Goal: Task Accomplishment & Management: Use online tool/utility

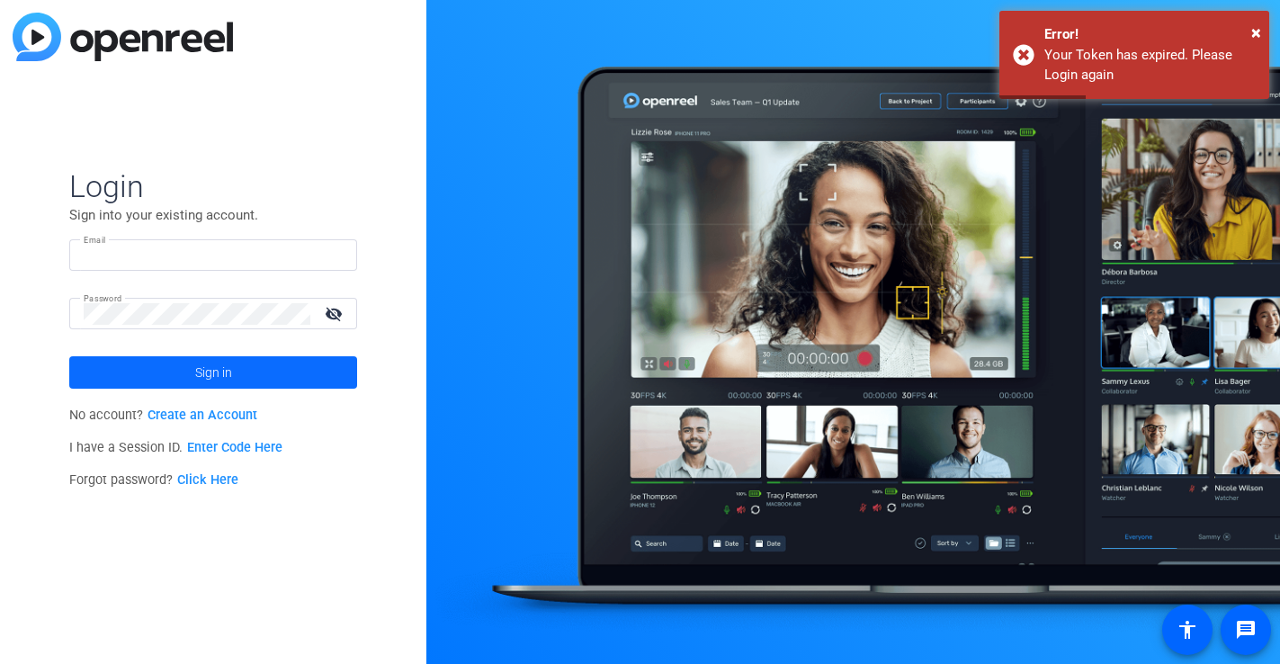
type input "[PERSON_NAME][EMAIL_ADDRESS][PERSON_NAME][DOMAIN_NAME]"
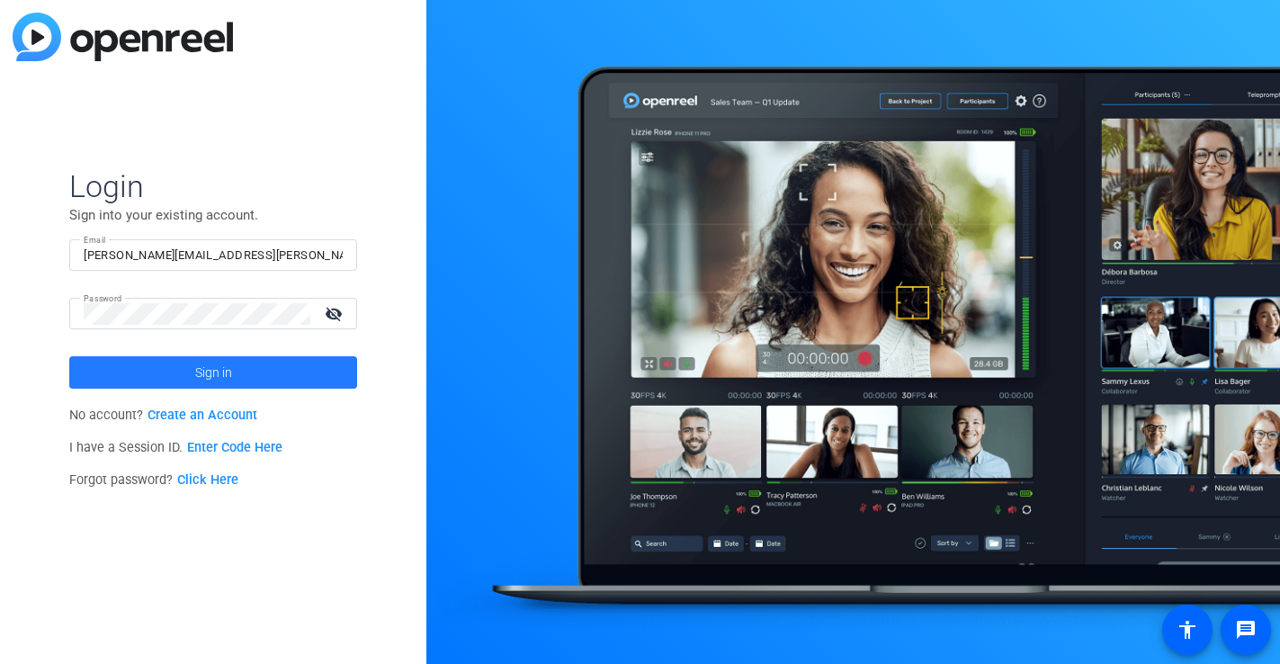
click at [158, 385] on span at bounding box center [213, 372] width 288 height 43
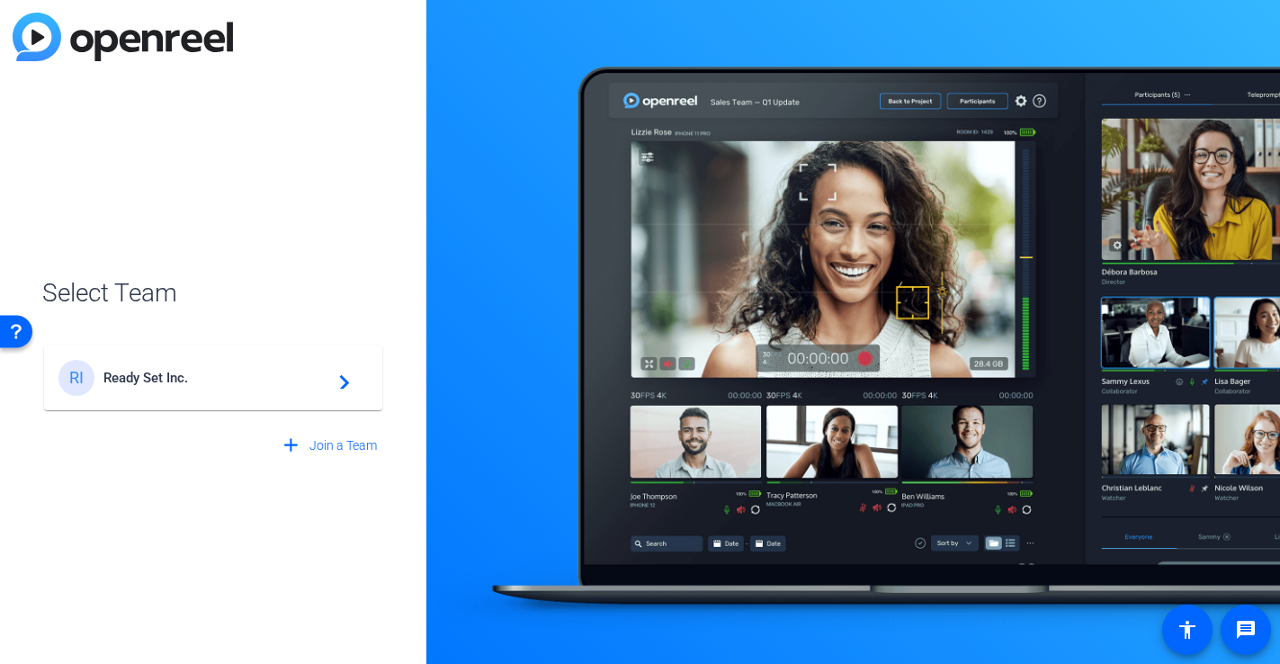
click at [157, 379] on span "Ready Set Inc." at bounding box center [215, 378] width 225 height 16
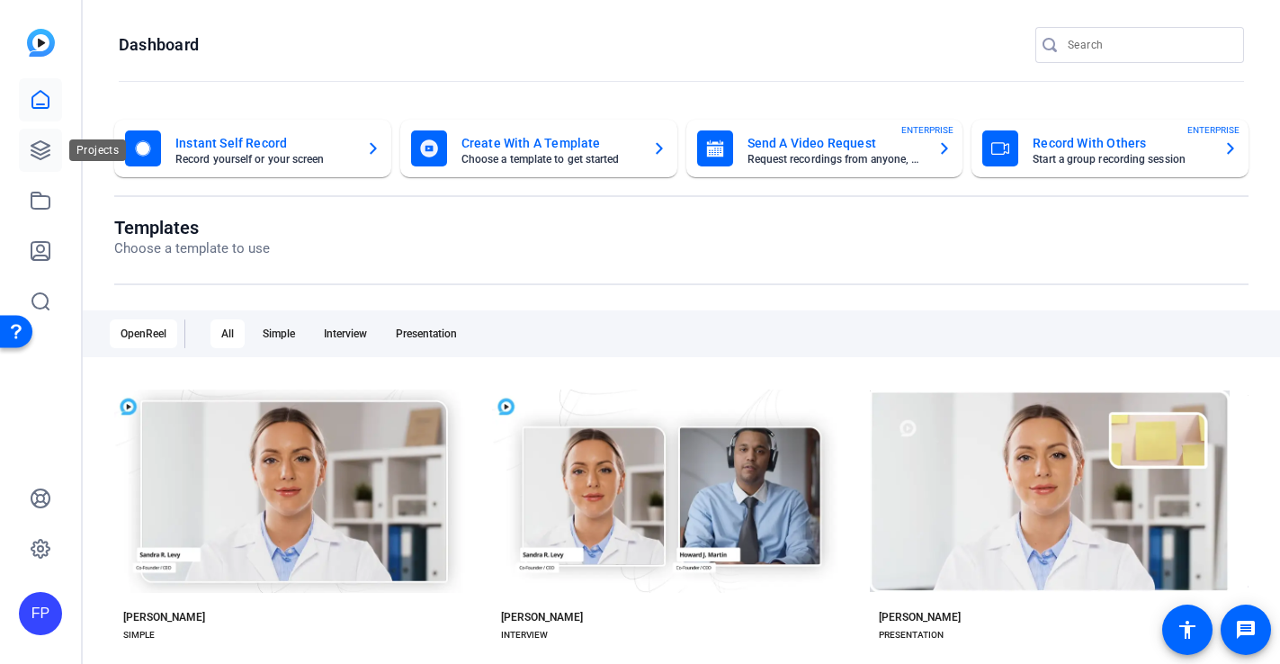
click at [29, 152] on link at bounding box center [40, 150] width 43 height 43
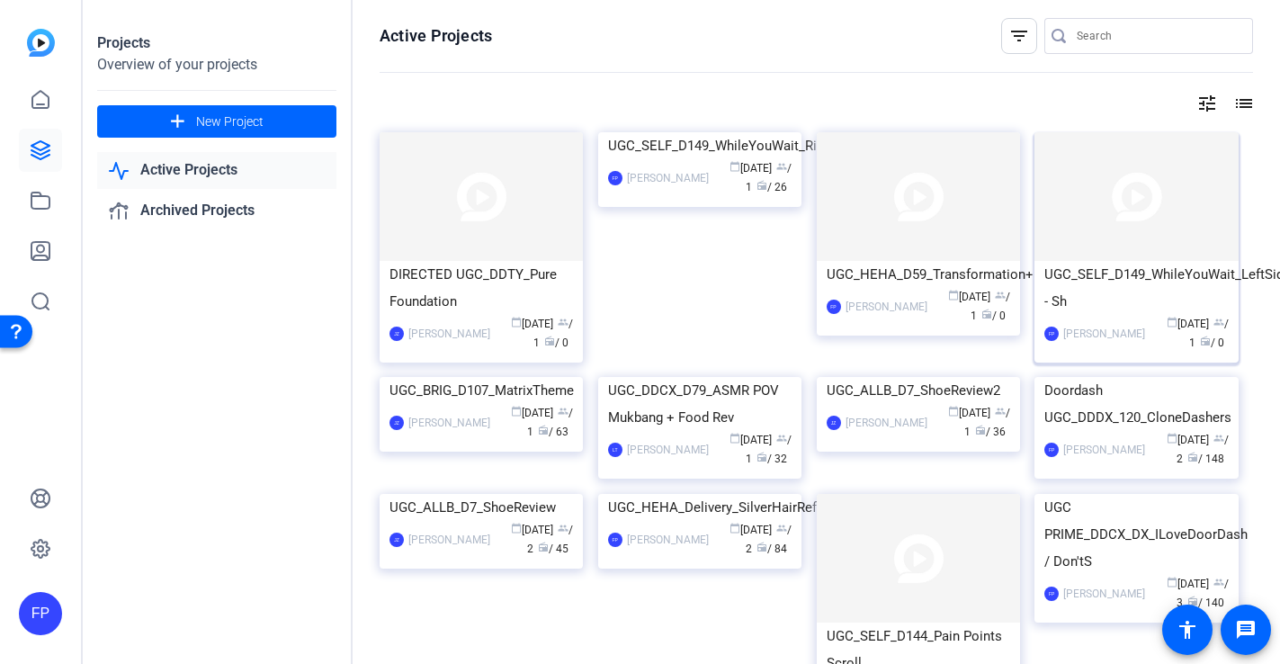
click at [1143, 263] on div "UGC_SELF_D149_WhileYouWait_LeftSide - Sh" at bounding box center [1136, 288] width 184 height 54
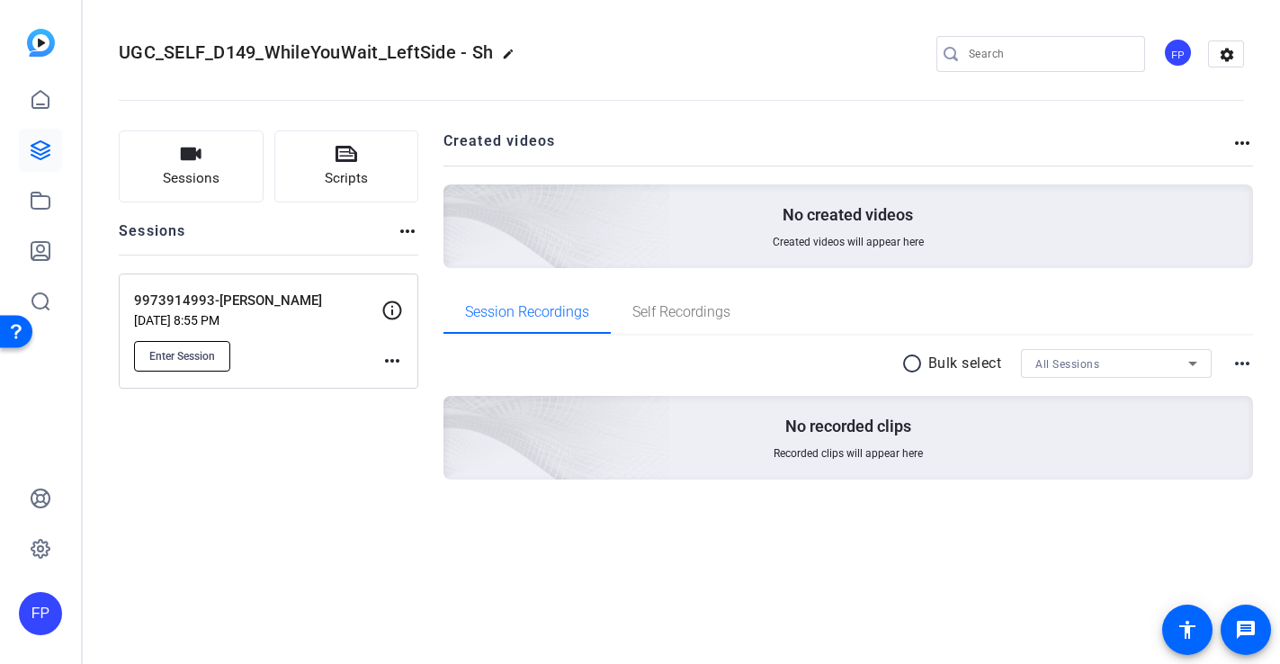
click at [207, 349] on span "Enter Session" at bounding box center [182, 356] width 66 height 14
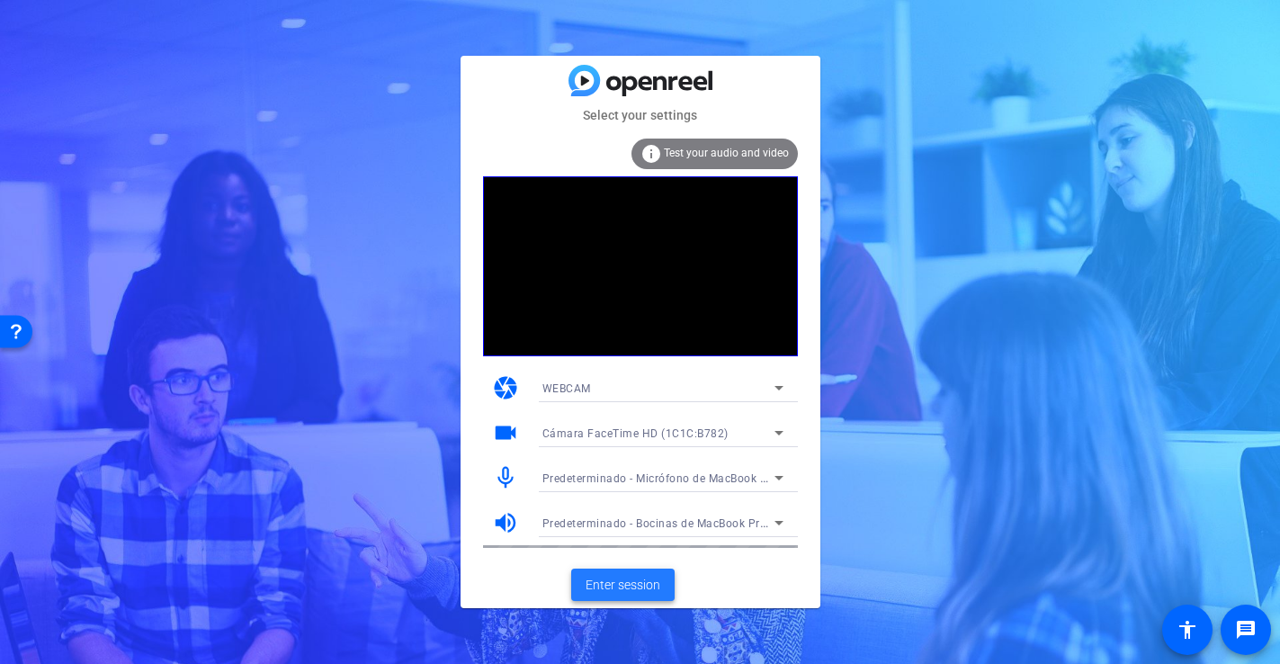
click at [608, 582] on span "Enter session" at bounding box center [623, 585] width 75 height 19
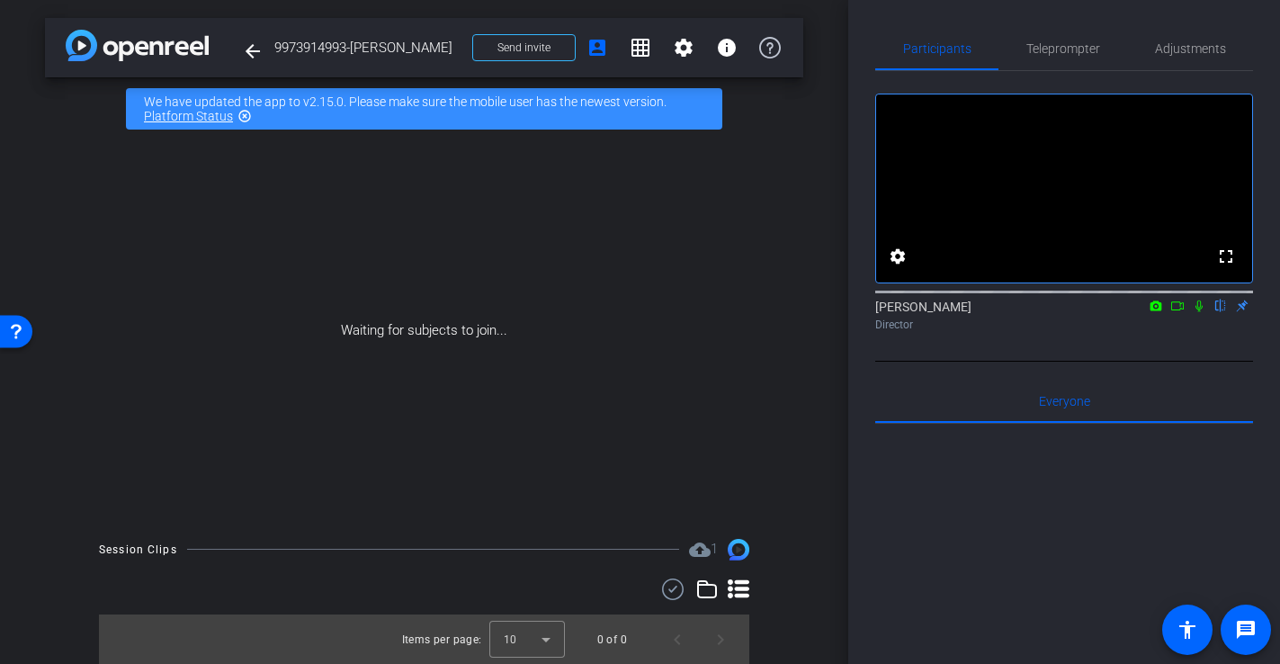
click at [1175, 312] on icon at bounding box center [1177, 306] width 14 height 13
click at [1224, 312] on icon at bounding box center [1220, 306] width 14 height 13
click at [538, 43] on span "Send invite" at bounding box center [523, 47] width 53 height 14
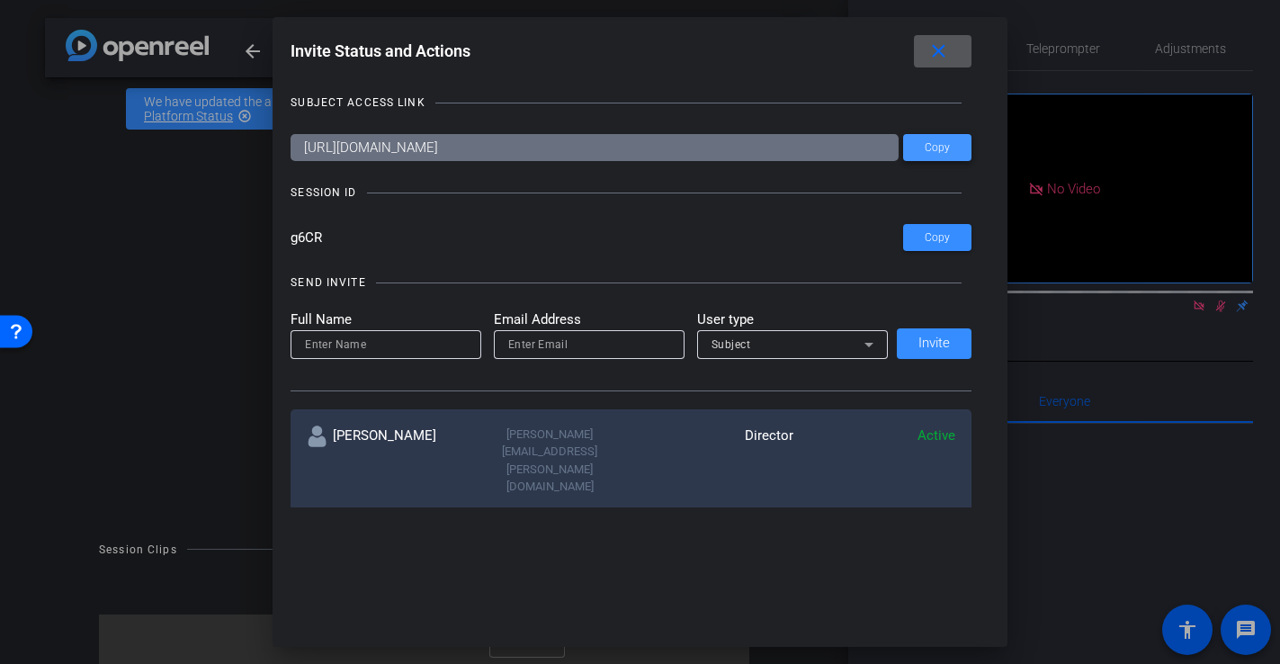
click at [941, 147] on span "Copy" at bounding box center [937, 147] width 25 height 13
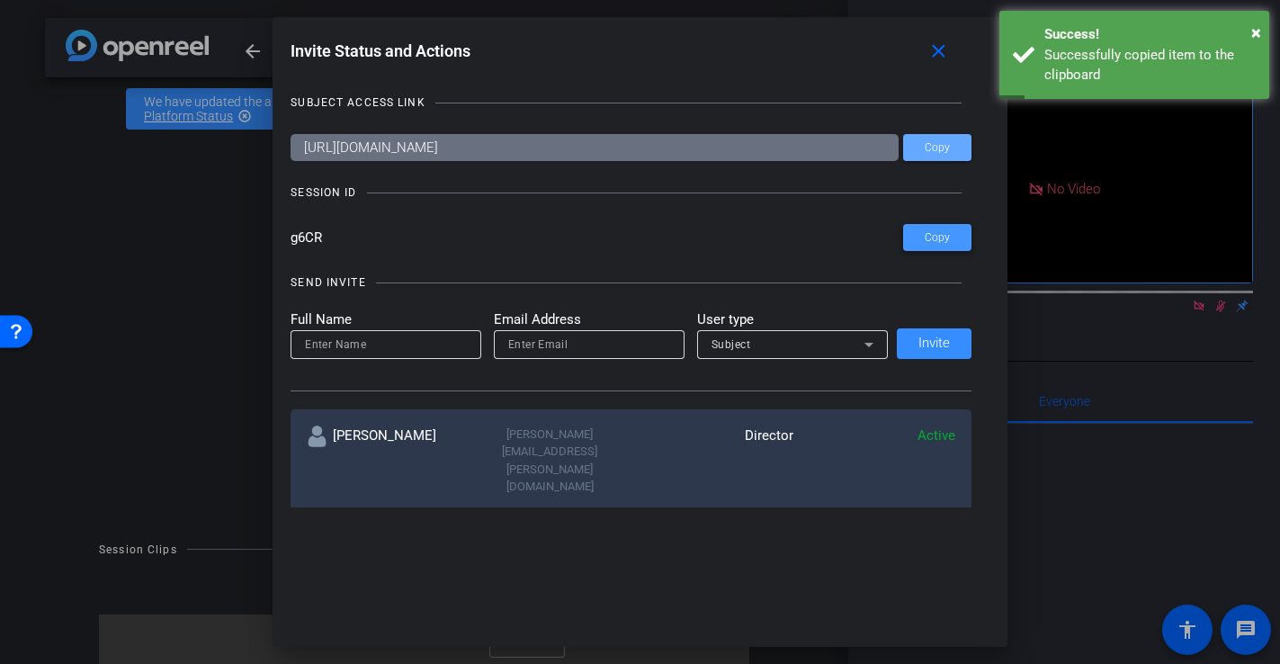
click at [936, 237] on span "Copy" at bounding box center [937, 237] width 25 height 13
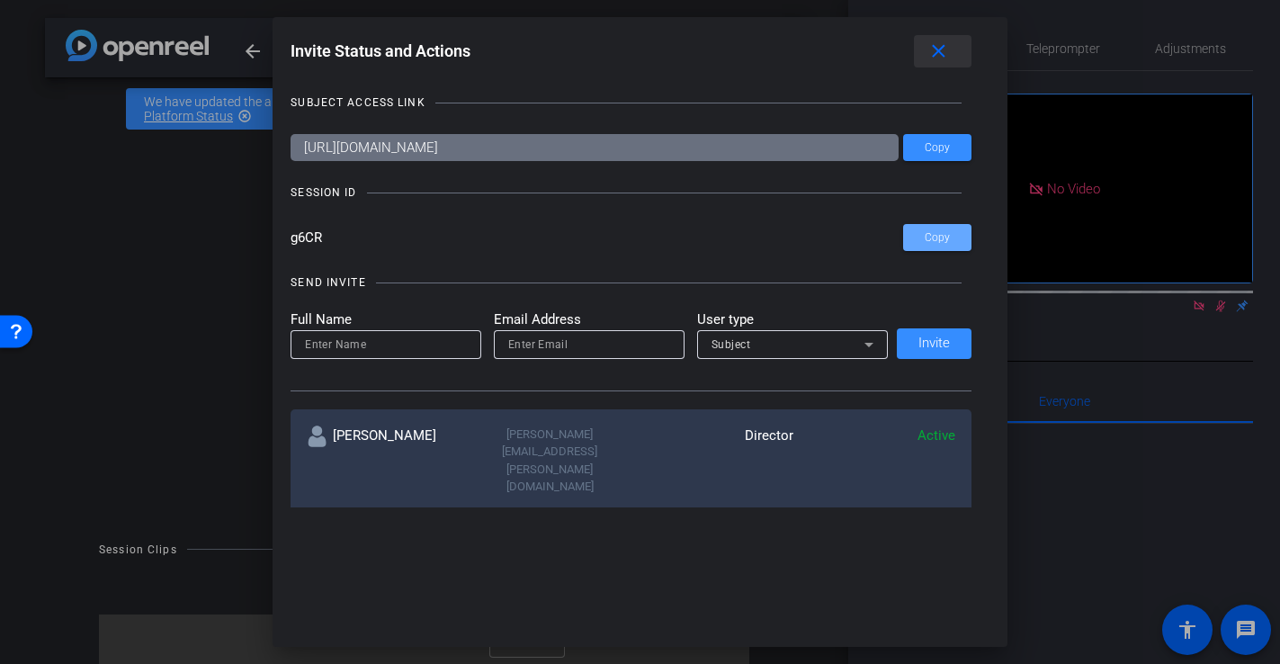
click at [950, 58] on mat-icon "close" at bounding box center [938, 51] width 22 height 22
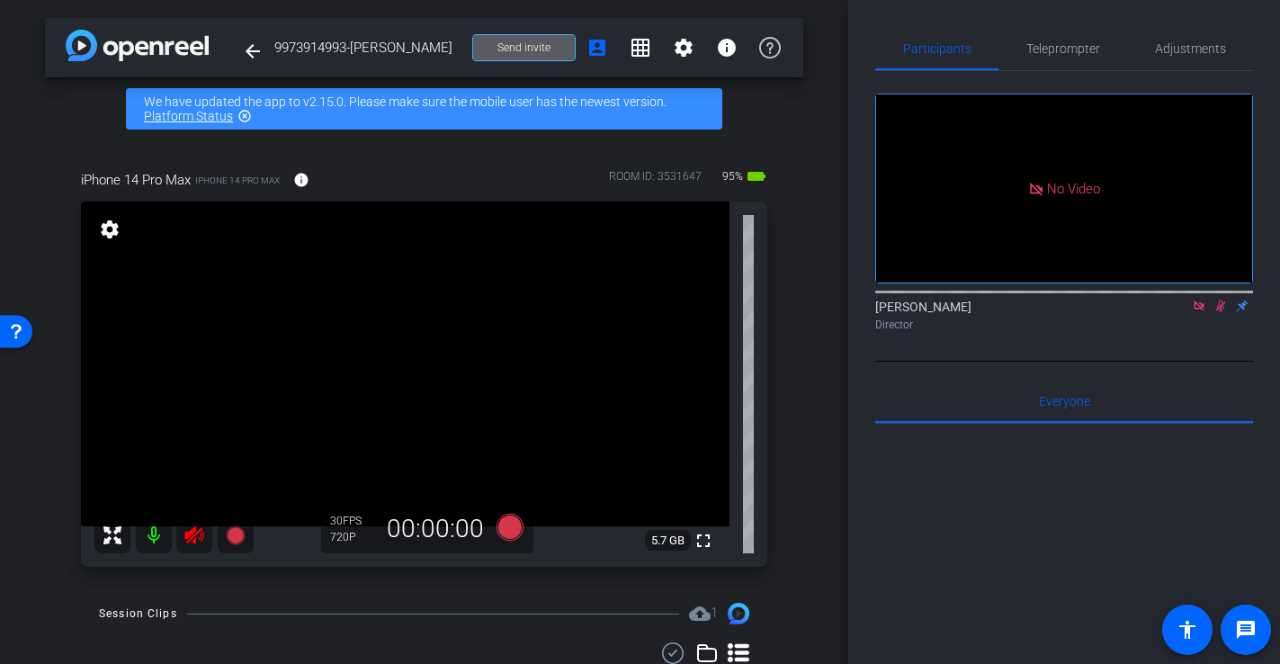
click at [1218, 312] on icon at bounding box center [1220, 306] width 14 height 13
click at [1201, 312] on icon at bounding box center [1199, 306] width 14 height 13
click at [187, 538] on icon at bounding box center [193, 535] width 19 height 18
click at [1187, 46] on span "Adjustments" at bounding box center [1190, 48] width 71 height 13
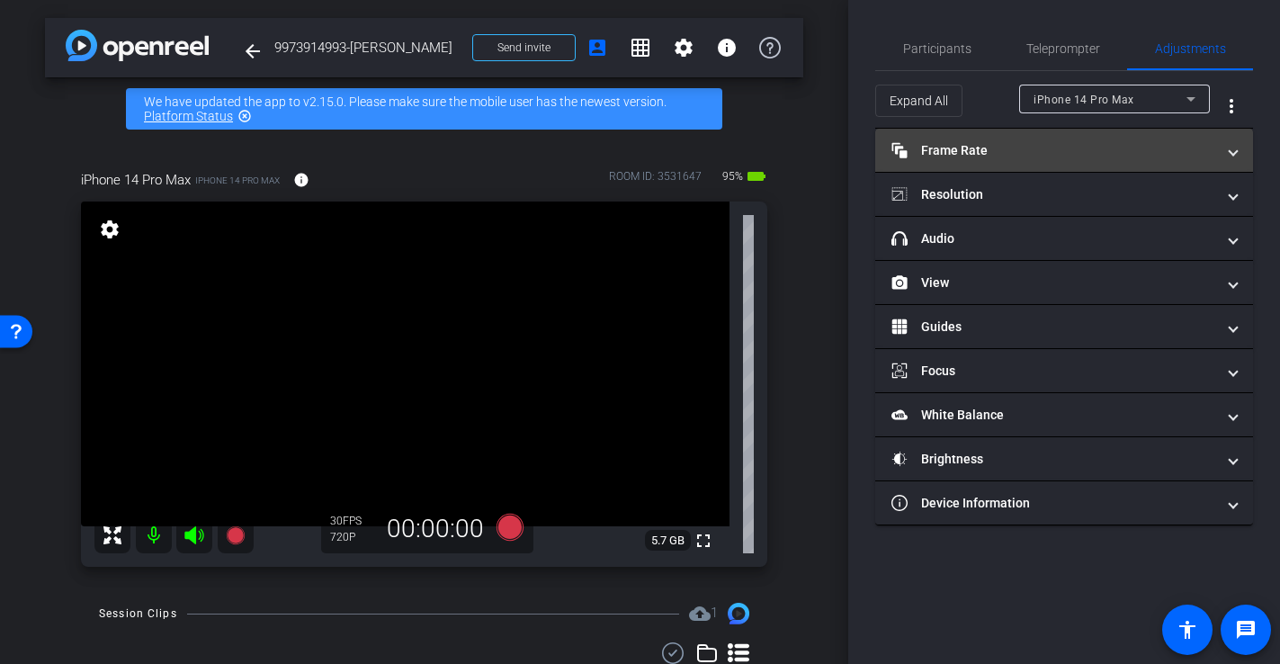
click at [978, 153] on mat-panel-title "Frame Rate Frame Rate" at bounding box center [1053, 150] width 324 height 19
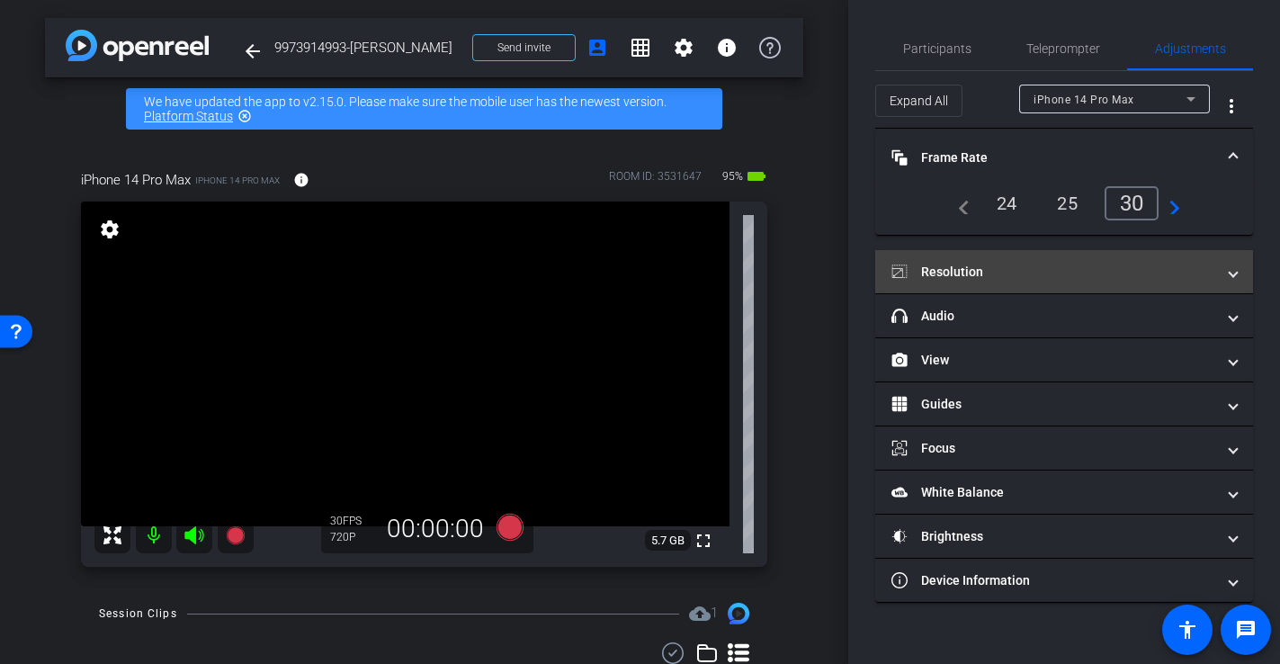
click at [1026, 271] on mat-panel-title "Resolution" at bounding box center [1053, 272] width 324 height 19
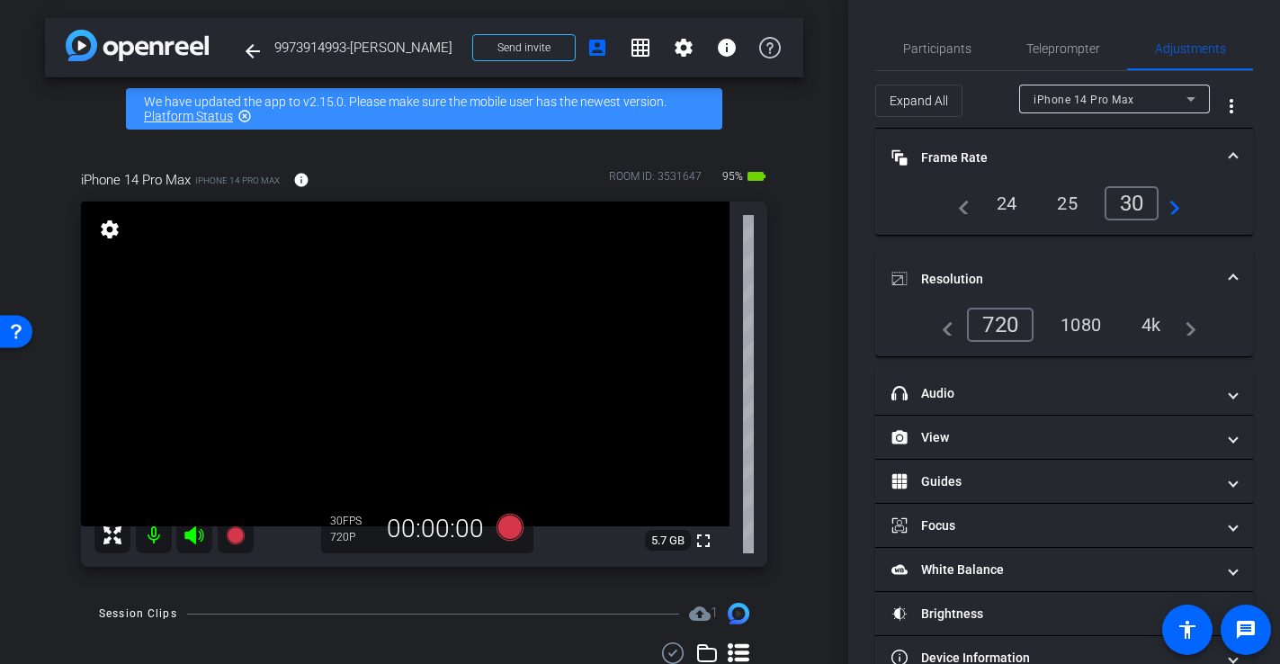
click at [1077, 324] on div "1080" at bounding box center [1080, 324] width 67 height 31
click at [1194, 42] on span "Adjustments" at bounding box center [1190, 48] width 71 height 13
click at [859, 49] on div "Participants Teleprompter Adjustments settings Flor Poggi flip Director Everyon…" at bounding box center [1064, 332] width 432 height 664
click at [836, 140] on div "arrow_back 9973914993-Issac Silva Back to project Send invite account_box grid_…" at bounding box center [424, 332] width 848 height 664
click at [946, 42] on span "Participants" at bounding box center [937, 48] width 68 height 13
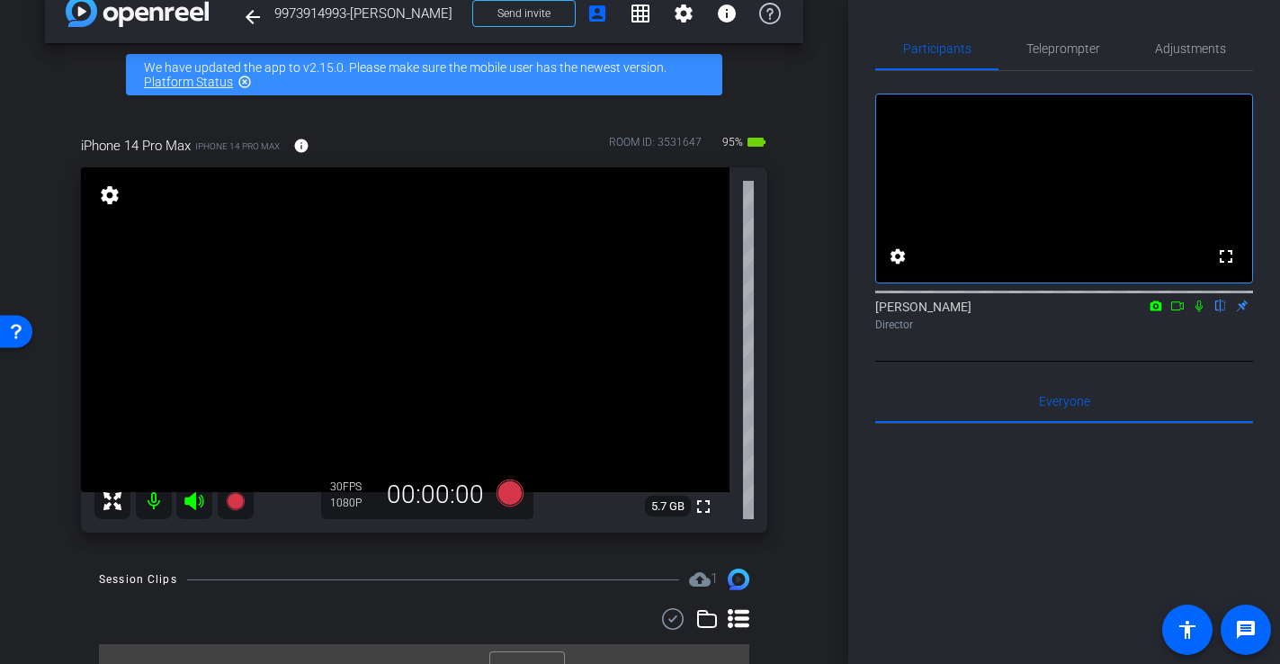
scroll to position [33, 0]
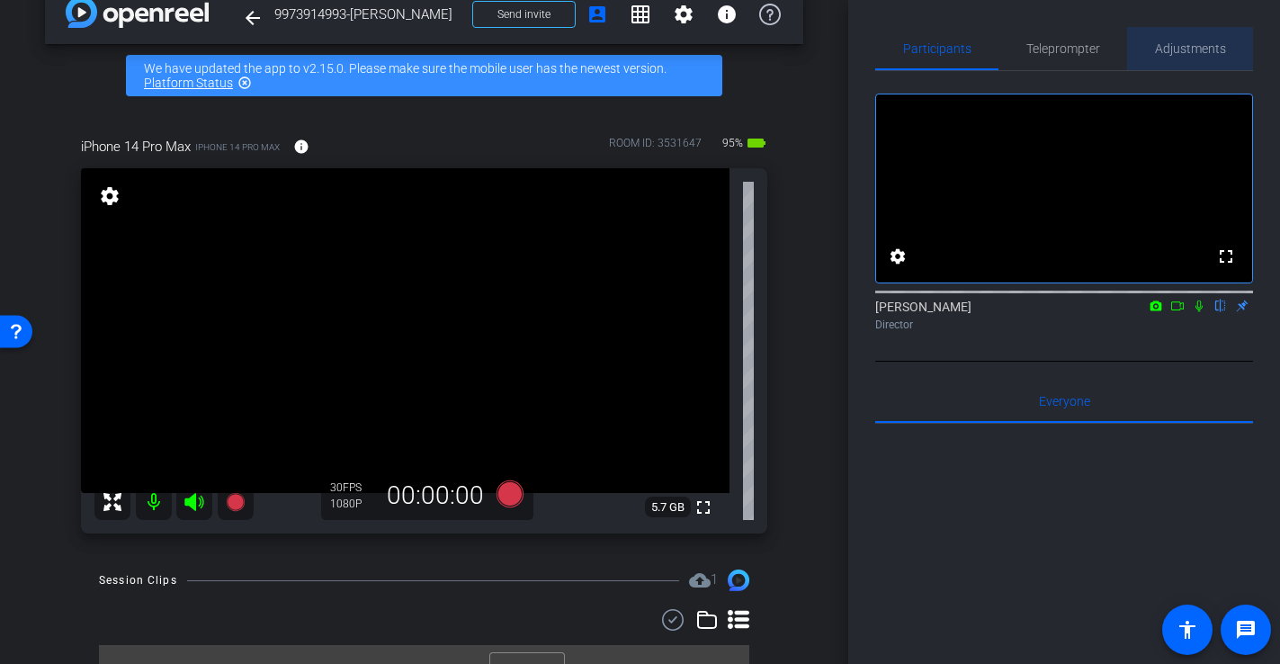
click at [1171, 49] on span "Adjustments" at bounding box center [1190, 48] width 71 height 13
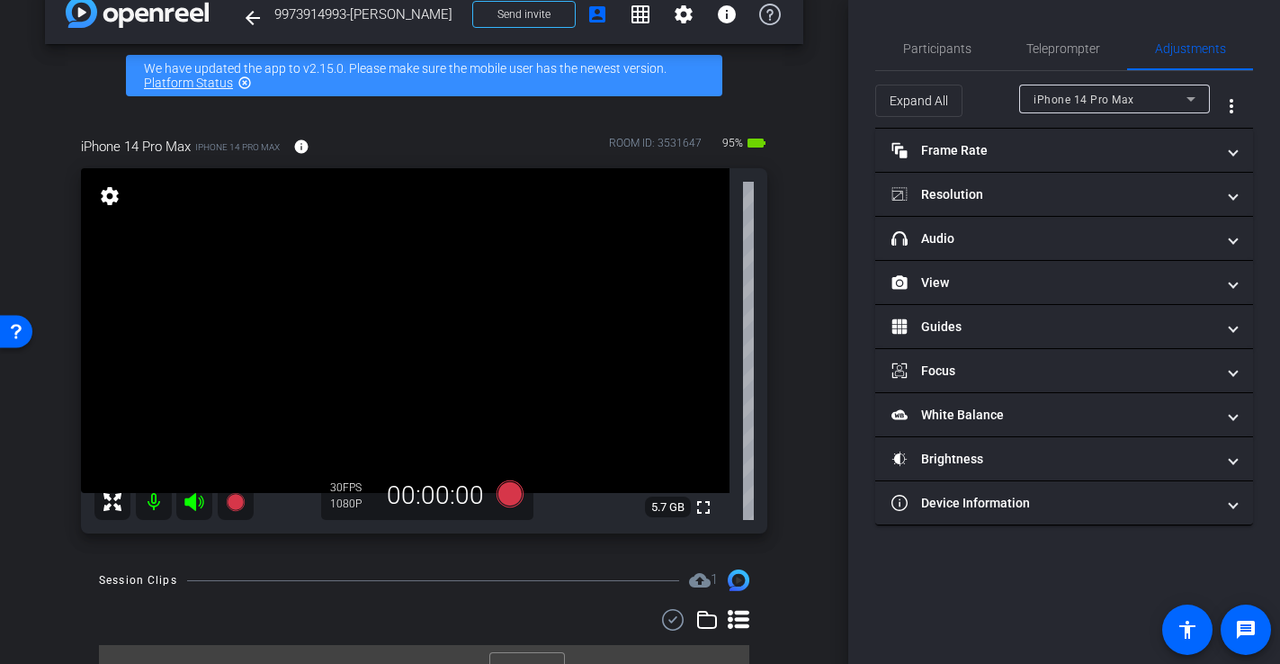
click at [812, 354] on div "arrow_back 9973914993-Issac Silva Back to project Send invite account_box grid_…" at bounding box center [424, 299] width 848 height 664
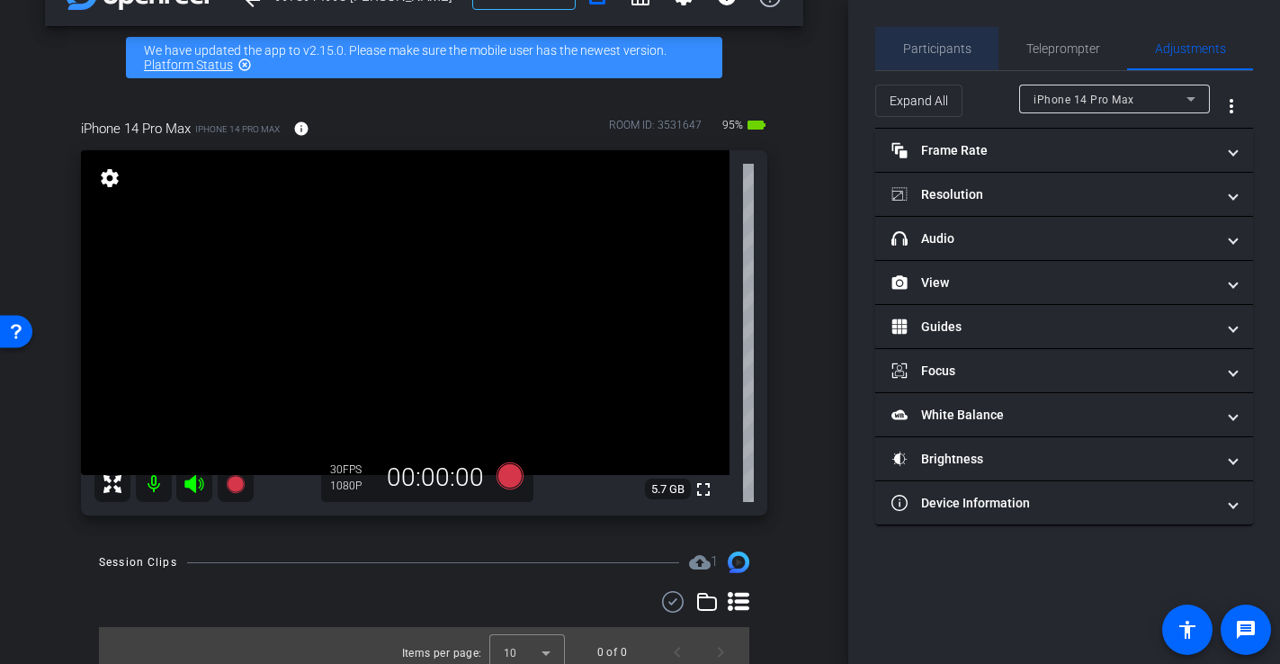
drag, startPoint x: 941, startPoint y: 49, endPoint x: 909, endPoint y: 87, distance: 50.4
click at [941, 49] on span "Participants" at bounding box center [937, 48] width 68 height 13
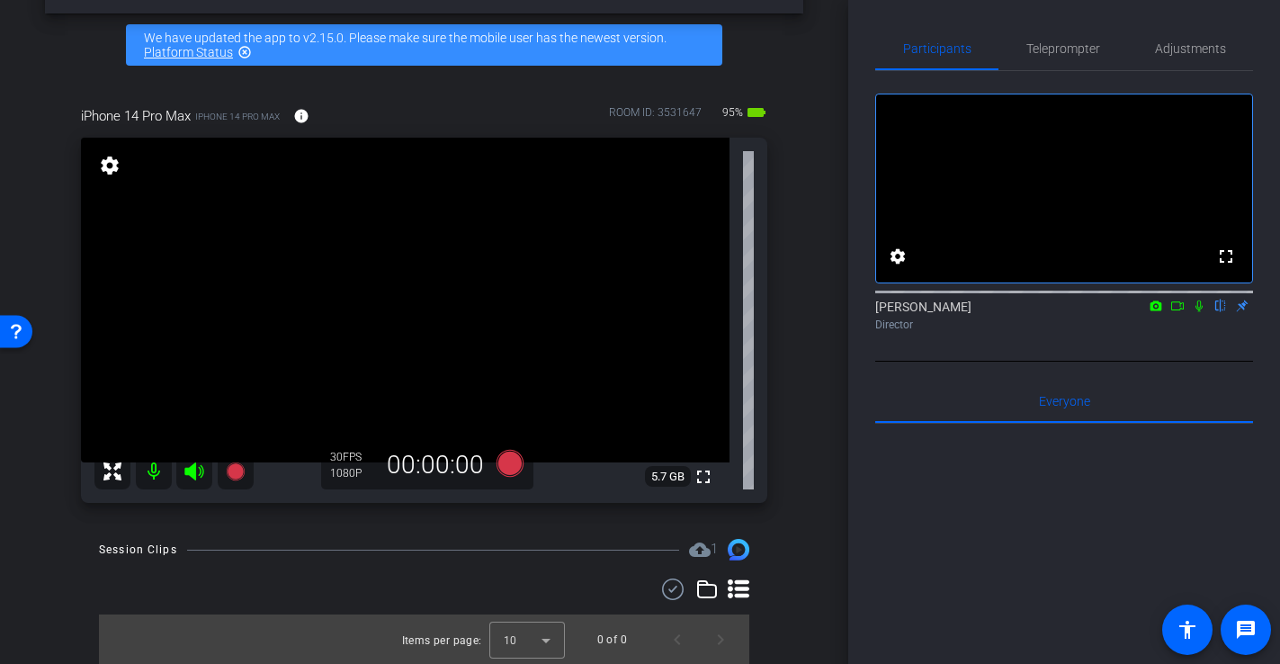
scroll to position [62, 0]
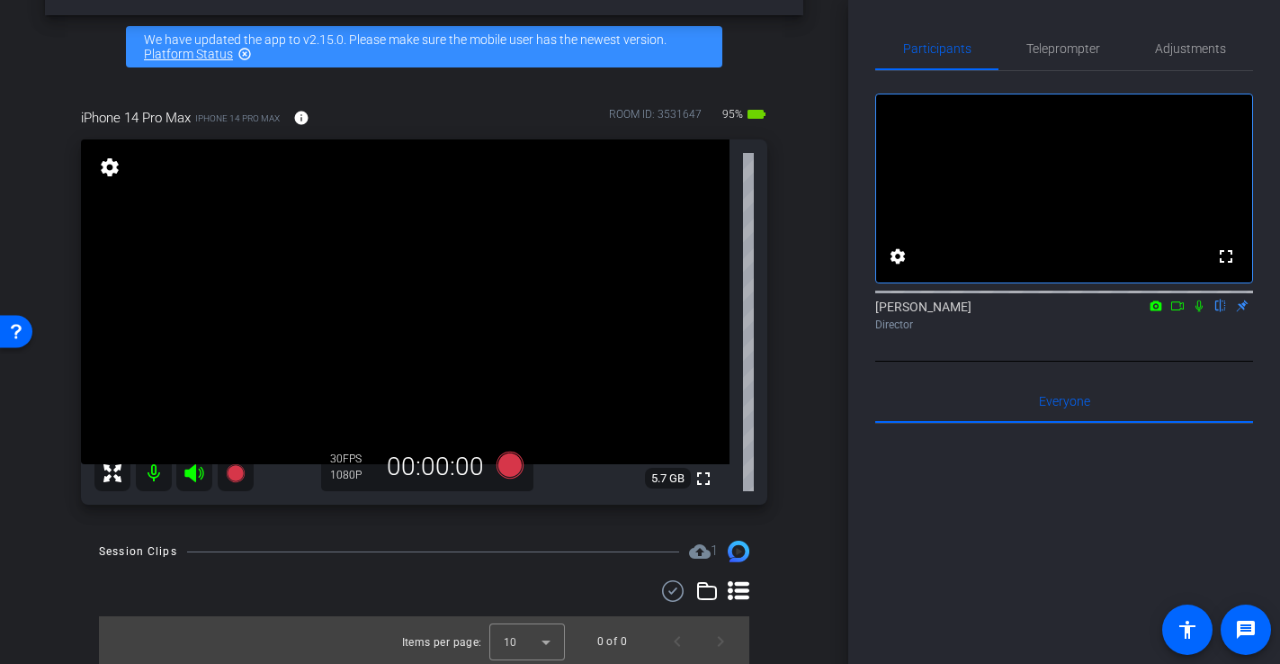
click at [1178, 312] on icon at bounding box center [1177, 306] width 14 height 13
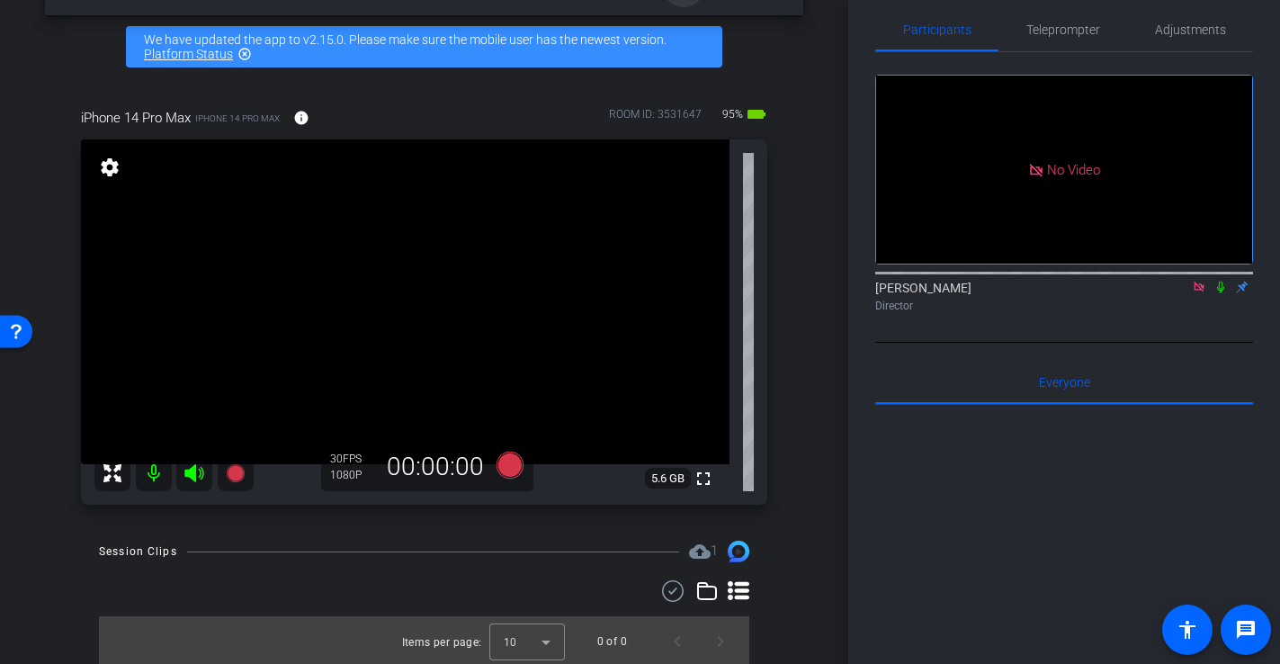
scroll to position [0, 0]
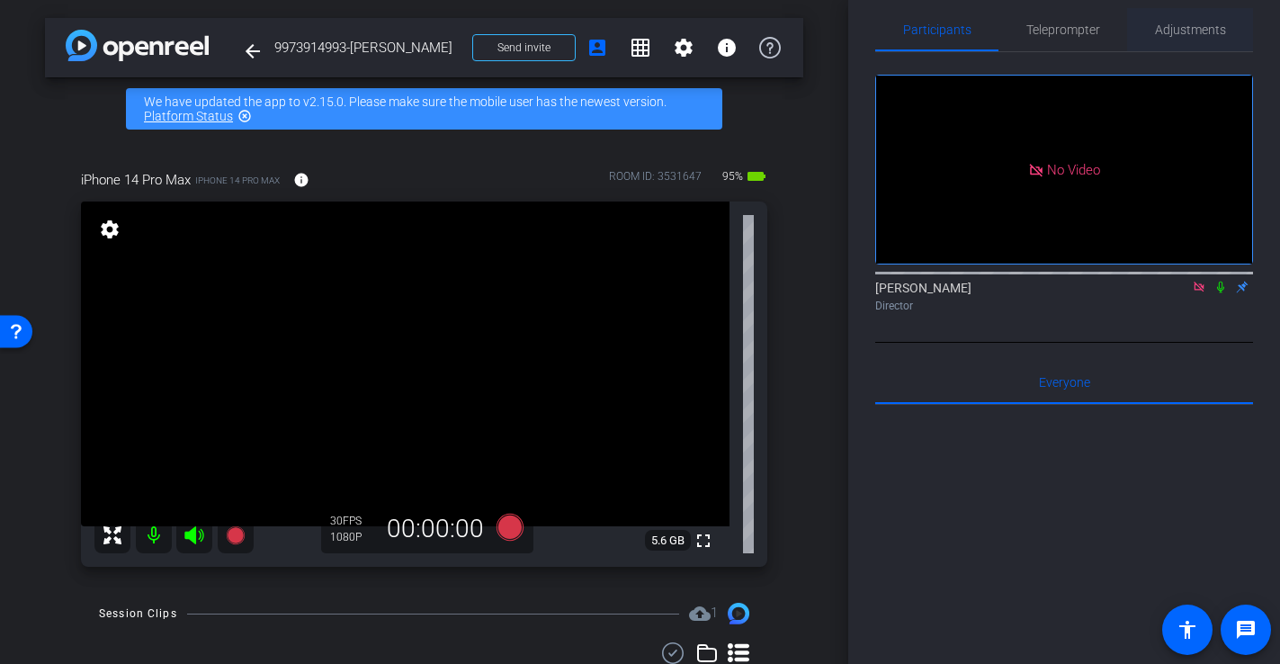
click at [1179, 32] on span "Adjustments" at bounding box center [1190, 29] width 71 height 13
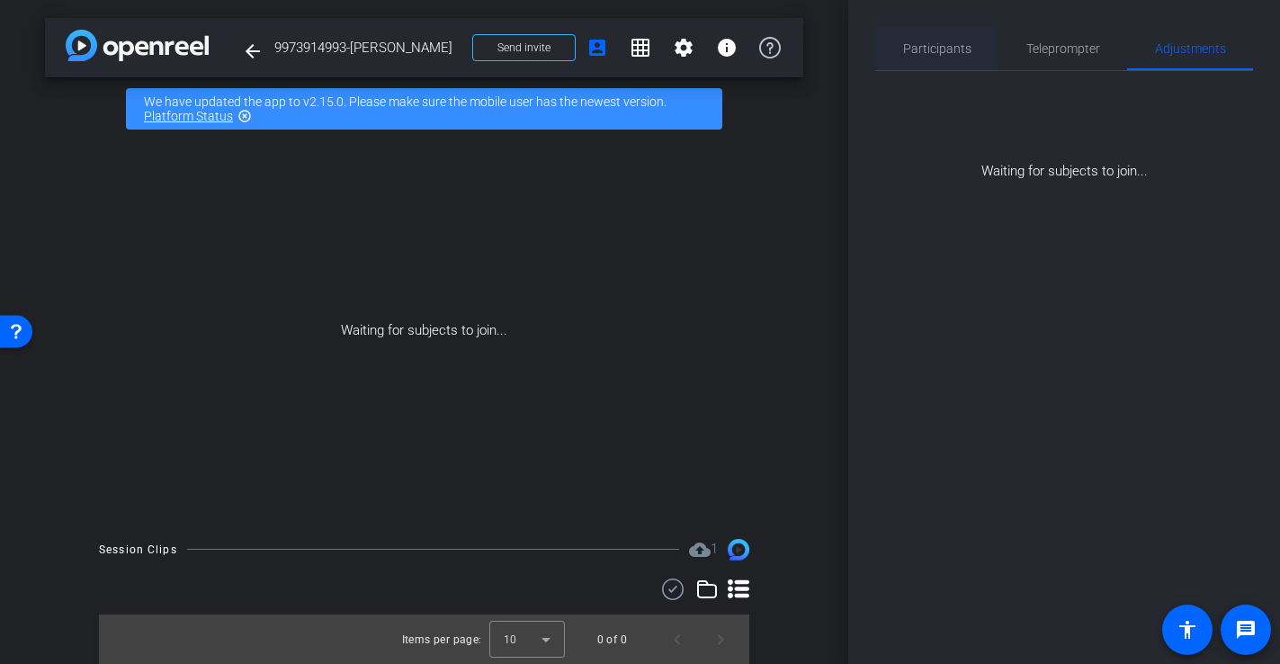
click at [940, 49] on span "Participants" at bounding box center [937, 48] width 68 height 13
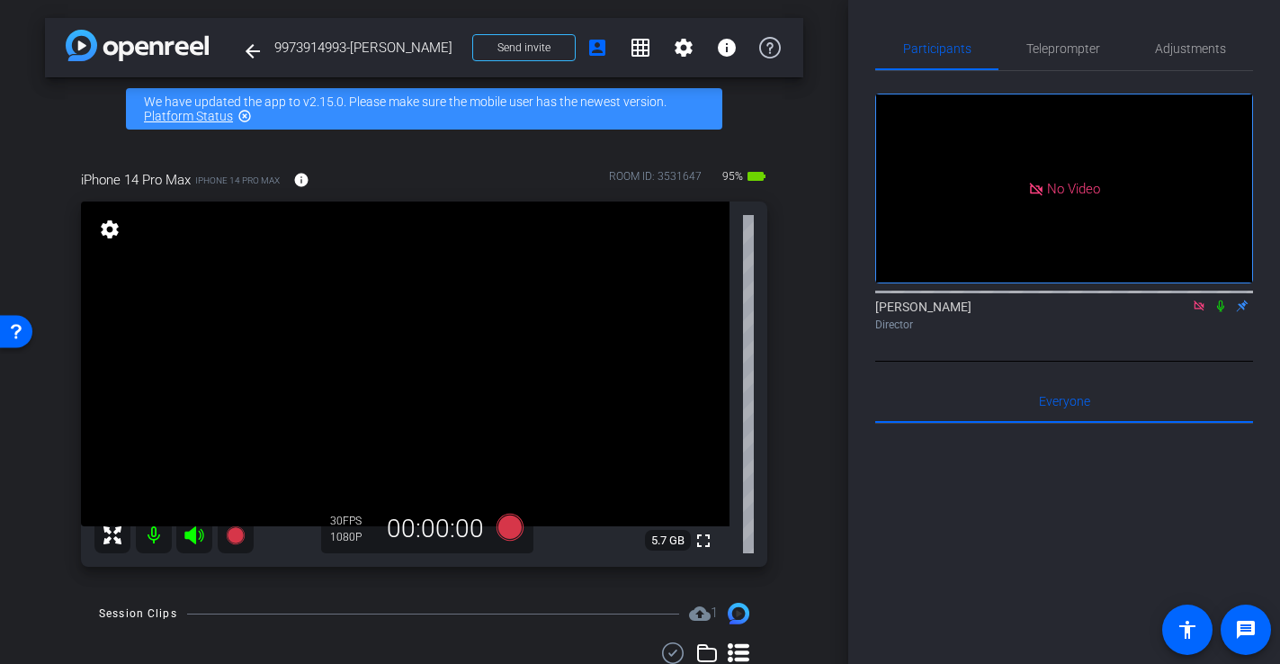
click at [1207, 298] on mat-icon at bounding box center [1199, 306] width 22 height 16
click at [1201, 52] on span "Adjustments" at bounding box center [1190, 48] width 71 height 13
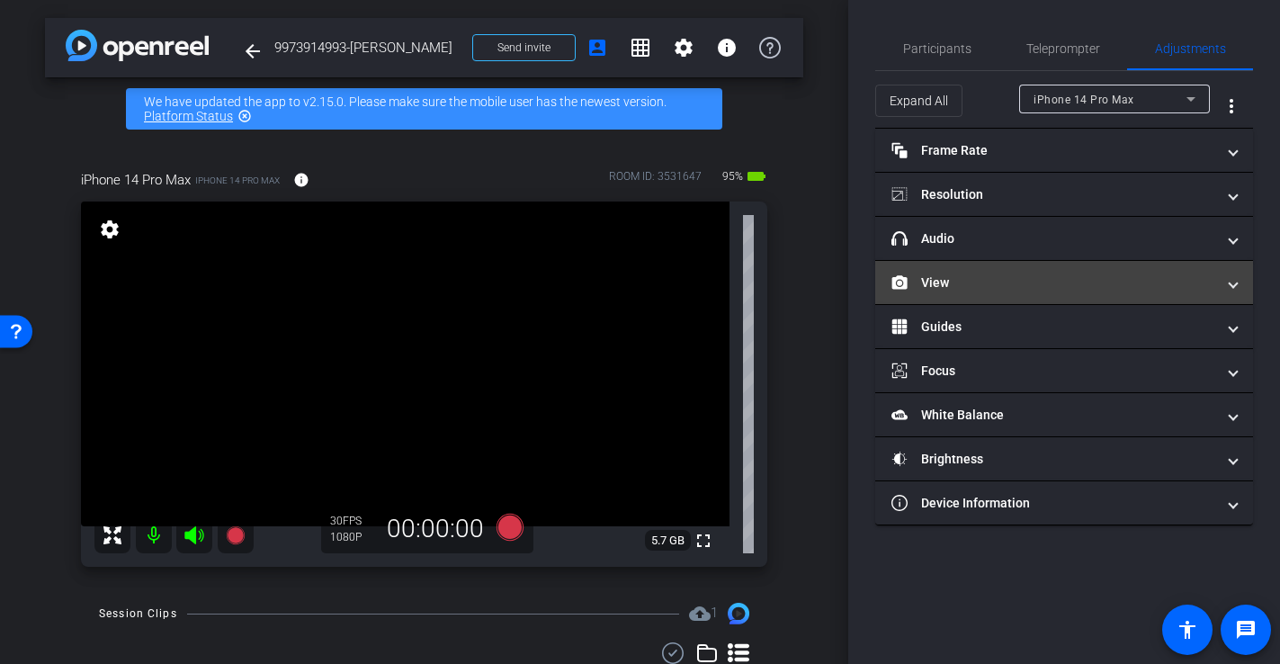
click at [973, 269] on mat-expansion-panel-header "View" at bounding box center [1064, 282] width 378 height 43
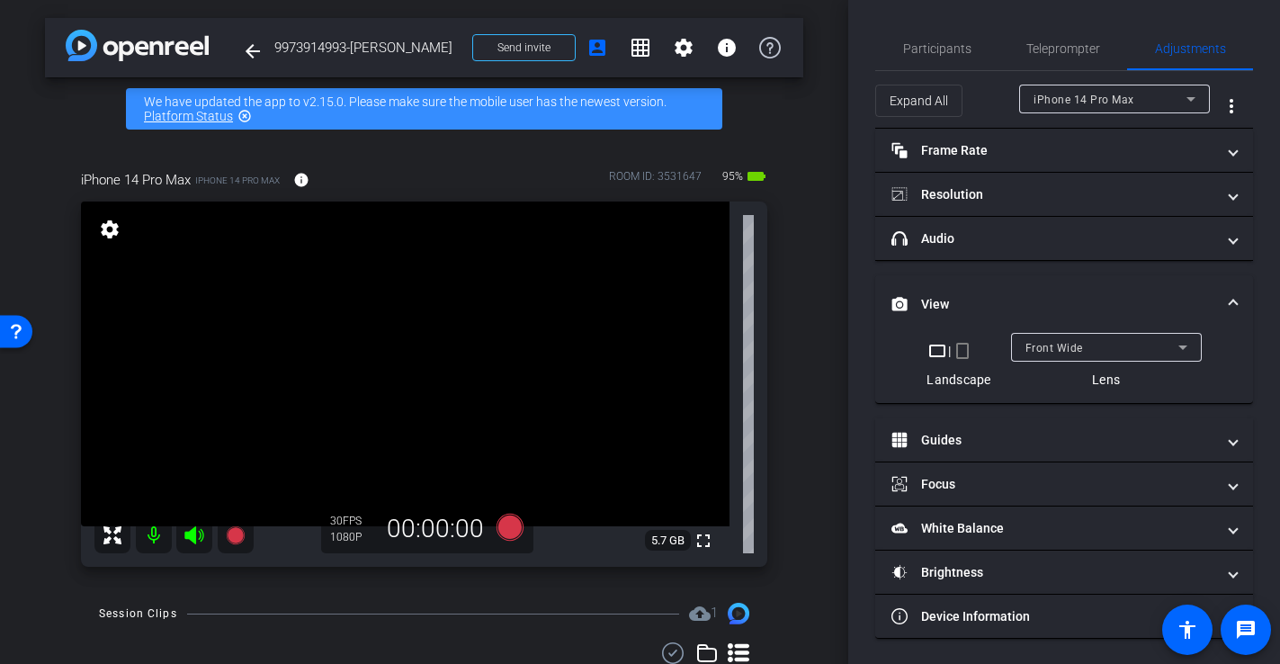
click at [1097, 341] on div "Front Wide" at bounding box center [1101, 347] width 153 height 22
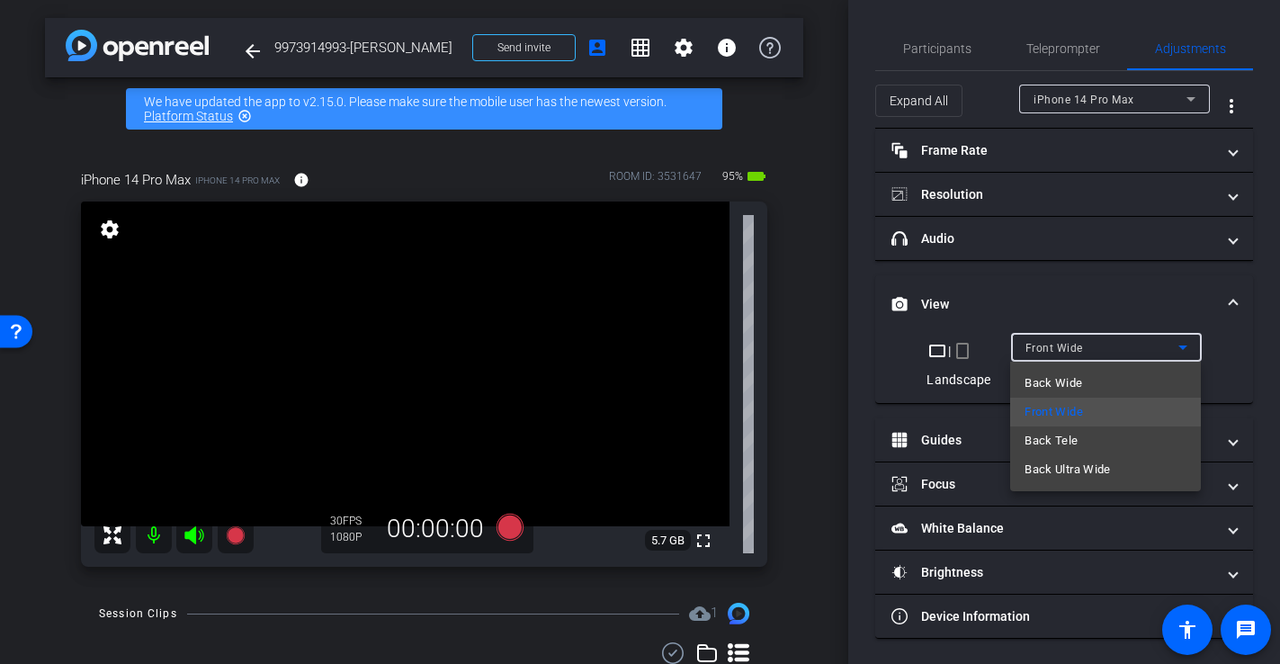
click at [1097, 342] on div at bounding box center [640, 332] width 1280 height 664
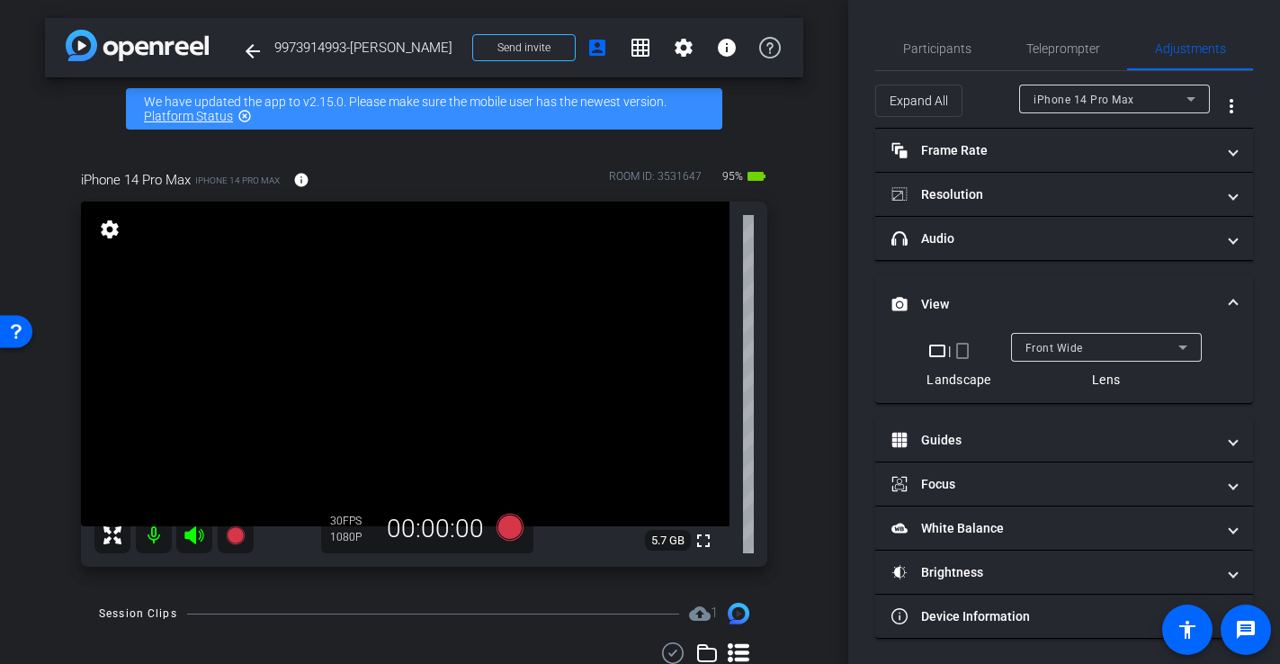
click at [1085, 296] on mat-panel-title "View" at bounding box center [1053, 304] width 324 height 19
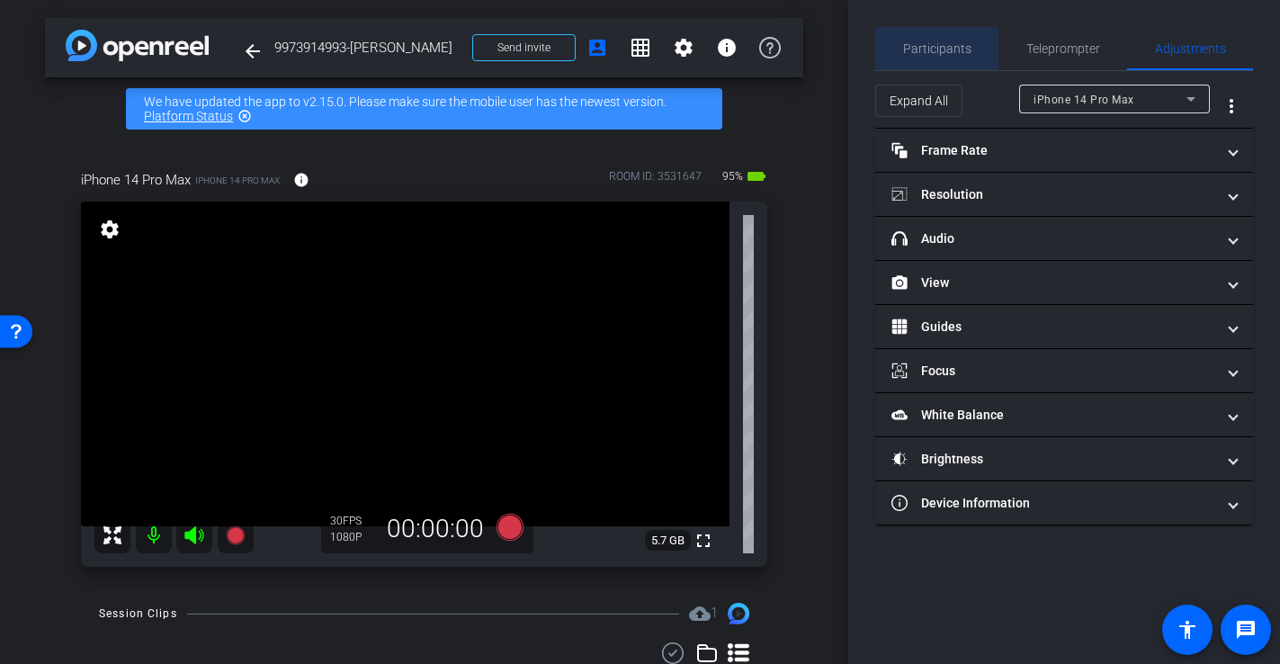
click at [943, 51] on span "Participants" at bounding box center [937, 48] width 68 height 13
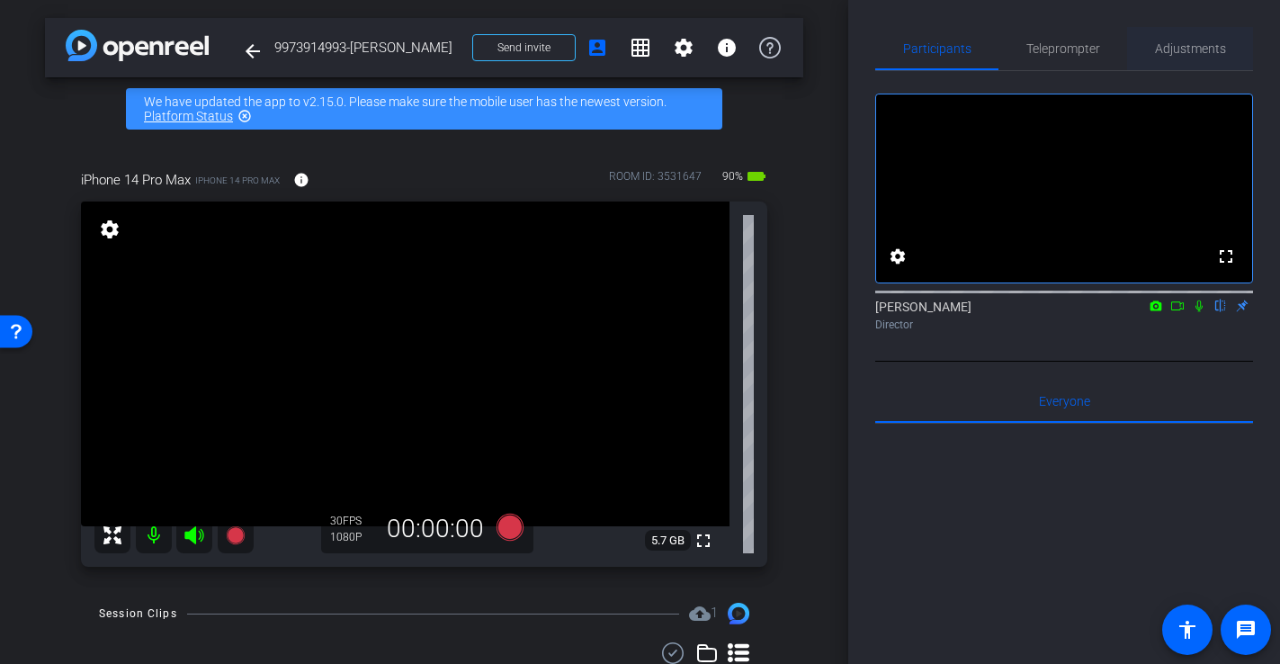
click at [1177, 48] on span "Adjustments" at bounding box center [1190, 48] width 71 height 13
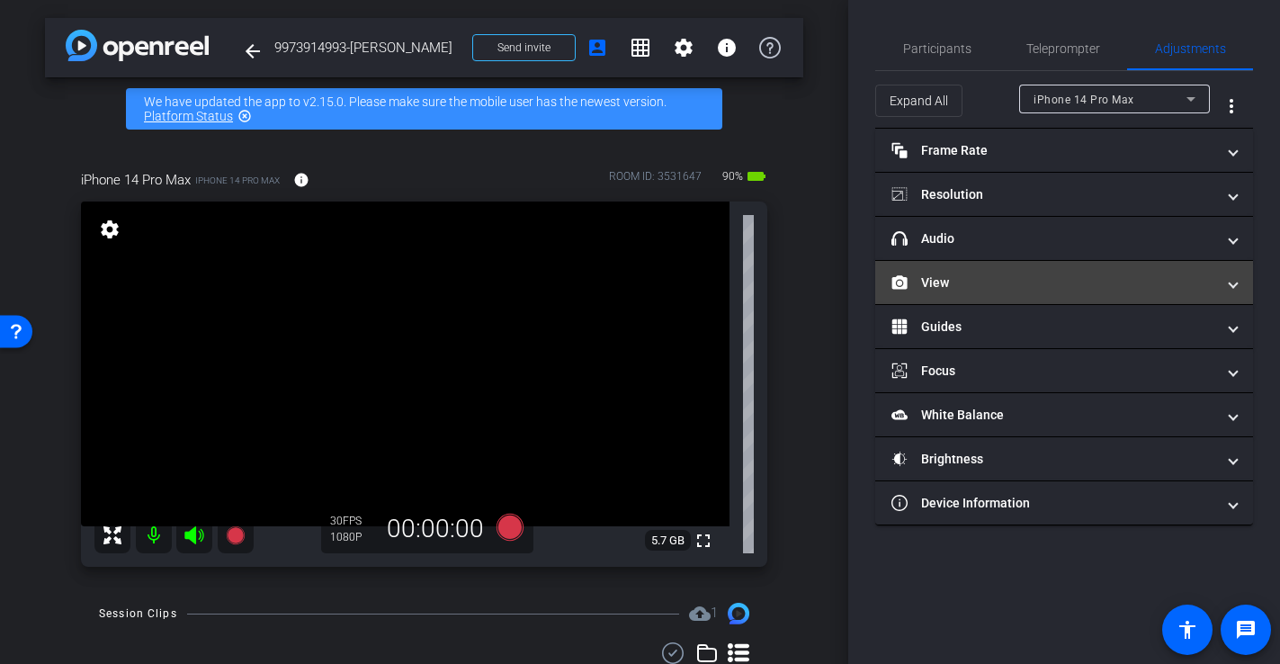
drag, startPoint x: 962, startPoint y: 273, endPoint x: 962, endPoint y: 295, distance: 22.5
click at [962, 273] on mat-panel-title "View" at bounding box center [1053, 282] width 324 height 19
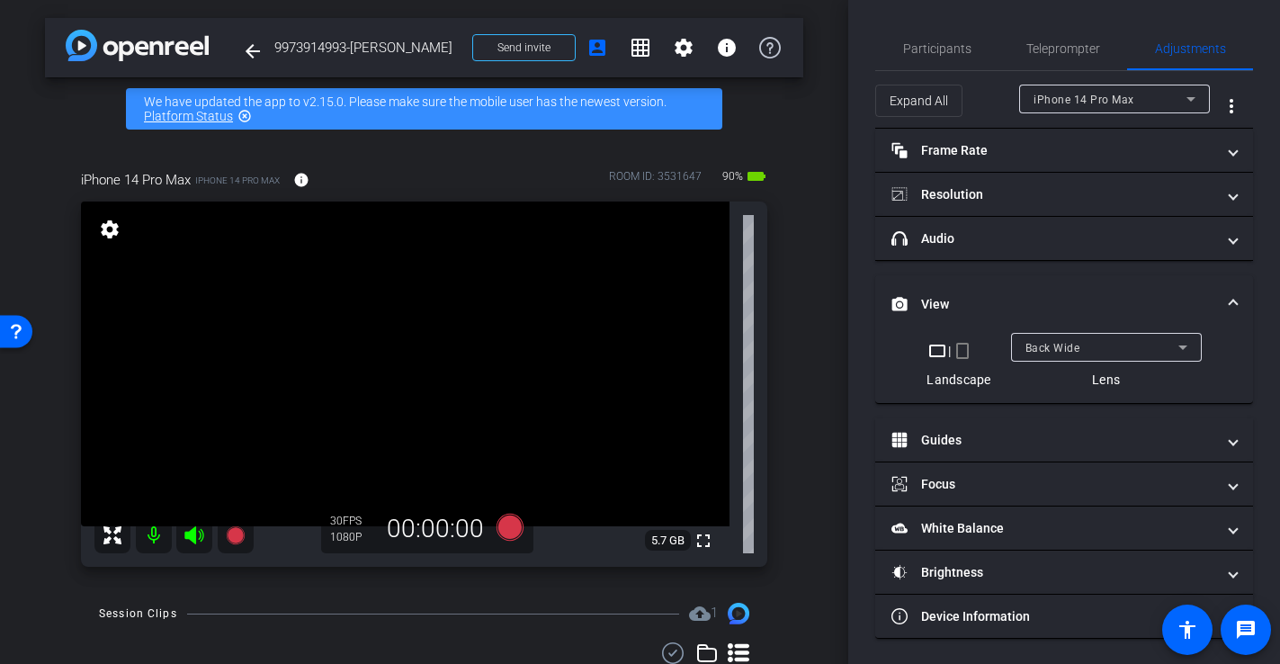
click at [939, 354] on mat-icon "crop_landscape" at bounding box center [938, 351] width 22 height 22
click at [1067, 344] on span "Back Wide" at bounding box center [1052, 348] width 55 height 13
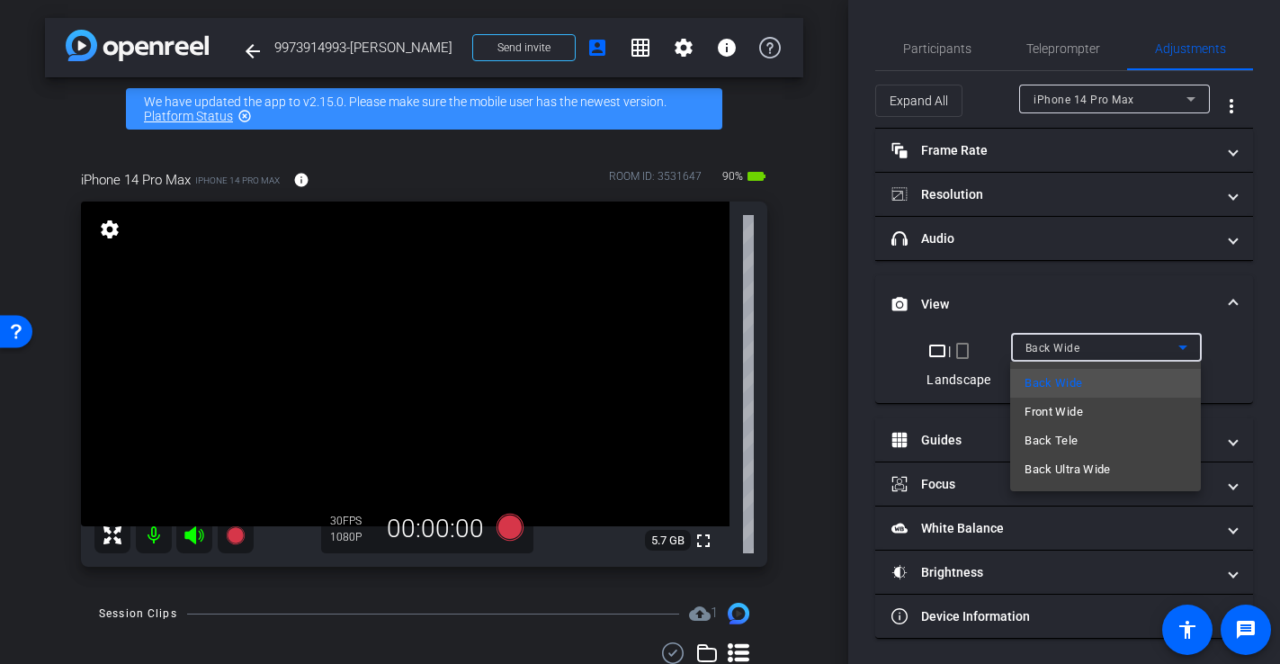
click at [1069, 352] on div at bounding box center [640, 332] width 1280 height 664
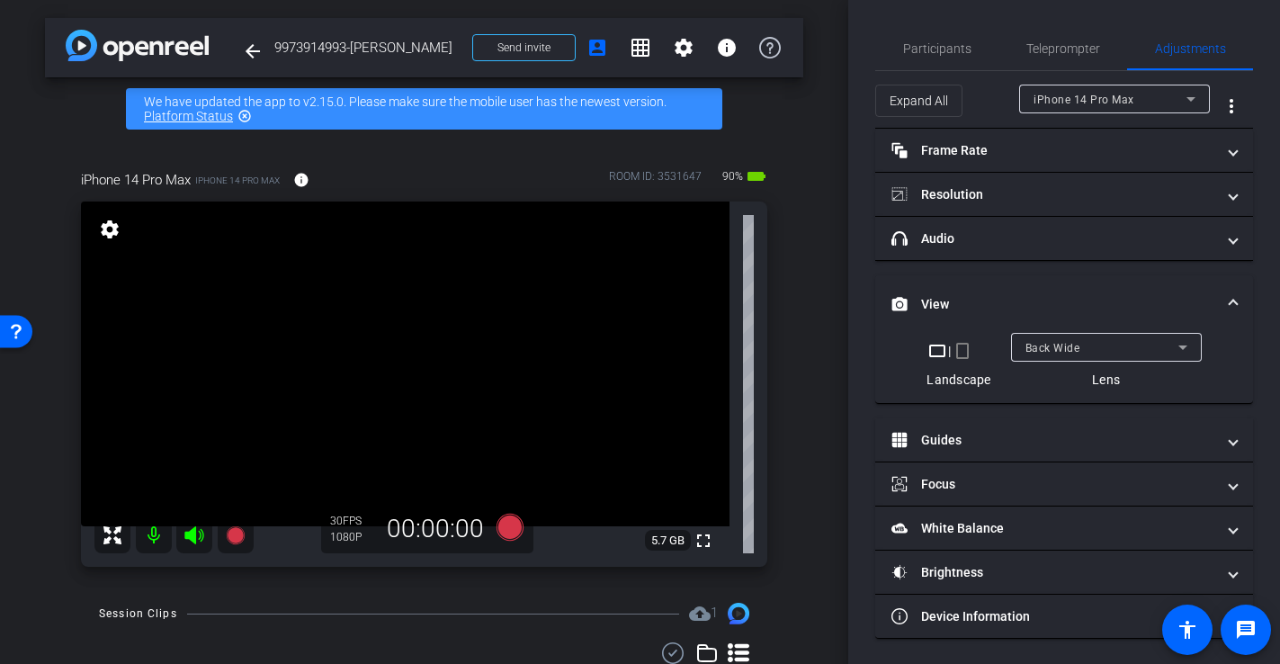
click at [836, 308] on div "arrow_back 9973914993-Issac Silva Back to project Send invite account_box grid_…" at bounding box center [424, 332] width 848 height 664
click at [1028, 344] on span "Front Wide" at bounding box center [1054, 348] width 58 height 13
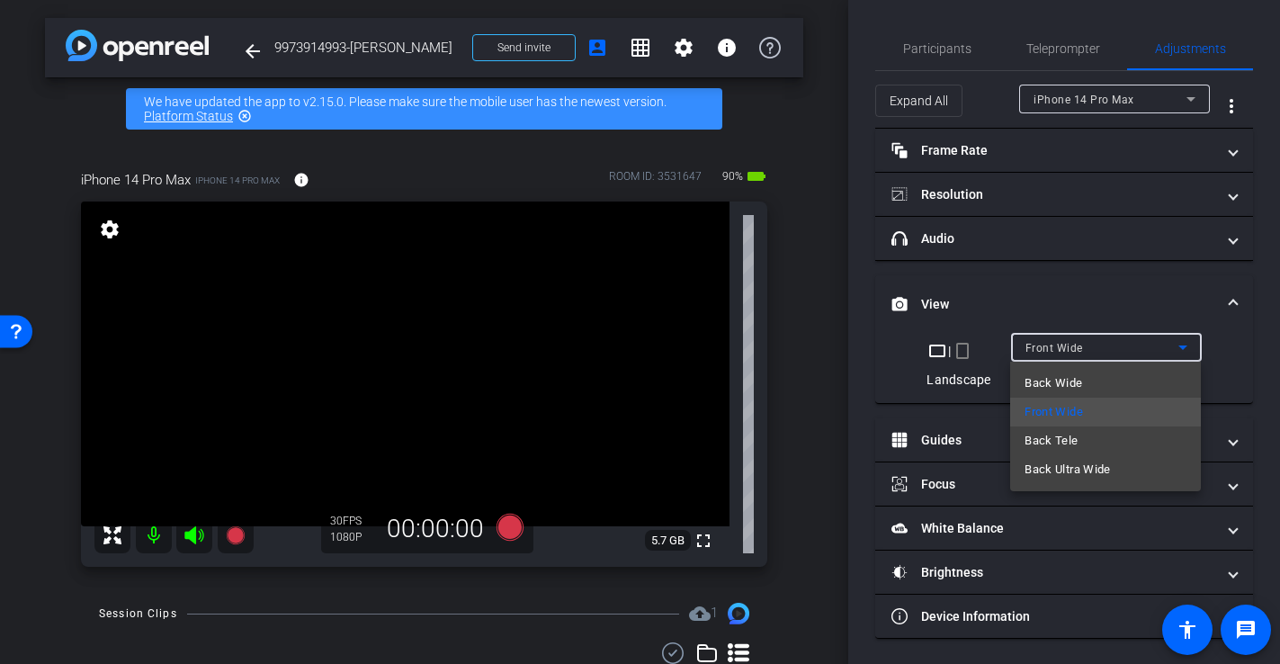
click at [1049, 405] on span "Front Wide" at bounding box center [1054, 412] width 58 height 22
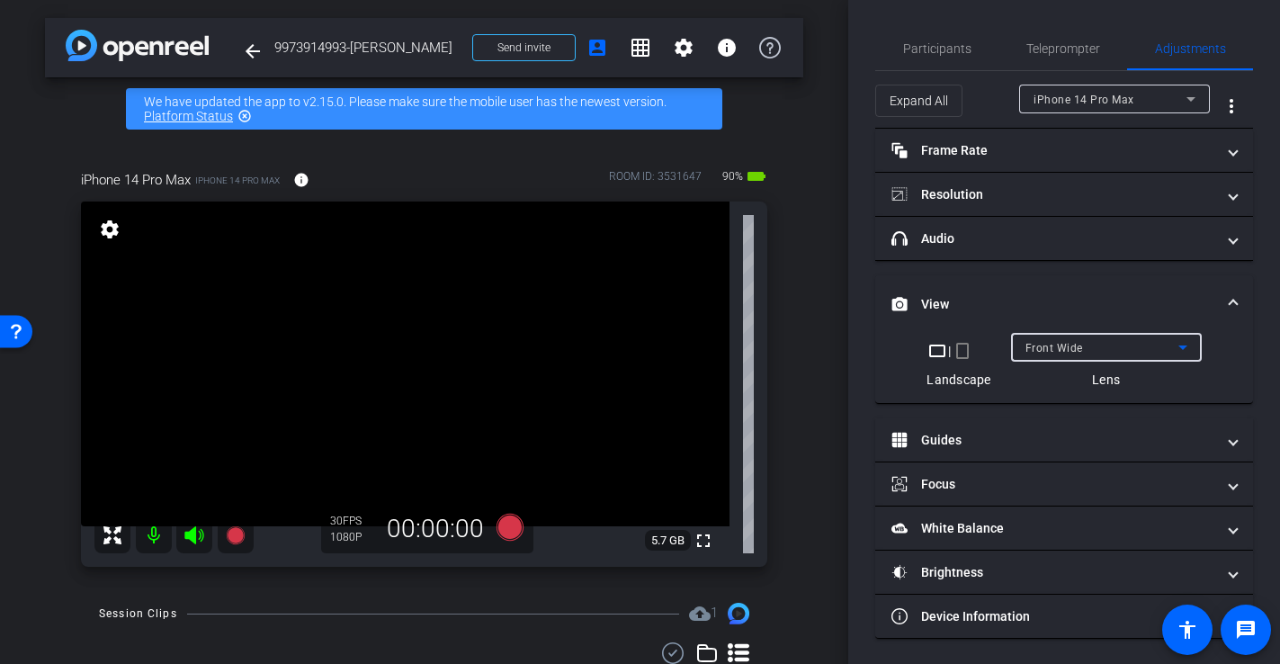
click at [1052, 338] on div "Front Wide" at bounding box center [1101, 347] width 153 height 22
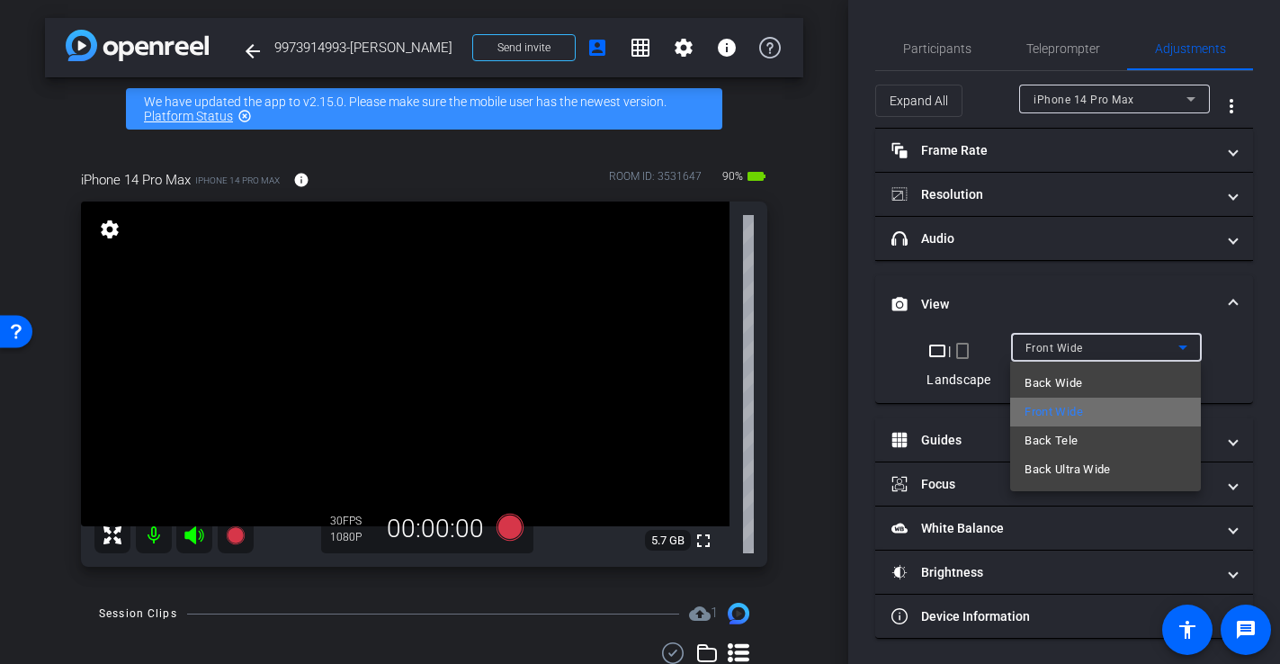
click at [1068, 400] on mat-option "Front Wide" at bounding box center [1105, 412] width 191 height 29
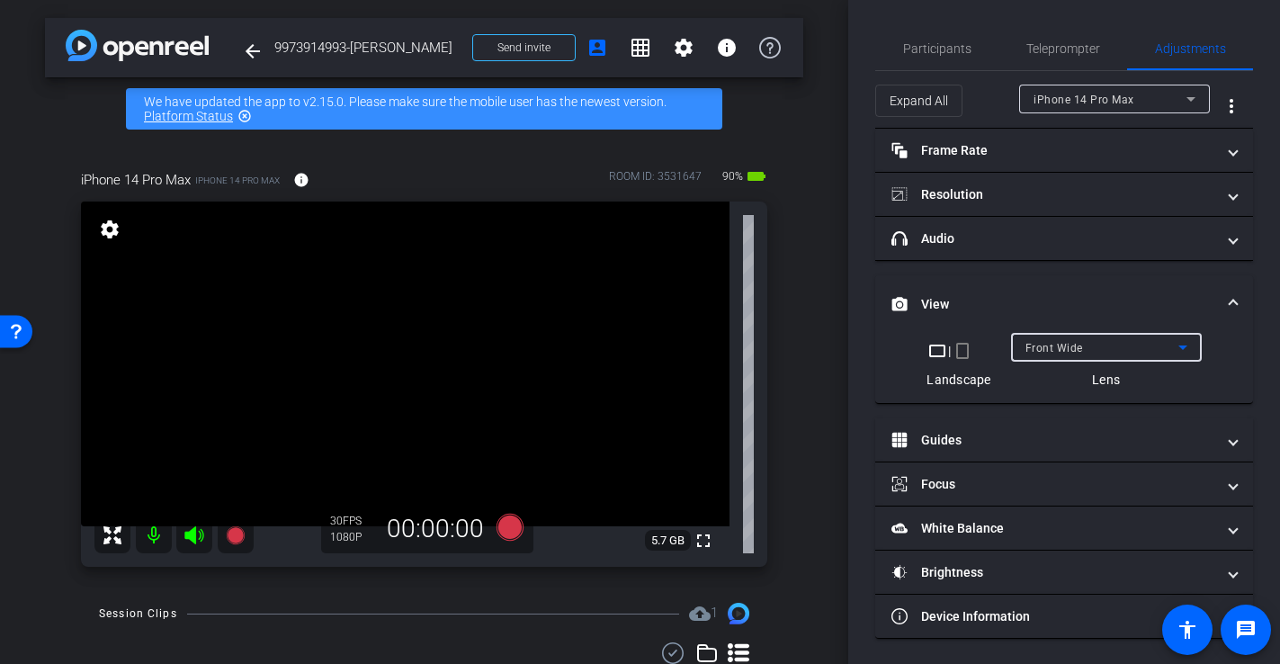
click at [811, 274] on div "arrow_back 9973914993-Issac Silva Back to project Send invite account_box grid_…" at bounding box center [424, 332] width 848 height 664
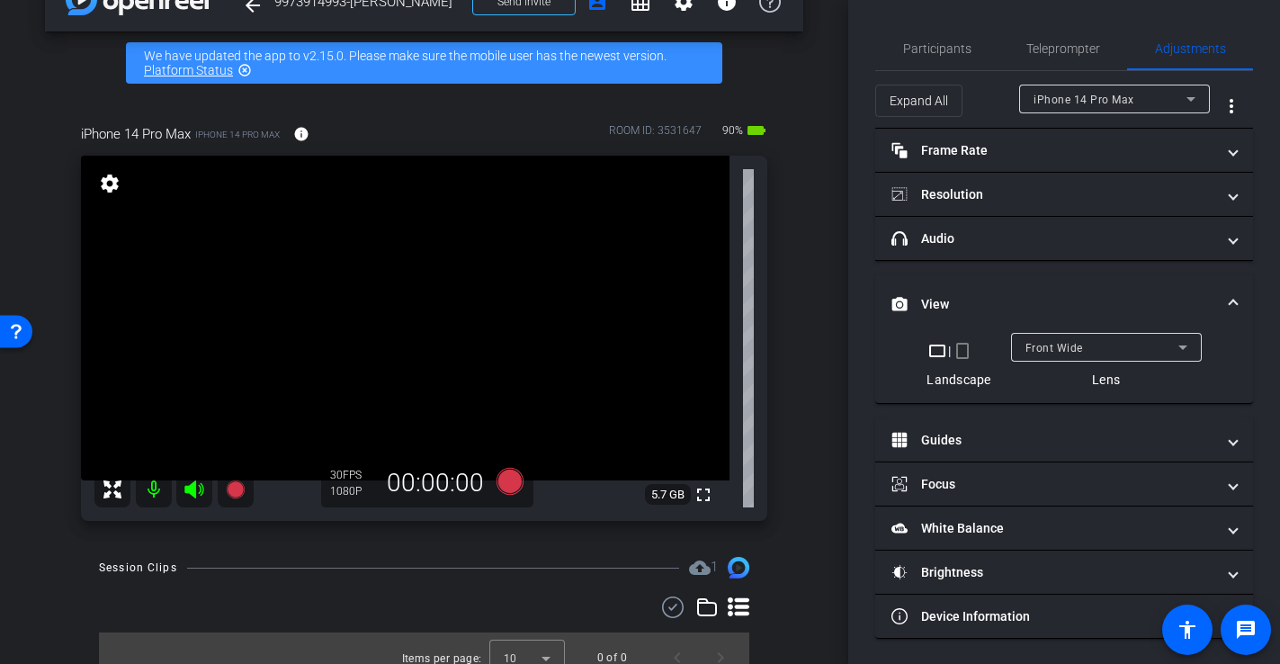
scroll to position [15, 0]
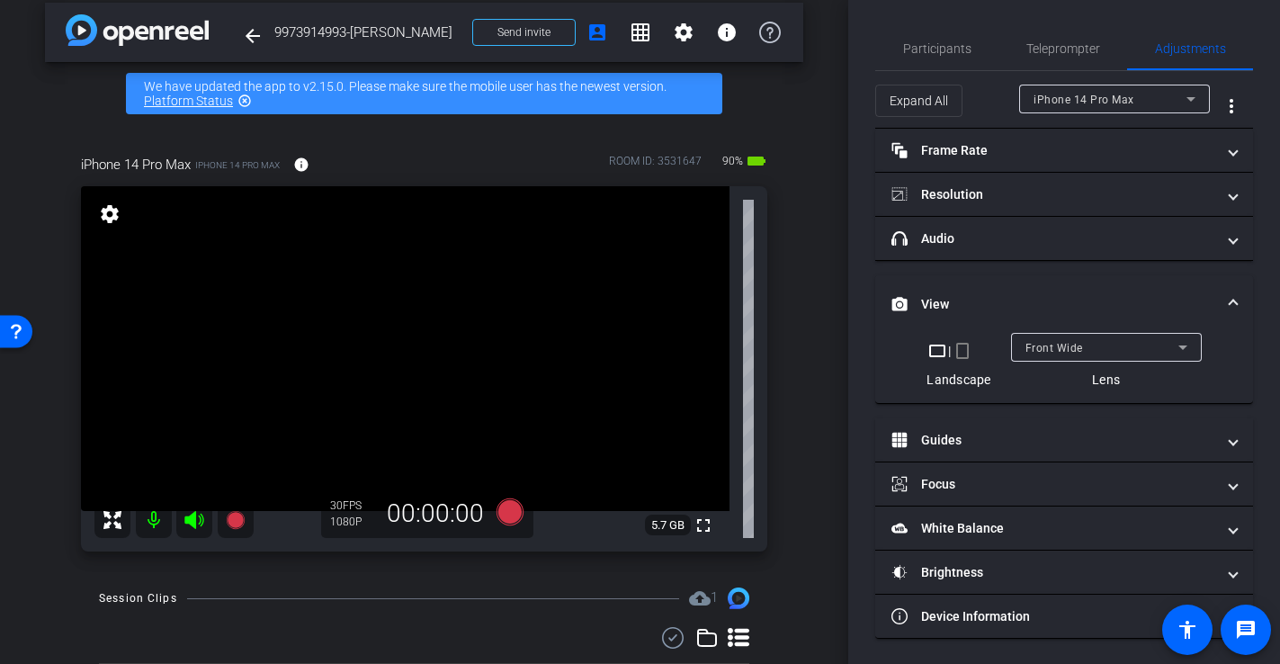
click at [1132, 343] on div "Front Wide" at bounding box center [1101, 347] width 153 height 22
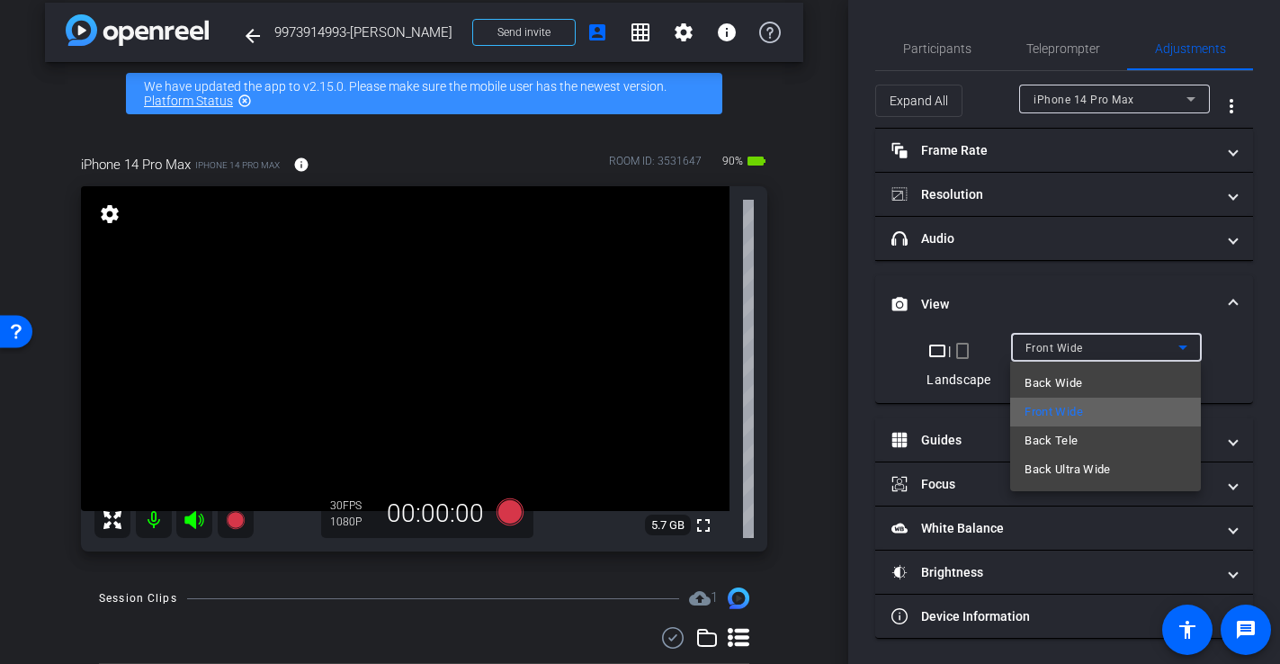
click at [1111, 407] on mat-option "Front Wide" at bounding box center [1105, 412] width 191 height 29
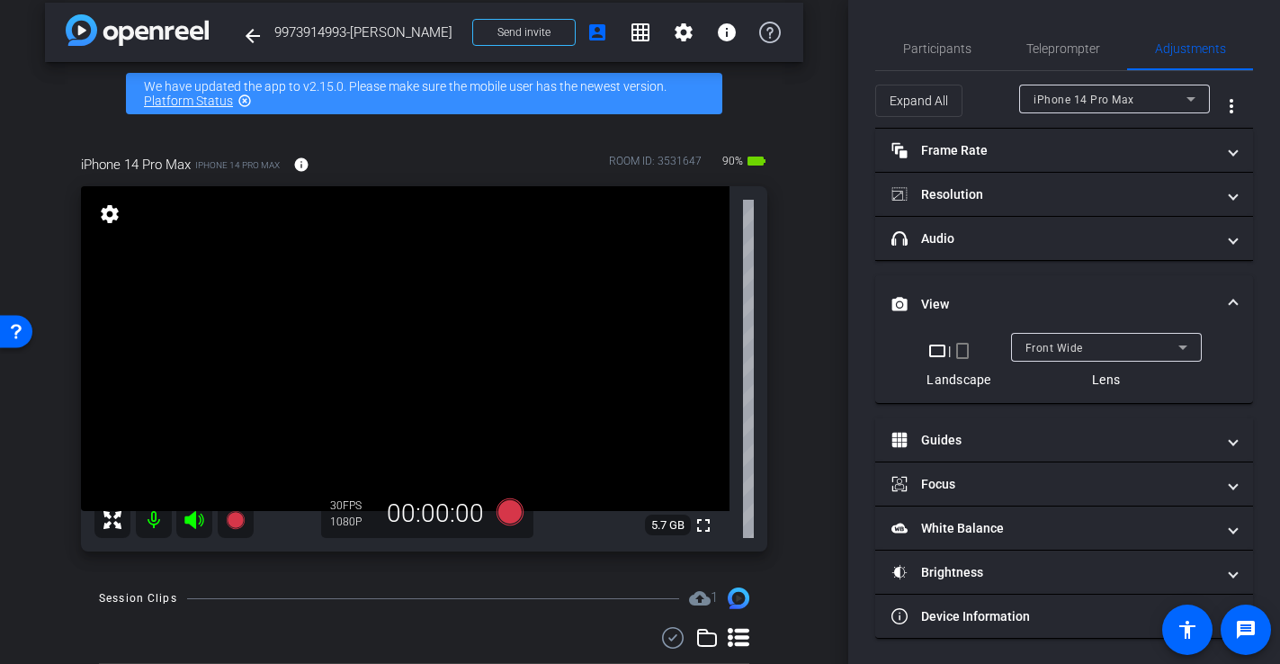
click at [795, 293] on div "iPhone 14 Pro Max iPhone 14 Pro Max info ROOM ID: 3531647 90% battery_std fulls…" at bounding box center [424, 347] width 758 height 444
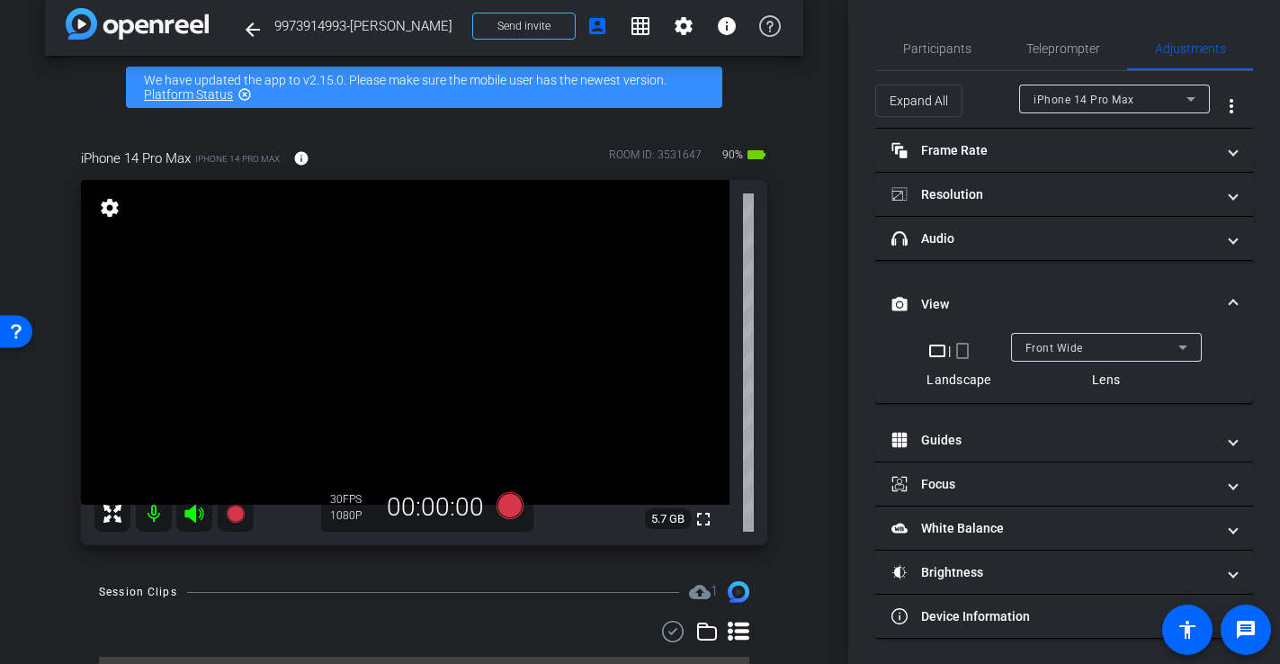
scroll to position [23, 0]
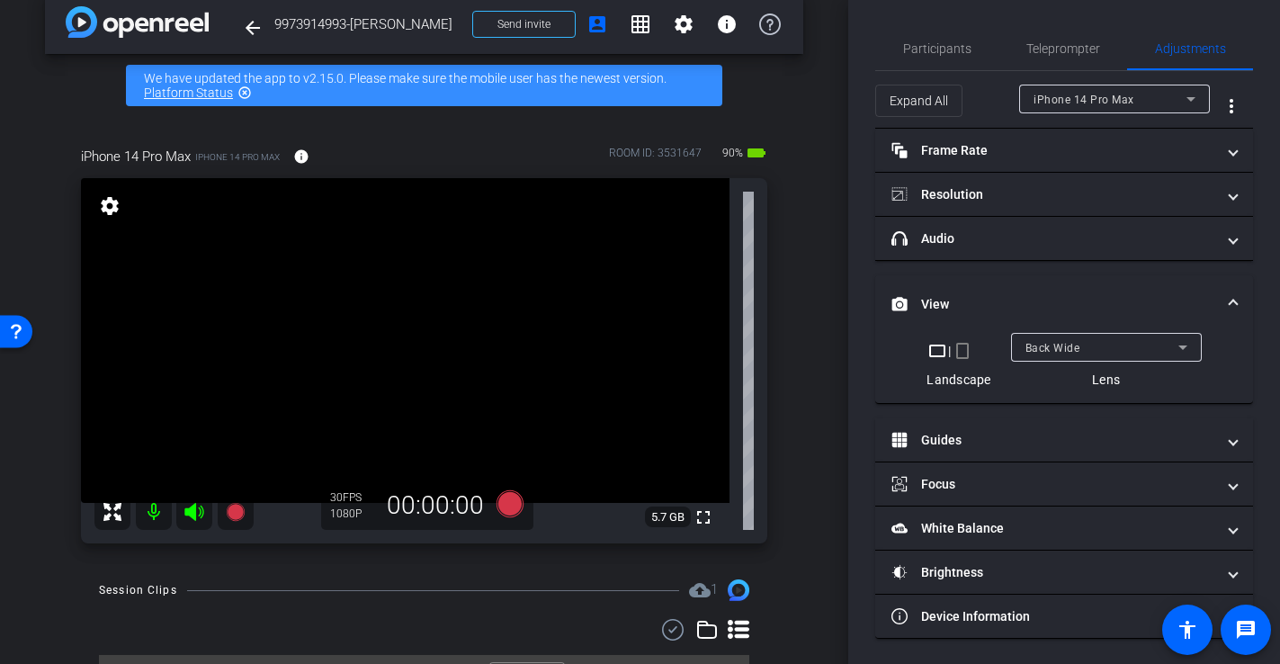
click at [964, 351] on mat-icon "crop_portrait" at bounding box center [963, 351] width 22 height 22
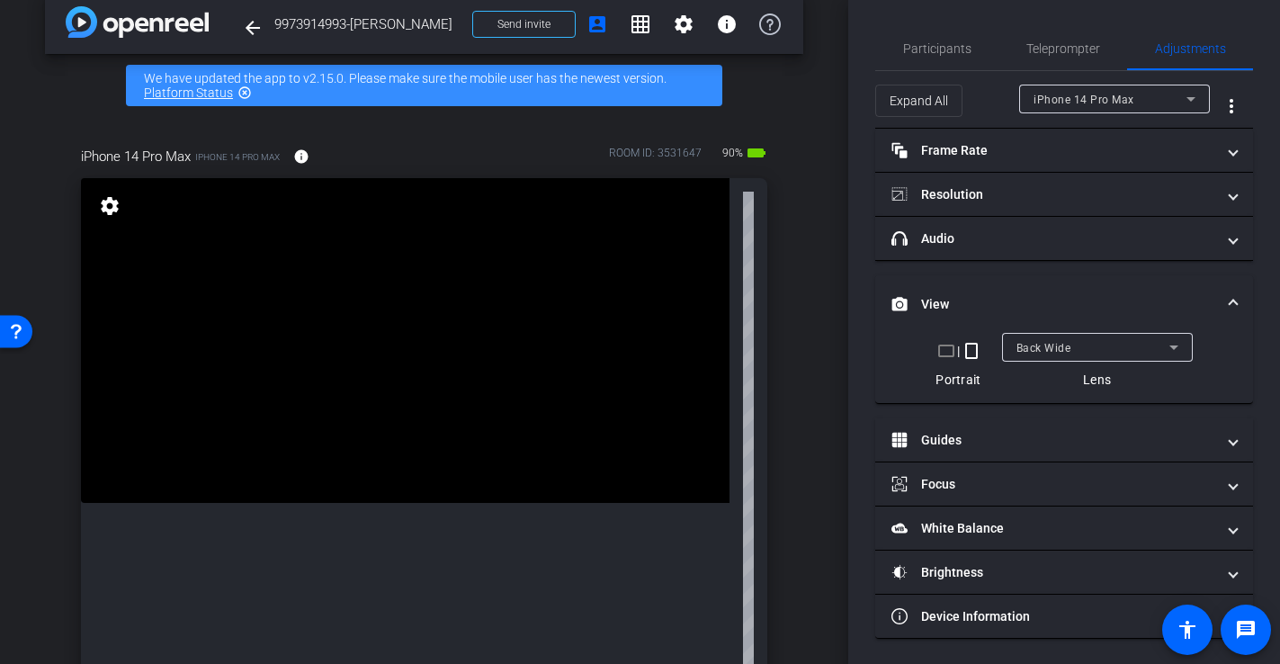
click at [957, 350] on div "crop_landscape | crop_portrait" at bounding box center [959, 351] width 46 height 22
click at [945, 354] on mat-icon "crop_landscape" at bounding box center [947, 351] width 22 height 22
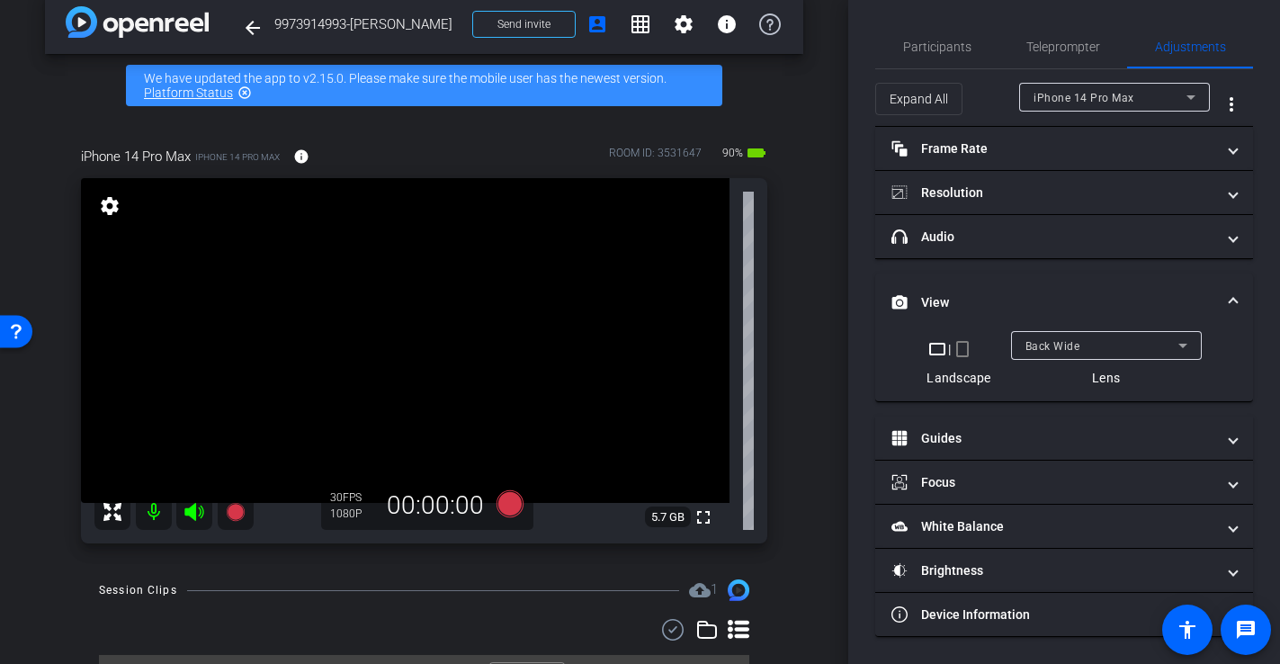
scroll to position [0, 0]
click at [694, 19] on span at bounding box center [683, 24] width 43 height 43
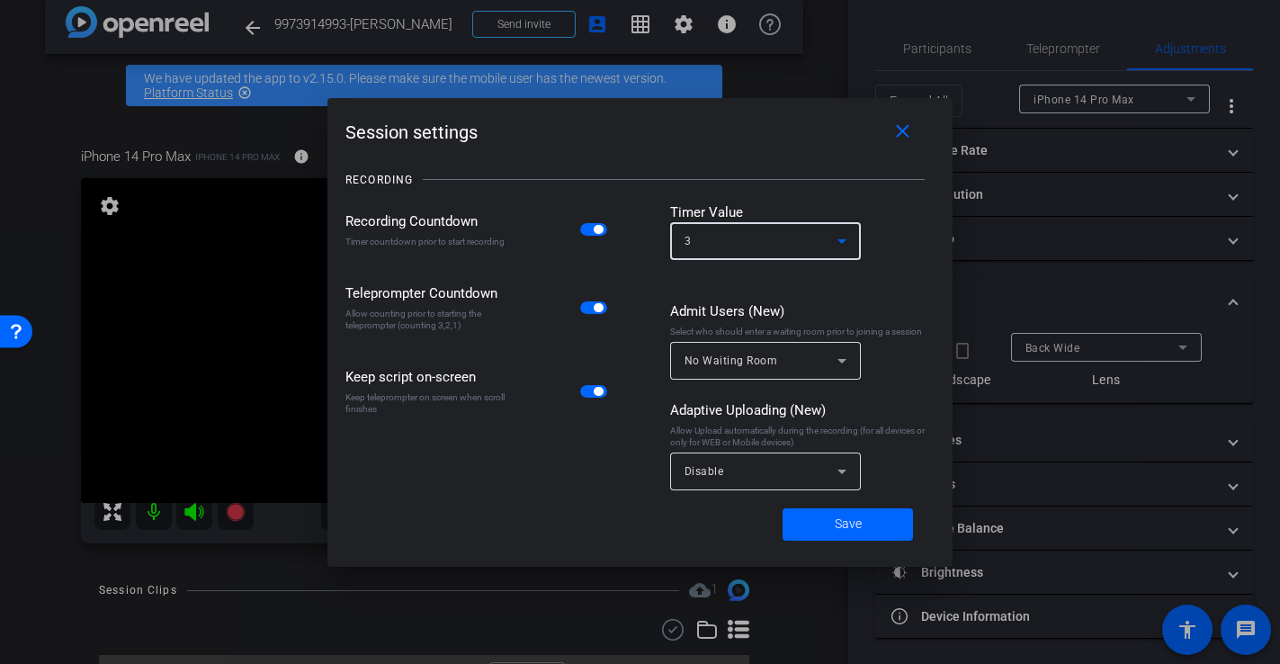
click at [796, 247] on div "3" at bounding box center [761, 240] width 153 height 22
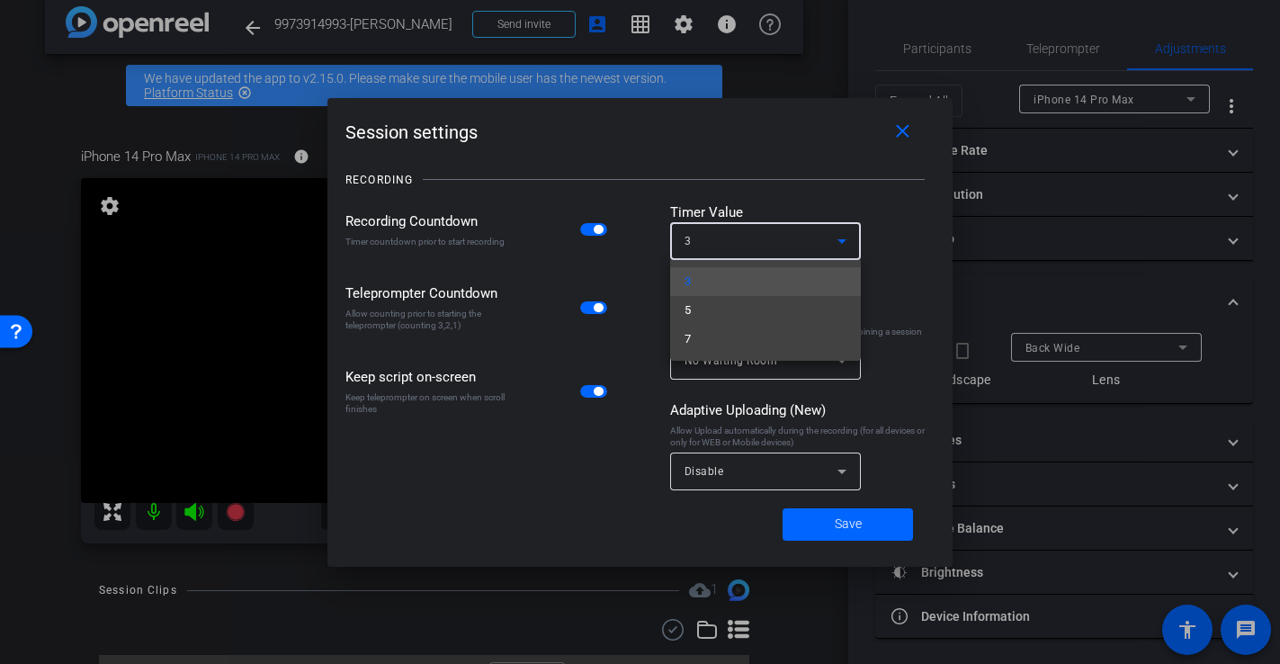
click at [796, 247] on div at bounding box center [640, 332] width 1280 height 664
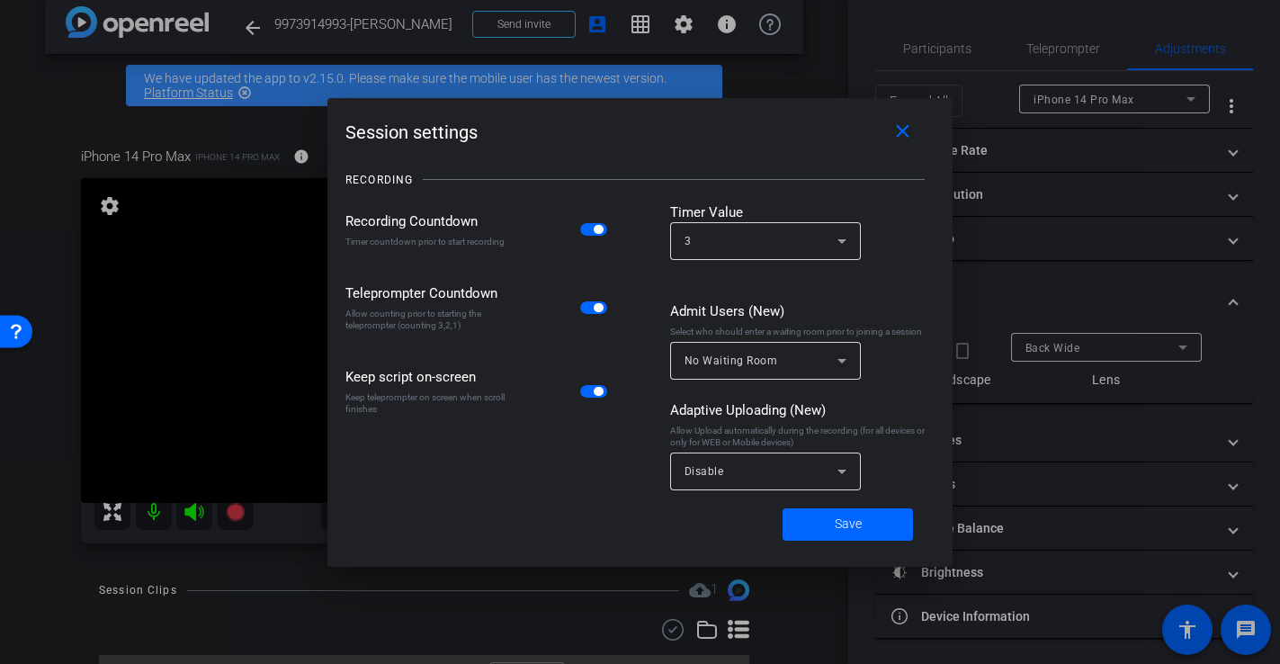
click at [796, 358] on div "No Waiting Room" at bounding box center [761, 360] width 153 height 22
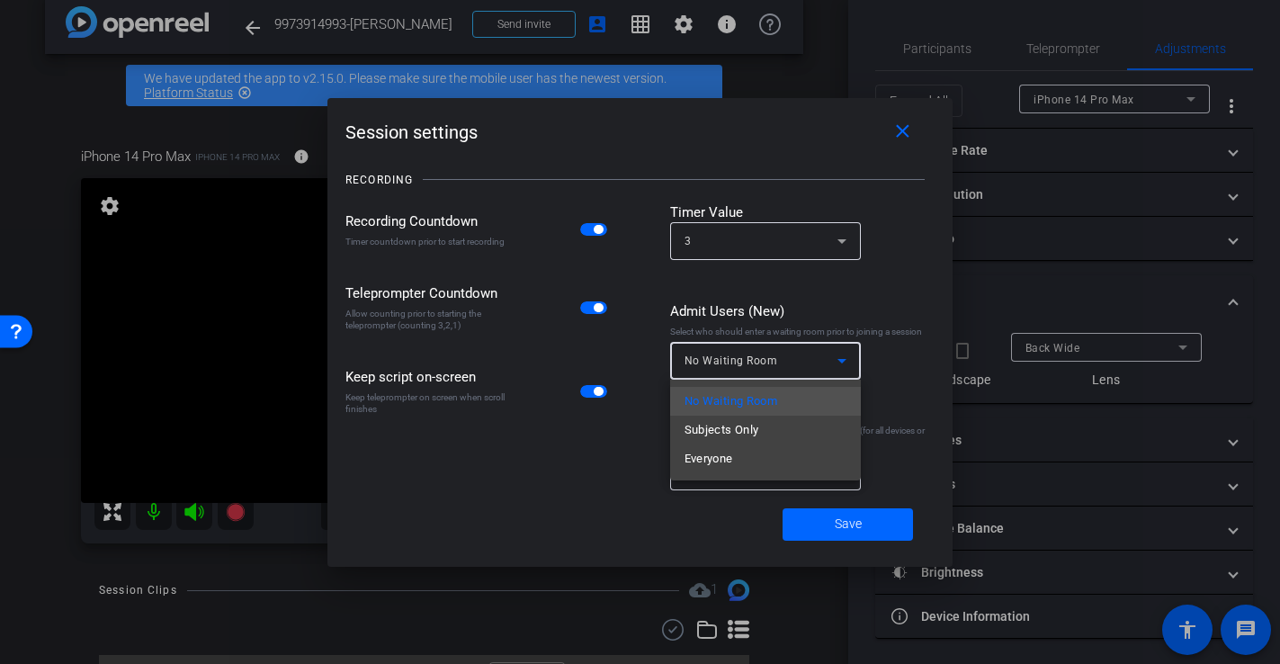
click at [568, 420] on div at bounding box center [640, 332] width 1280 height 664
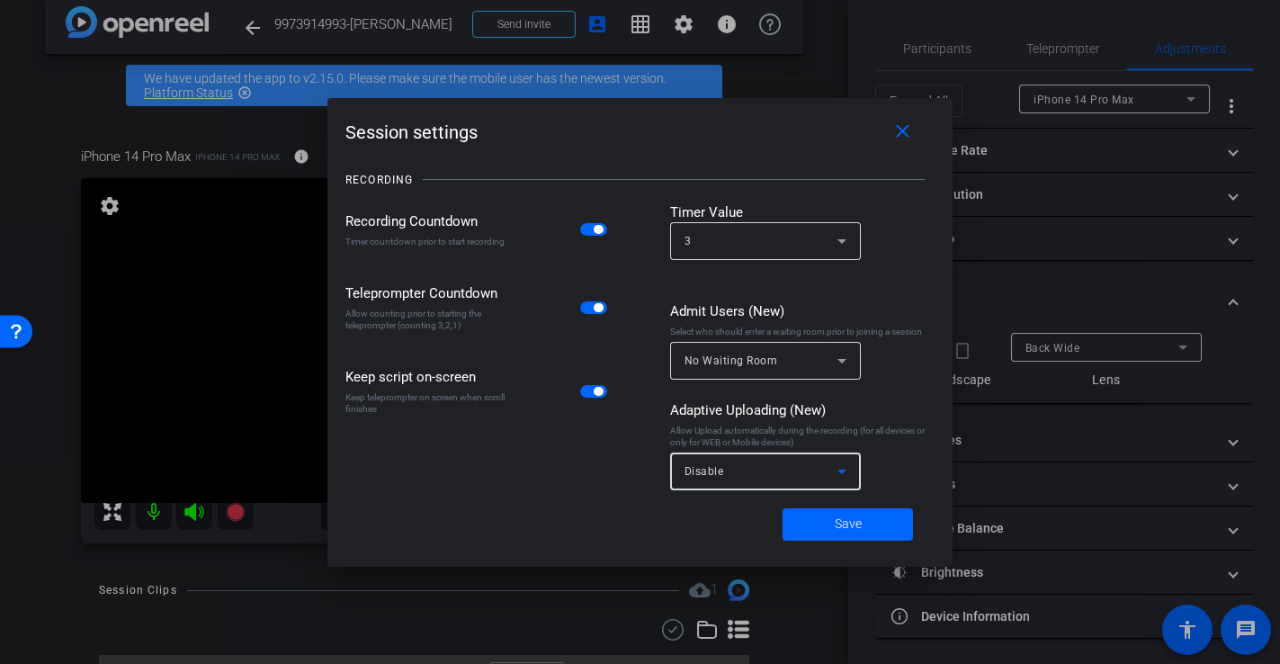
click at [800, 473] on div "Disable" at bounding box center [761, 471] width 153 height 22
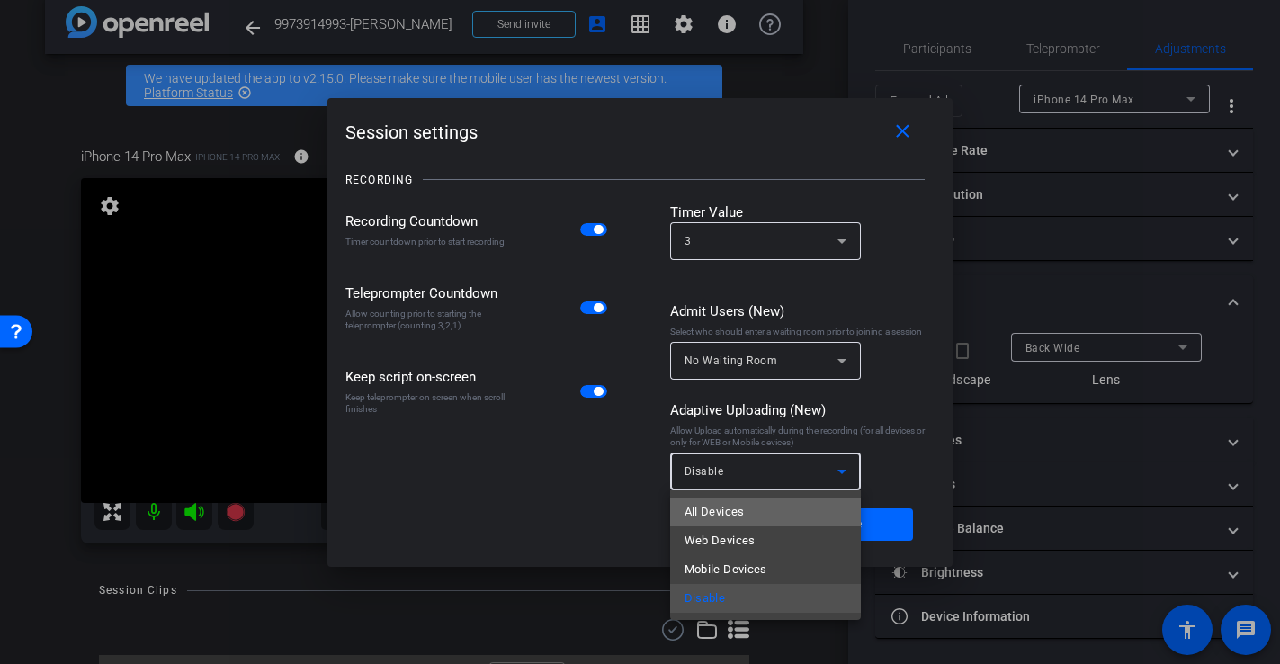
click at [767, 514] on mat-option "All Devices" at bounding box center [765, 511] width 191 height 29
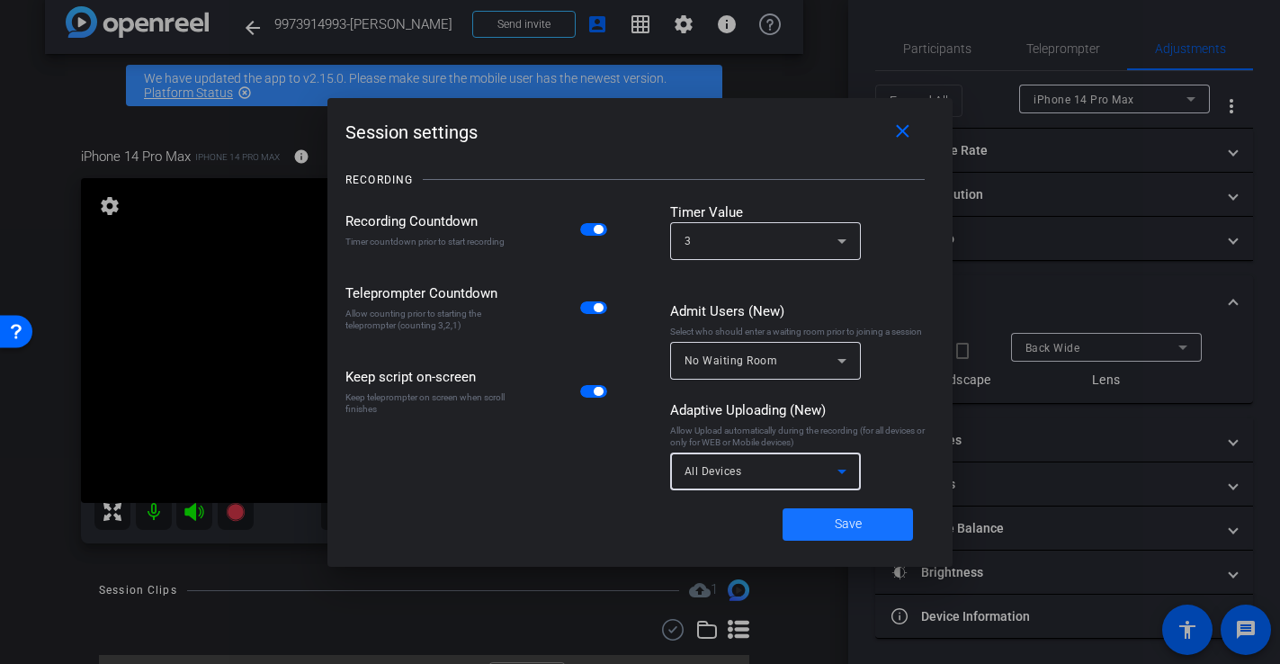
click at [835, 516] on span "Save" at bounding box center [848, 524] width 27 height 19
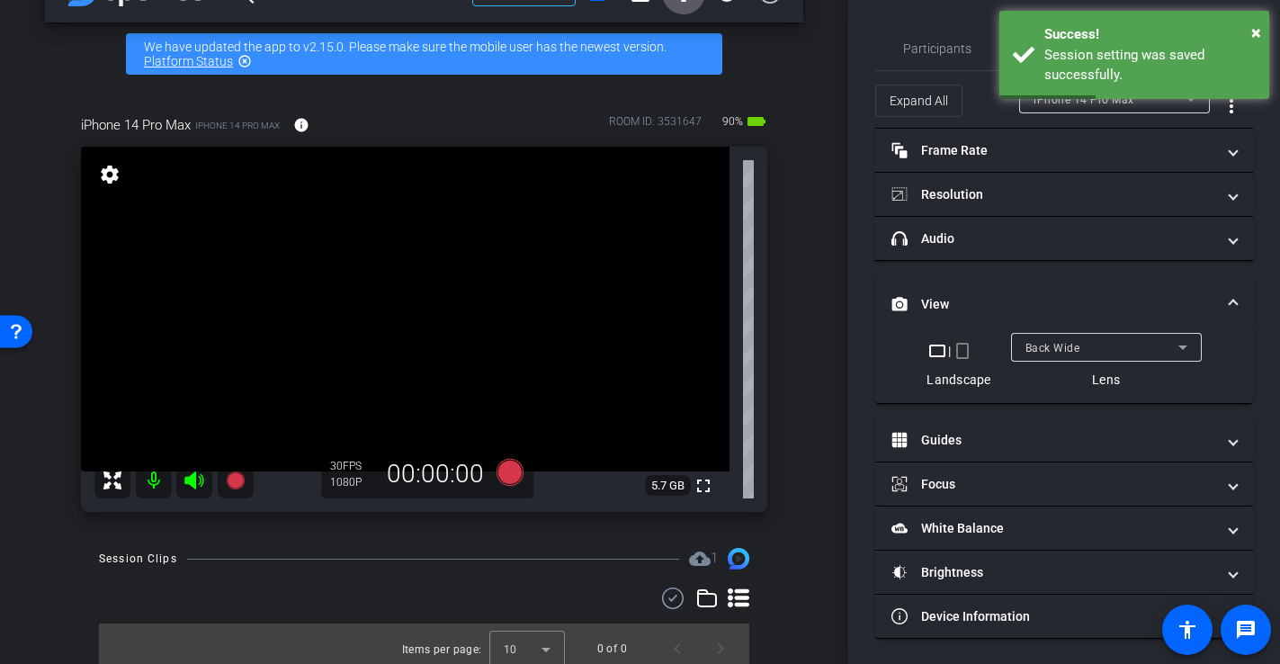
scroll to position [65, 0]
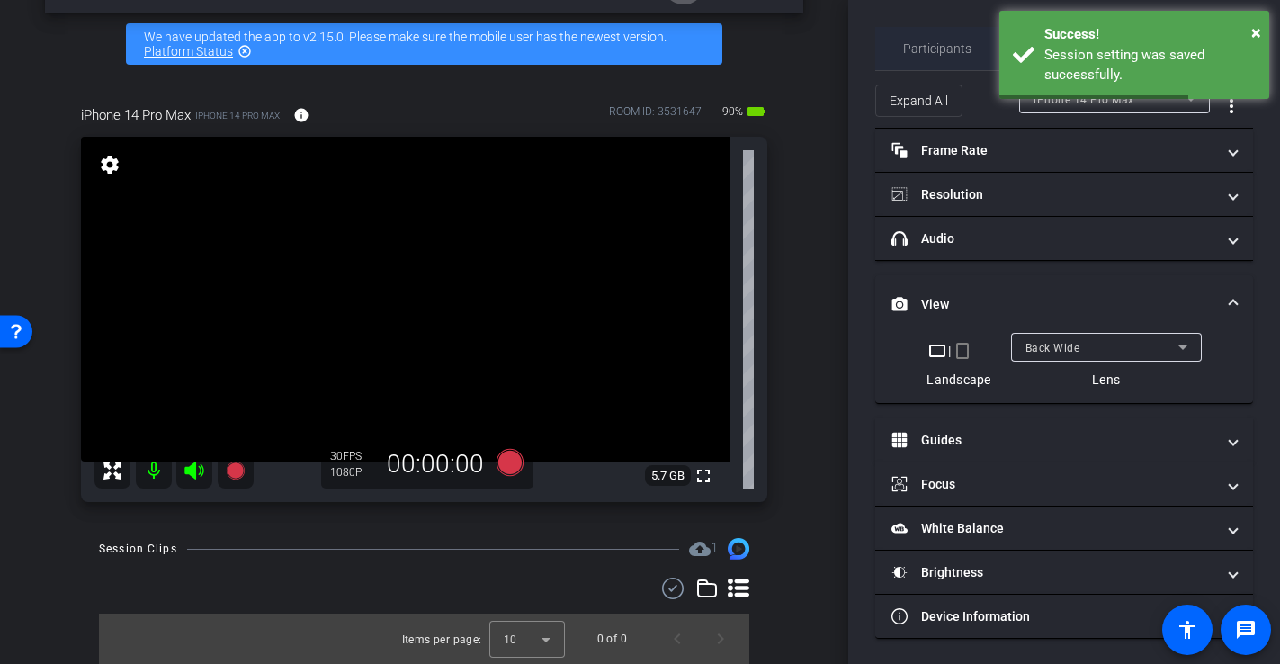
click at [935, 47] on span "Participants" at bounding box center [937, 48] width 68 height 13
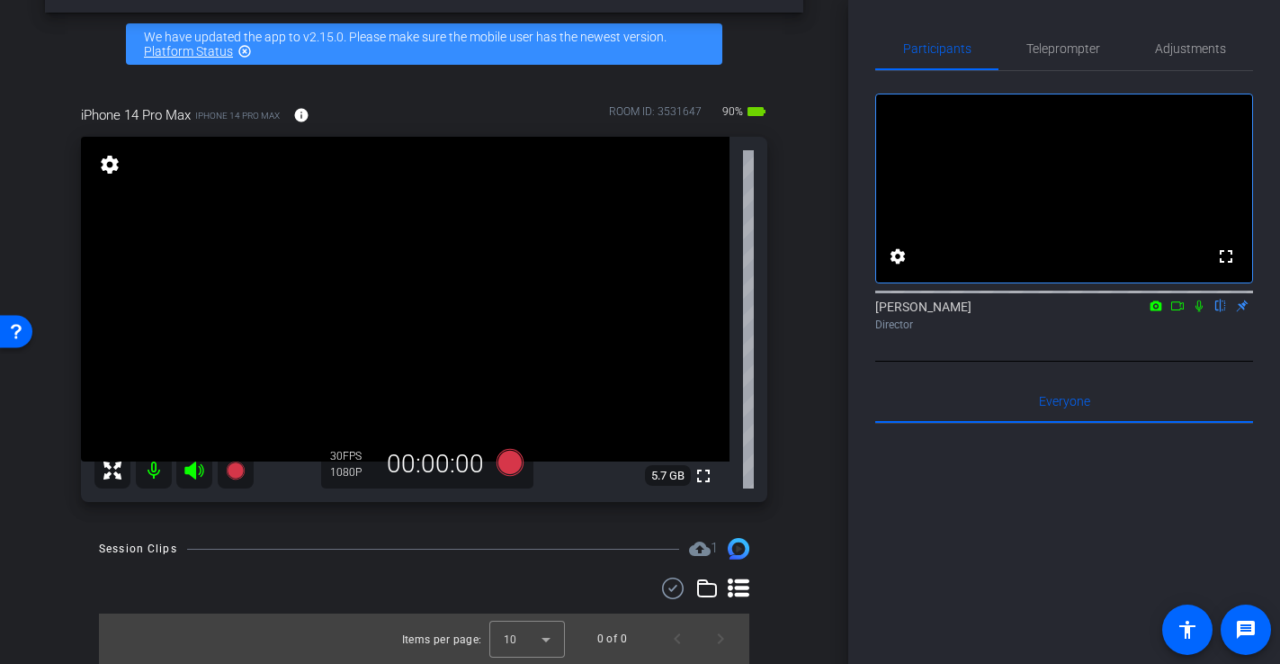
click at [1177, 312] on icon at bounding box center [1177, 306] width 14 height 13
click at [1205, 312] on icon at bounding box center [1199, 306] width 14 height 13
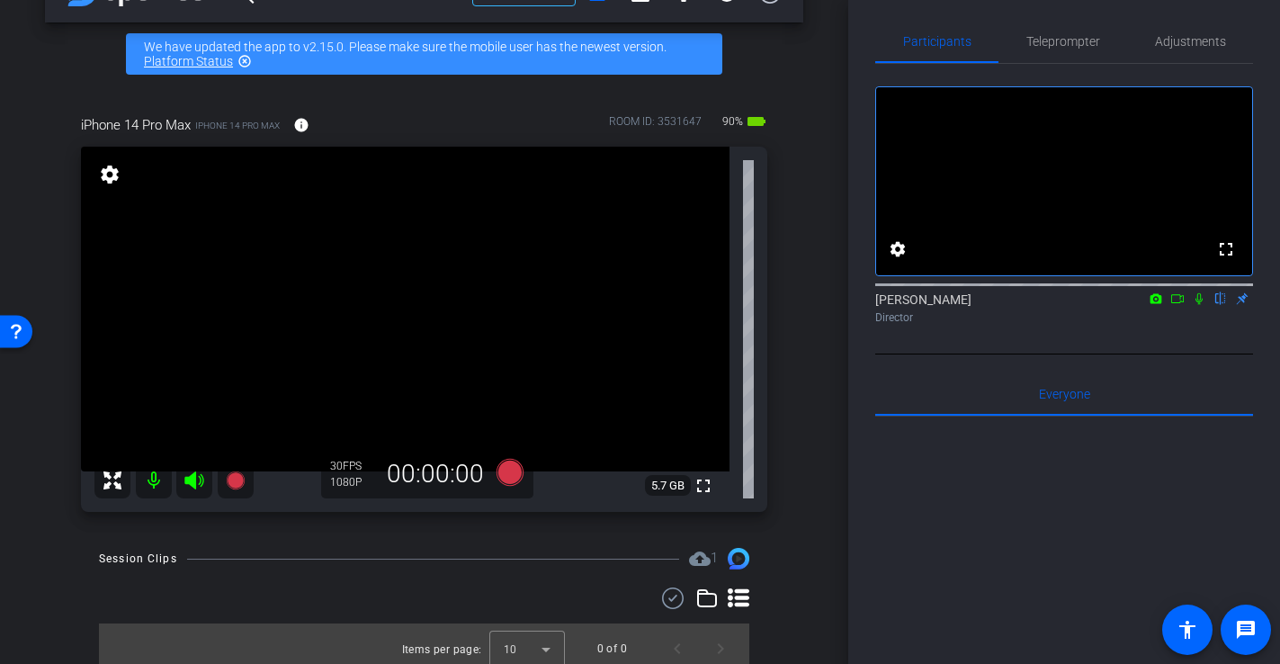
scroll to position [53, 0]
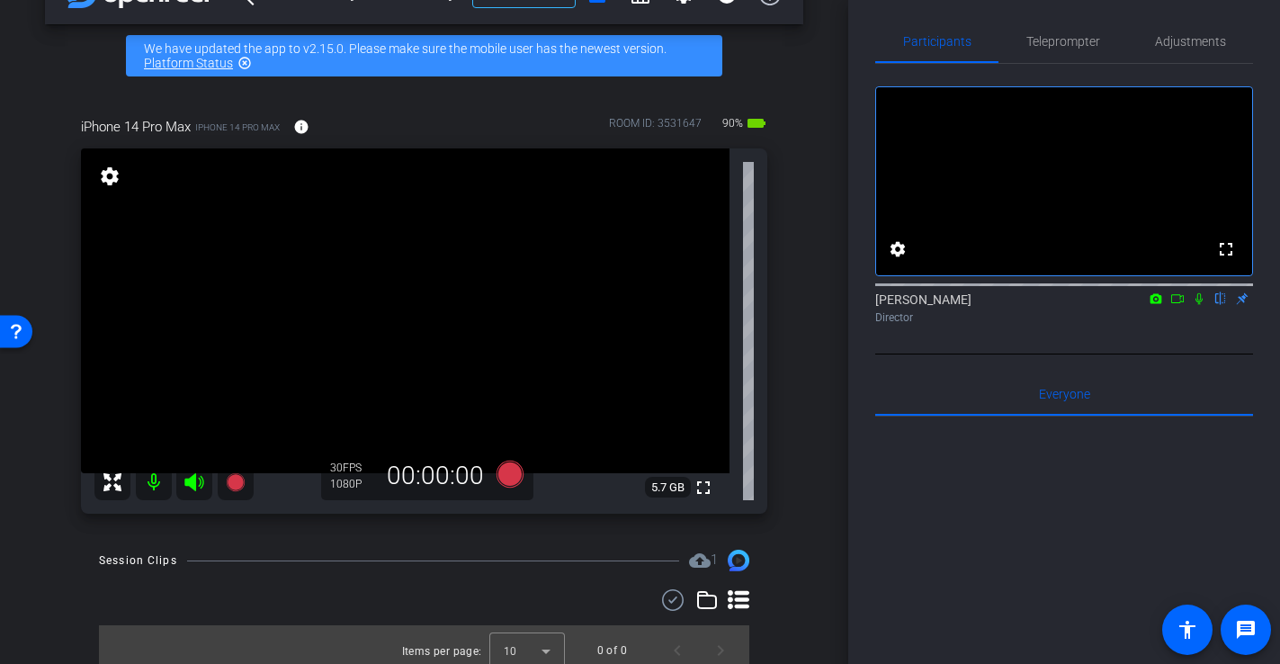
drag, startPoint x: 1179, startPoint y: 321, endPoint x: 1198, endPoint y: 388, distance: 69.2
click at [1179, 305] on icon at bounding box center [1177, 298] width 14 height 13
click at [1217, 305] on icon at bounding box center [1220, 298] width 14 height 13
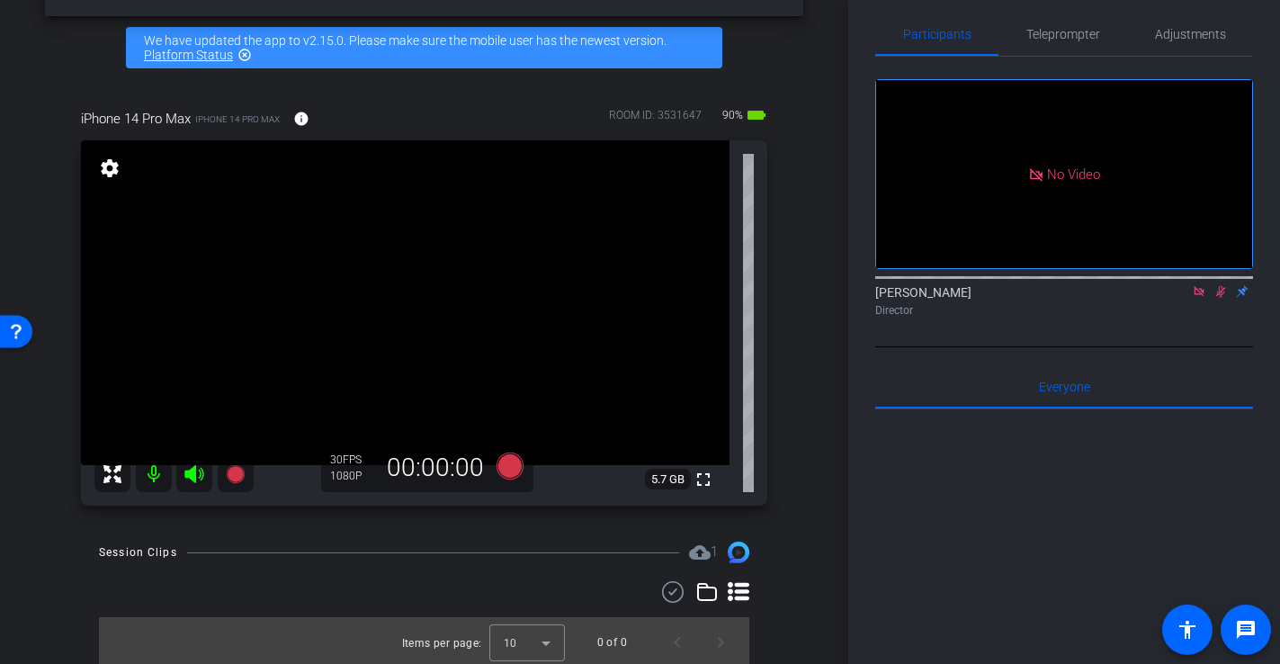
scroll to position [14, 0]
click at [1225, 298] on icon at bounding box center [1220, 291] width 14 height 13
click at [1200, 296] on icon at bounding box center [1199, 291] width 10 height 10
click at [516, 468] on icon at bounding box center [509, 465] width 27 height 27
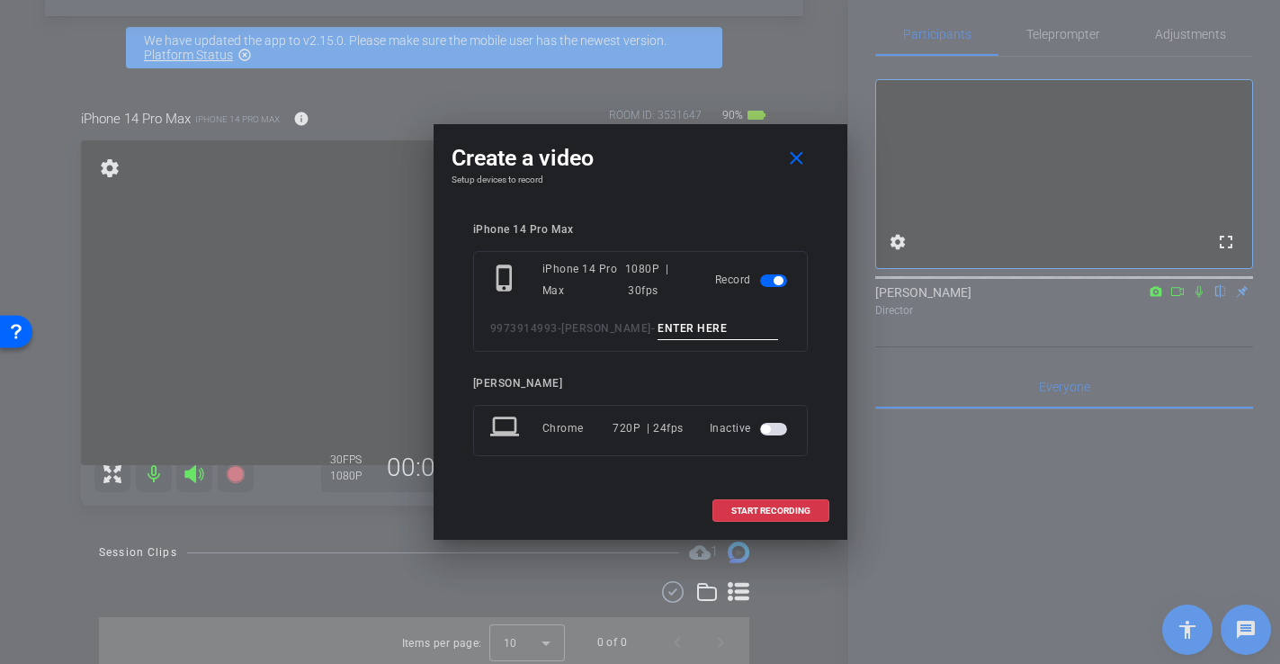
click at [669, 328] on input at bounding box center [718, 329] width 121 height 22
type input "-"
drag, startPoint x: 778, startPoint y: 510, endPoint x: 790, endPoint y: 506, distance: 12.2
click at [778, 510] on span "START RECORDING" at bounding box center [770, 510] width 79 height 9
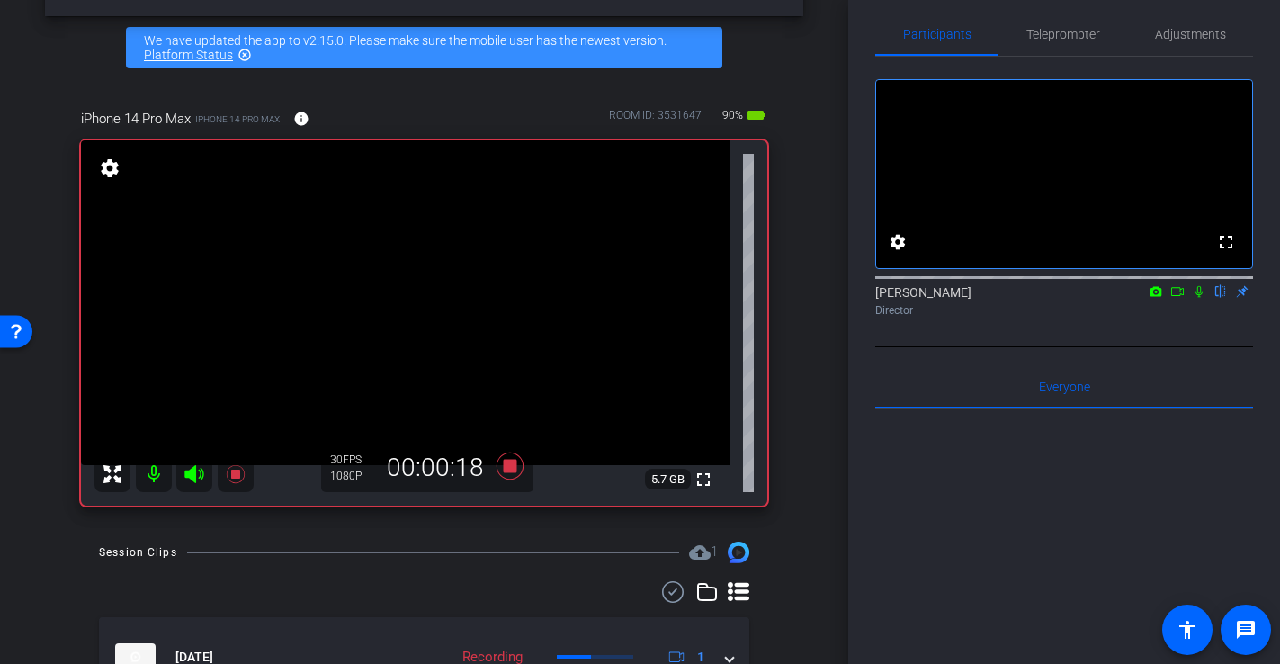
click at [819, 490] on div "arrow_back 9973914993-Issac Silva Back to project Send invite account_box grid_…" at bounding box center [424, 271] width 848 height 664
click at [509, 468] on icon at bounding box center [509, 465] width 27 height 27
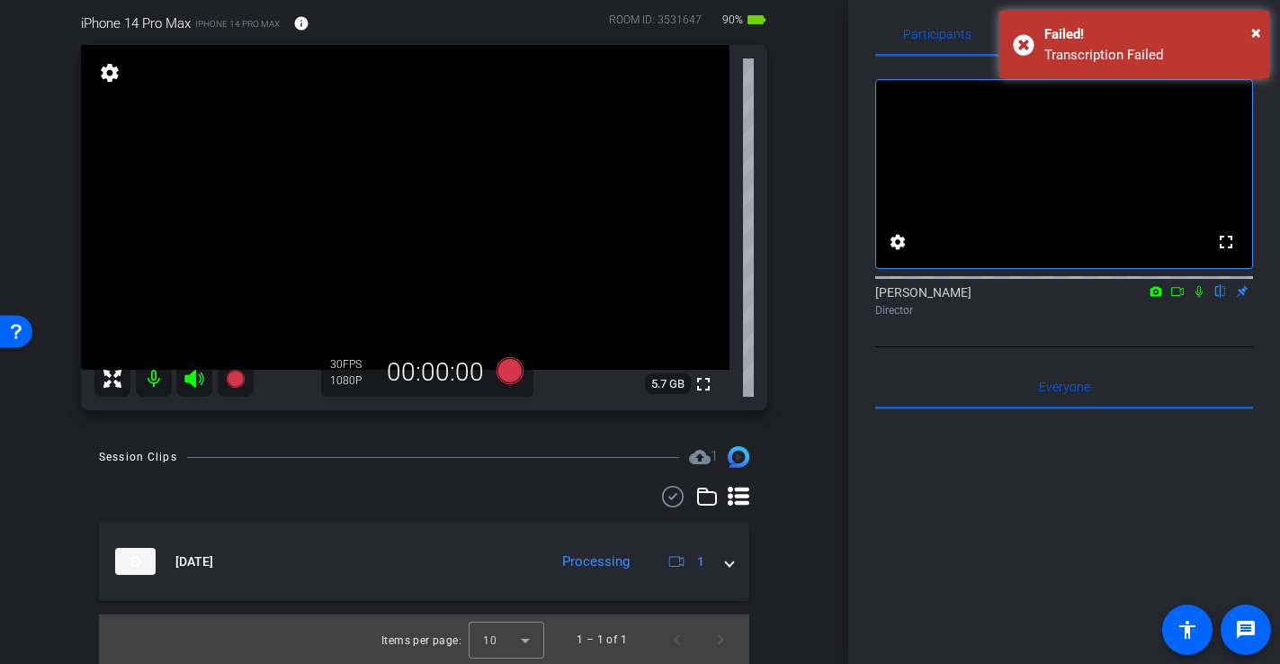
scroll to position [157, 0]
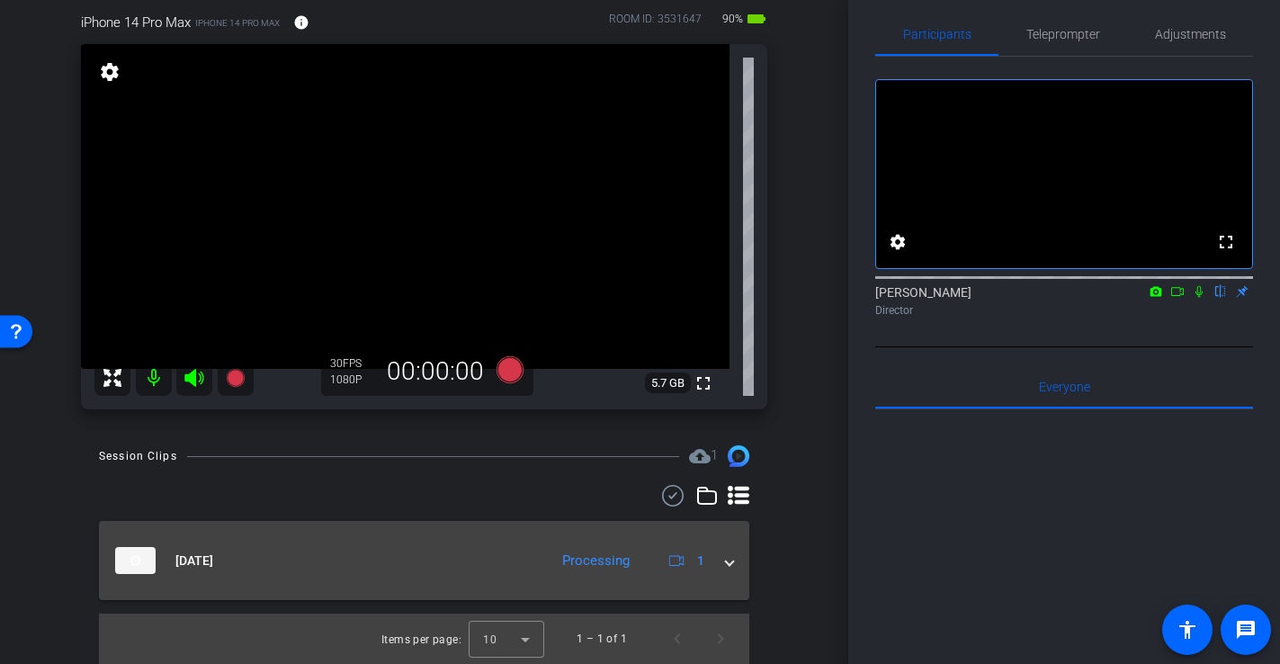
click at [732, 569] on span at bounding box center [729, 560] width 7 height 19
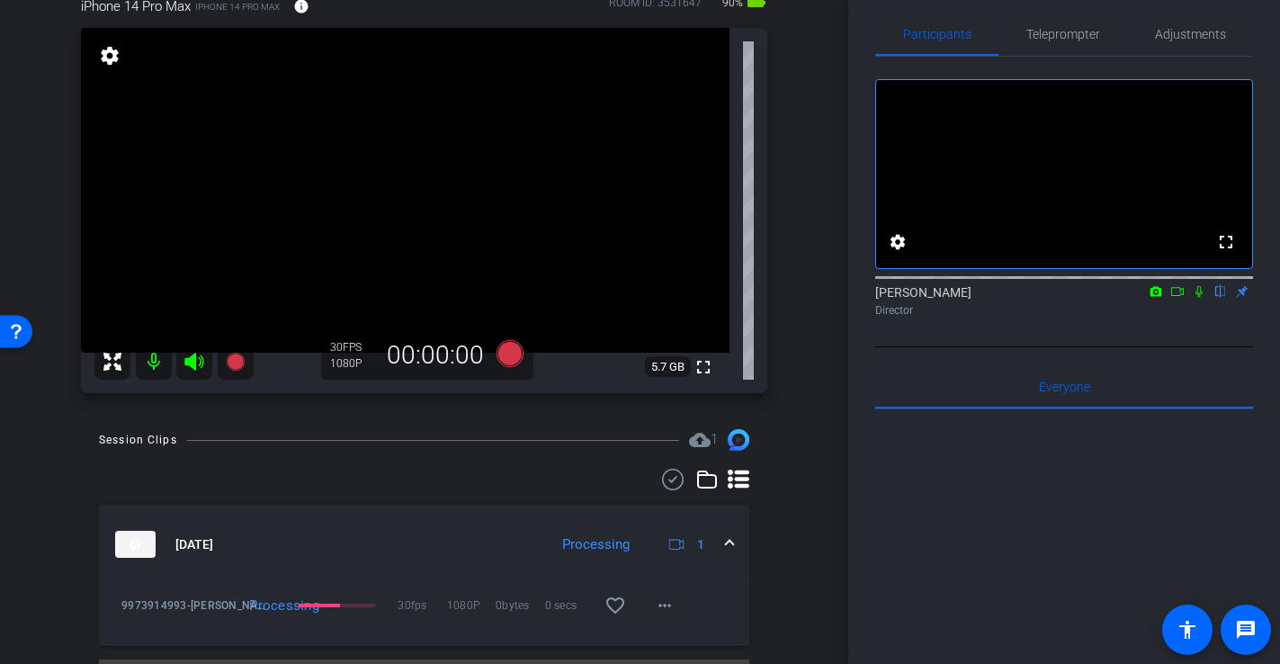
click at [737, 544] on mat-expansion-panel-header "Sep 10, 2025 Processing 1" at bounding box center [424, 544] width 650 height 79
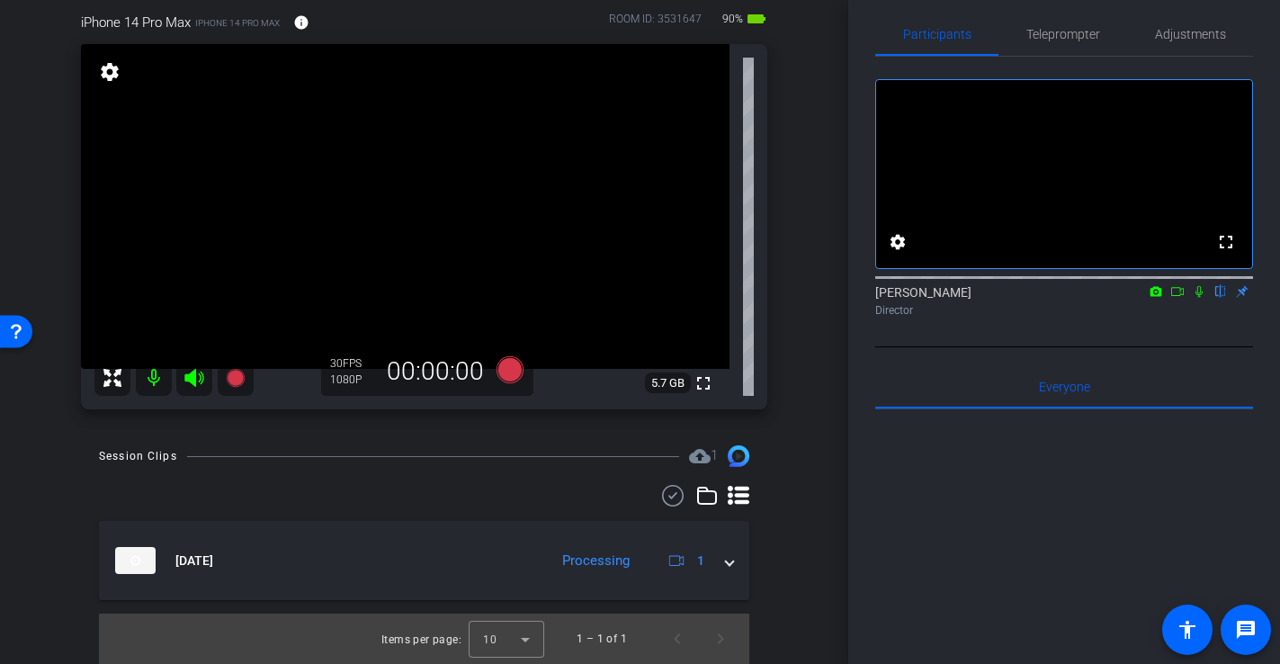
scroll to position [0, 0]
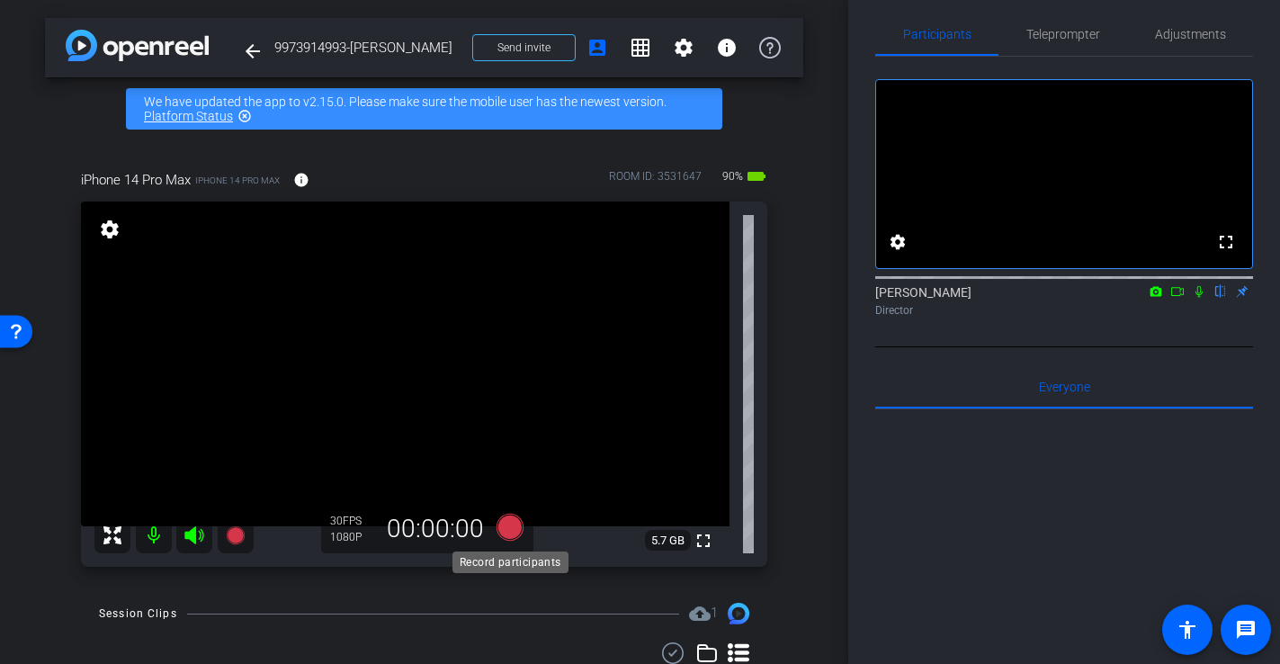
click at [517, 521] on icon at bounding box center [509, 527] width 27 height 27
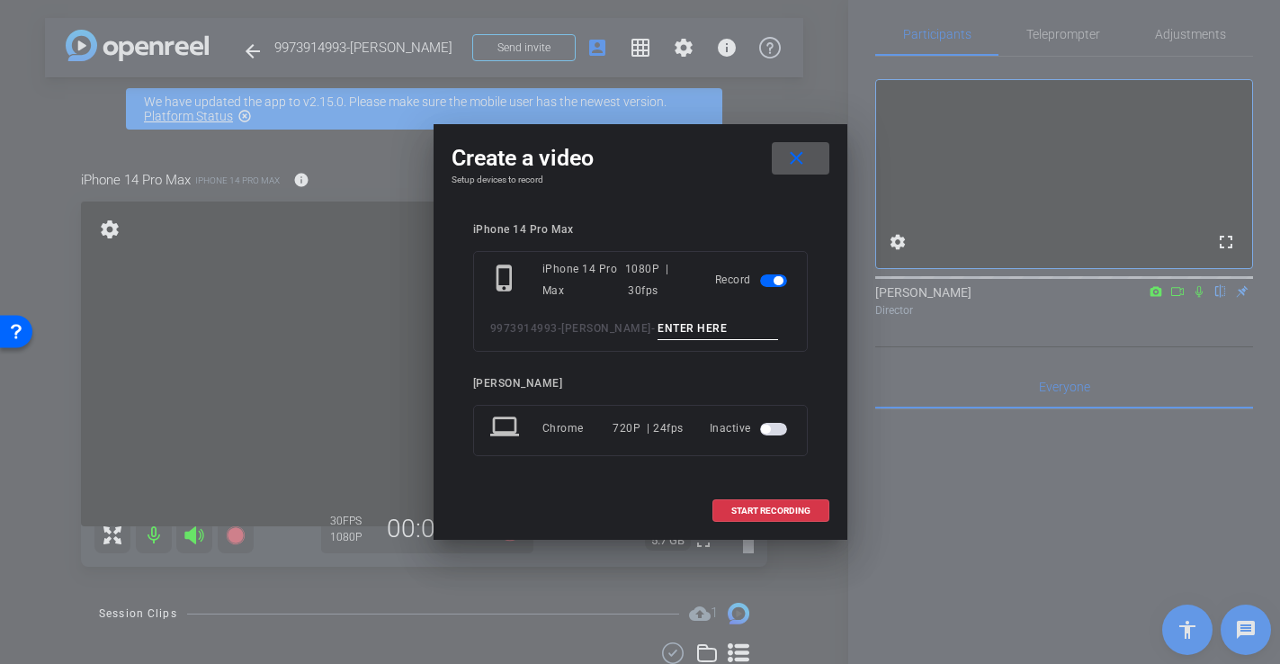
click at [658, 322] on input at bounding box center [718, 329] width 121 height 22
type input "-."
drag, startPoint x: 803, startPoint y: 522, endPoint x: 795, endPoint y: 515, distance: 10.3
click at [802, 522] on span at bounding box center [770, 510] width 115 height 43
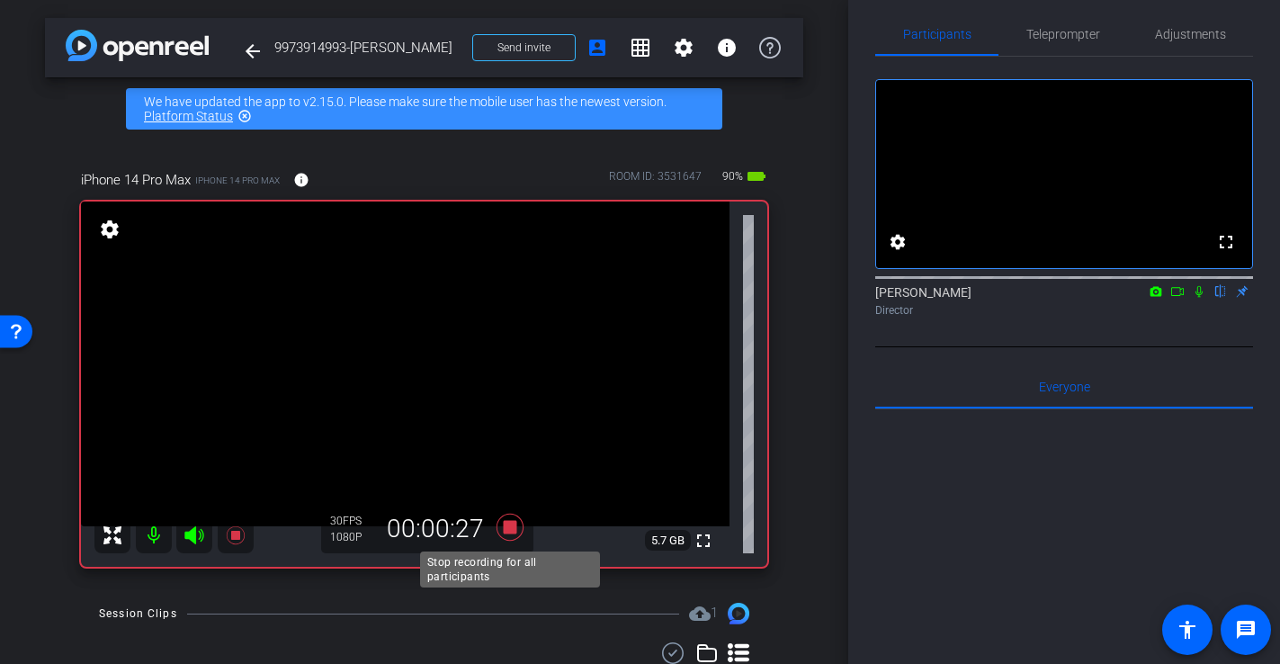
click at [512, 523] on icon at bounding box center [509, 527] width 27 height 27
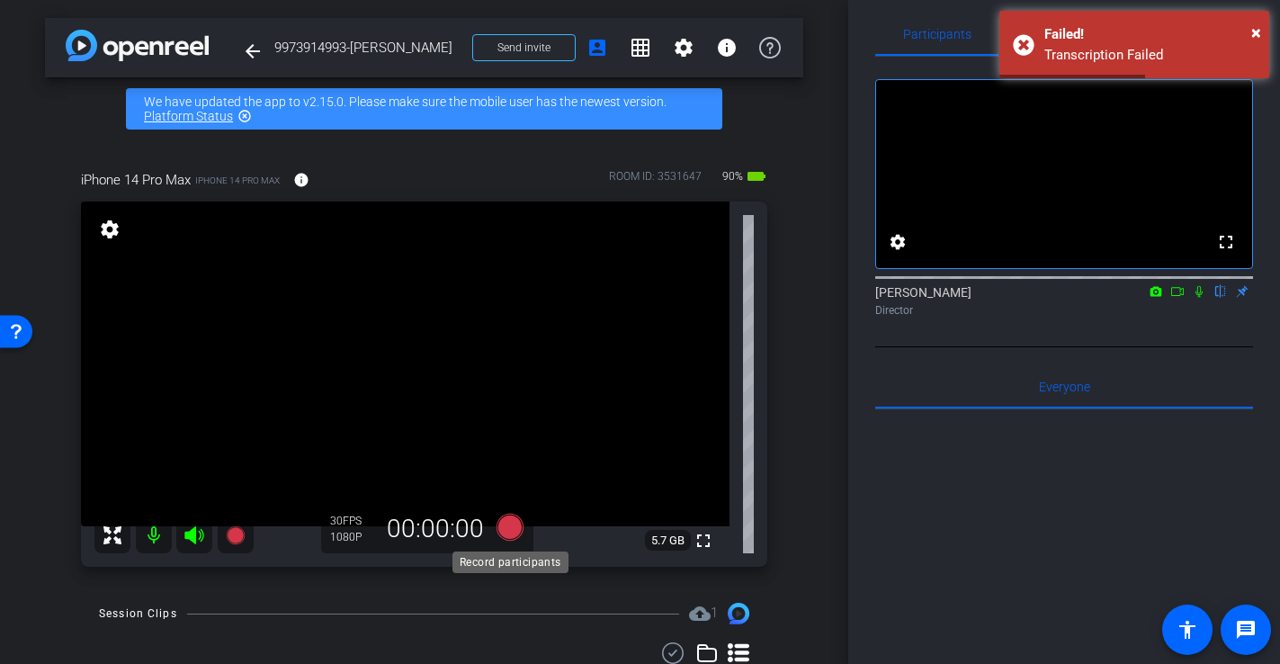
click at [501, 528] on icon at bounding box center [509, 527] width 27 height 27
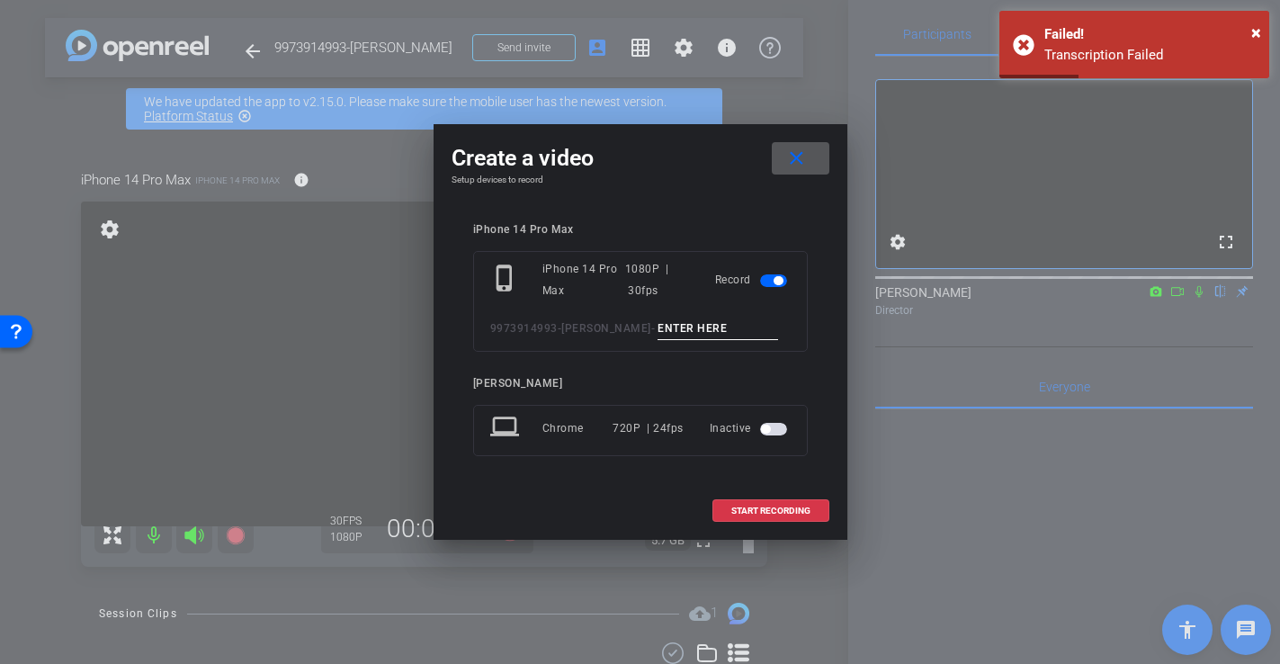
click at [698, 332] on input at bounding box center [718, 329] width 121 height 22
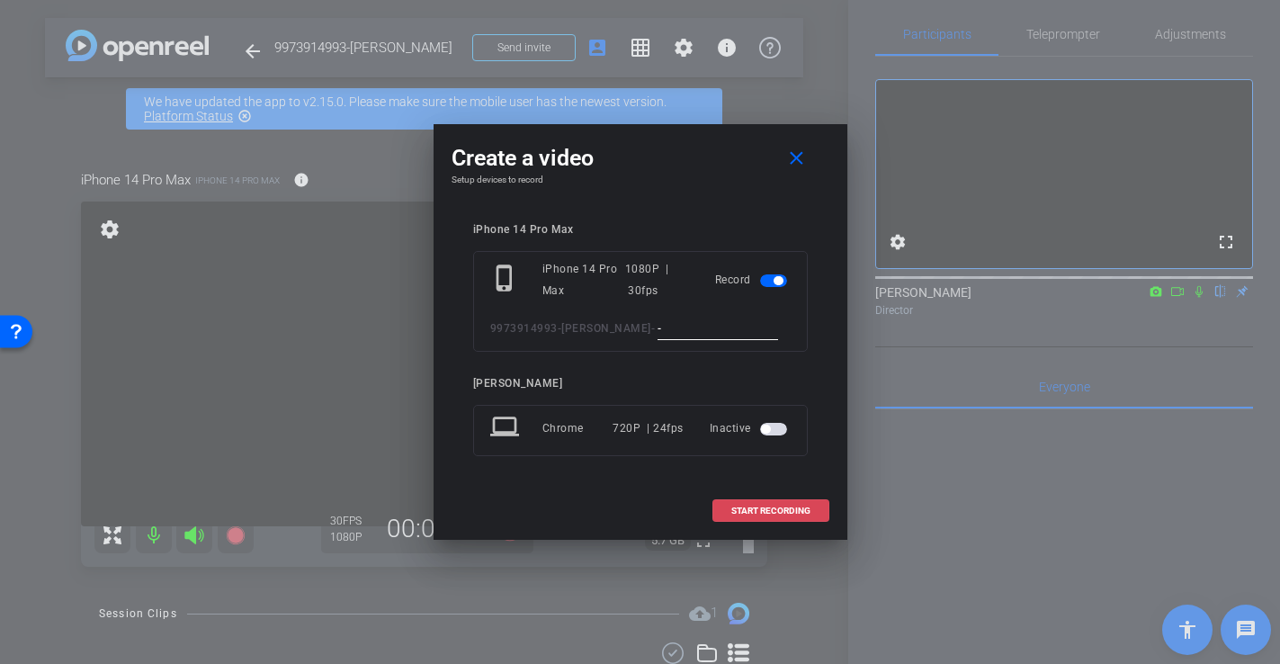
type input "-"
click at [775, 504] on span at bounding box center [770, 510] width 115 height 43
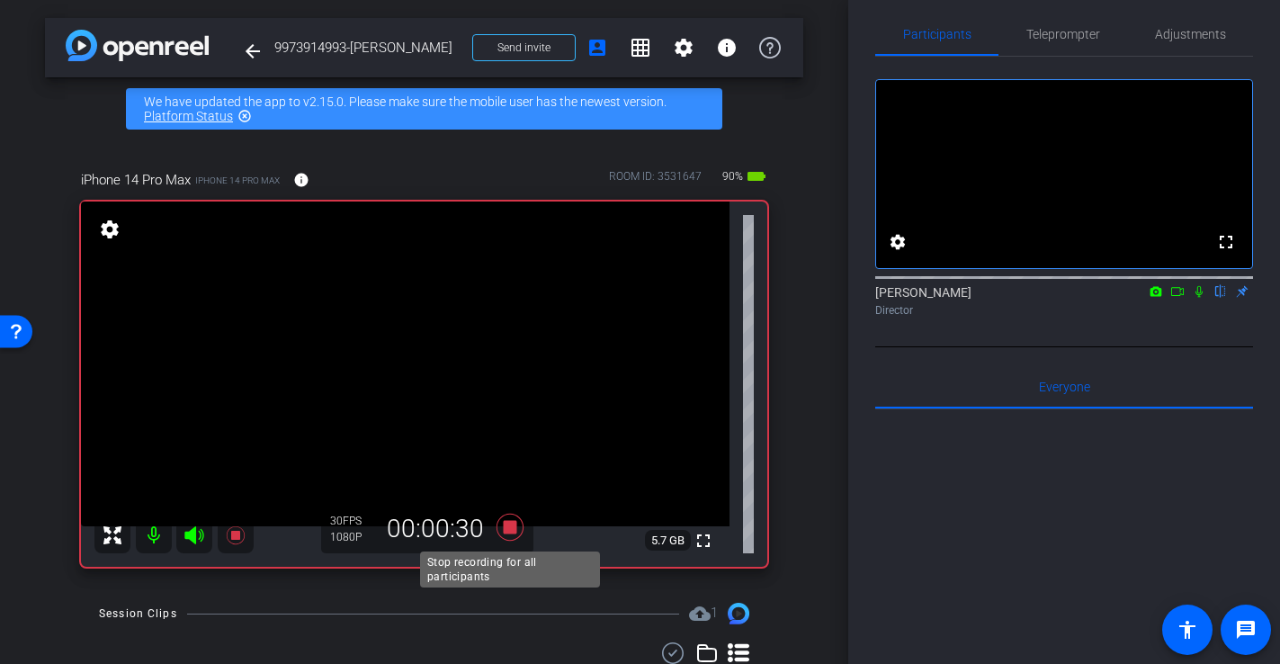
click at [513, 531] on icon at bounding box center [509, 527] width 27 height 27
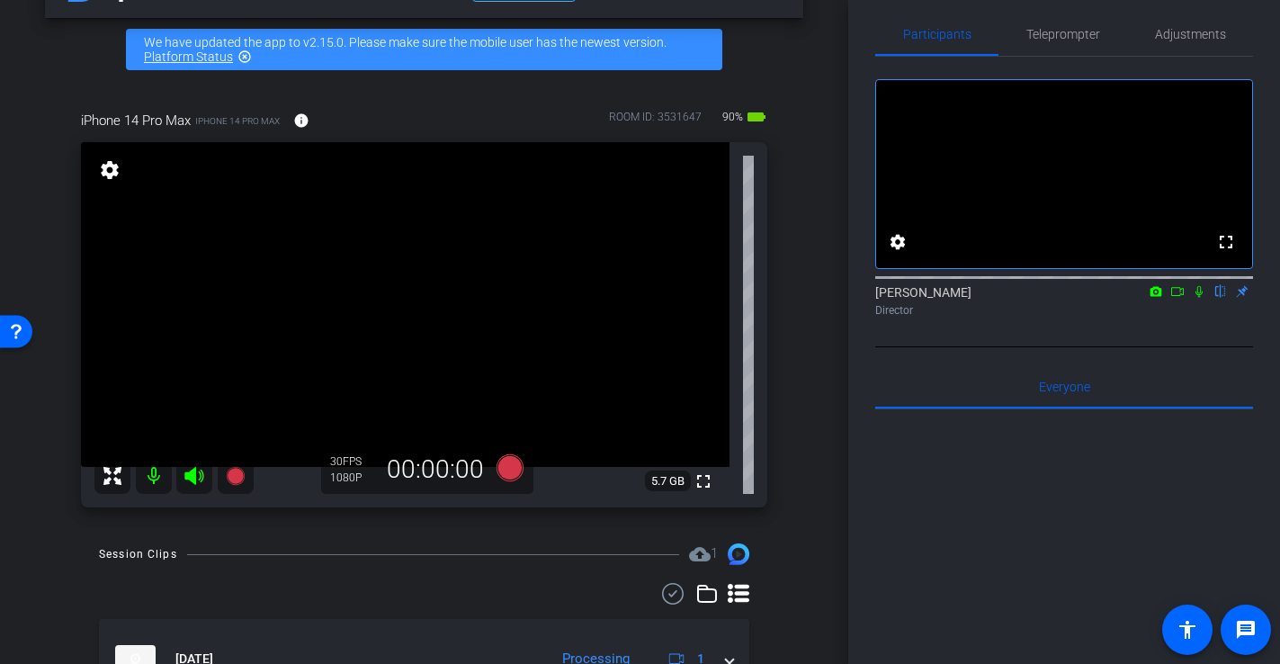
scroll to position [62, 0]
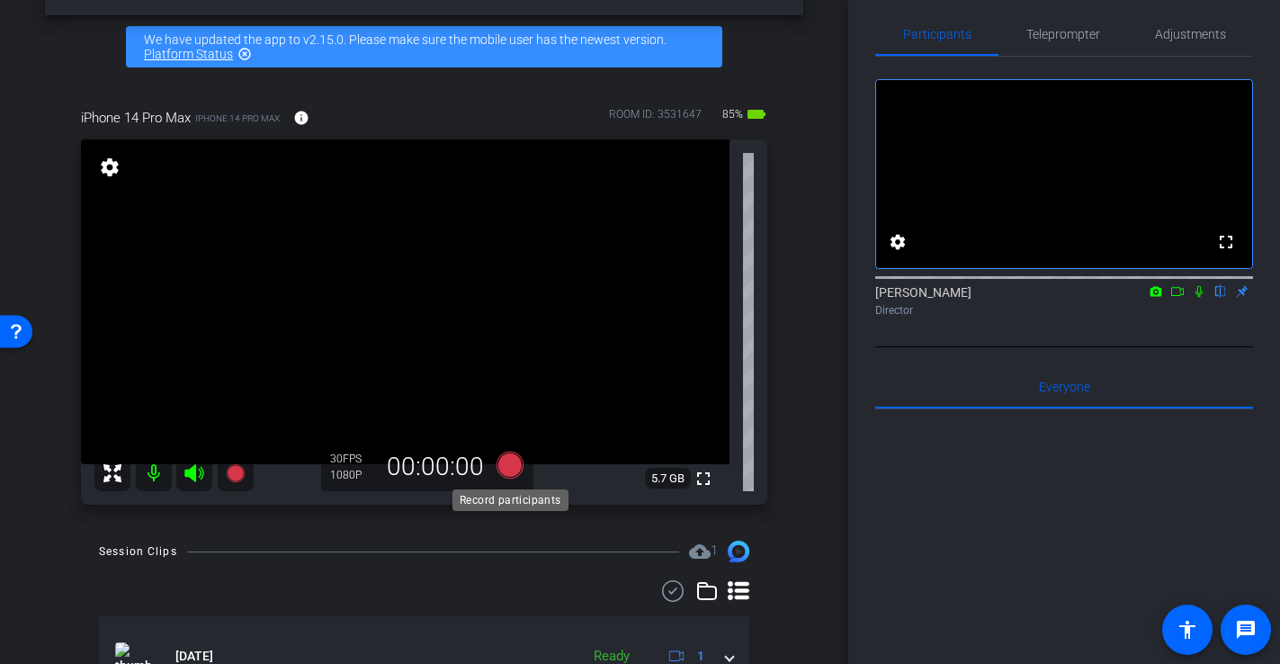
click at [510, 461] on icon at bounding box center [509, 465] width 27 height 27
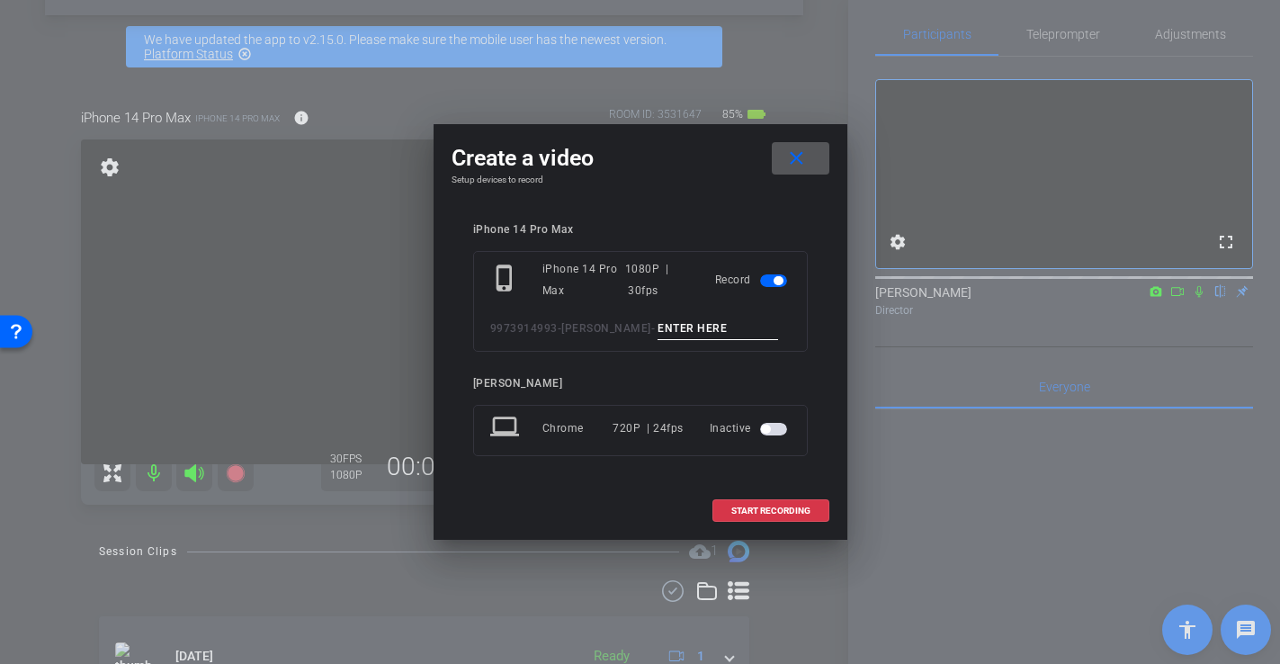
click at [658, 325] on input at bounding box center [718, 329] width 121 height 22
type input "-"
click at [785, 513] on span "START RECORDING" at bounding box center [770, 510] width 79 height 9
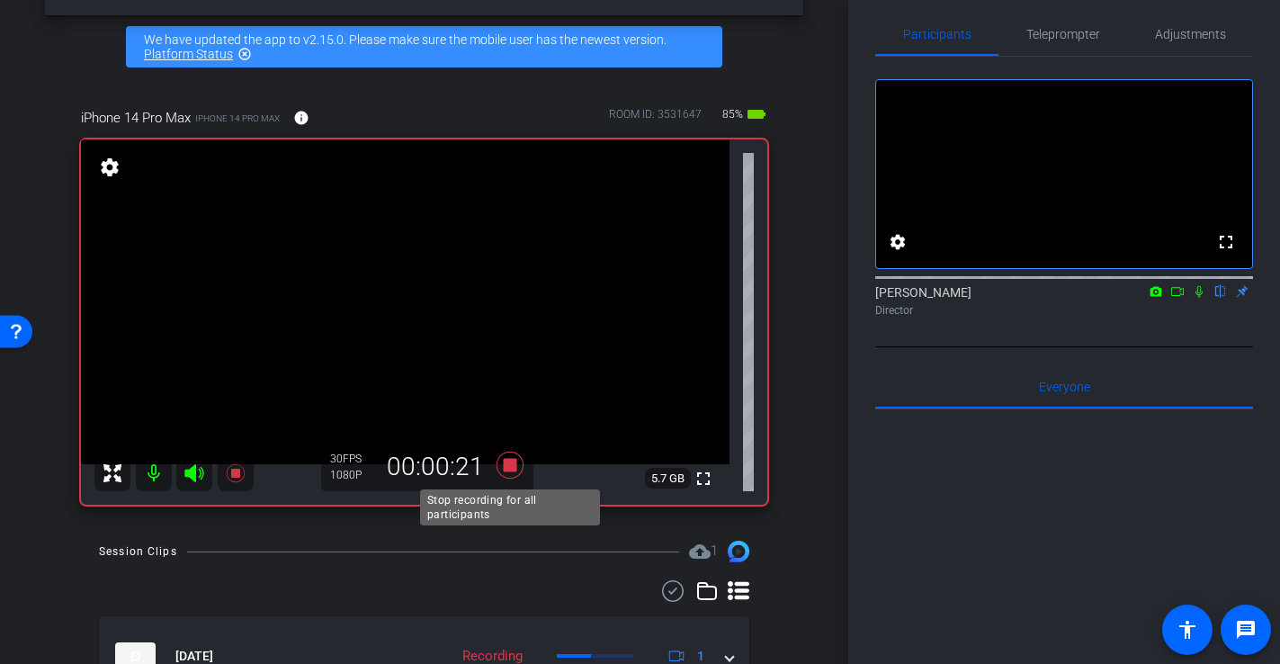
click at [512, 468] on icon at bounding box center [509, 465] width 27 height 27
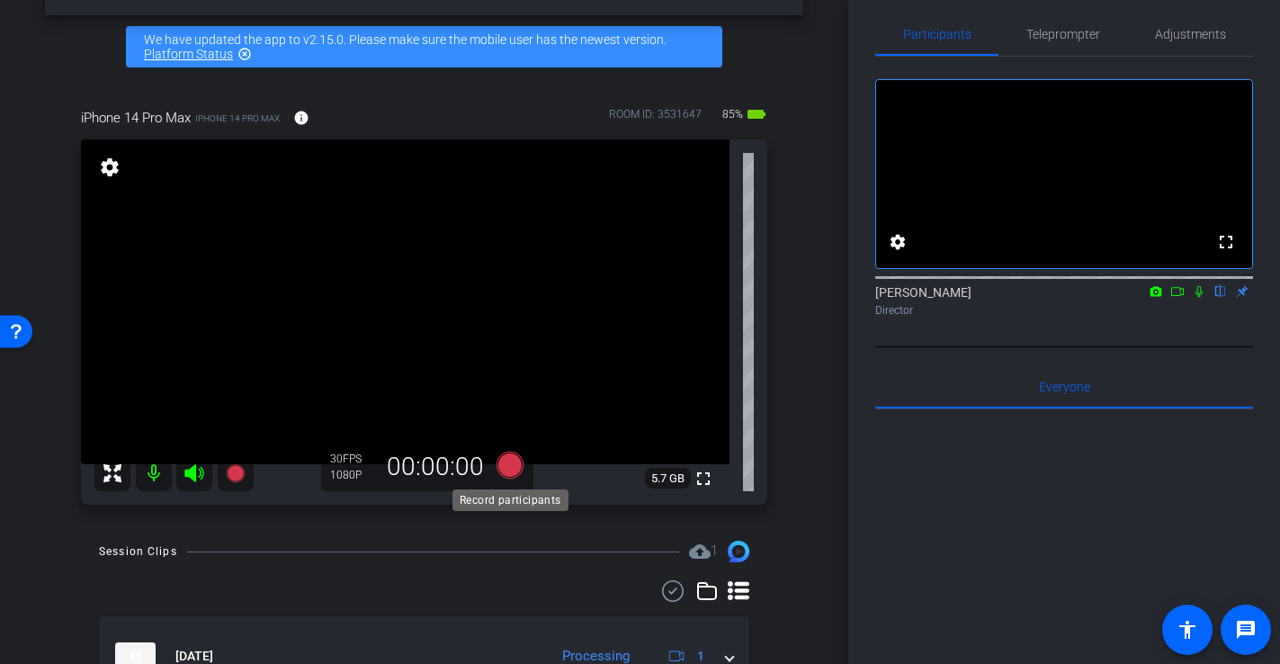
click at [506, 465] on icon at bounding box center [509, 465] width 27 height 27
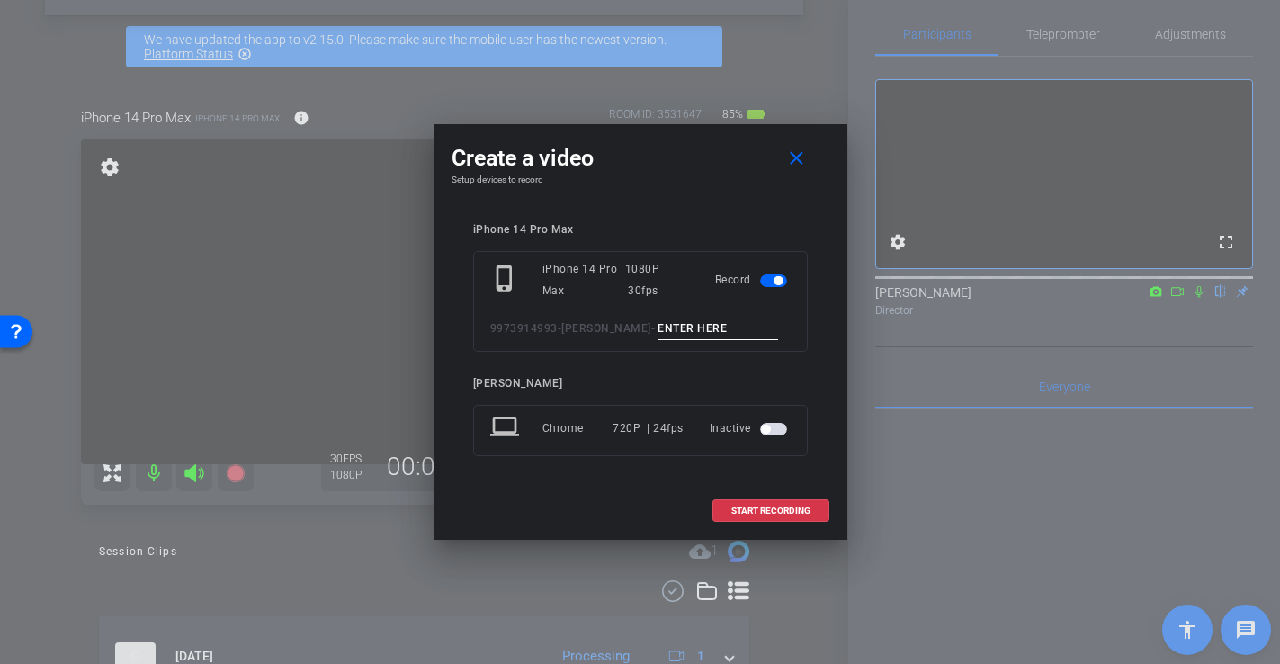
click at [658, 331] on input at bounding box center [718, 329] width 121 height 22
type input "-"
click at [781, 501] on span at bounding box center [770, 510] width 115 height 43
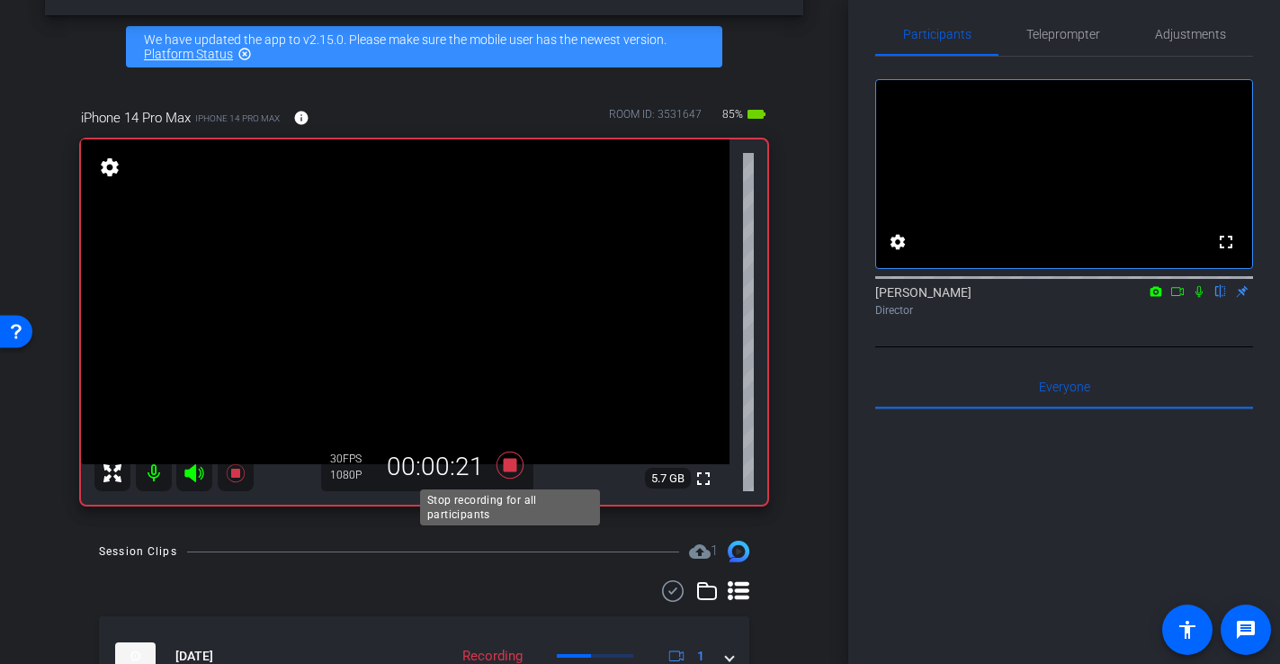
click at [510, 469] on icon at bounding box center [509, 465] width 27 height 27
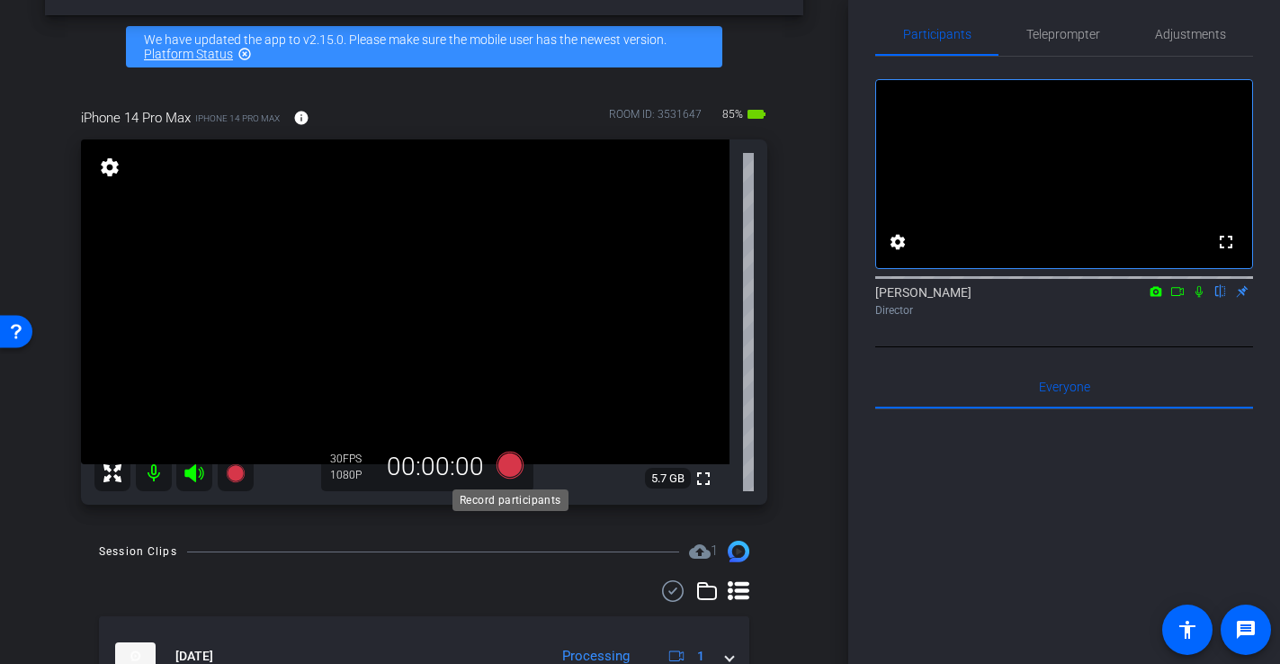
click at [517, 465] on icon at bounding box center [509, 465] width 27 height 27
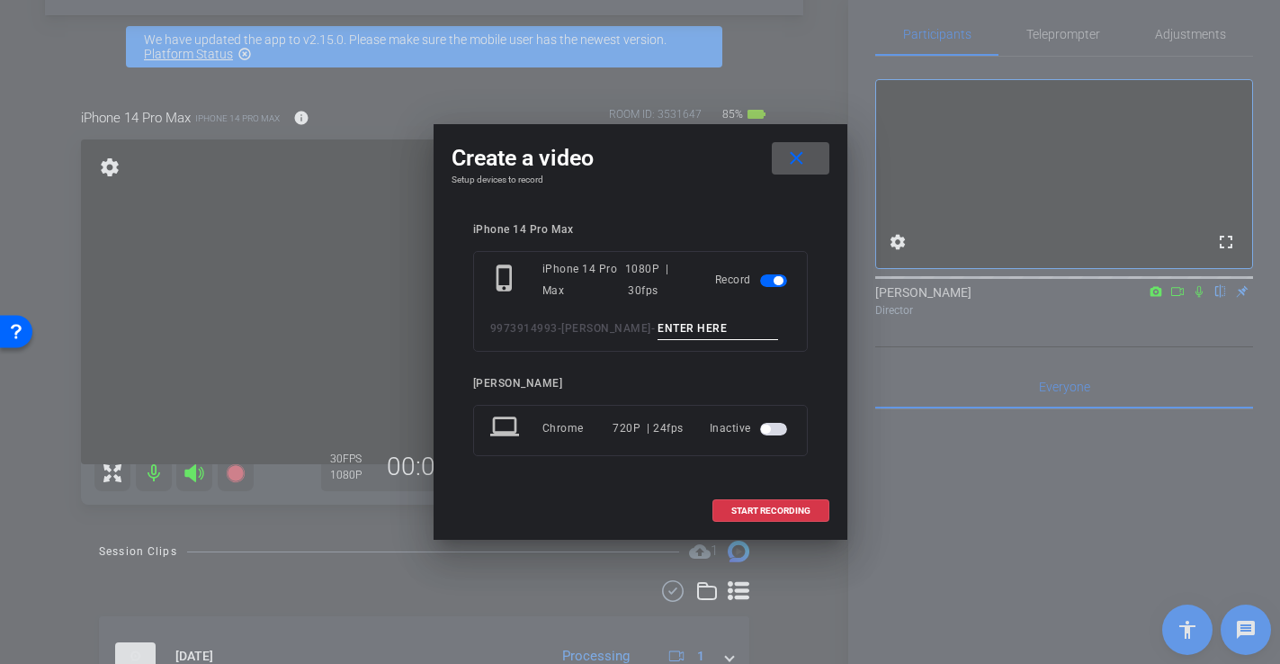
click at [658, 324] on input at bounding box center [718, 329] width 121 height 22
type input "-"
click at [795, 520] on span at bounding box center [770, 510] width 115 height 43
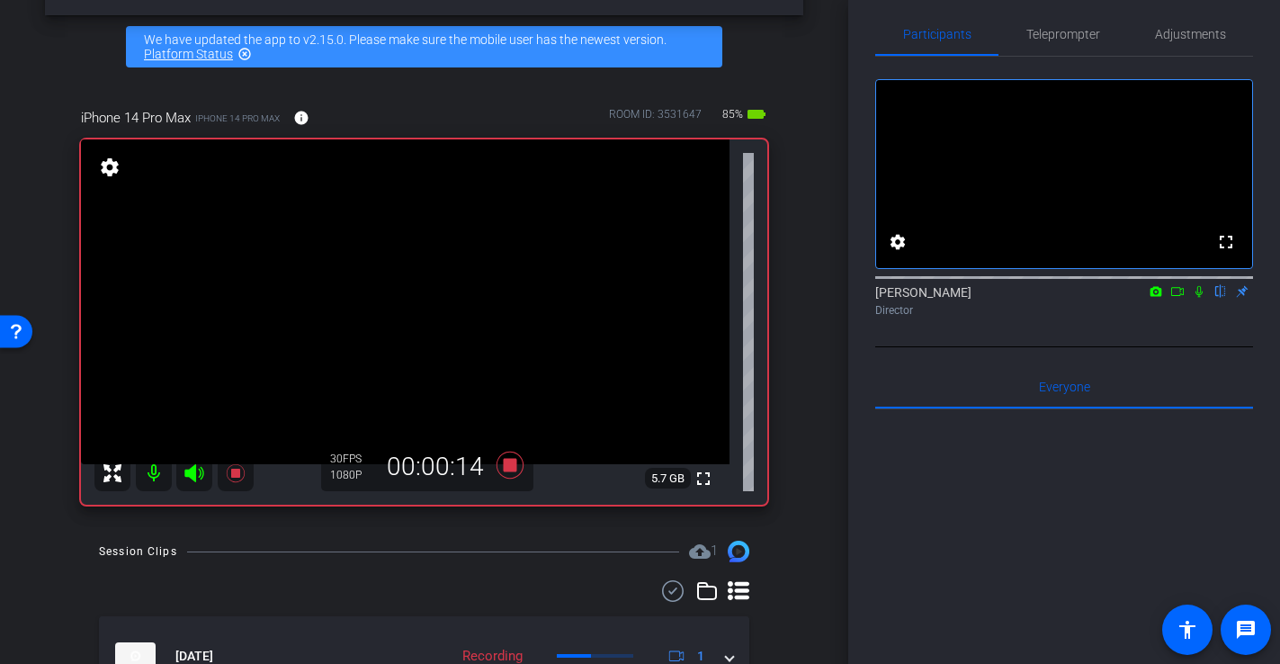
scroll to position [49, 0]
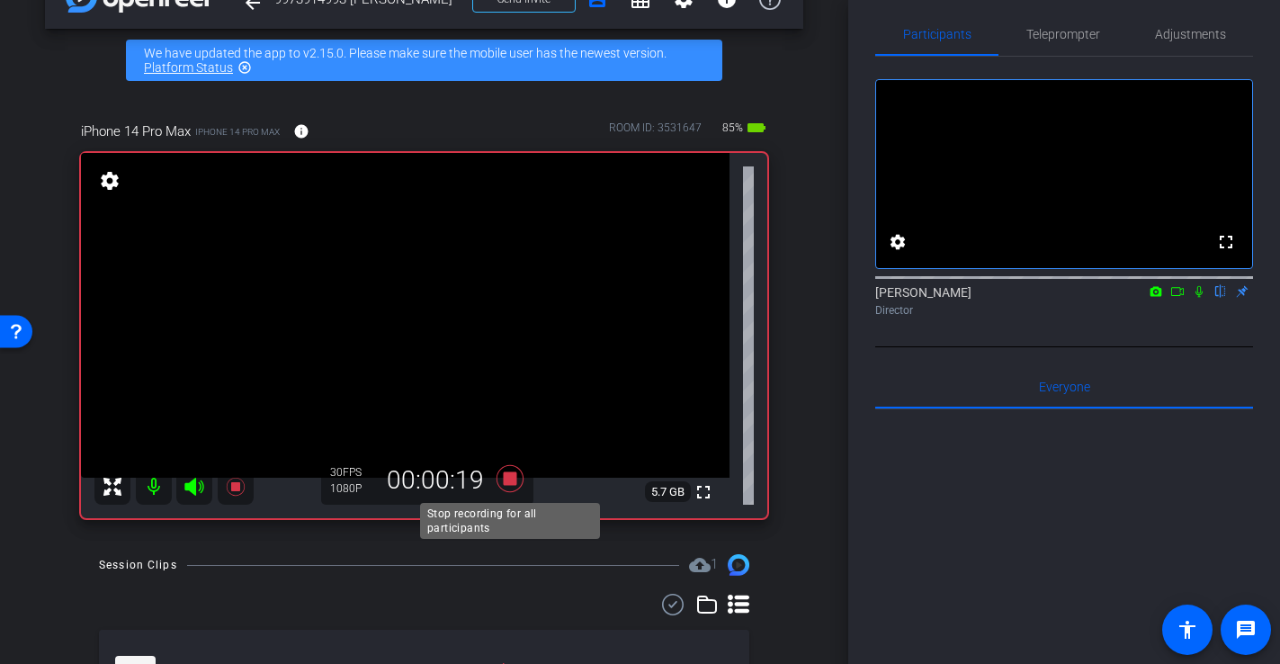
drag, startPoint x: 511, startPoint y: 479, endPoint x: 564, endPoint y: 495, distance: 55.5
click at [511, 479] on icon at bounding box center [509, 478] width 27 height 27
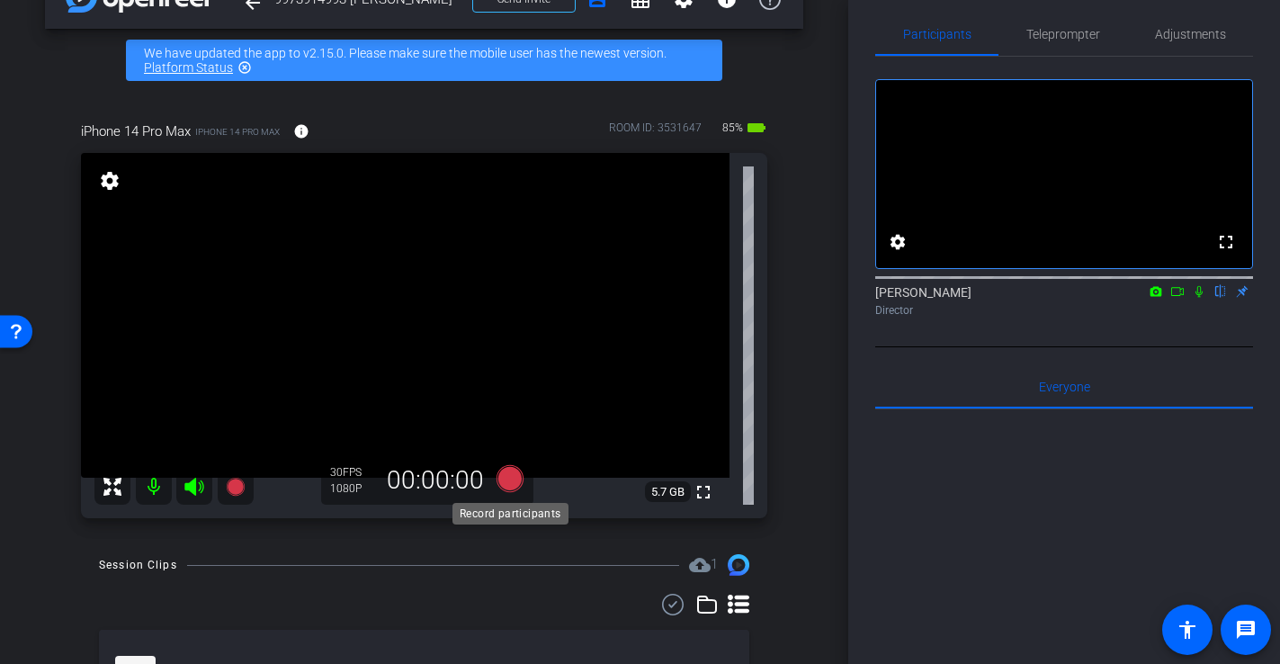
click at [519, 480] on icon at bounding box center [509, 478] width 27 height 27
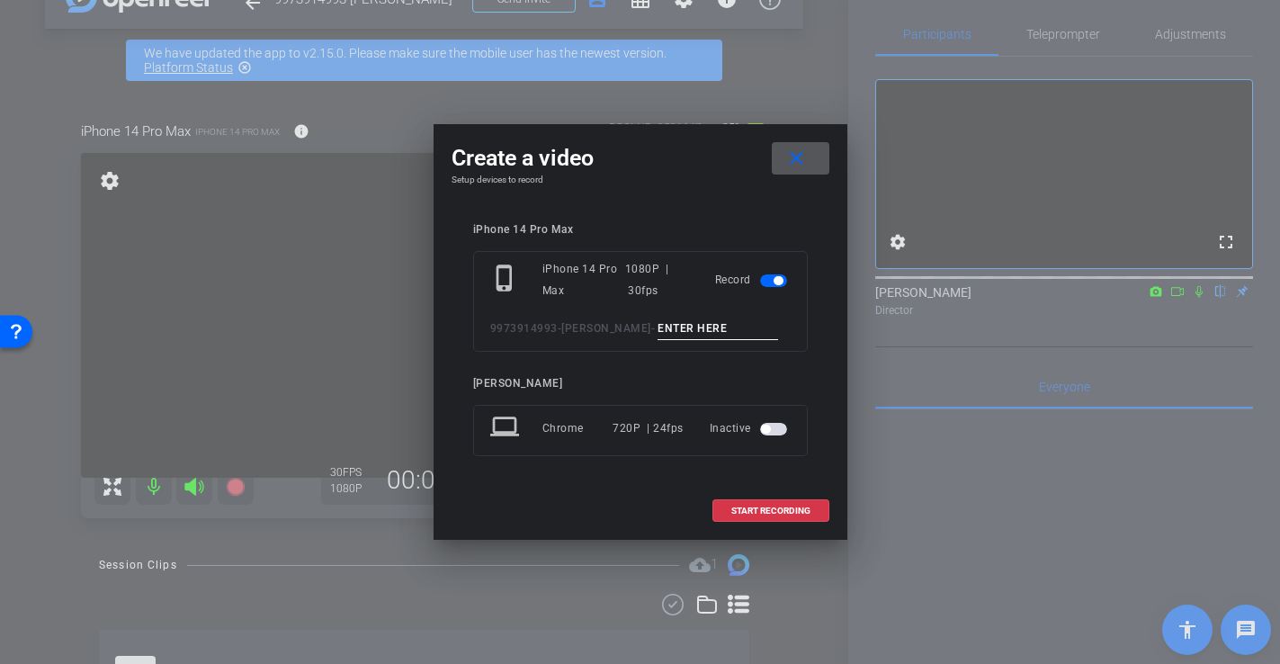
click at [660, 321] on input at bounding box center [718, 329] width 121 height 22
type input "-"
click at [793, 511] on span "START RECORDING" at bounding box center [770, 510] width 79 height 9
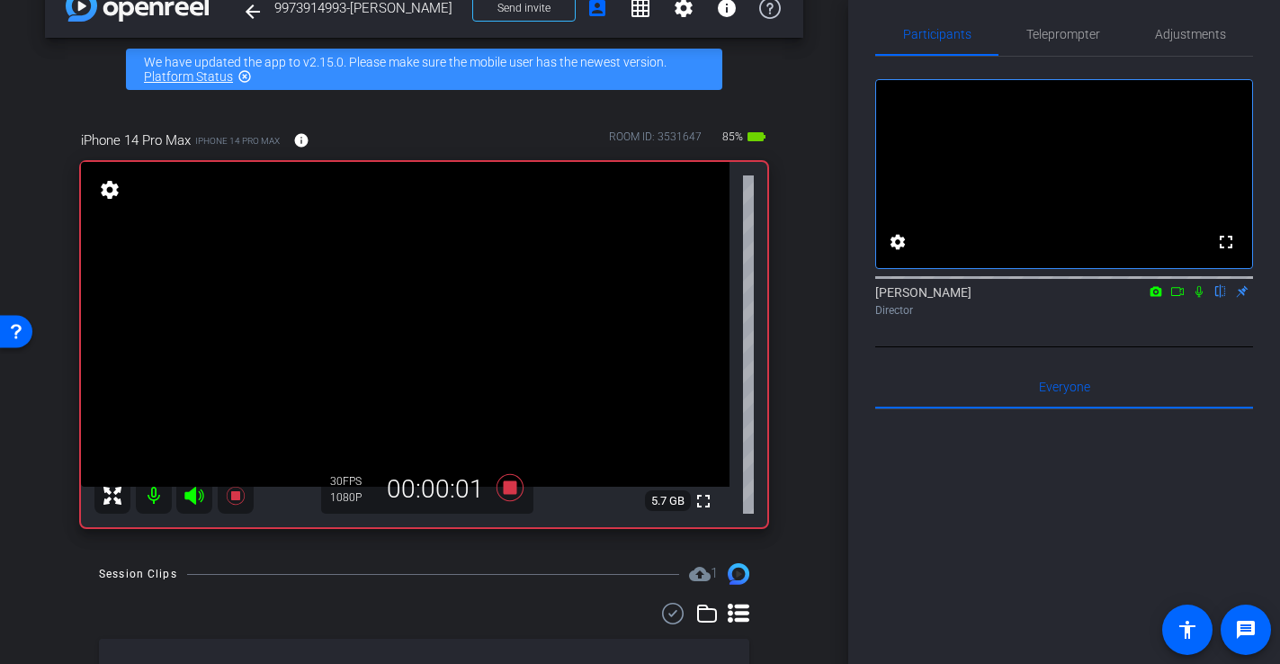
scroll to position [35, 0]
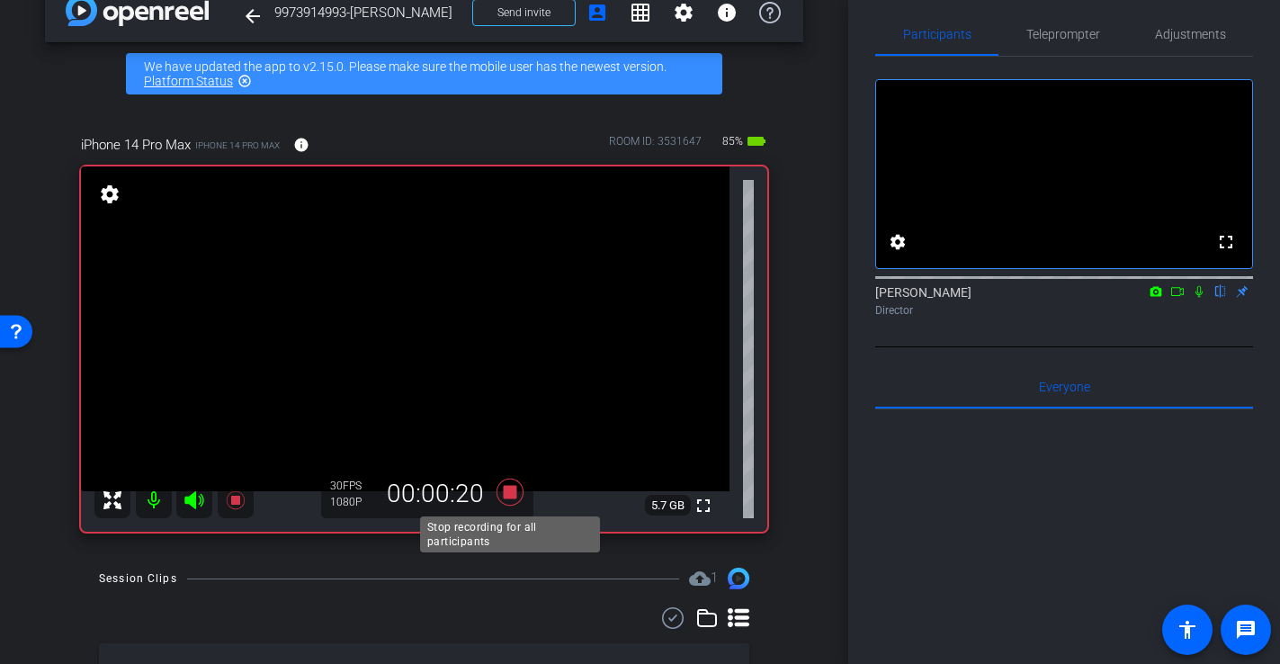
click at [512, 497] on icon at bounding box center [509, 492] width 27 height 27
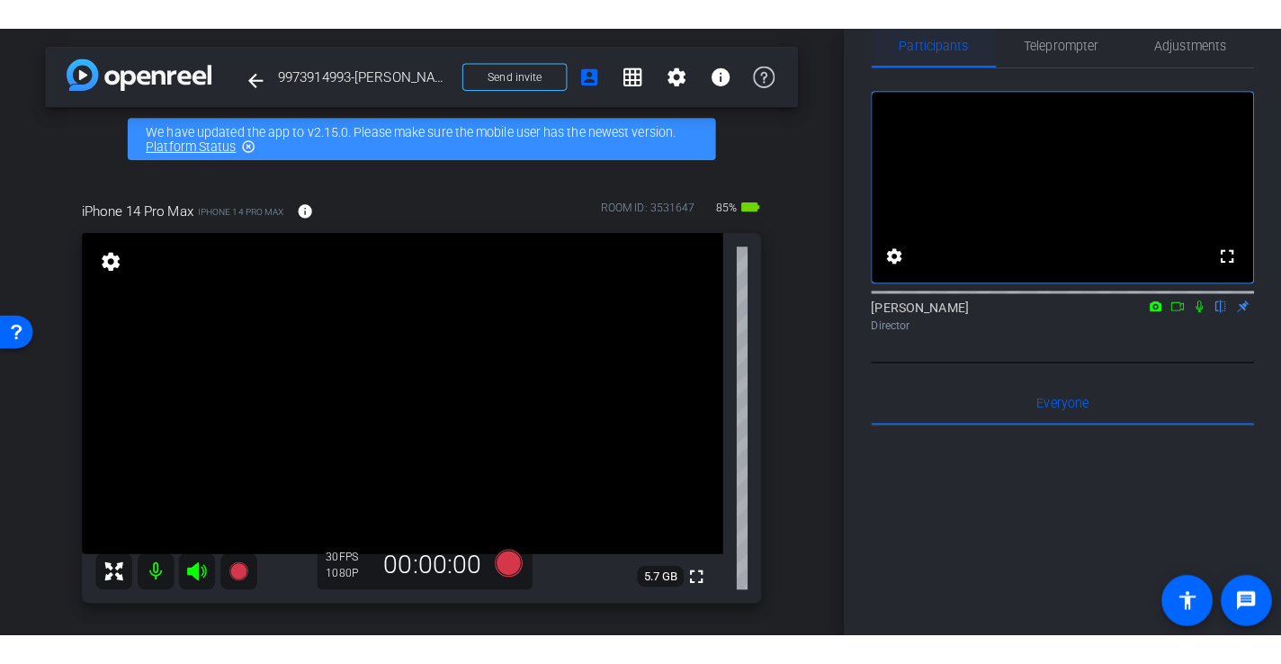
scroll to position [37, 0]
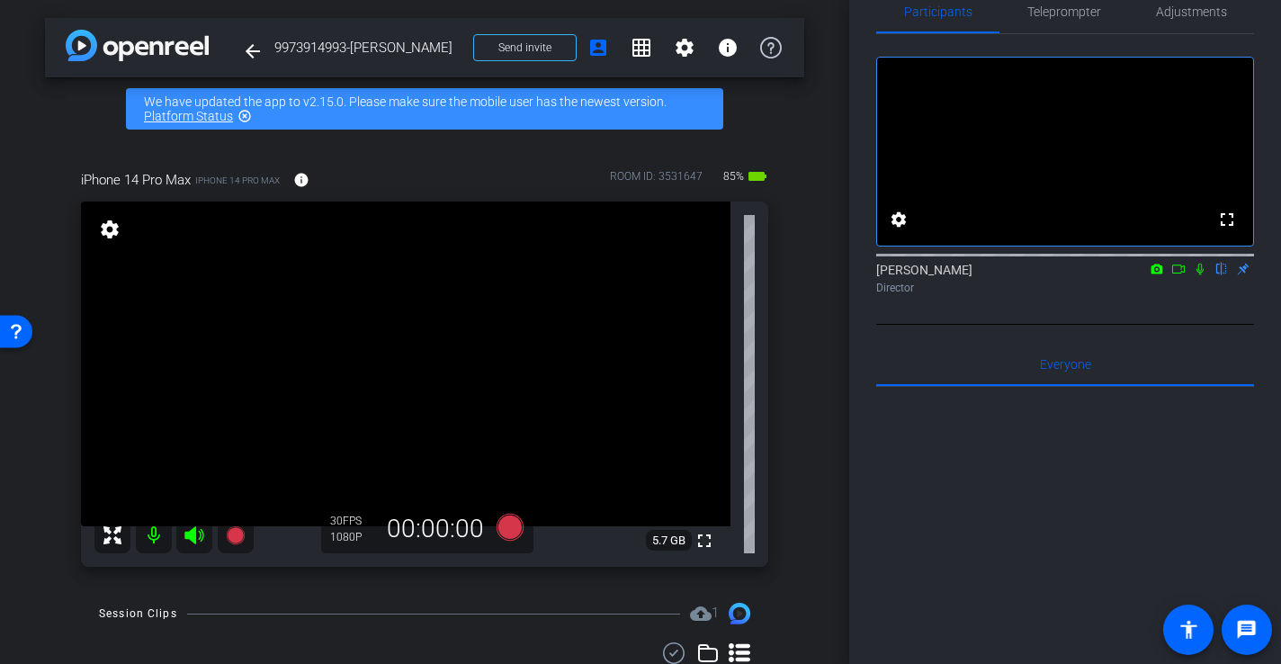
click at [794, 463] on div "iPhone 14 Pro Max iPhone 14 Pro Max info ROOM ID: 3531647 85% battery_std fulls…" at bounding box center [424, 362] width 759 height 444
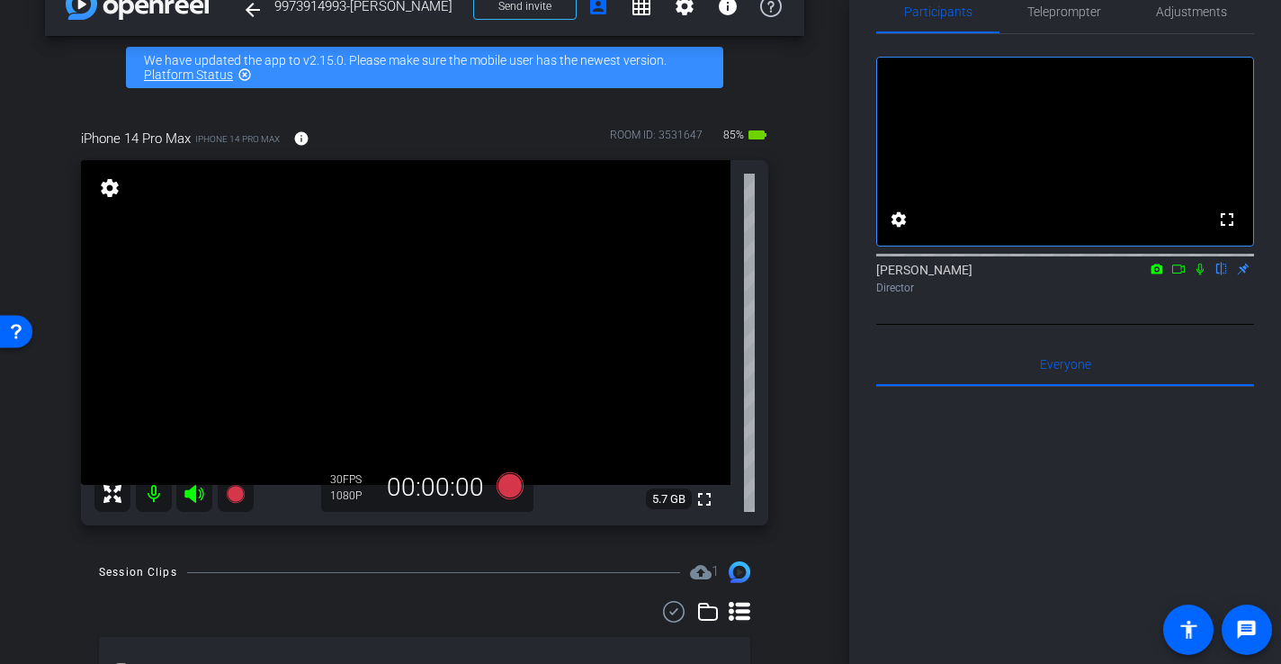
scroll to position [47, 0]
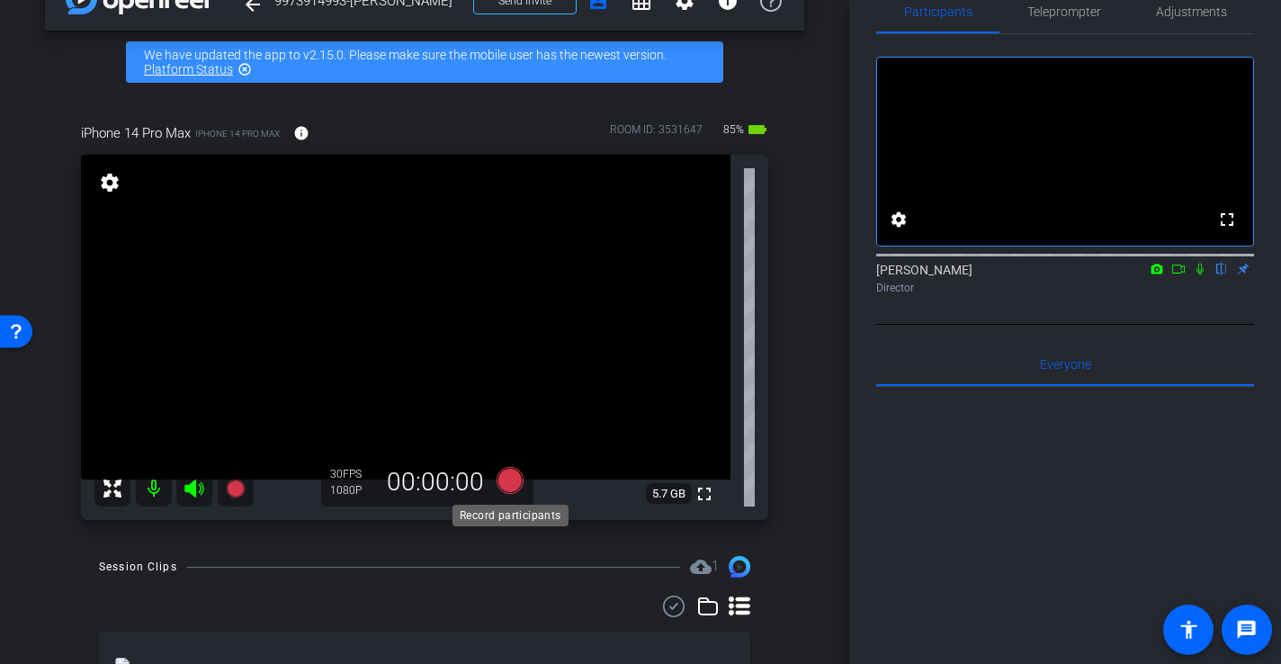
click at [508, 480] on icon at bounding box center [510, 480] width 27 height 27
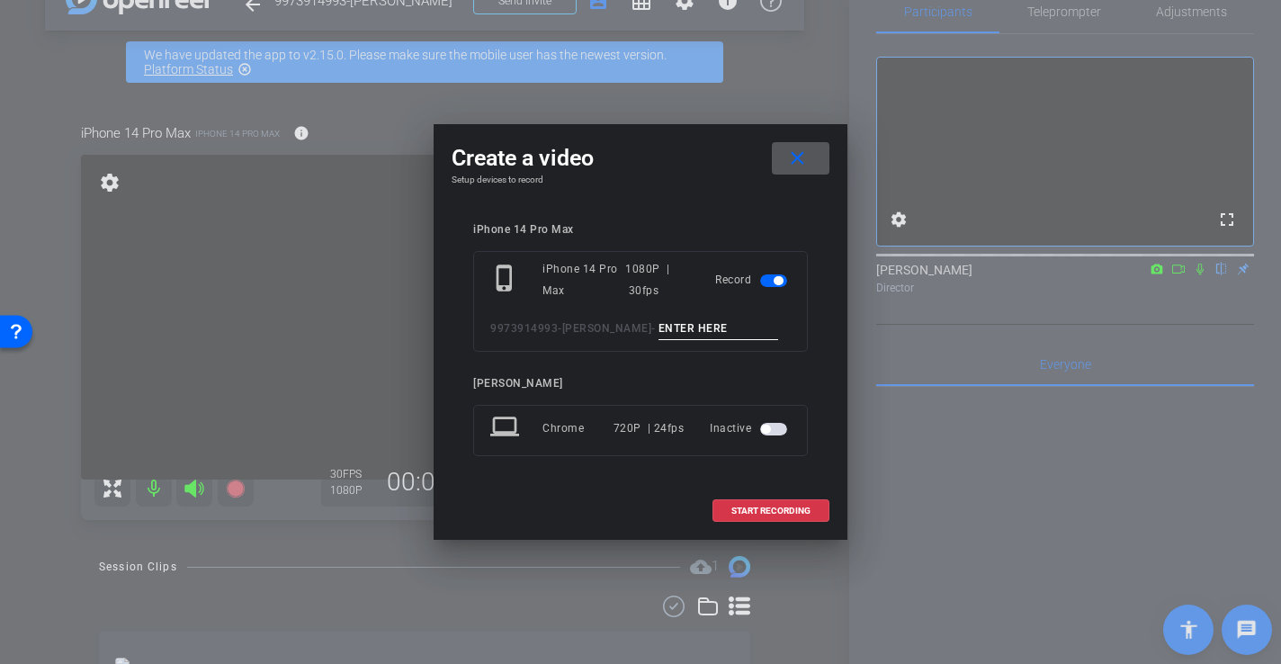
click at [798, 150] on mat-icon "close" at bounding box center [797, 159] width 22 height 22
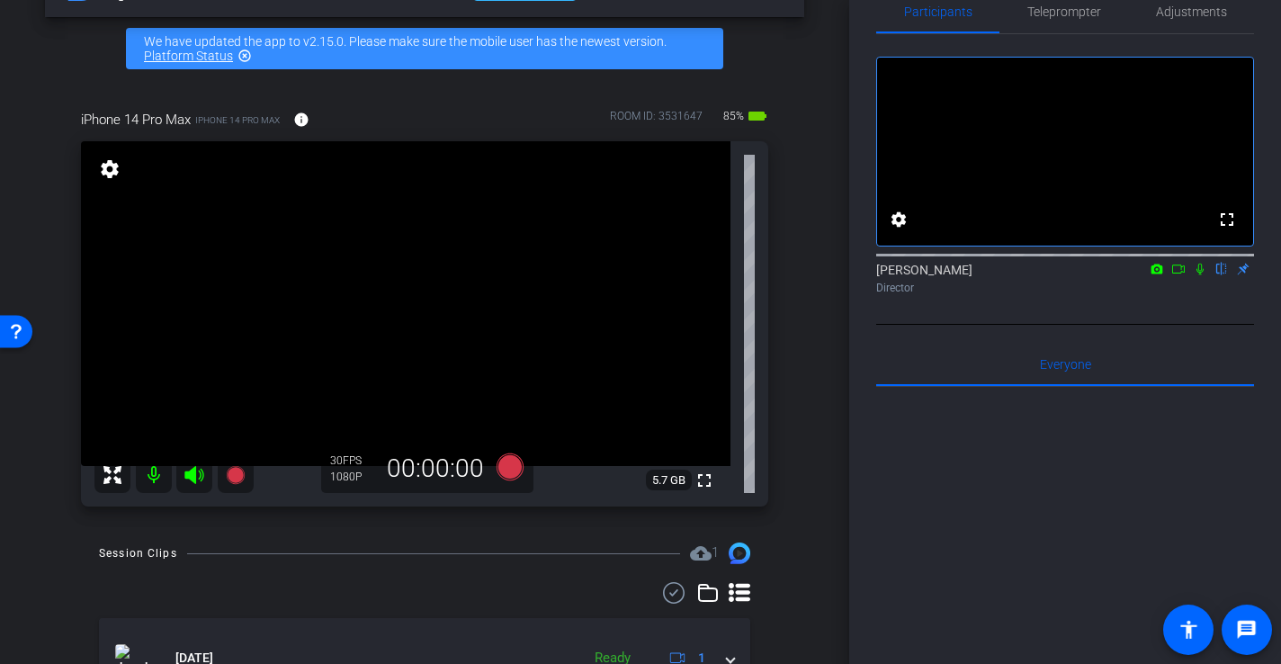
scroll to position [53, 0]
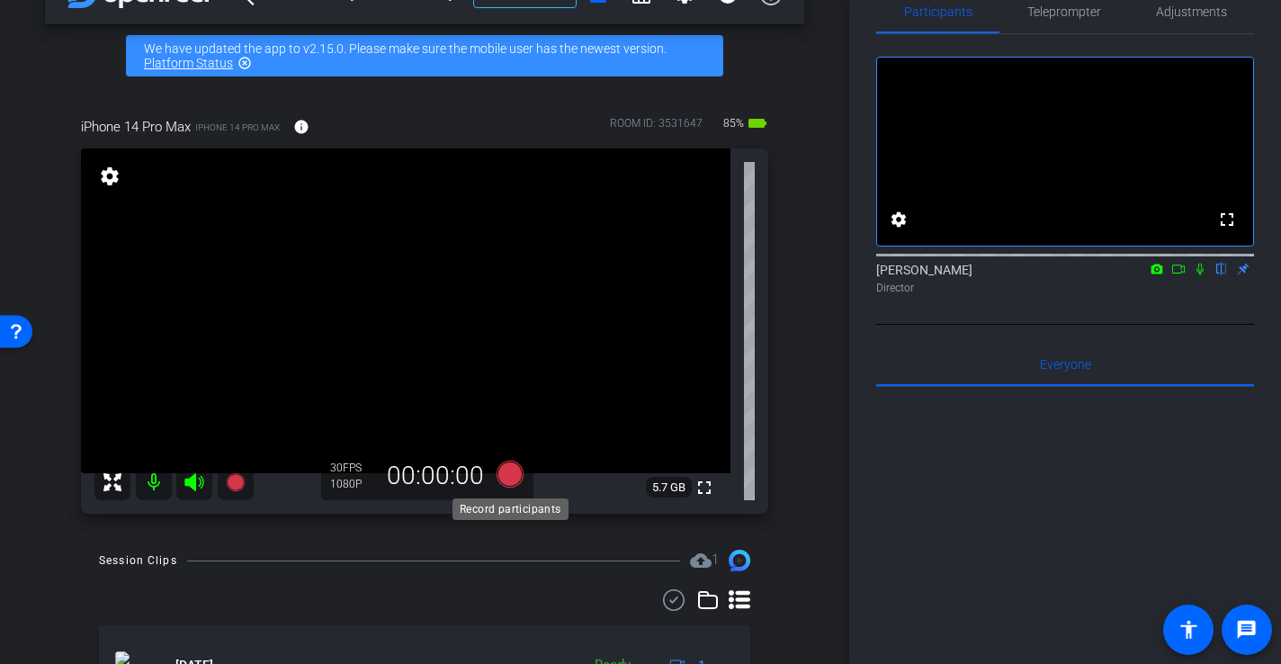
click at [515, 479] on icon at bounding box center [510, 474] width 27 height 27
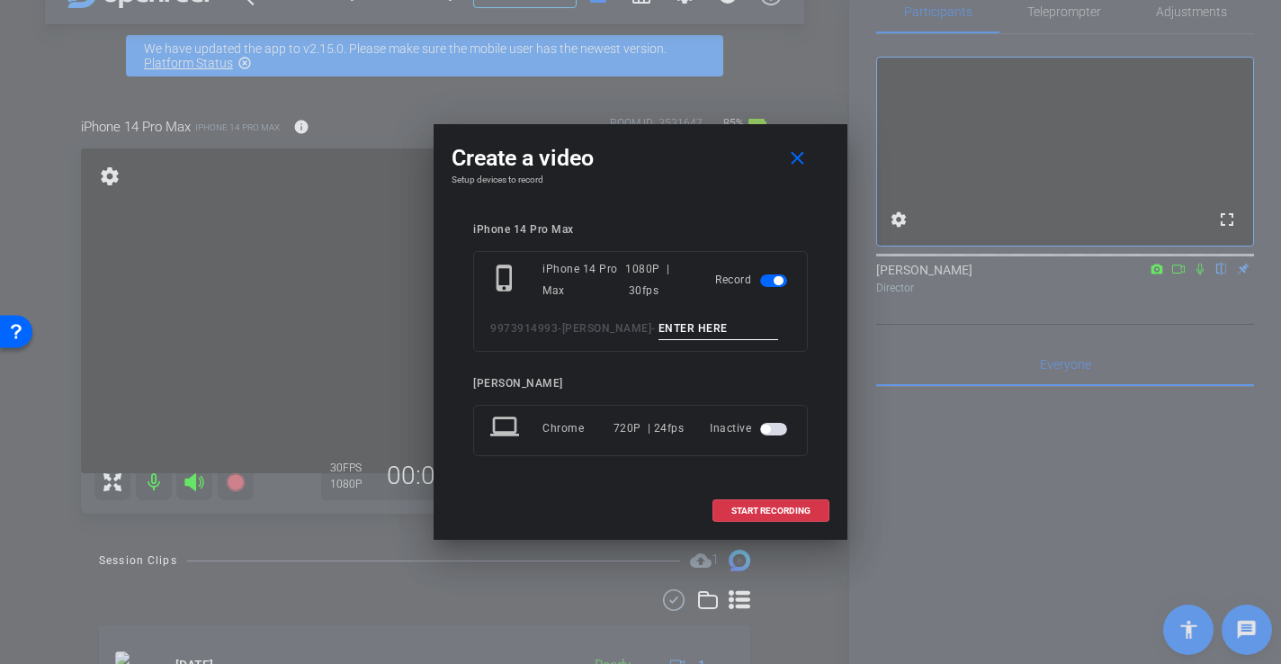
click at [692, 327] on input at bounding box center [718, 329] width 121 height 22
type input "-"
click at [798, 510] on span "START RECORDING" at bounding box center [770, 510] width 79 height 9
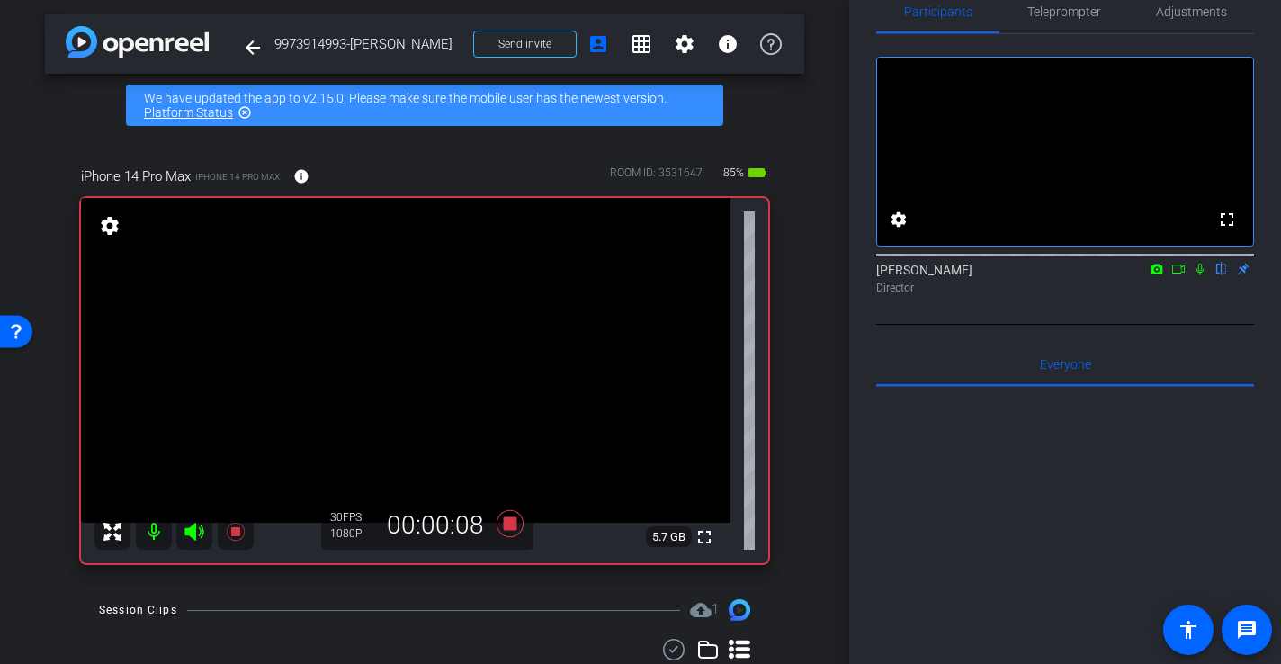
scroll to position [68, 0]
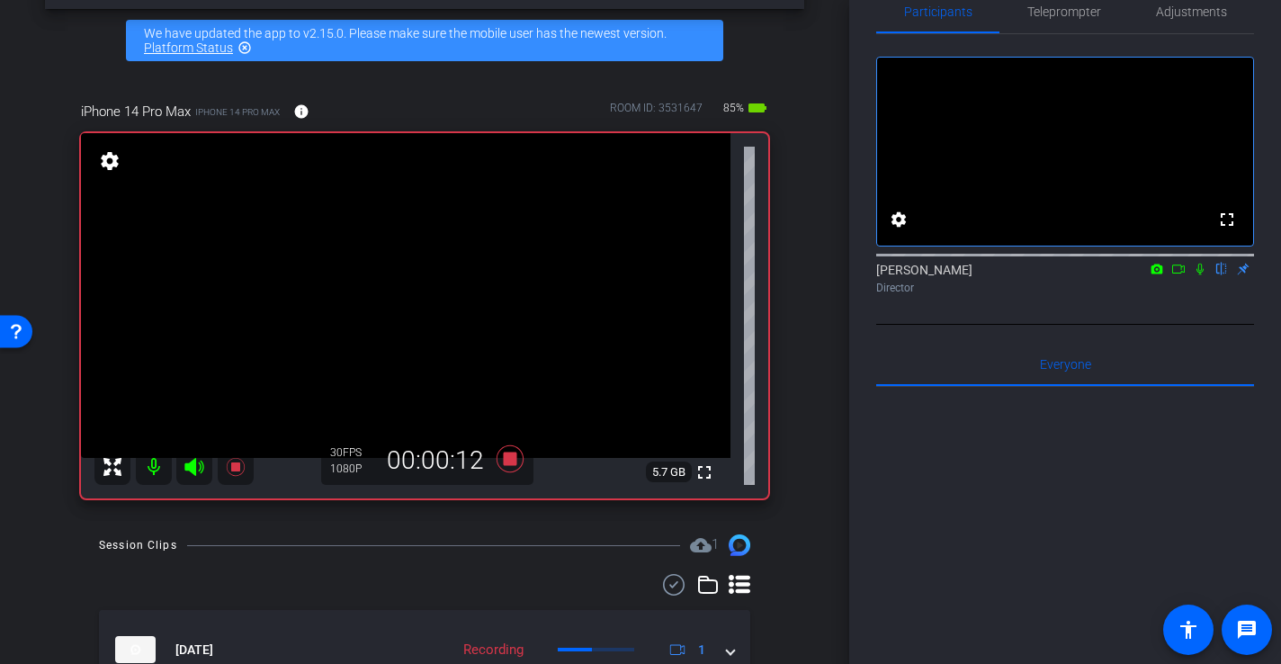
click at [1185, 275] on icon at bounding box center [1178, 269] width 14 height 13
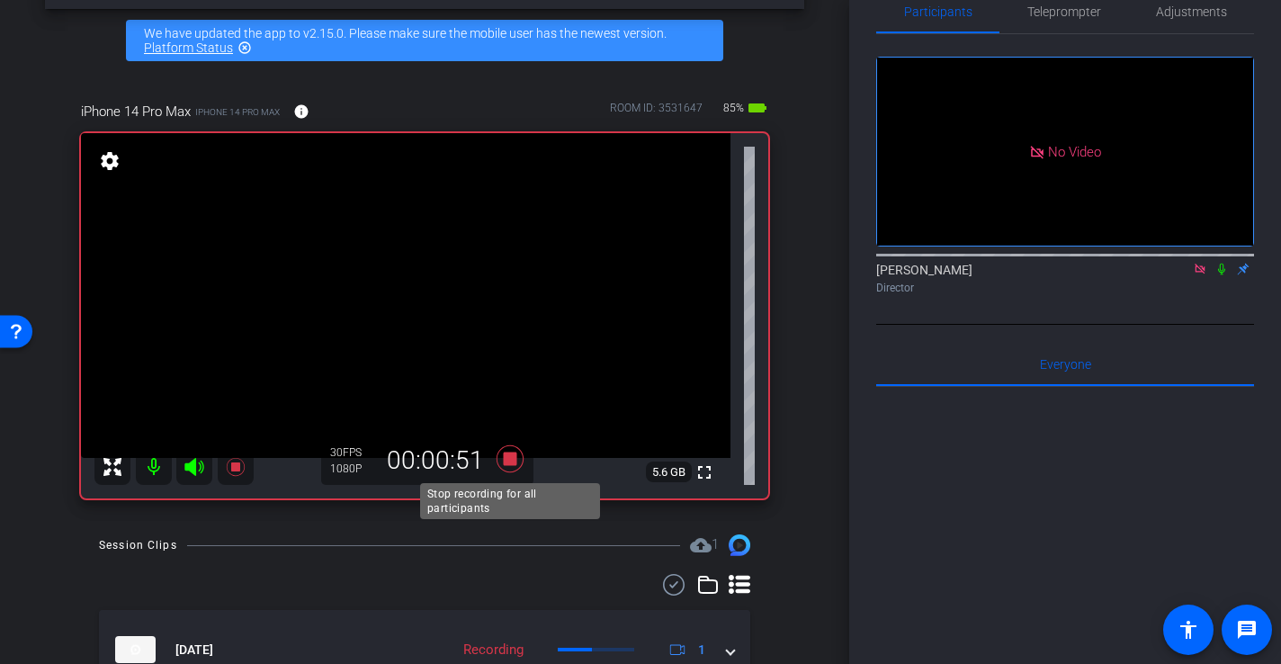
click at [511, 462] on icon at bounding box center [510, 458] width 27 height 27
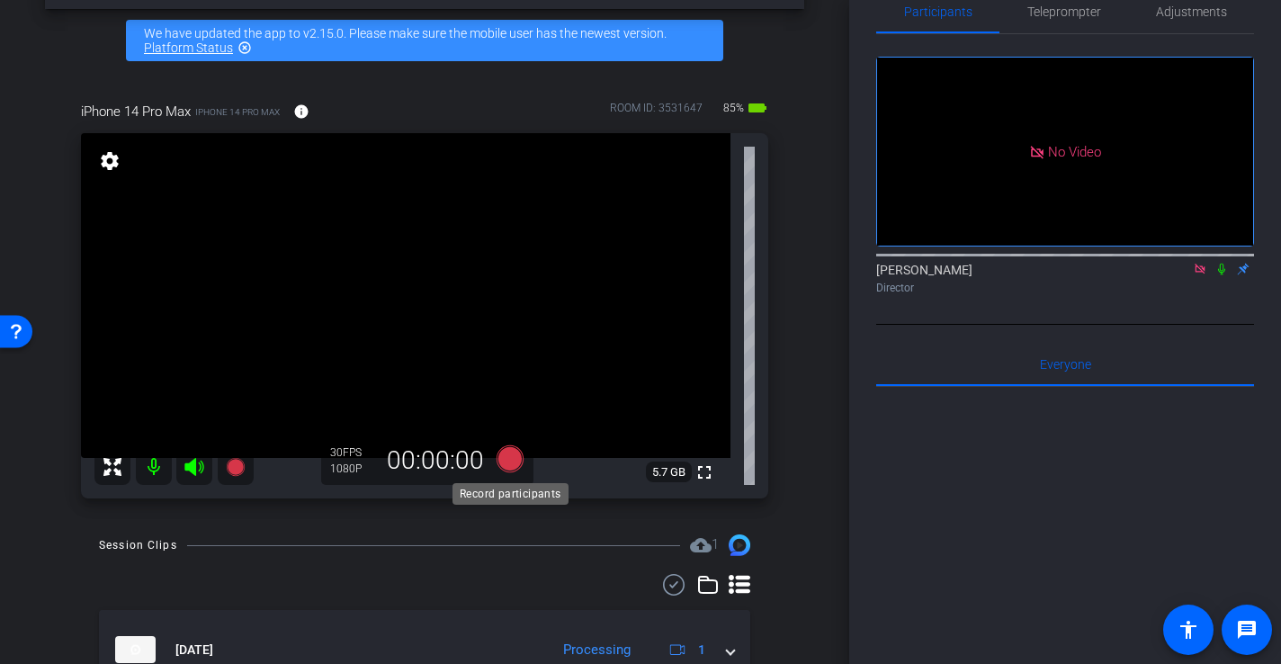
click at [502, 461] on icon at bounding box center [510, 458] width 27 height 27
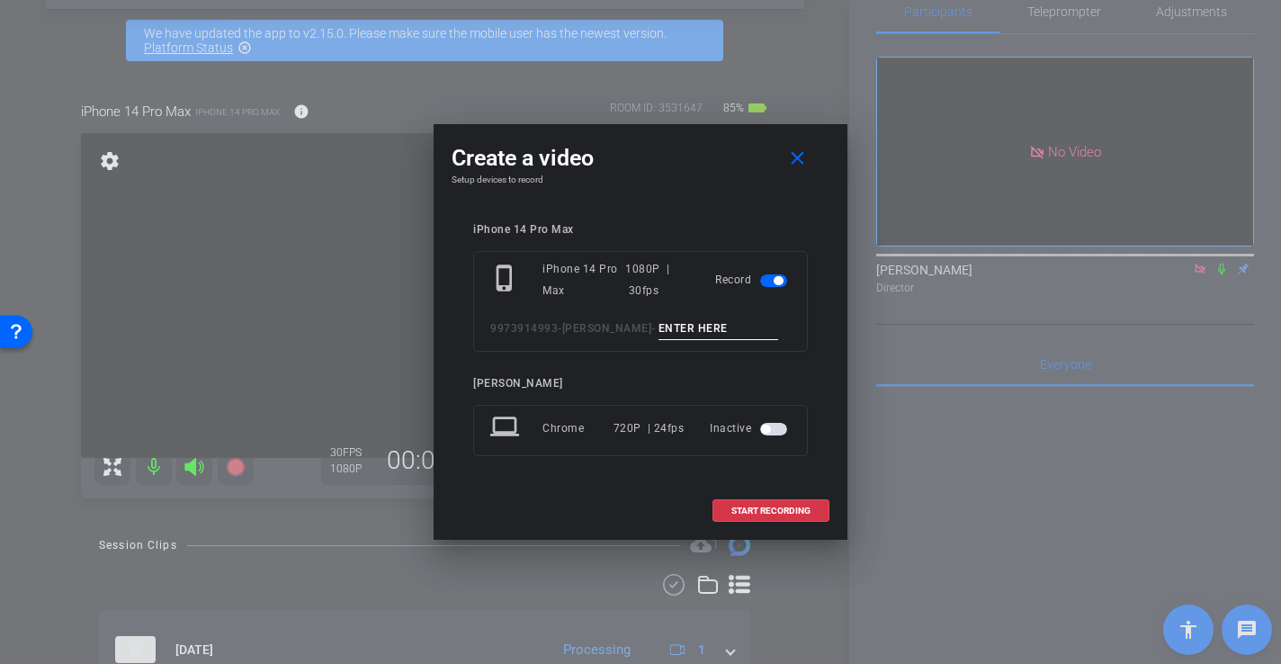
click at [670, 328] on input at bounding box center [718, 329] width 121 height 22
type input "-"
click at [796, 508] on span "START RECORDING" at bounding box center [770, 510] width 79 height 9
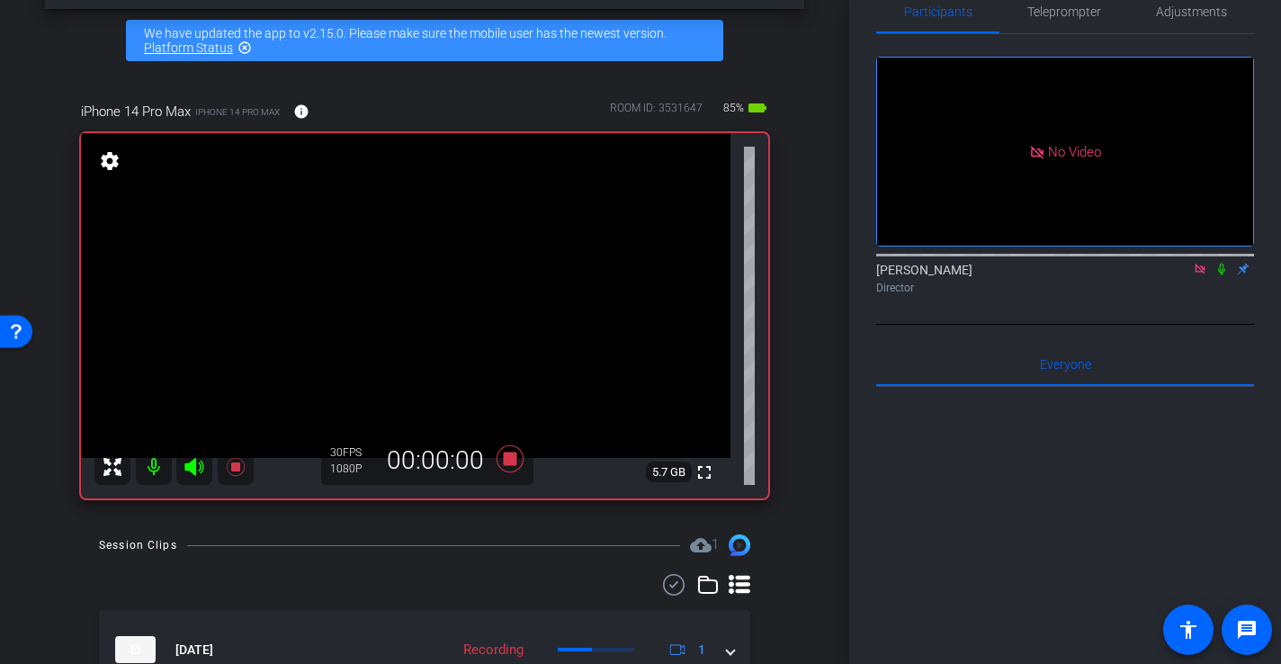
click at [524, 297] on video at bounding box center [405, 295] width 649 height 325
click at [516, 467] on icon at bounding box center [509, 459] width 43 height 32
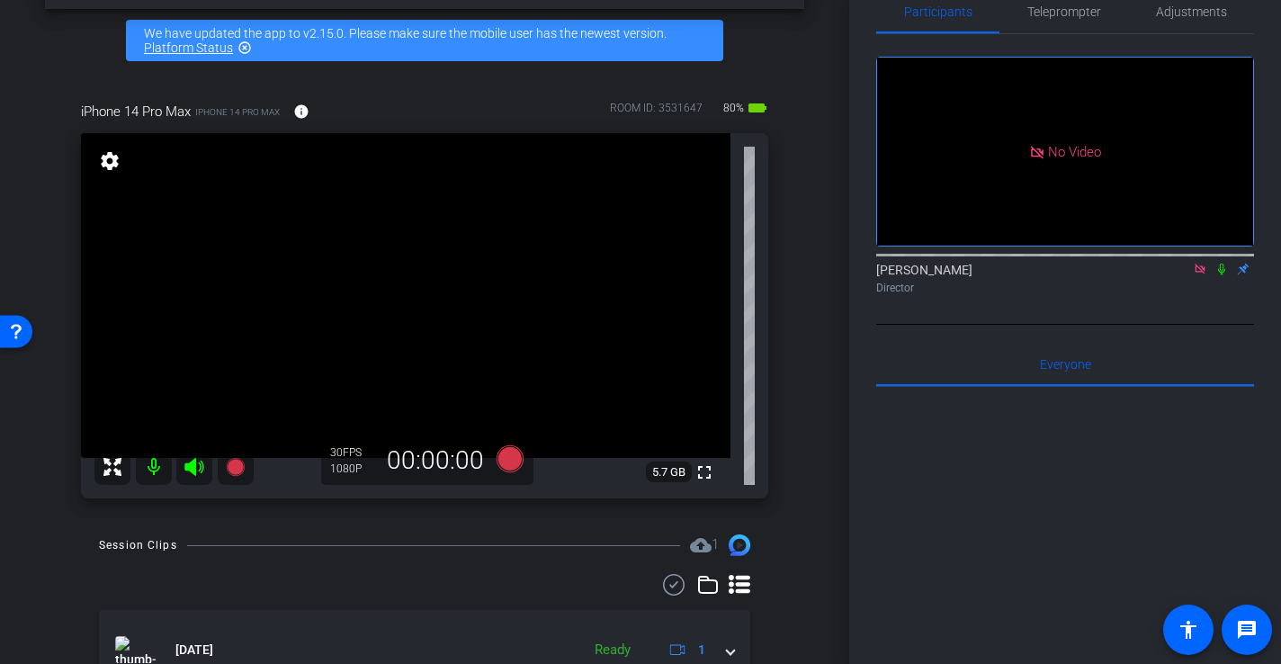
click at [476, 272] on video at bounding box center [405, 295] width 649 height 325
click at [414, 266] on video at bounding box center [405, 295] width 649 height 325
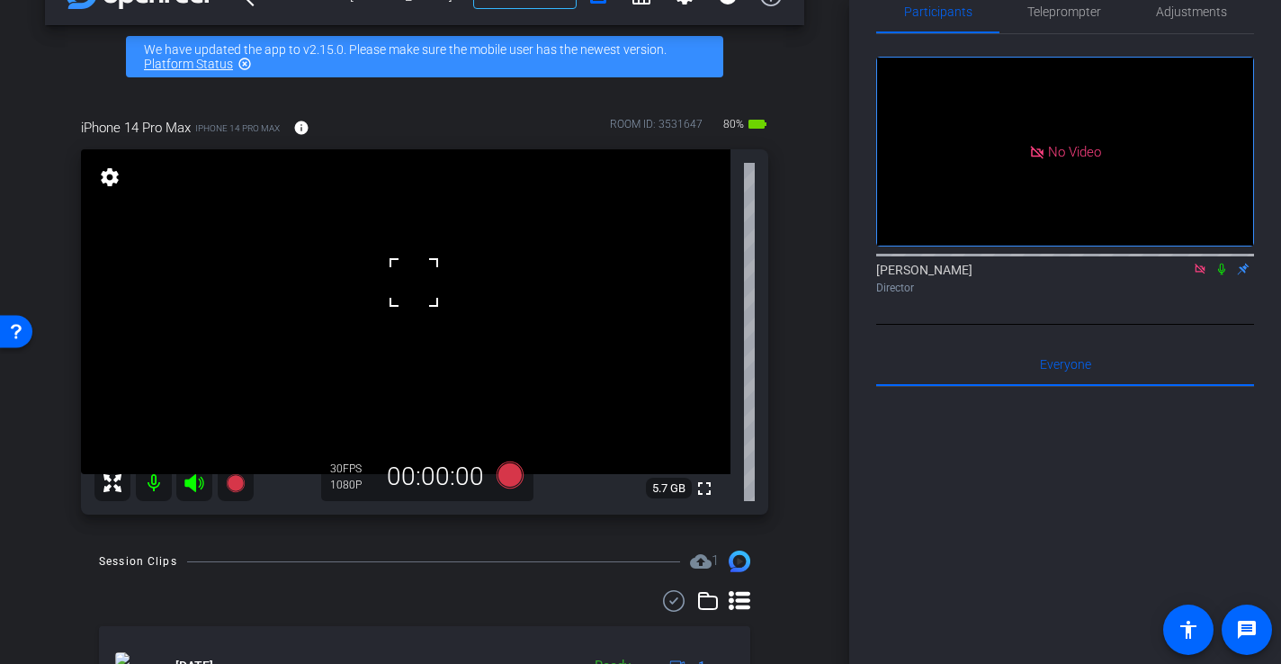
scroll to position [50, 0]
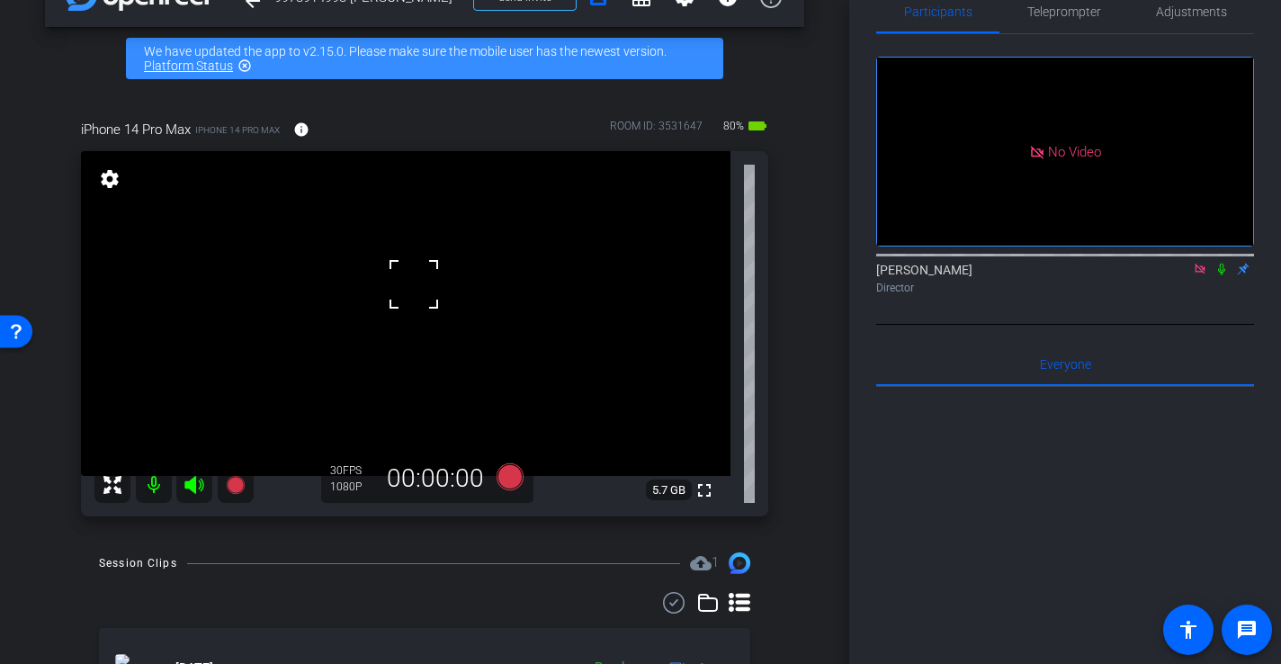
click at [441, 272] on video at bounding box center [405, 313] width 649 height 325
drag, startPoint x: 440, startPoint y: 276, endPoint x: 406, endPoint y: 296, distance: 39.5
click at [440, 276] on div at bounding box center [440, 271] width 45 height 45
drag, startPoint x: 431, startPoint y: 242, endPoint x: 429, endPoint y: 262, distance: 19.9
click at [431, 242] on video at bounding box center [405, 313] width 649 height 325
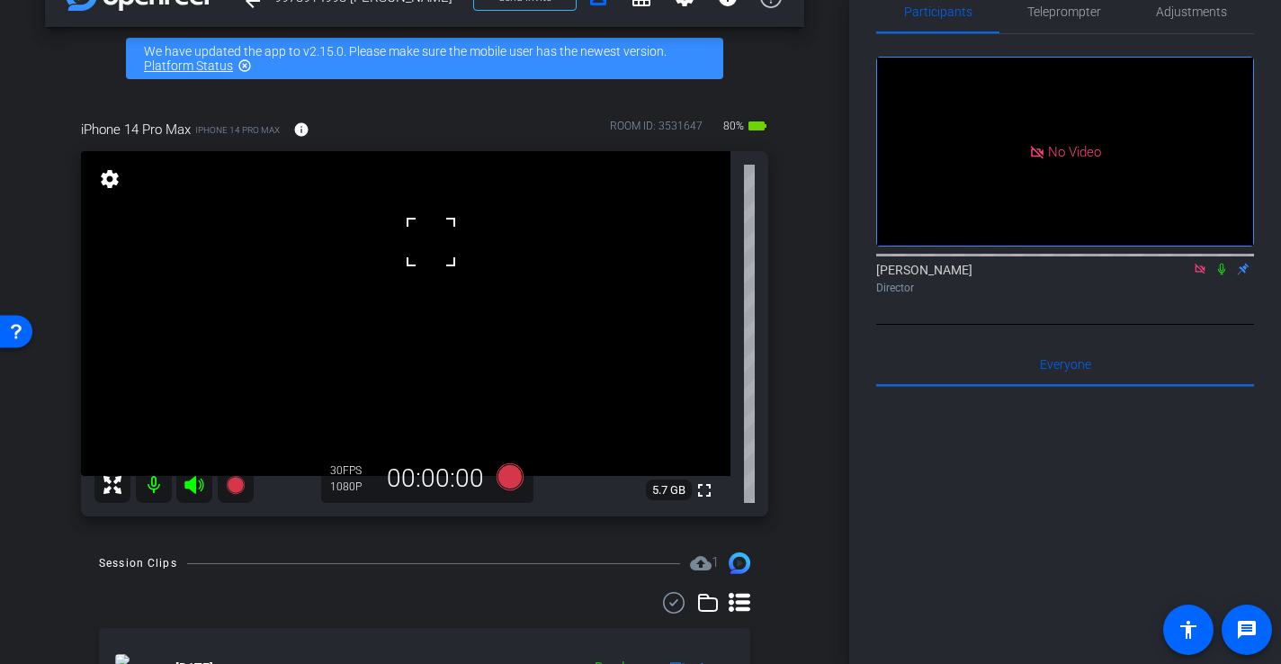
click at [400, 282] on video at bounding box center [405, 313] width 649 height 325
drag, startPoint x: 458, startPoint y: 287, endPoint x: 389, endPoint y: 281, distance: 68.7
click at [457, 286] on video at bounding box center [405, 313] width 649 height 325
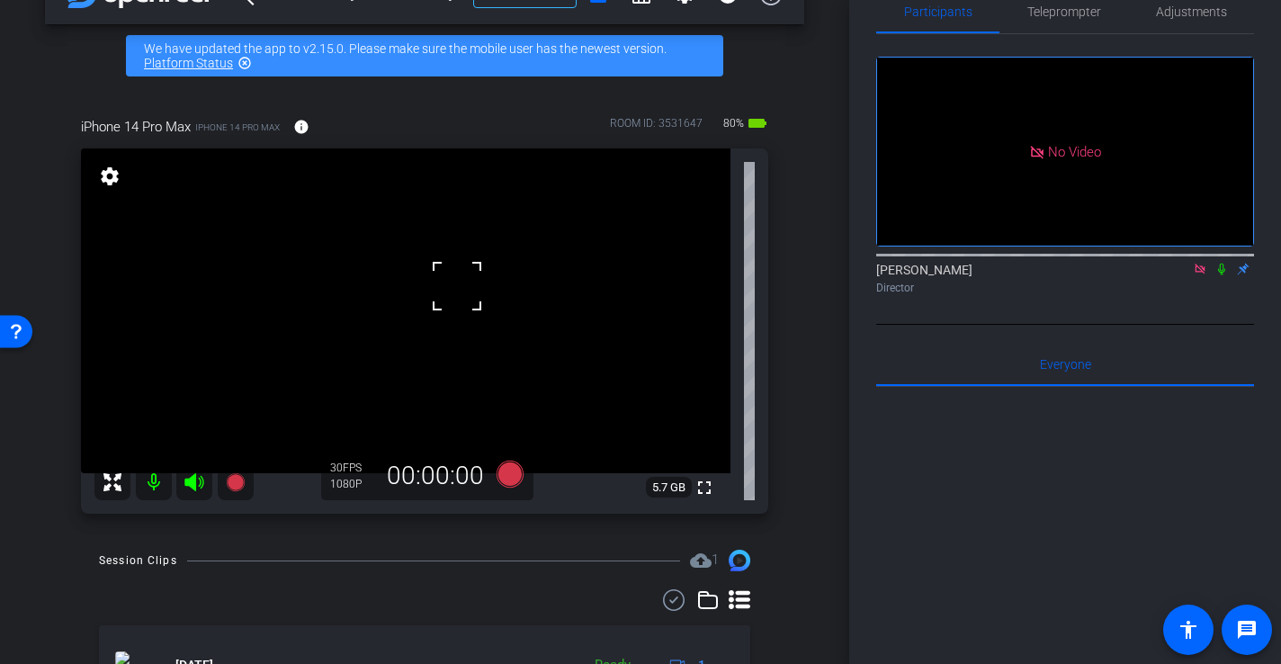
click at [400, 260] on video at bounding box center [405, 310] width 649 height 325
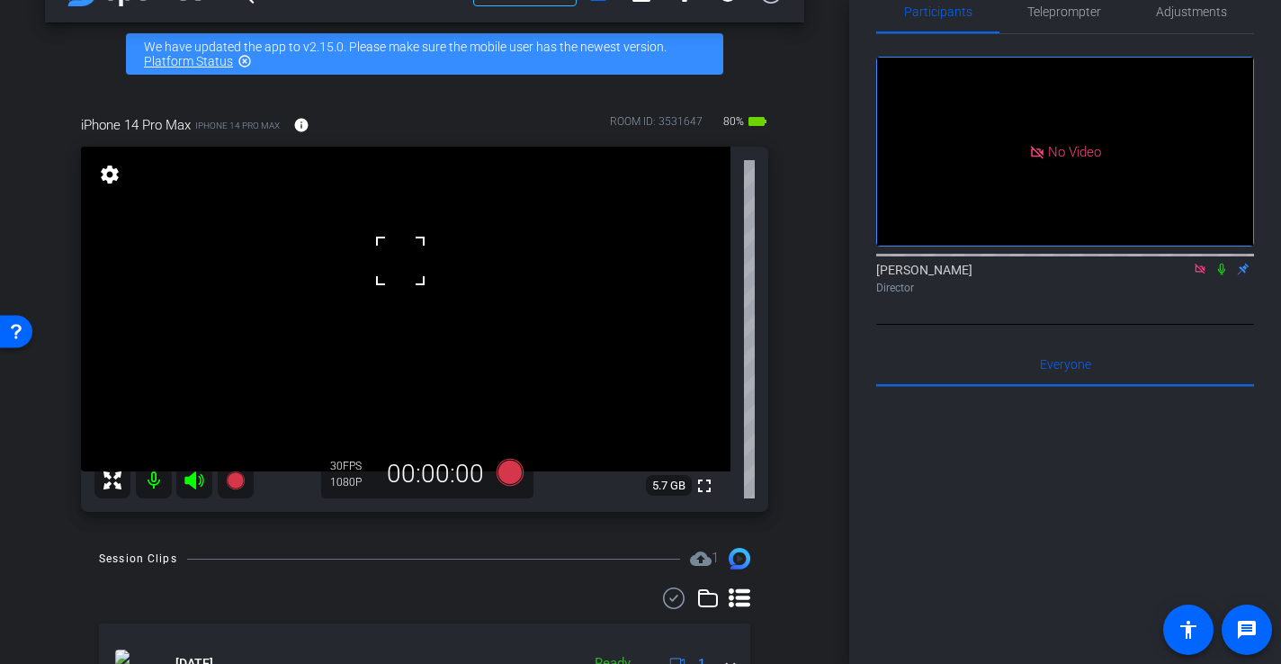
scroll to position [53, 0]
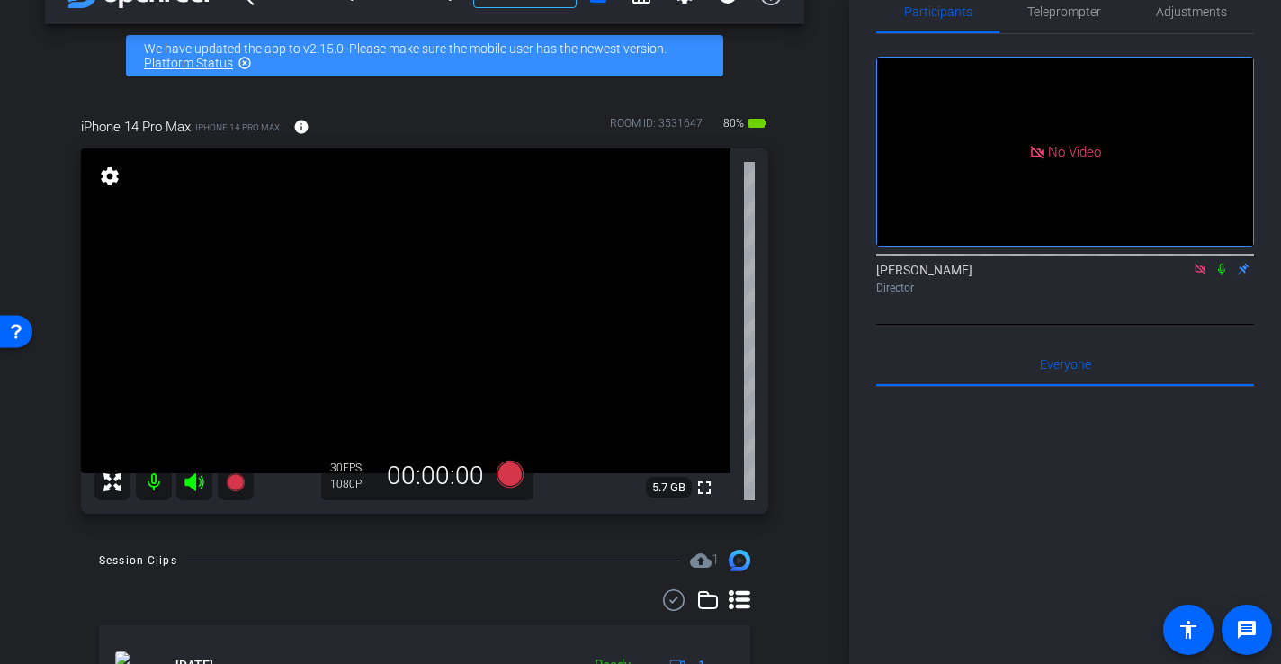
click at [435, 307] on video at bounding box center [405, 310] width 649 height 325
click at [441, 265] on video at bounding box center [405, 310] width 649 height 325
drag, startPoint x: 437, startPoint y: 292, endPoint x: 430, endPoint y: 304, distance: 13.7
click at [436, 292] on video at bounding box center [405, 310] width 649 height 325
drag, startPoint x: 430, startPoint y: 315, endPoint x: 437, endPoint y: 345, distance: 31.4
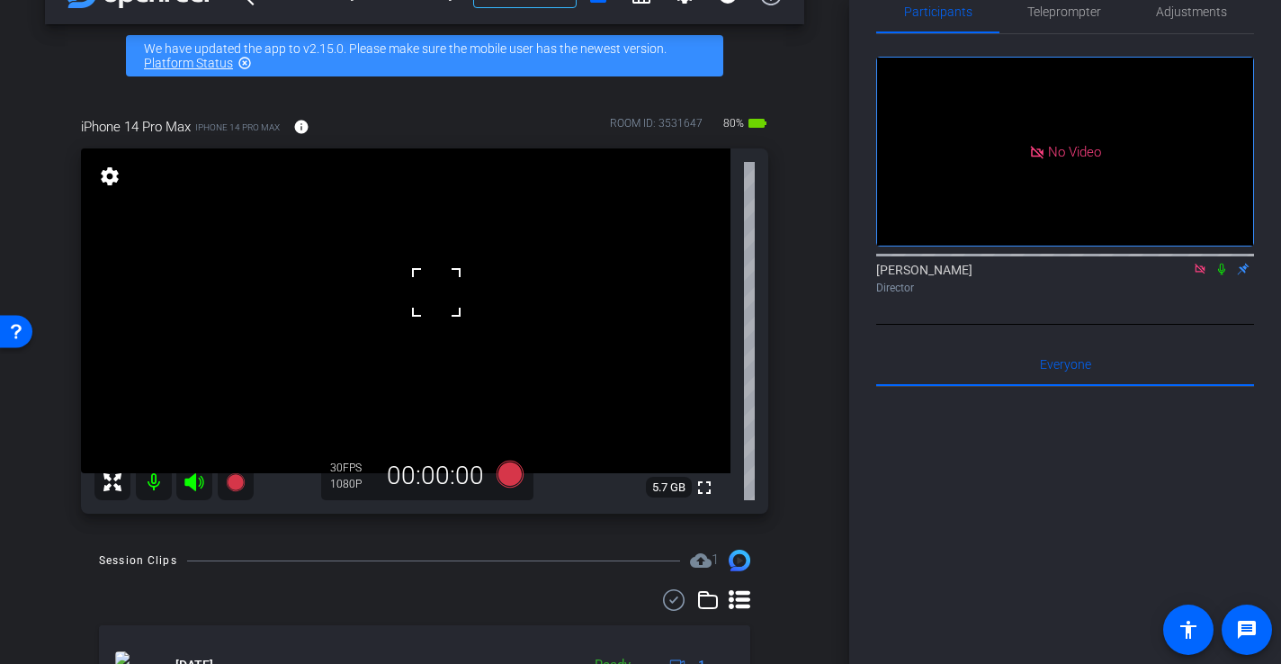
click at [429, 316] on video at bounding box center [405, 310] width 649 height 325
click at [432, 294] on div at bounding box center [429, 315] width 45 height 45
click at [505, 460] on icon at bounding box center [509, 474] width 43 height 32
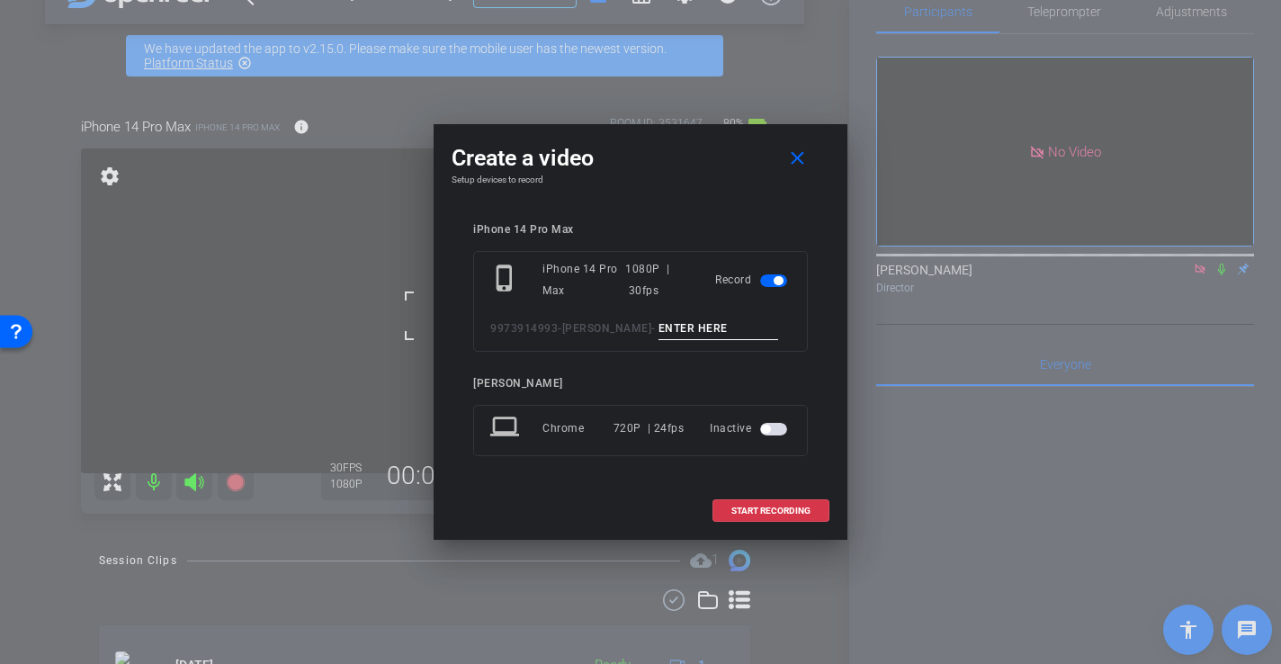
click at [658, 320] on input at bounding box center [718, 329] width 121 height 22
type input "-"
click at [782, 512] on span "START RECORDING" at bounding box center [770, 510] width 79 height 9
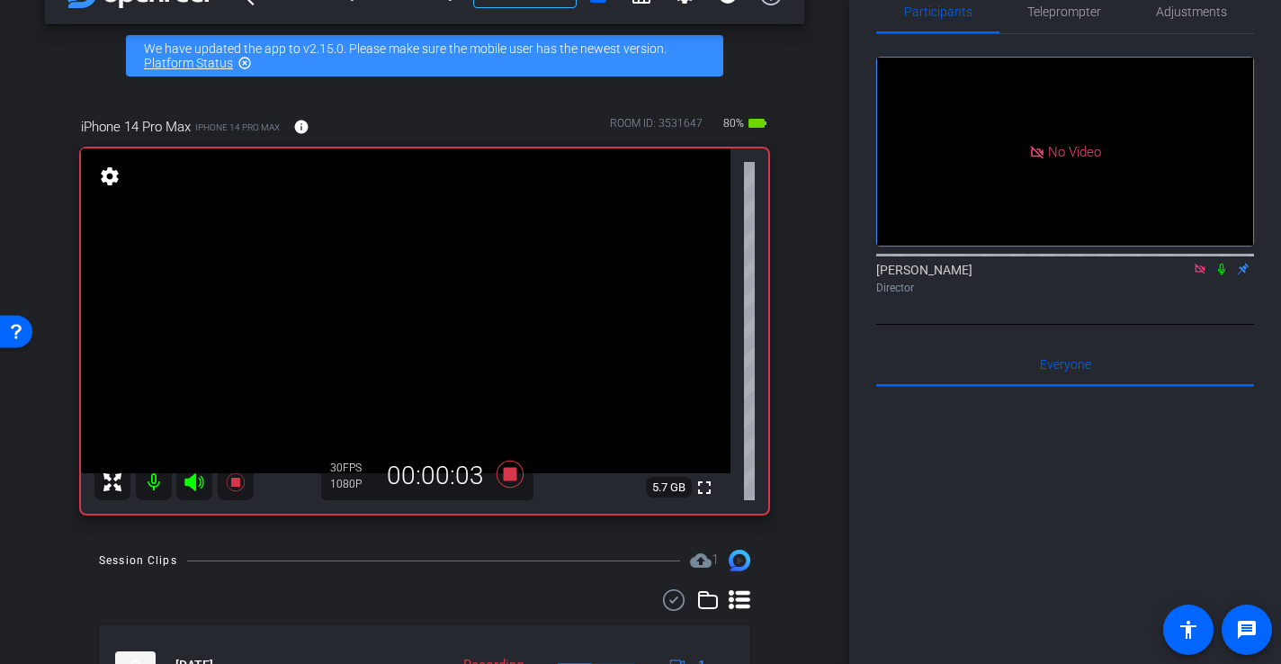
click at [454, 275] on video at bounding box center [405, 310] width 649 height 325
click at [443, 263] on div at bounding box center [454, 275] width 45 height 45
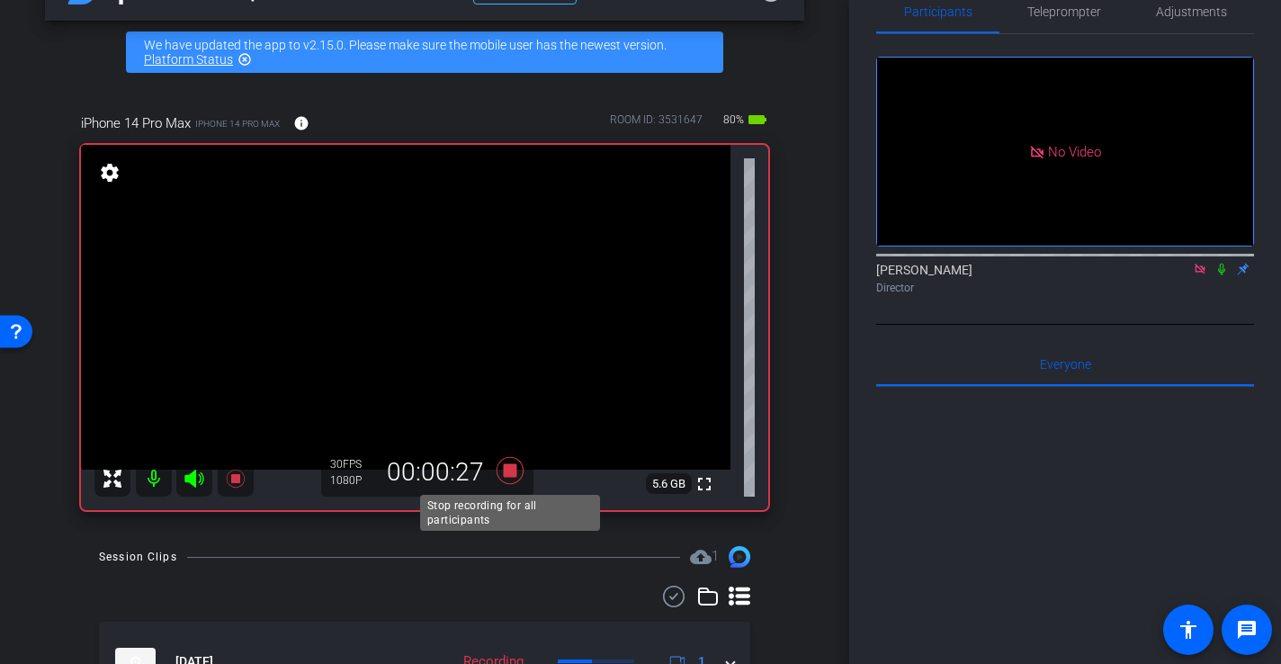
click at [507, 471] on icon at bounding box center [510, 470] width 27 height 27
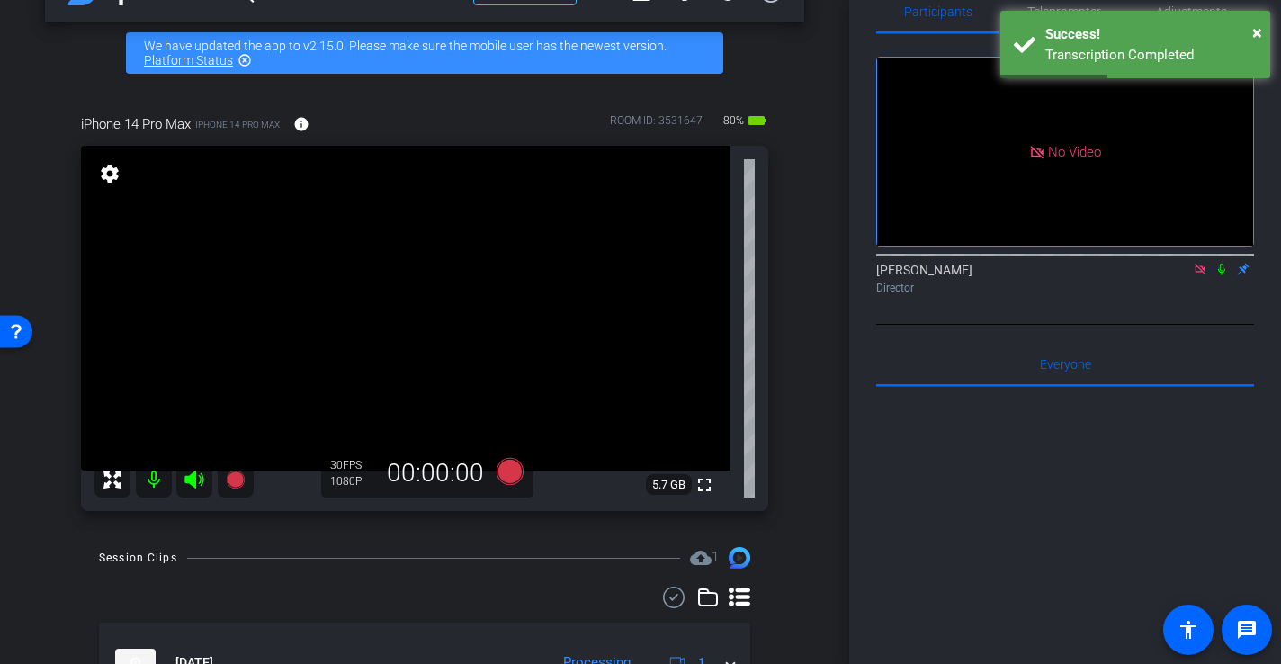
scroll to position [67, 0]
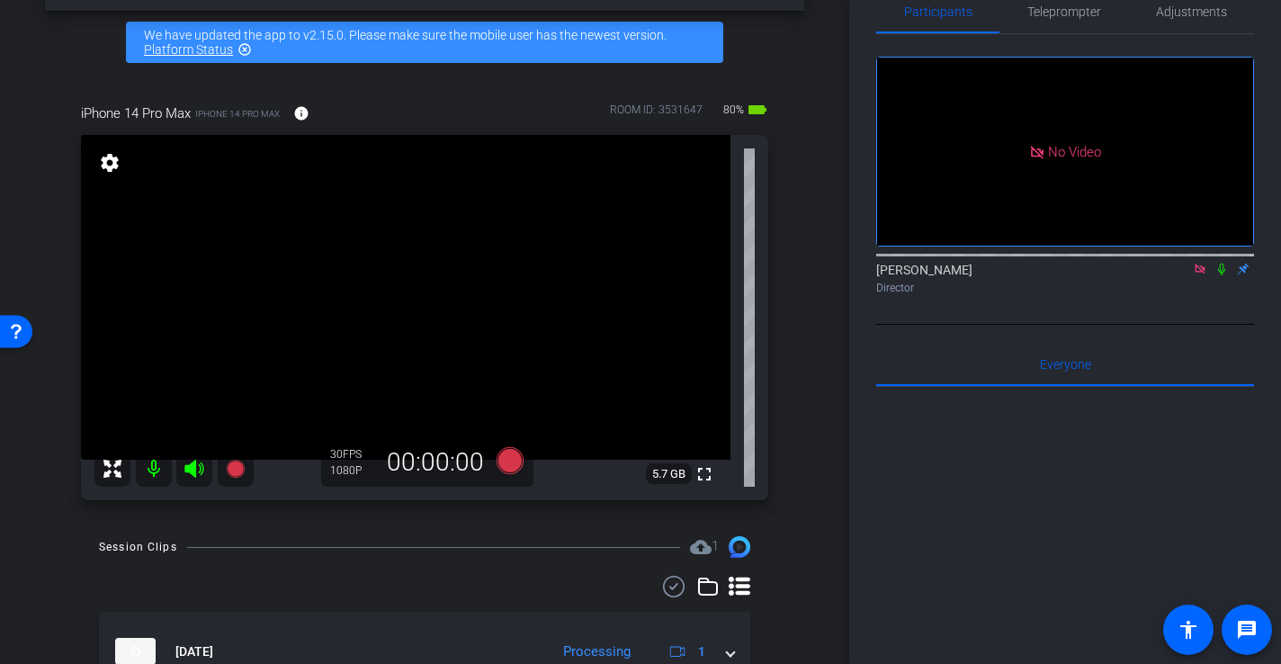
click at [445, 356] on video at bounding box center [405, 297] width 649 height 325
drag, startPoint x: 442, startPoint y: 309, endPoint x: 431, endPoint y: 326, distance: 19.5
click at [442, 309] on video at bounding box center [405, 297] width 649 height 325
click at [791, 411] on div "iPhone 14 Pro Max iPhone 14 Pro Max info ROOM ID: 3531647 80% battery_std fulls…" at bounding box center [424, 296] width 759 height 444
click at [458, 309] on video at bounding box center [405, 297] width 649 height 325
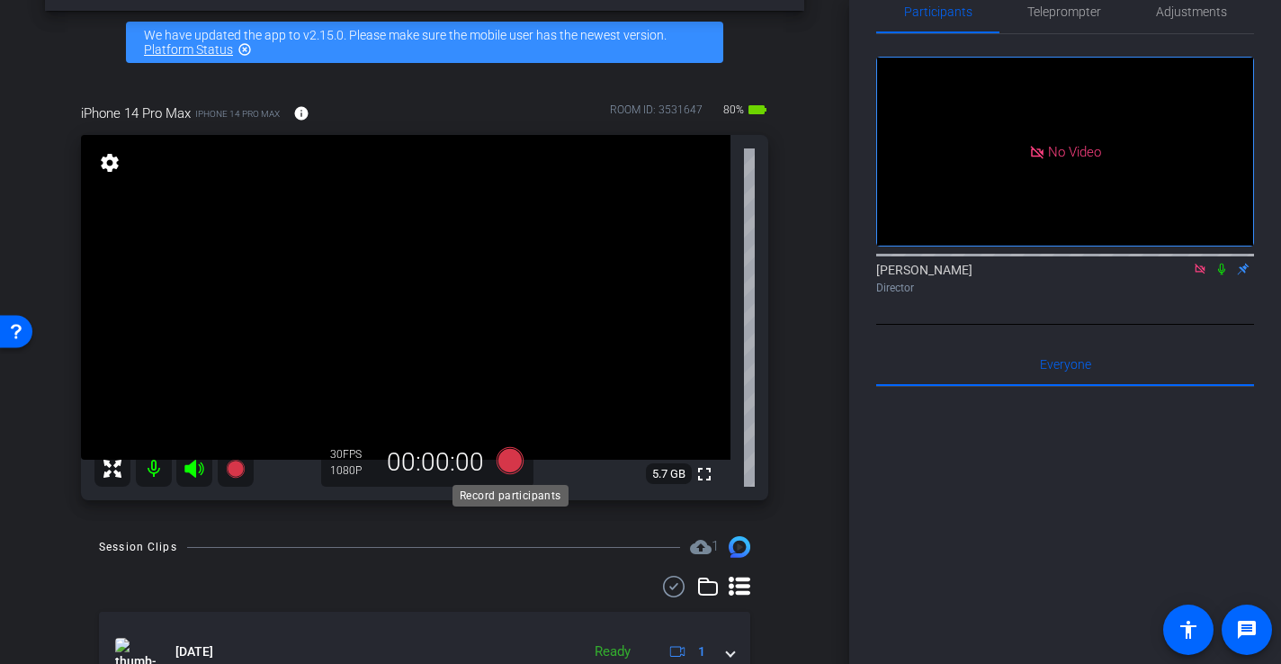
click at [521, 461] on icon at bounding box center [509, 460] width 43 height 32
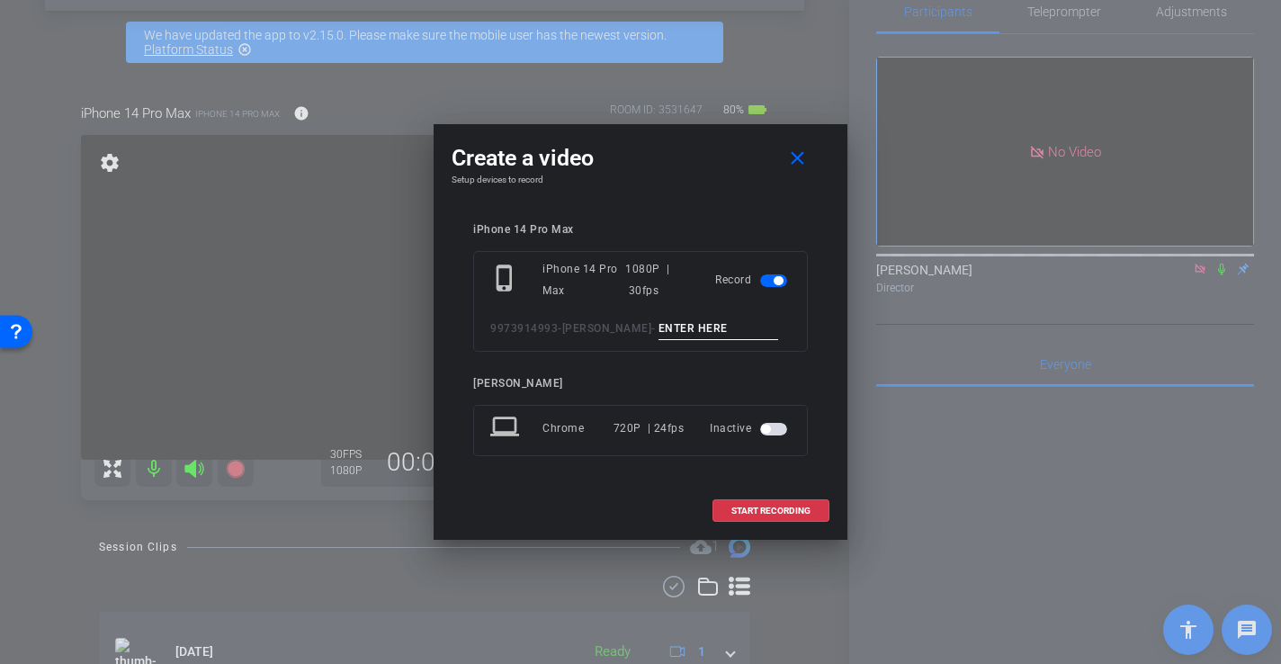
click at [658, 333] on input at bounding box center [718, 329] width 121 height 22
type input "."
type input "-"
click at [793, 509] on span "START RECORDING" at bounding box center [770, 510] width 79 height 9
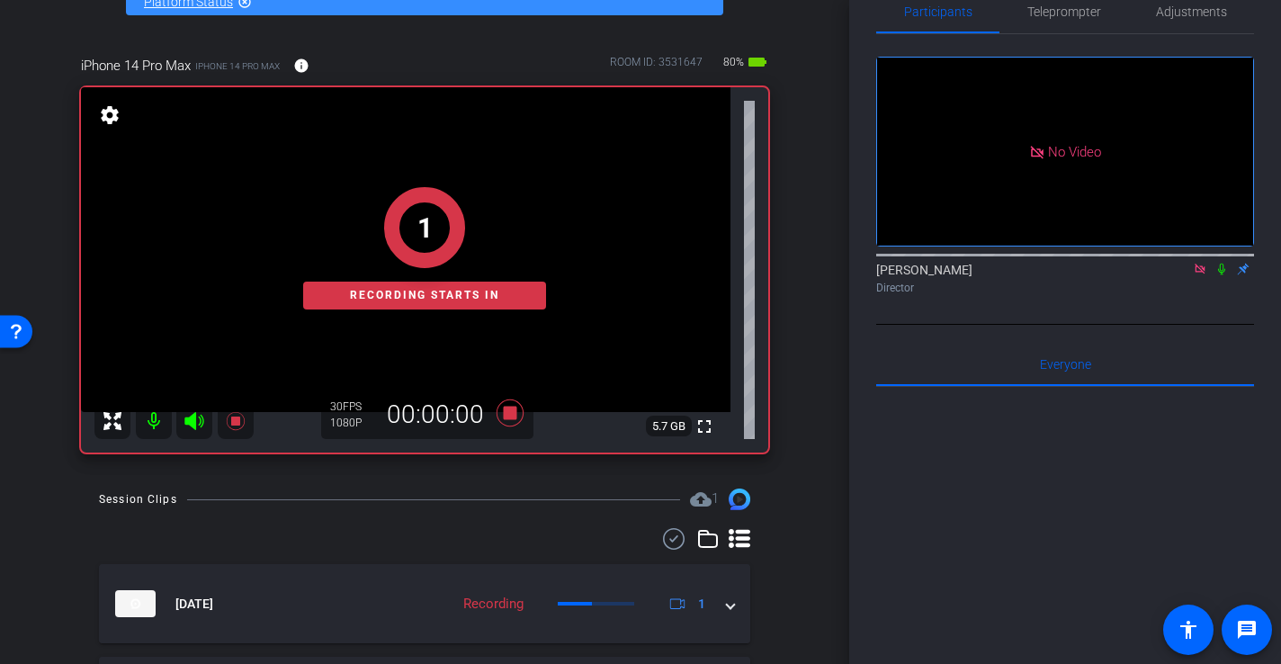
scroll to position [112, 0]
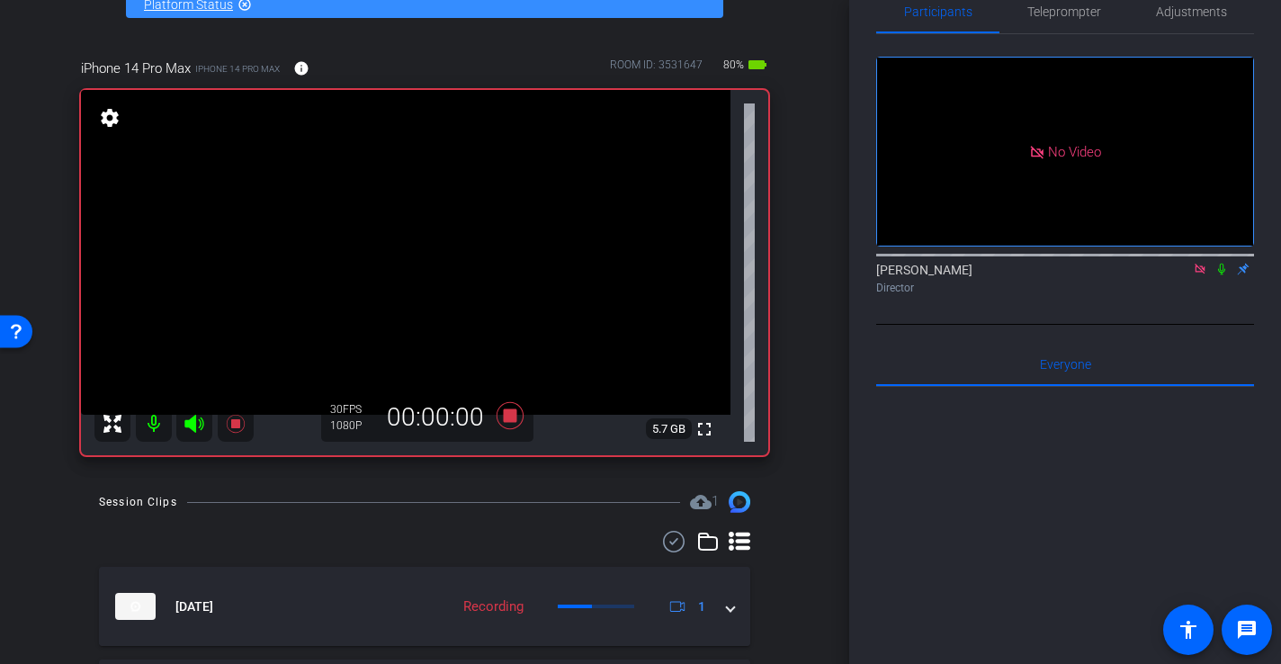
click at [429, 273] on video at bounding box center [405, 252] width 649 height 325
click at [506, 416] on icon at bounding box center [510, 415] width 27 height 27
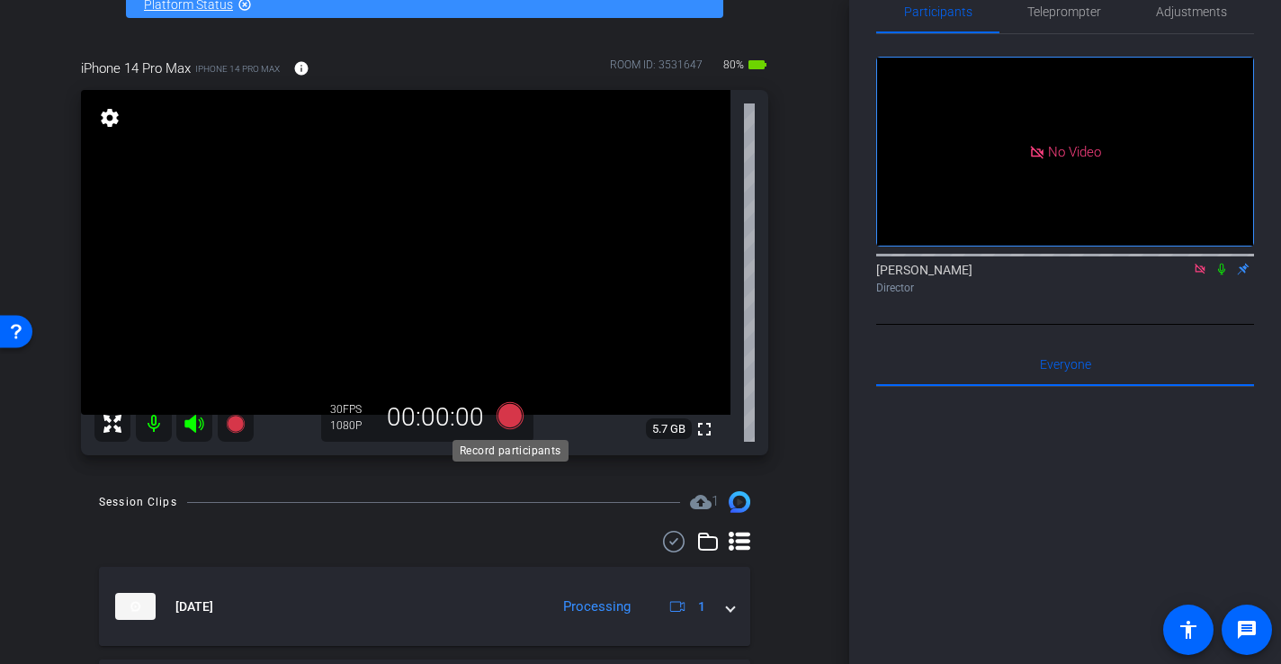
click at [518, 421] on icon at bounding box center [510, 415] width 27 height 27
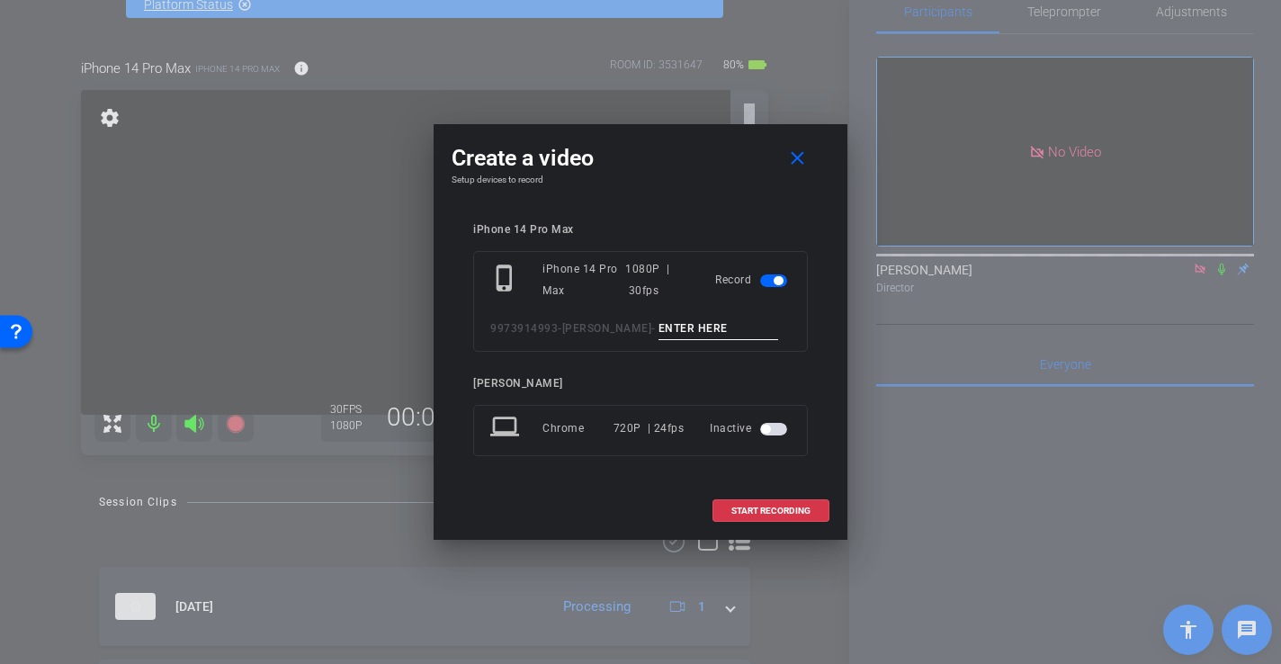
click at [691, 332] on input at bounding box center [718, 329] width 121 height 22
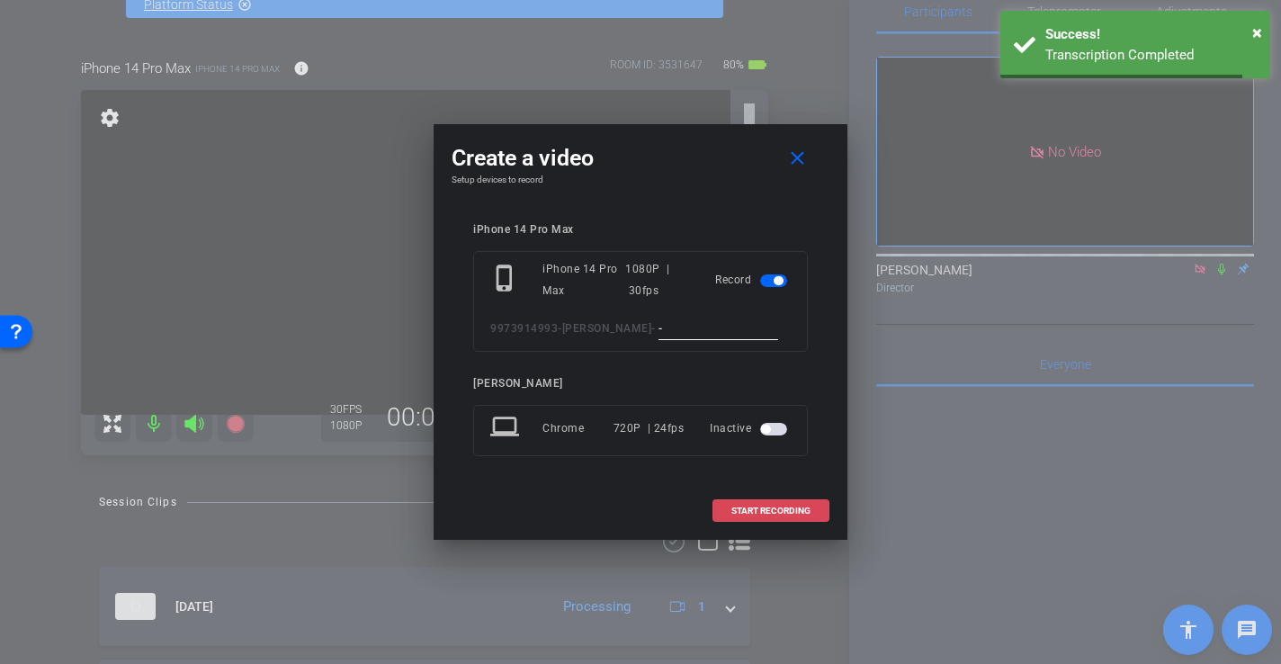
type input "-"
click at [787, 515] on span "START RECORDING" at bounding box center [770, 510] width 79 height 9
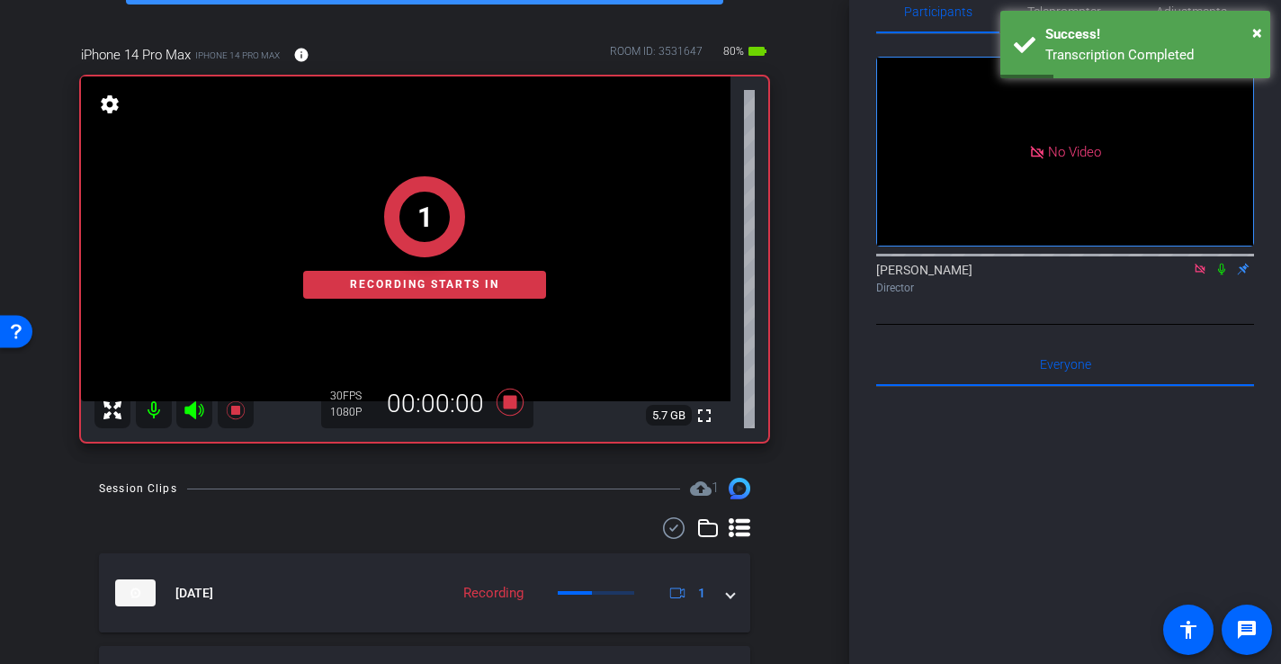
scroll to position [122, 0]
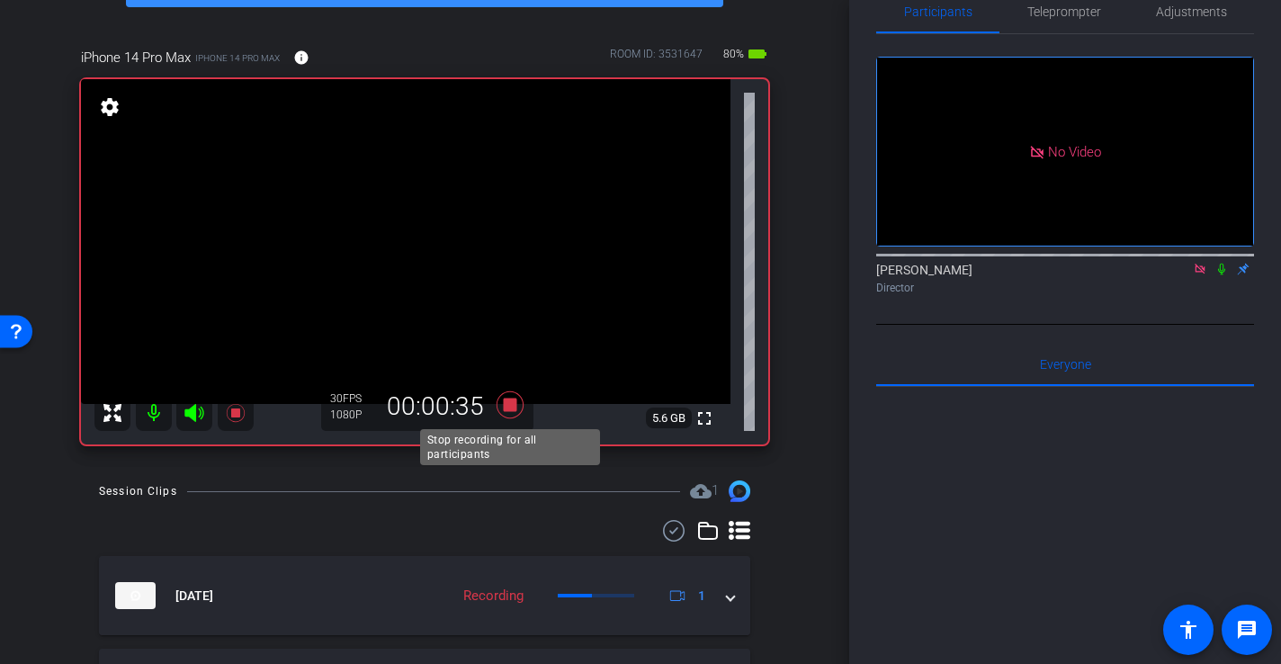
click at [508, 407] on icon at bounding box center [510, 404] width 27 height 27
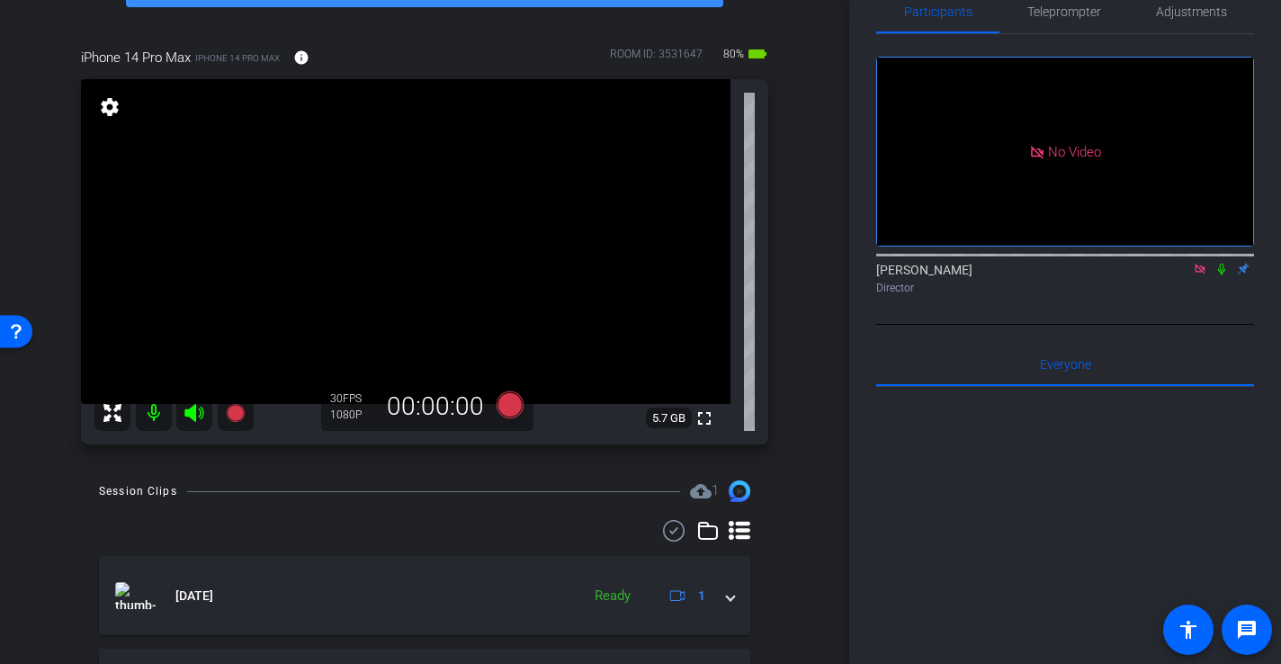
click at [205, 414] on mat-icon at bounding box center [194, 413] width 36 height 36
click at [201, 414] on icon at bounding box center [195, 413] width 22 height 22
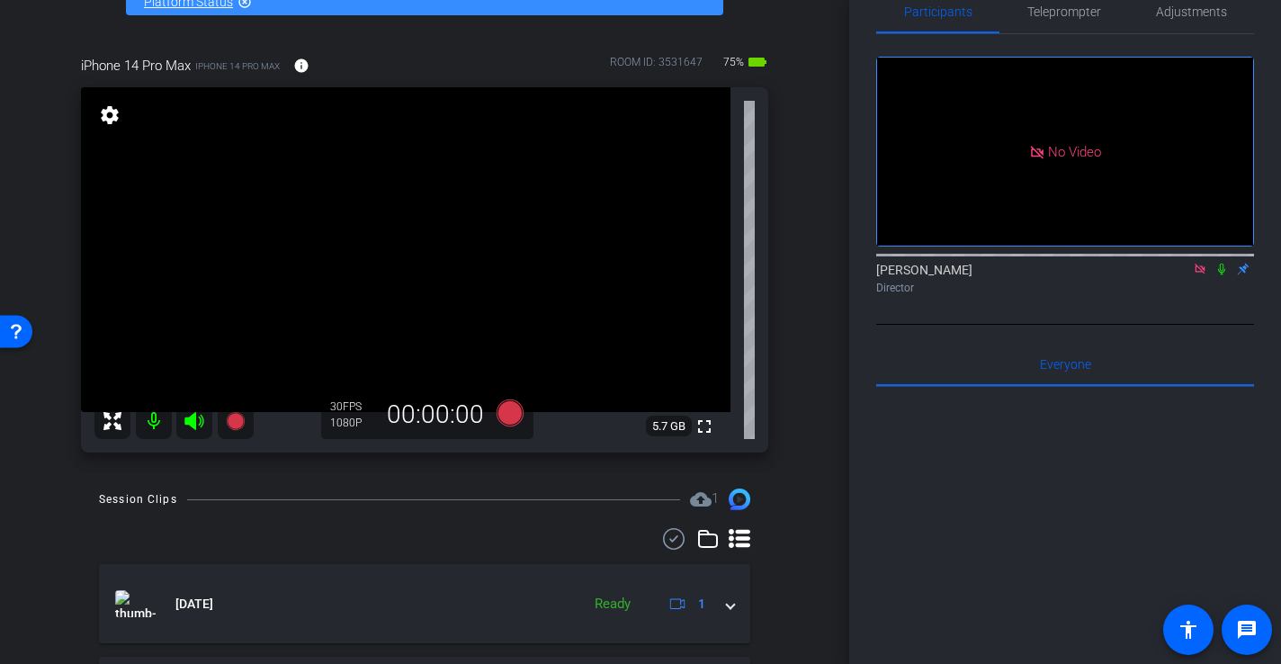
scroll to position [119, 0]
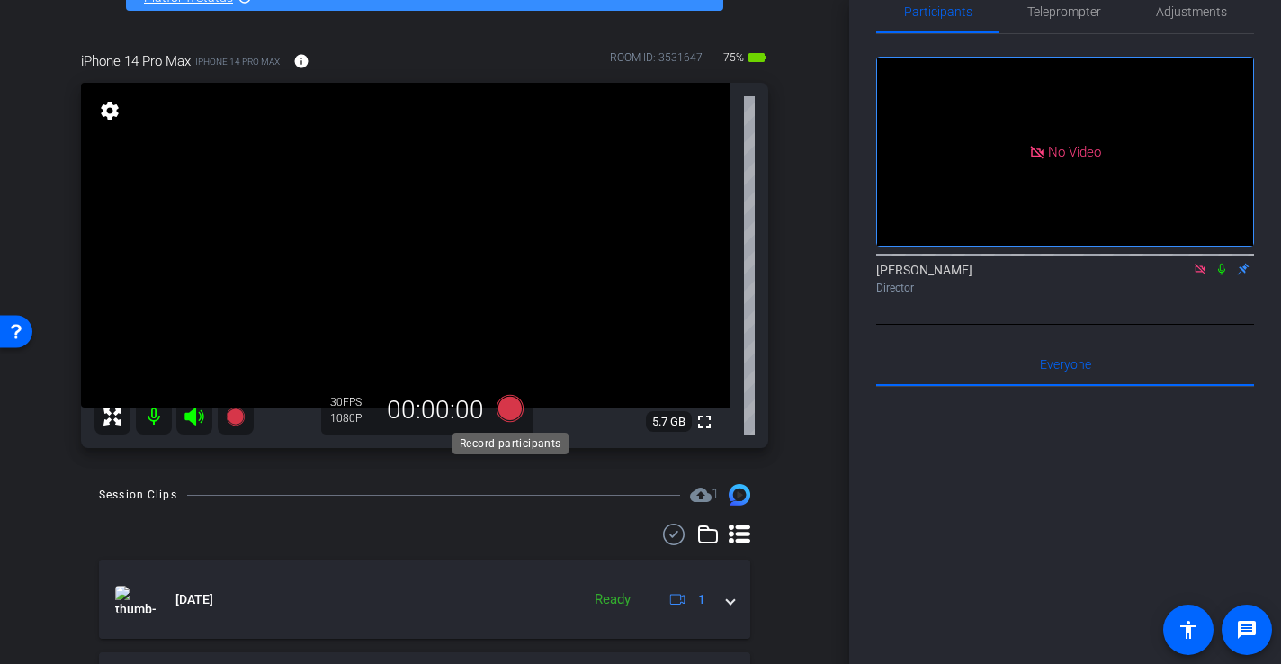
click at [507, 410] on icon at bounding box center [510, 408] width 27 height 27
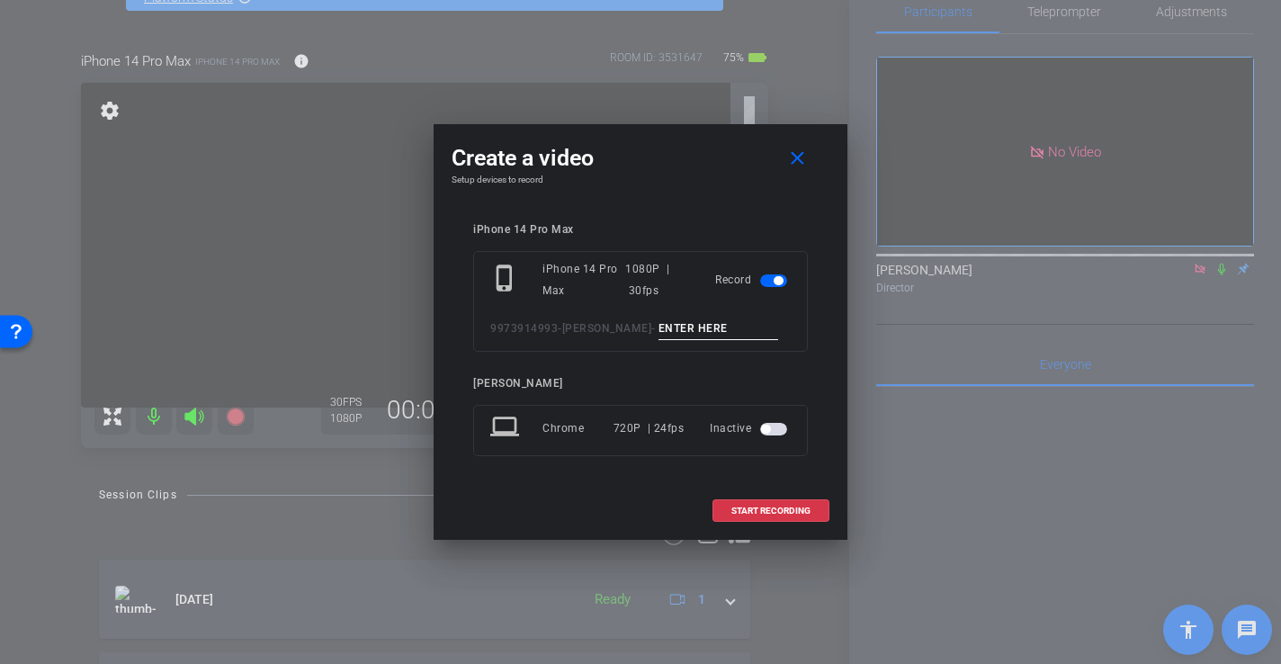
drag, startPoint x: 686, startPoint y: 311, endPoint x: 687, endPoint y: 320, distance: 9.0
click at [685, 311] on div "phone_iphone iPhone 14 Pro Max 1080P | 30fps Record 9973914993-Issac Silva -" at bounding box center [640, 301] width 335 height 101
click at [687, 326] on input at bounding box center [718, 329] width 121 height 22
type input "-"
click at [763, 510] on span "START RECORDING" at bounding box center [770, 510] width 79 height 9
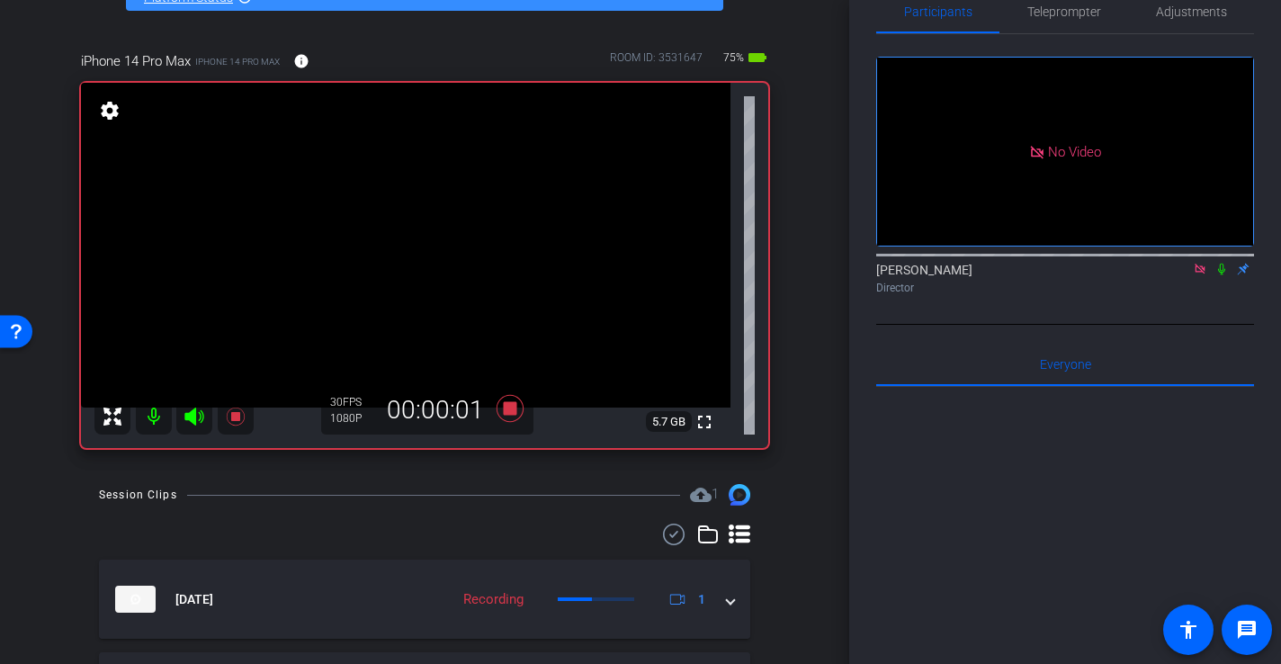
click at [436, 239] on video at bounding box center [405, 245] width 649 height 325
click at [513, 405] on icon at bounding box center [510, 408] width 27 height 27
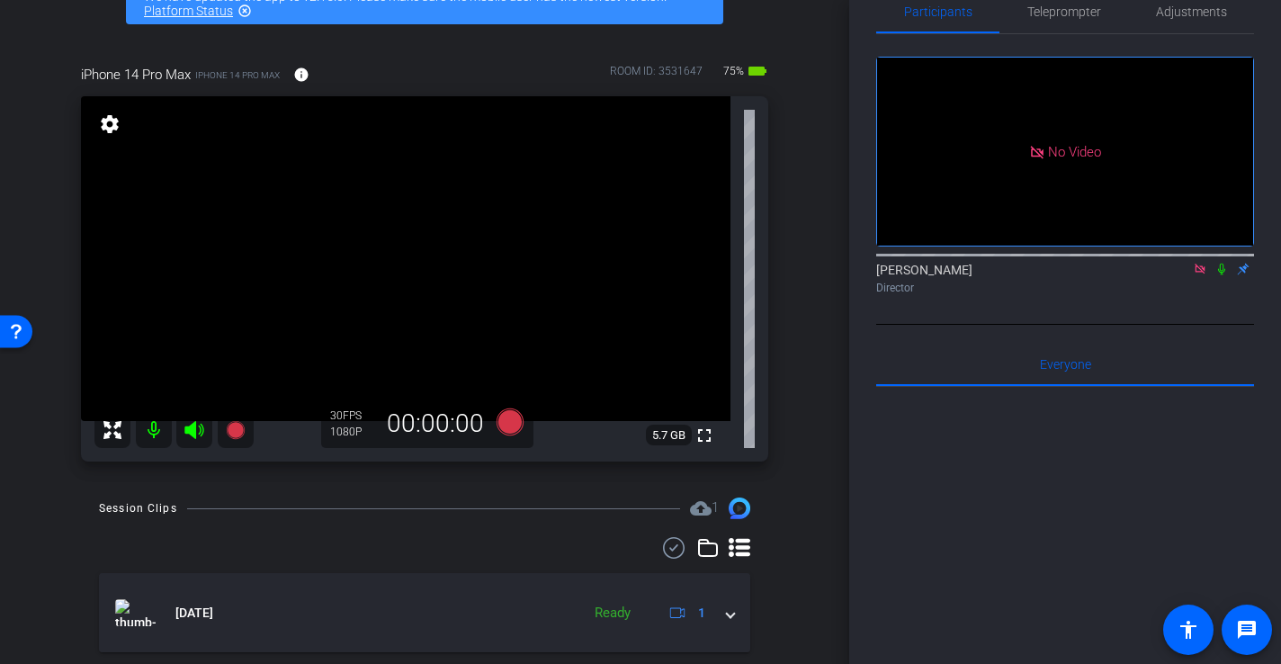
scroll to position [106, 0]
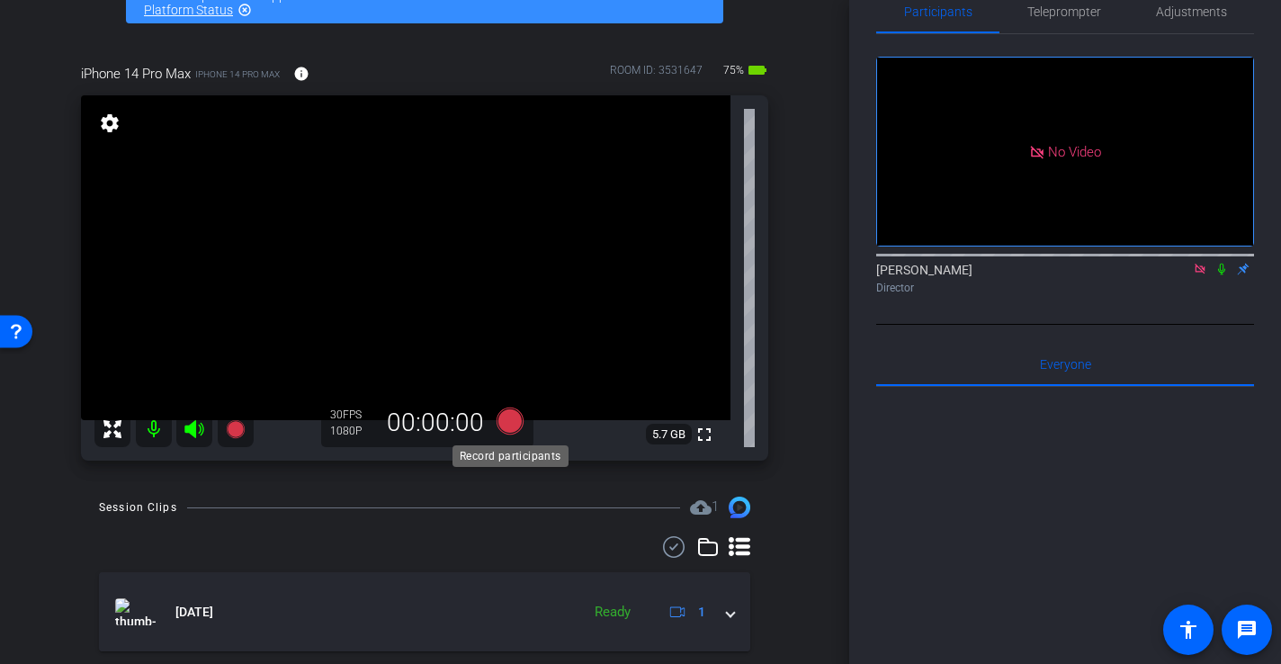
click at [515, 418] on icon at bounding box center [510, 420] width 27 height 27
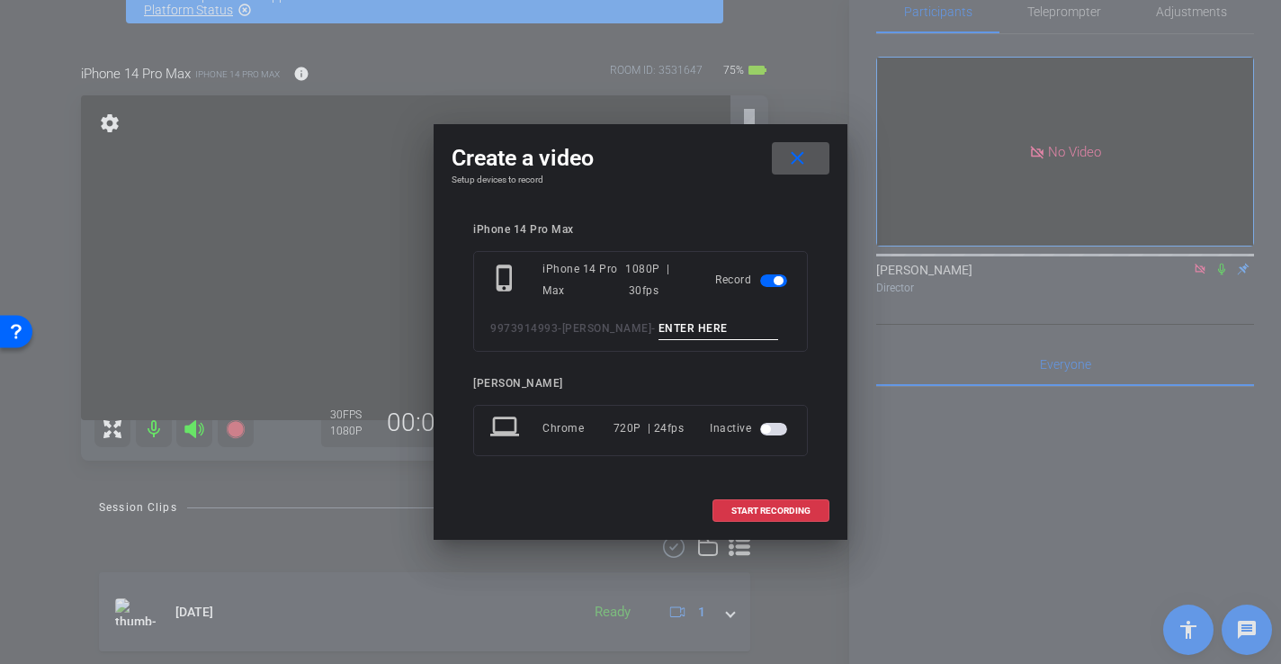
click at [658, 320] on input at bounding box center [718, 329] width 121 height 22
type input "-"
click at [759, 513] on span "START RECORDING" at bounding box center [770, 510] width 79 height 9
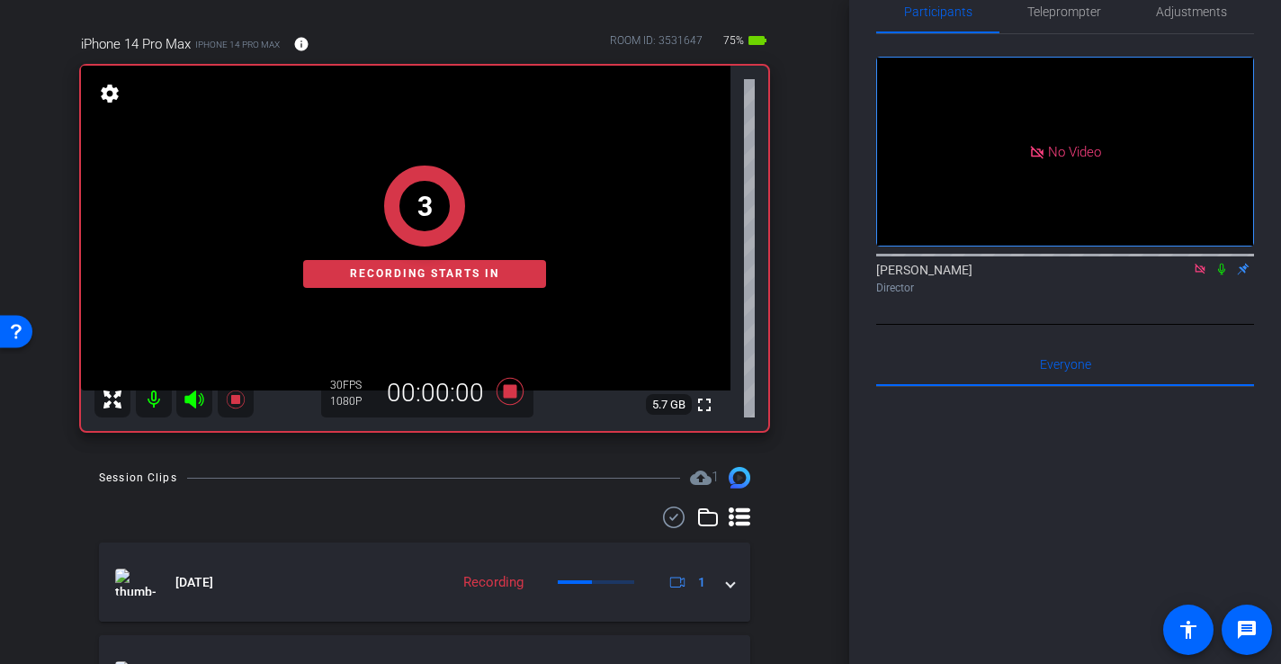
scroll to position [138, 0]
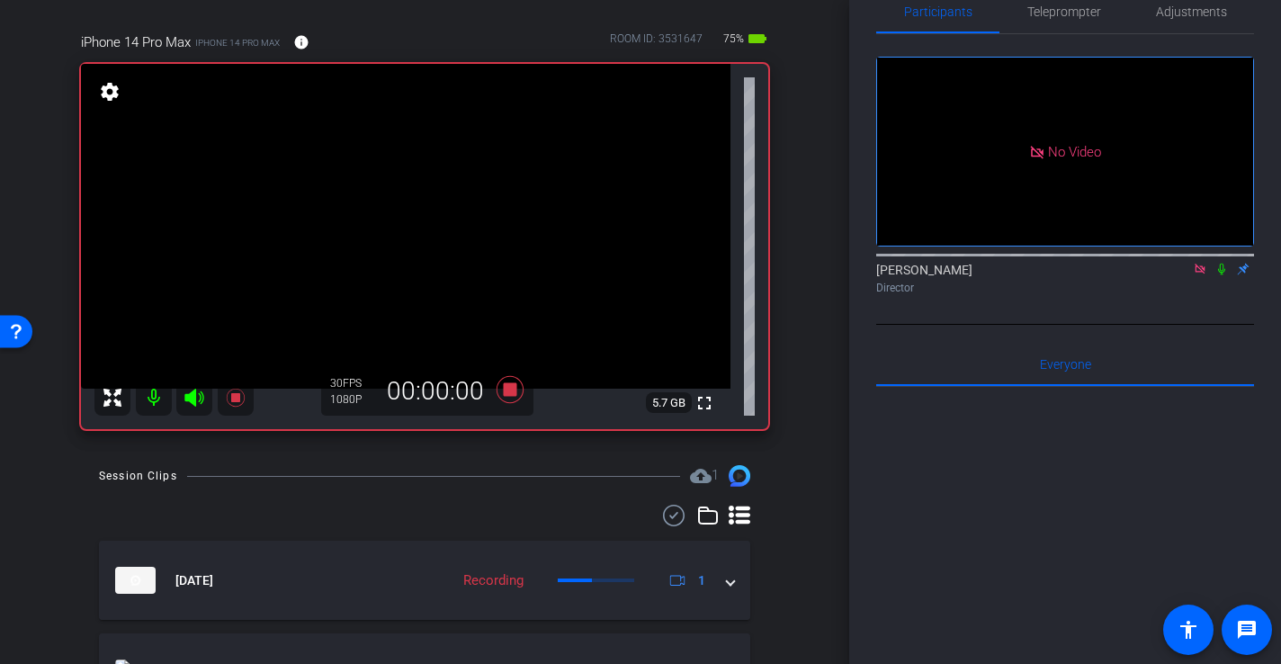
drag, startPoint x: 428, startPoint y: 228, endPoint x: 389, endPoint y: 268, distance: 56.6
click at [428, 228] on video at bounding box center [405, 226] width 649 height 325
click at [384, 255] on video at bounding box center [405, 226] width 649 height 325
click at [400, 201] on video at bounding box center [405, 226] width 649 height 325
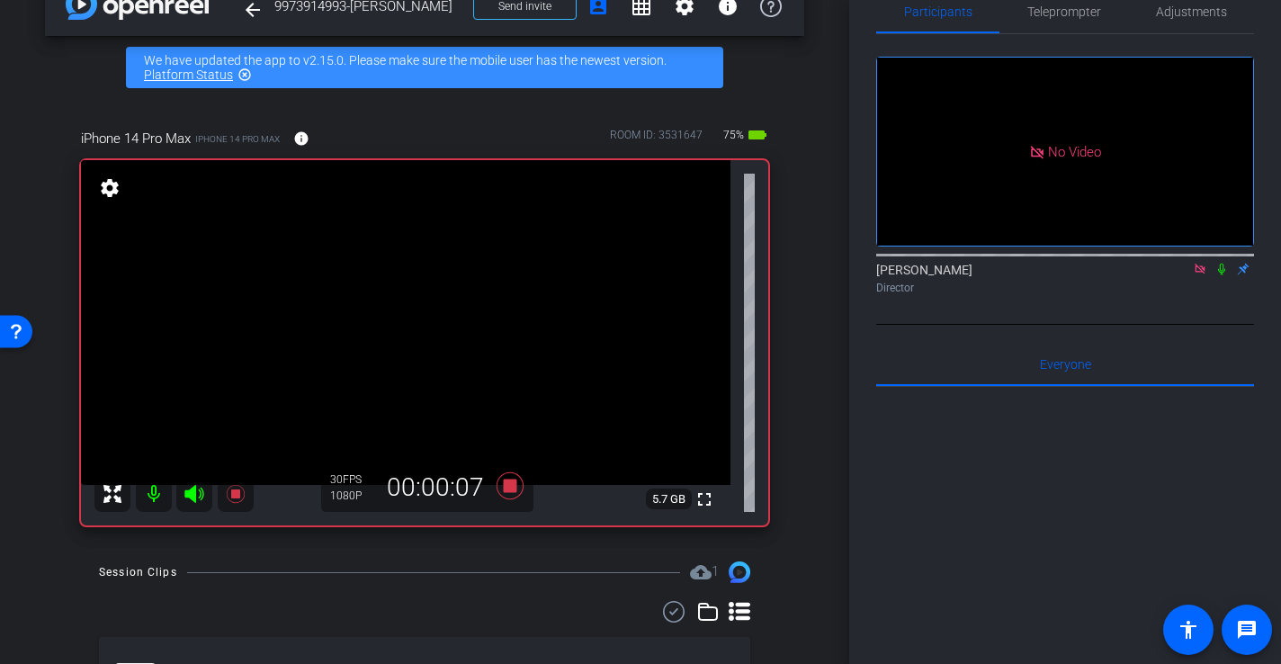
scroll to position [49, 0]
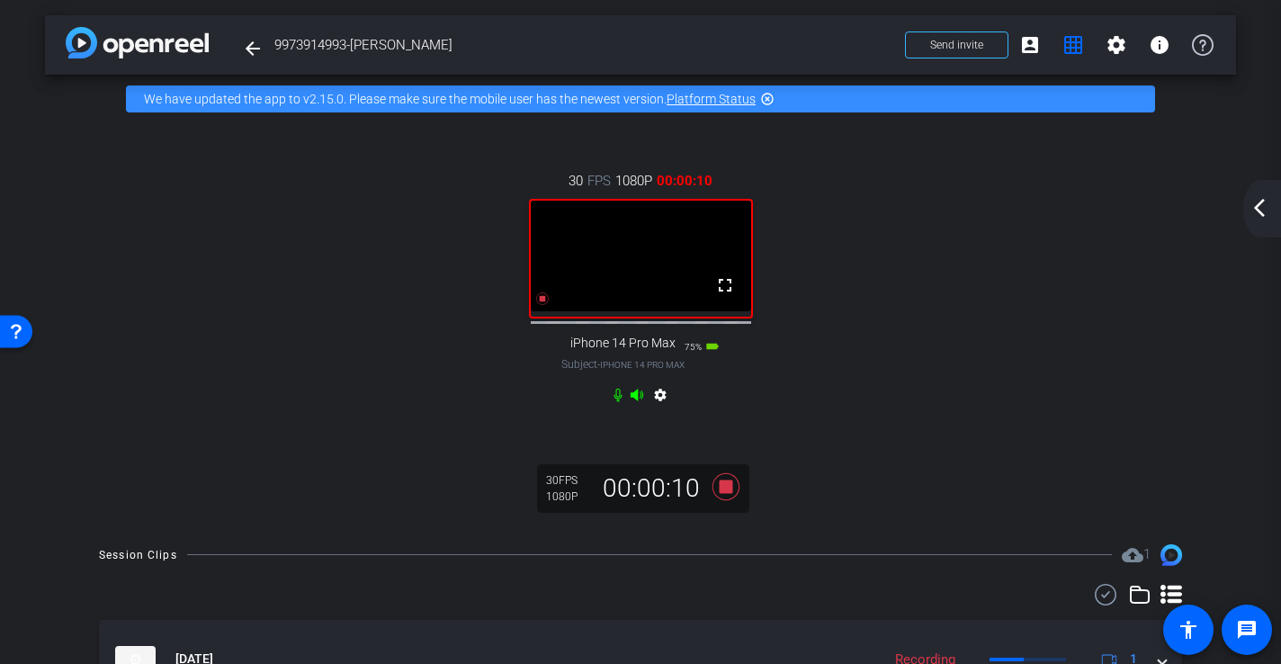
scroll to position [0, 0]
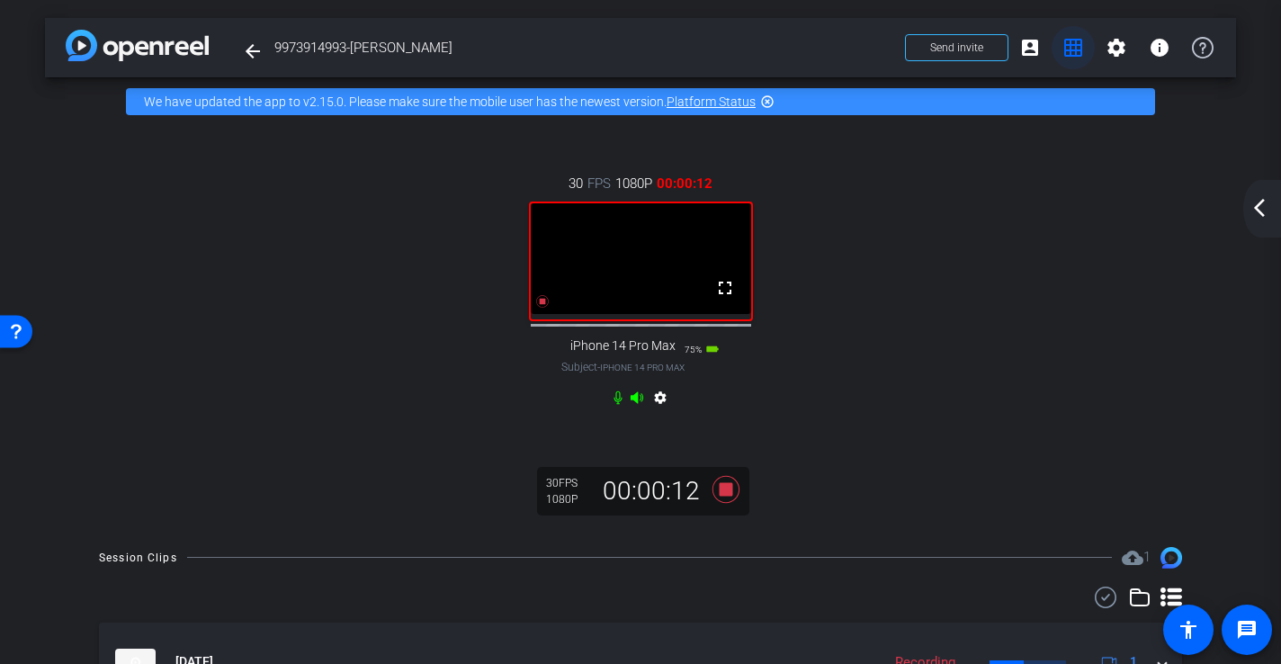
click at [1070, 45] on mat-icon "grid_on" at bounding box center [1073, 48] width 22 height 22
click at [1258, 207] on mat-icon "arrow_back_ios_new" at bounding box center [1260, 208] width 22 height 22
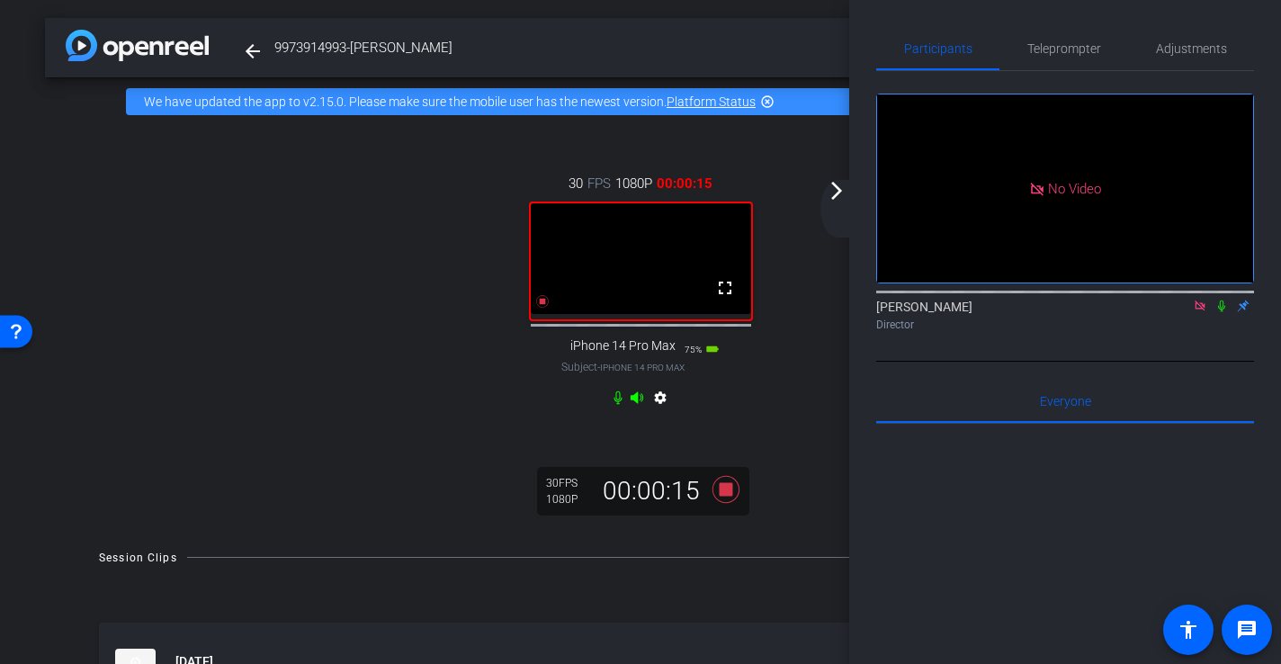
click at [337, 294] on div "30 FPS 1080P 00:00:15 fullscreen iPhone 14 Pro Max Subject - iPhone 14 Pro Max …" at bounding box center [640, 293] width 1119 height 298
click at [834, 189] on mat-icon "arrow_forward_ios" at bounding box center [837, 191] width 22 height 22
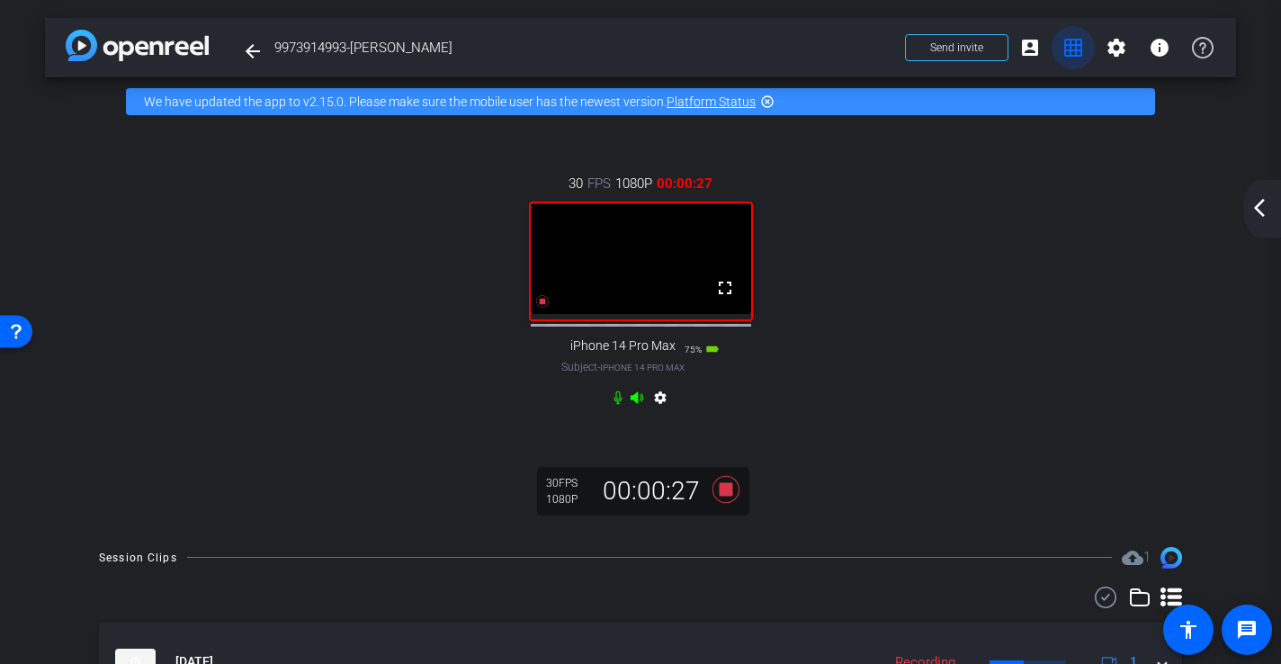
click at [1074, 48] on mat-icon "grid_on" at bounding box center [1073, 48] width 22 height 22
click at [1264, 203] on mat-icon "arrow_back_ios_new" at bounding box center [1260, 208] width 22 height 22
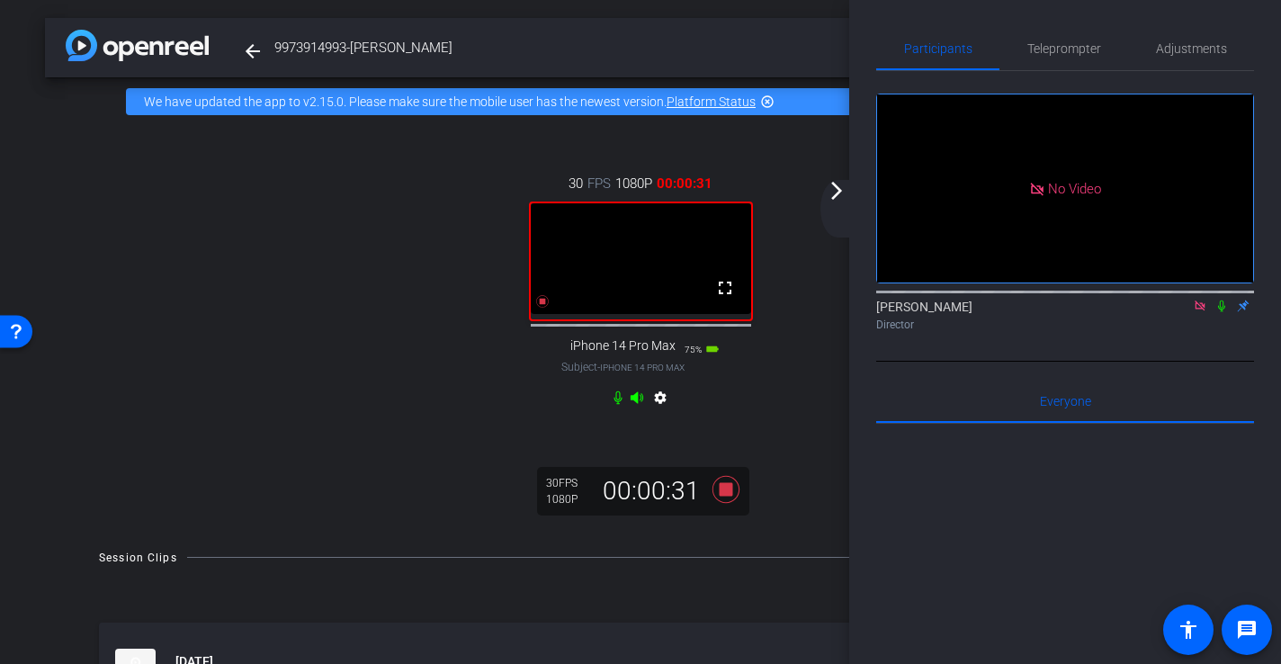
click at [736, 44] on span "9973914993-[PERSON_NAME]" at bounding box center [584, 48] width 620 height 36
click at [839, 197] on mat-icon "arrow_forward_ios" at bounding box center [837, 191] width 22 height 22
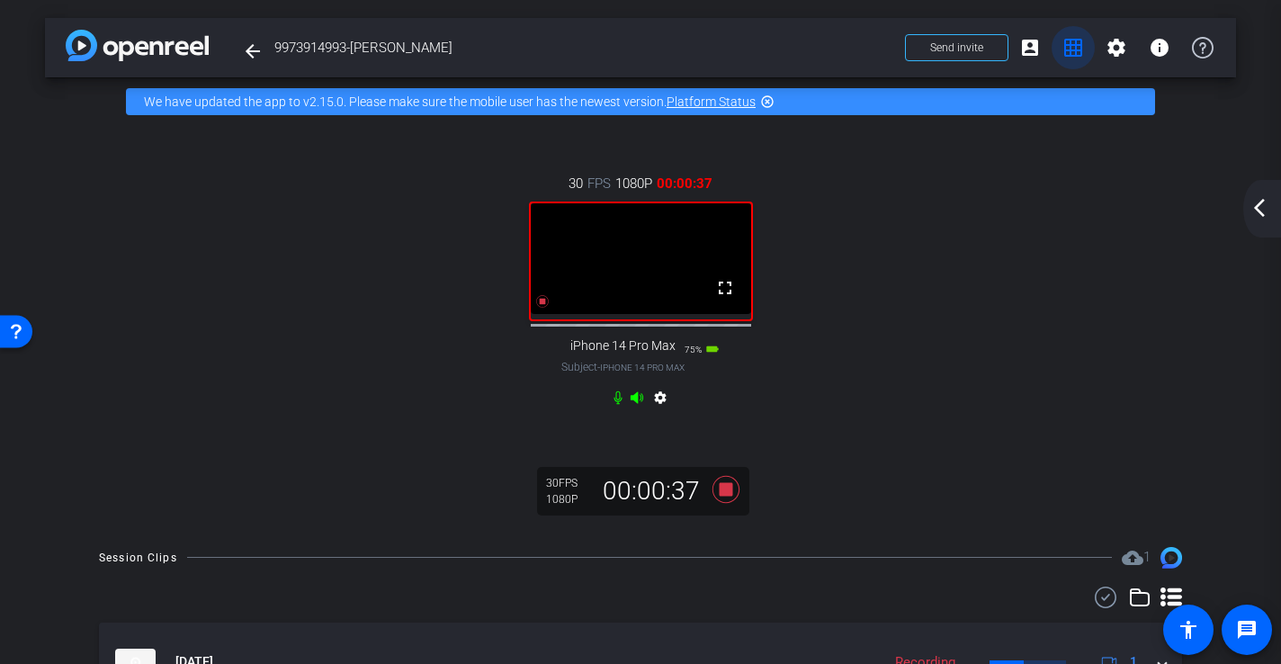
click at [1078, 49] on mat-icon "grid_on" at bounding box center [1073, 48] width 22 height 22
click at [622, 300] on video at bounding box center [641, 258] width 220 height 111
click at [730, 502] on icon at bounding box center [725, 488] width 27 height 27
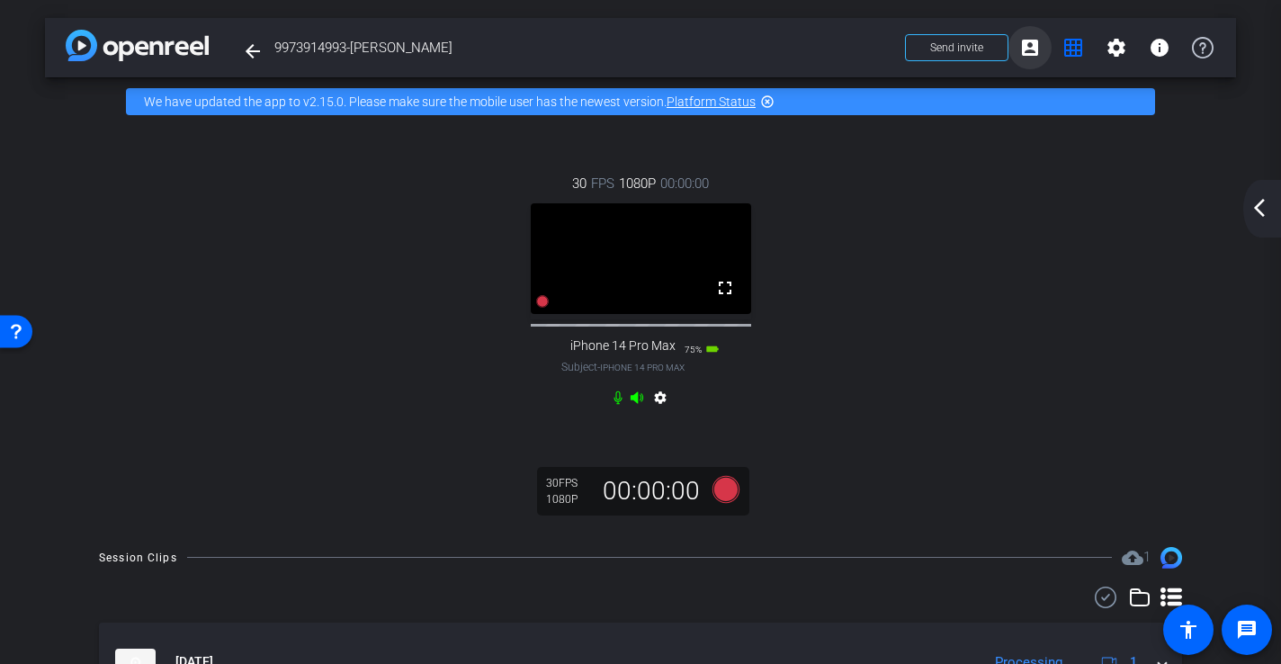
click at [1038, 48] on mat-icon "account_box" at bounding box center [1030, 48] width 22 height 22
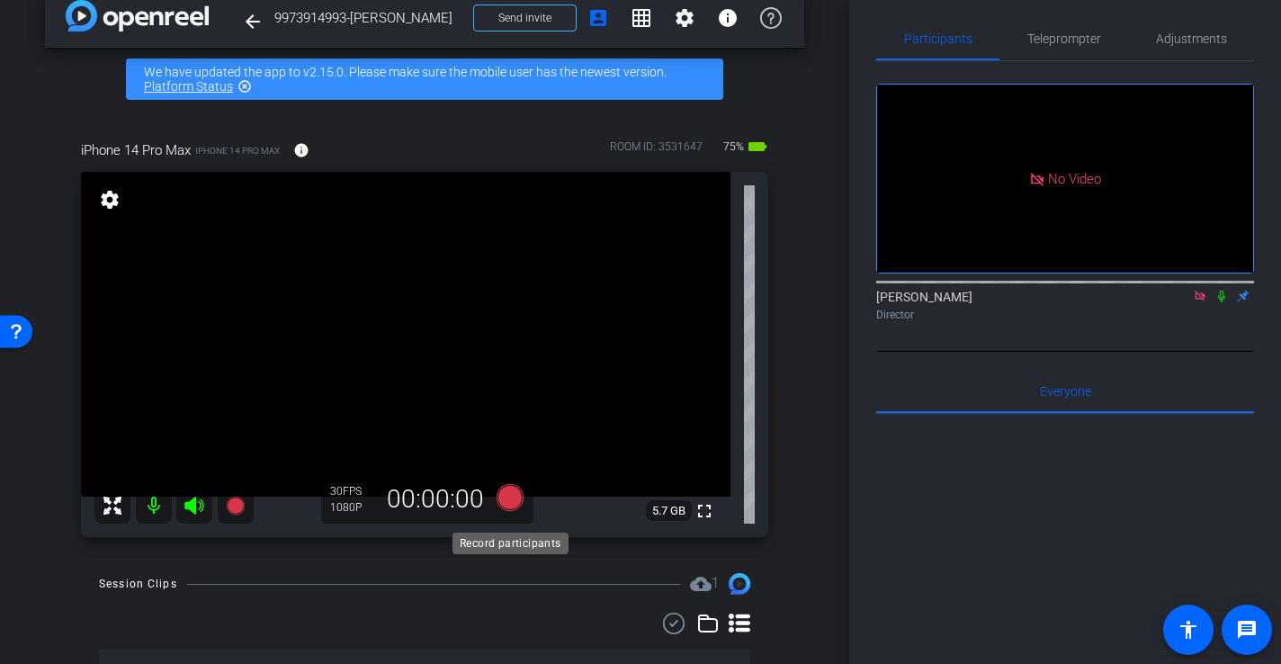
scroll to position [28, 0]
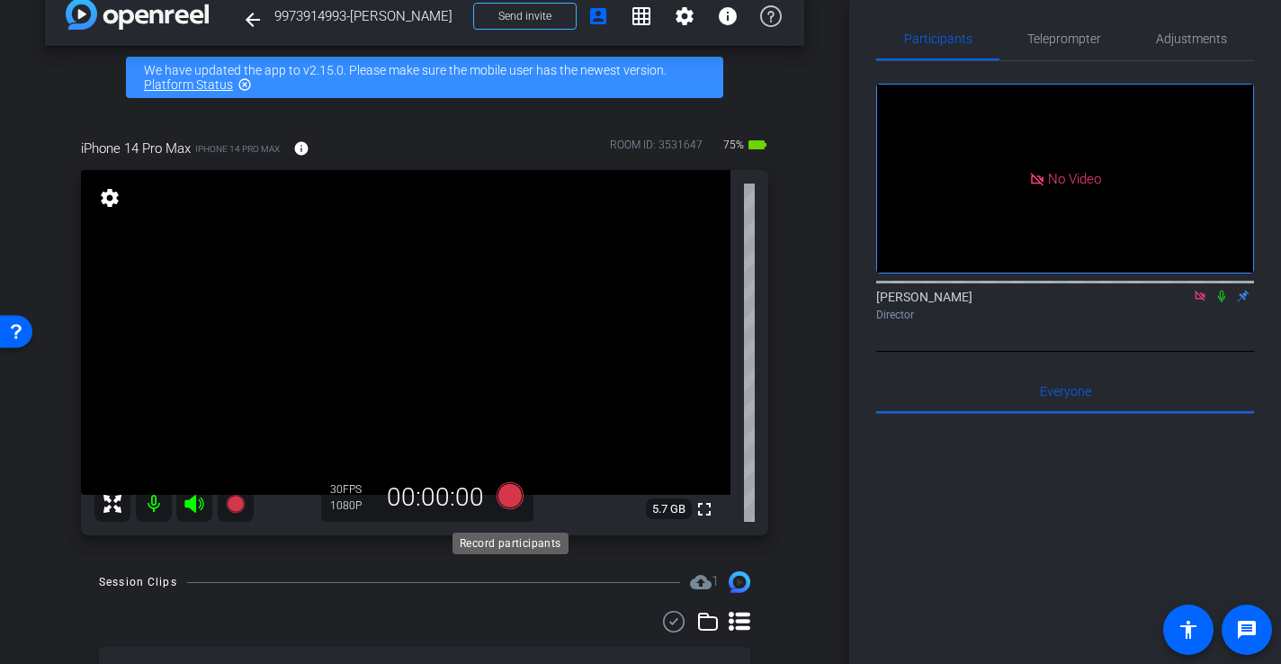
click at [509, 501] on icon at bounding box center [510, 495] width 27 height 27
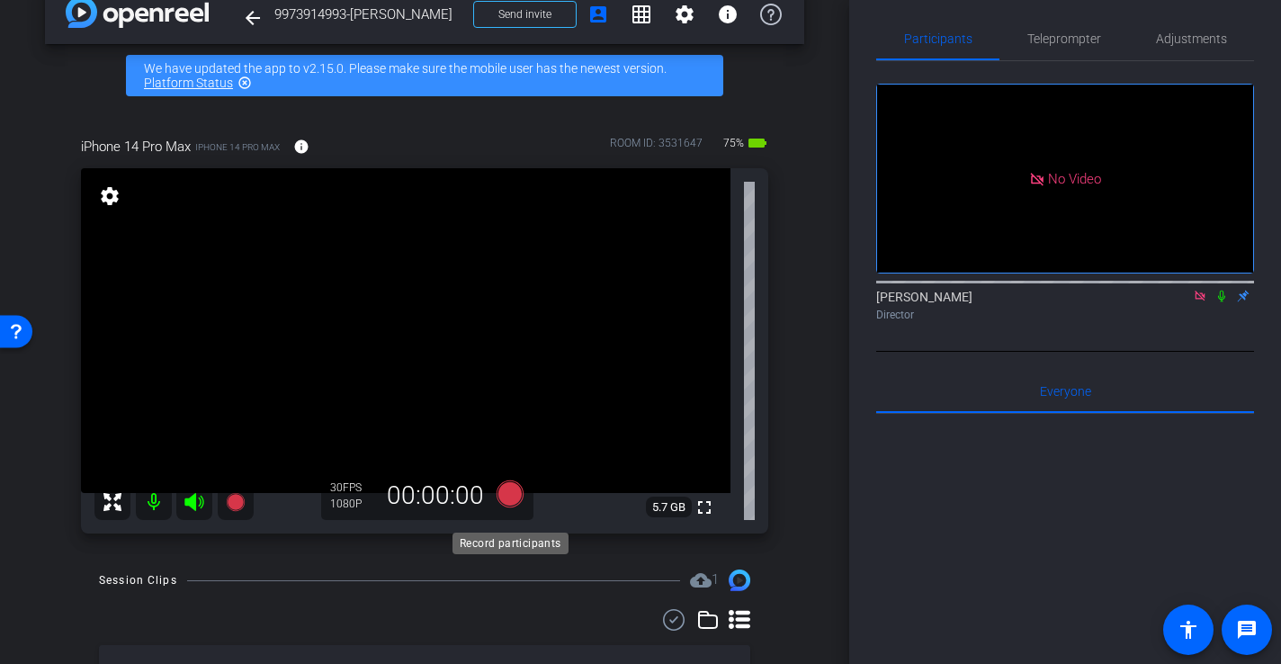
scroll to position [31, 0]
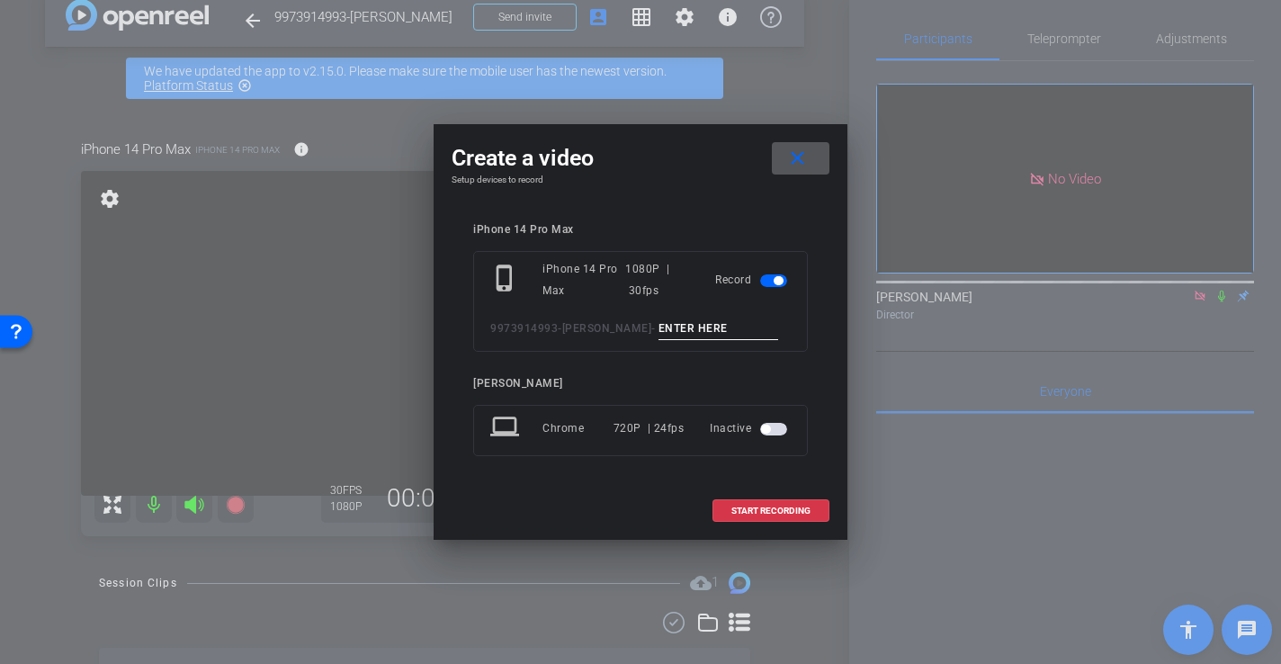
click at [692, 336] on input at bounding box center [718, 329] width 121 height 22
type input "-"
click at [775, 497] on span at bounding box center [770, 510] width 115 height 43
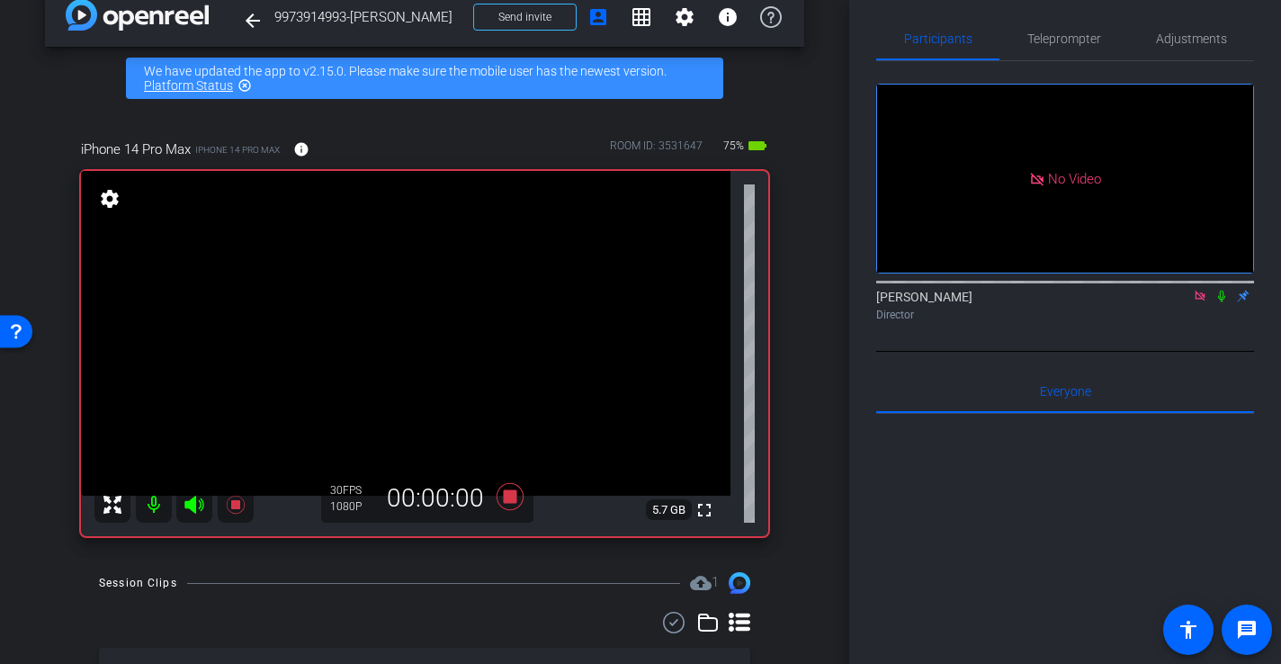
click at [391, 315] on video at bounding box center [405, 333] width 649 height 325
click at [411, 317] on div at bounding box center [391, 314] width 45 height 45
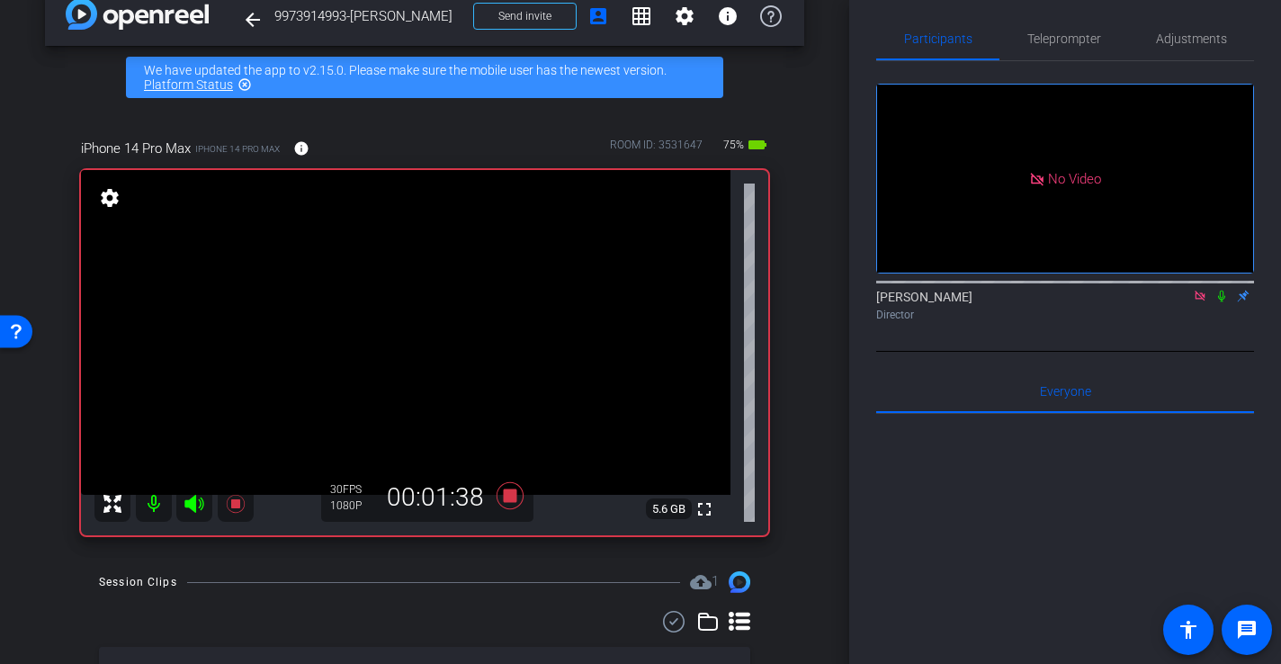
scroll to position [26, 0]
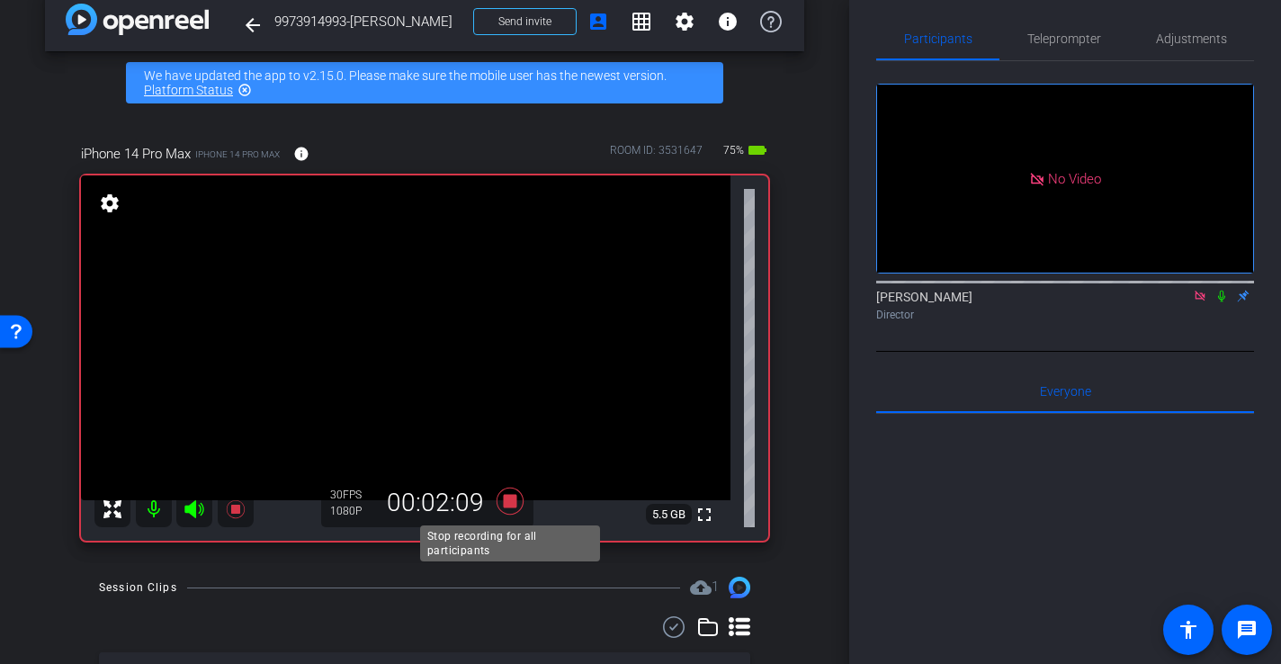
click at [512, 506] on icon at bounding box center [510, 501] width 27 height 27
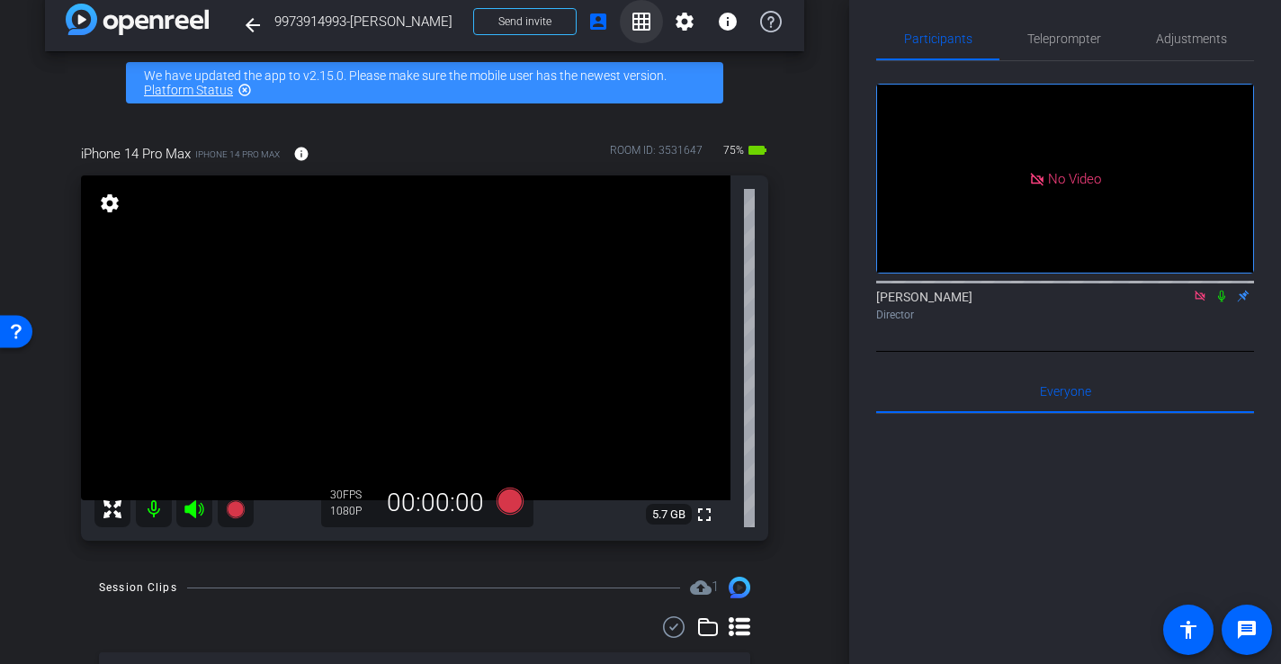
click at [643, 20] on mat-icon "grid_on" at bounding box center [642, 22] width 22 height 22
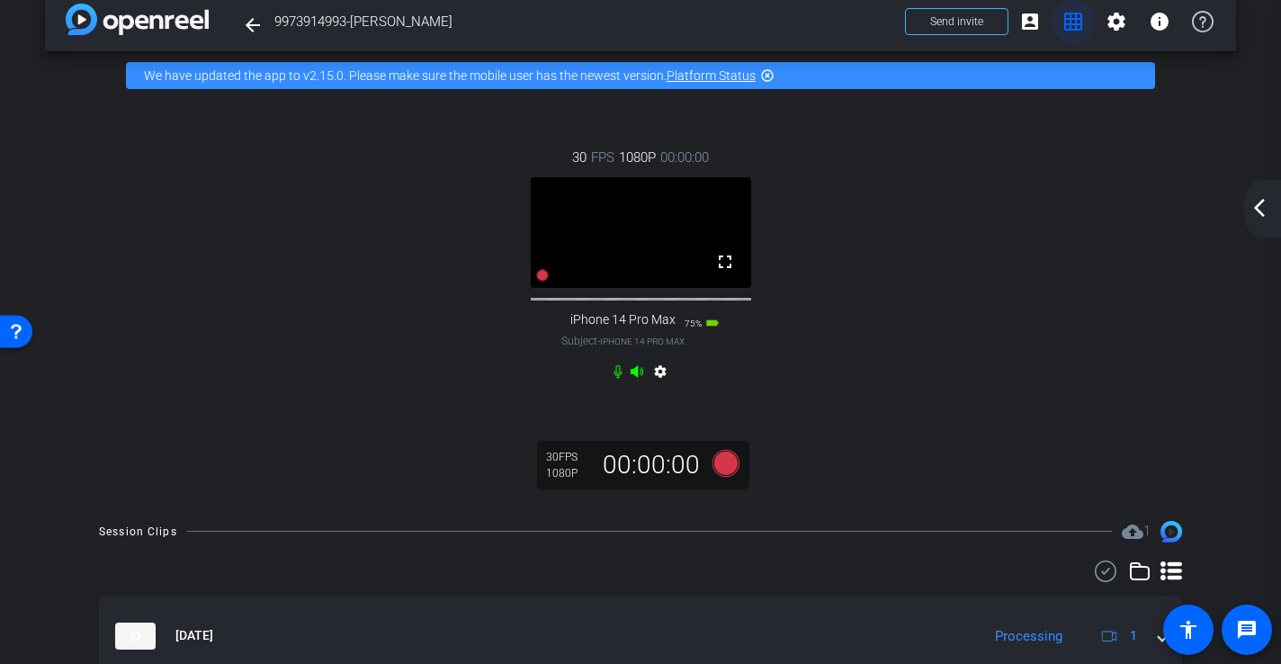
scroll to position [0, 0]
click at [1024, 18] on mat-icon "account_box" at bounding box center [1030, 22] width 22 height 22
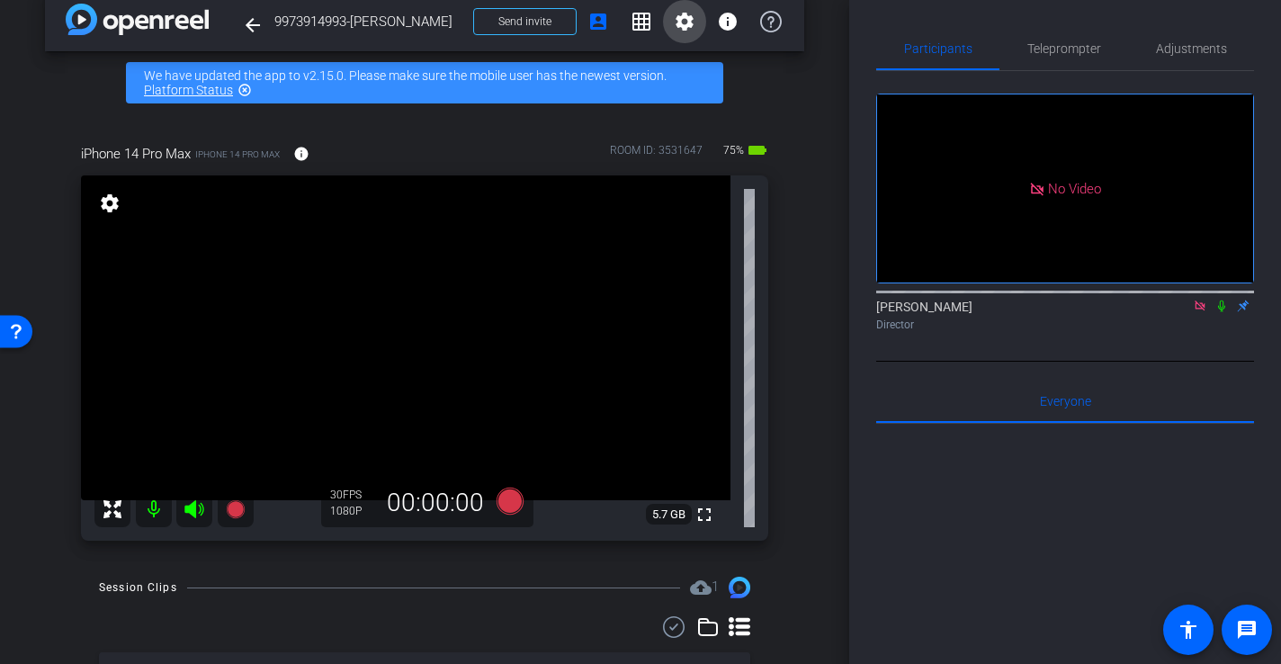
click at [697, 31] on span at bounding box center [684, 21] width 43 height 43
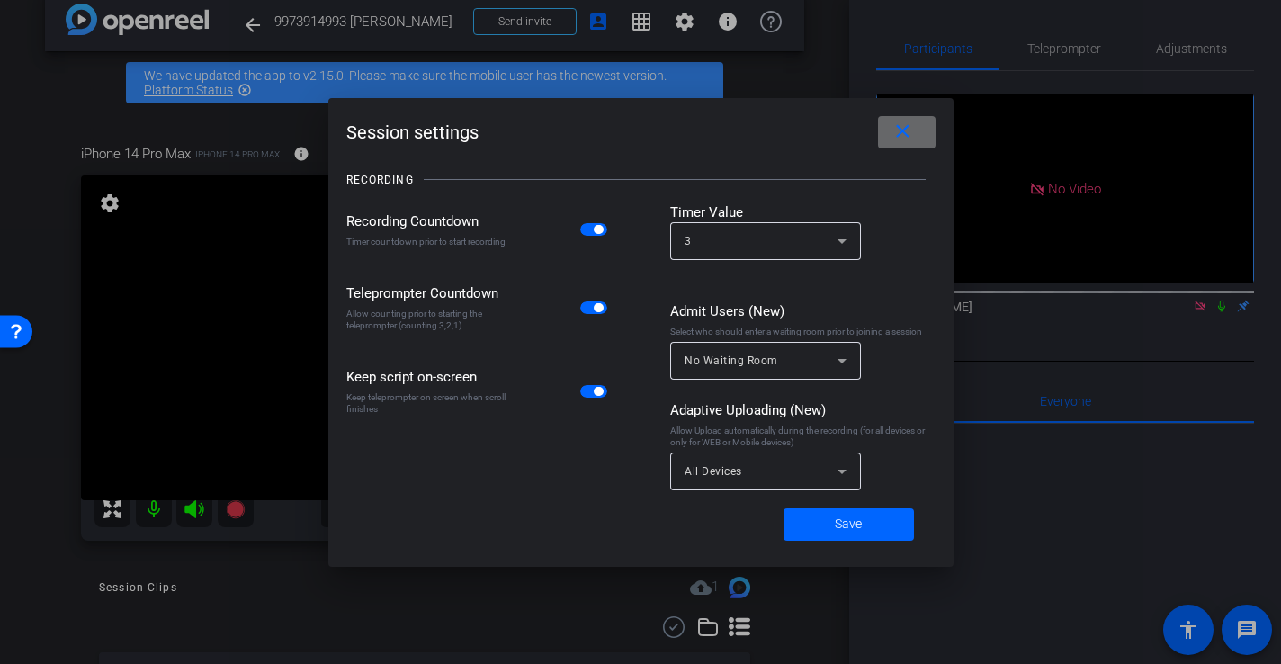
click at [891, 128] on mat-icon "close" at bounding box center [902, 132] width 22 height 22
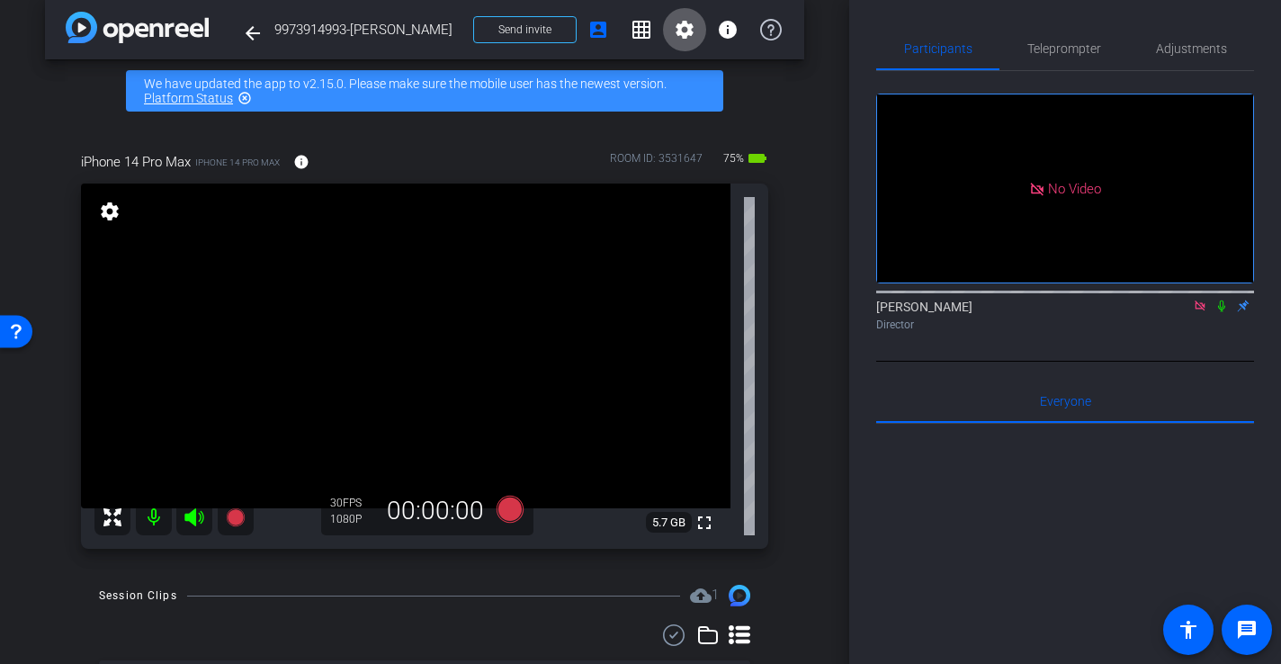
scroll to position [12, 0]
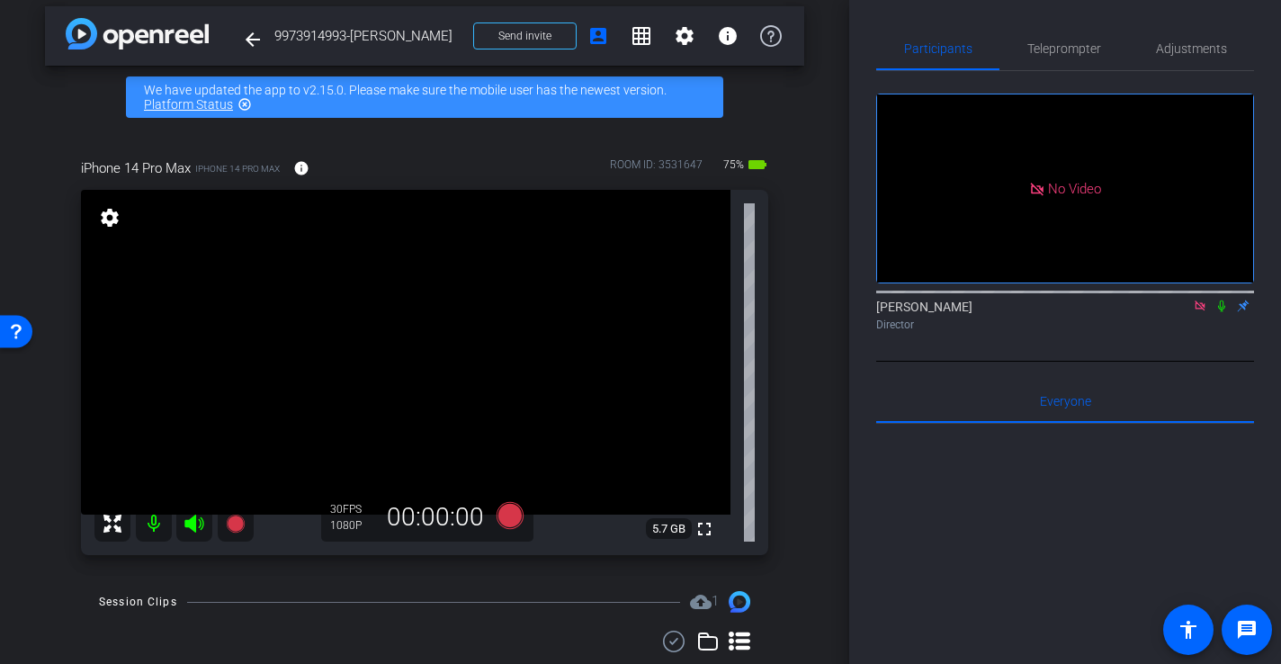
click at [196, 524] on icon at bounding box center [195, 524] width 22 height 22
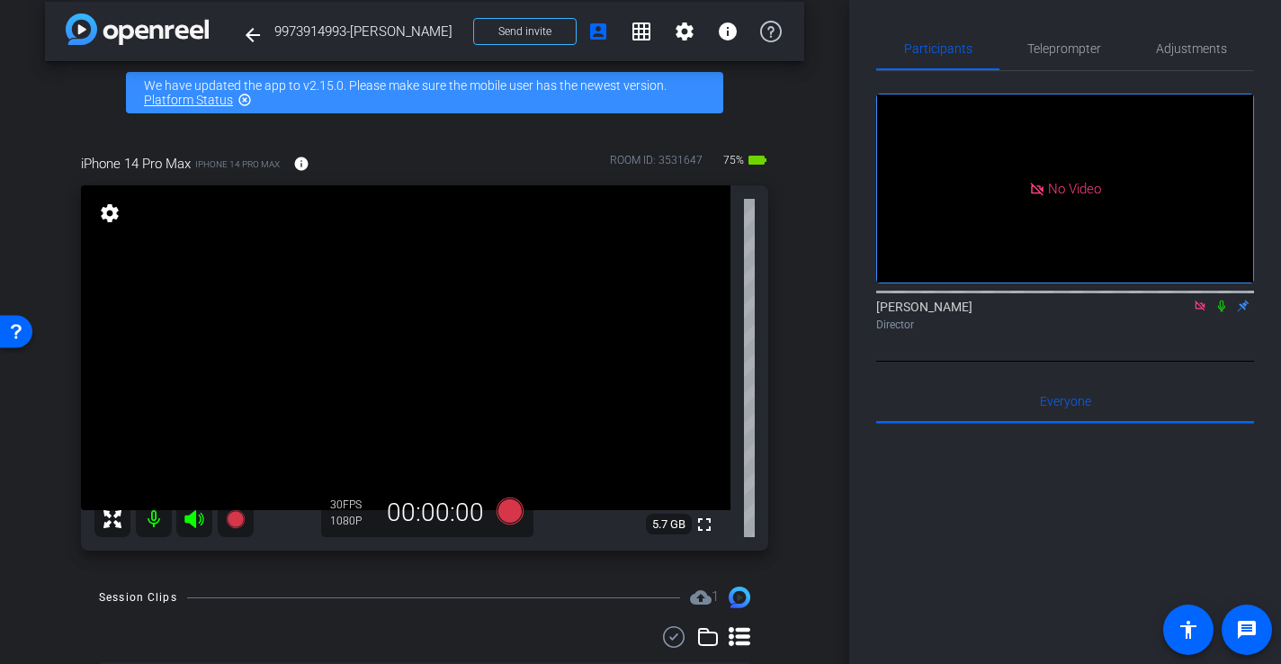
scroll to position [14, 0]
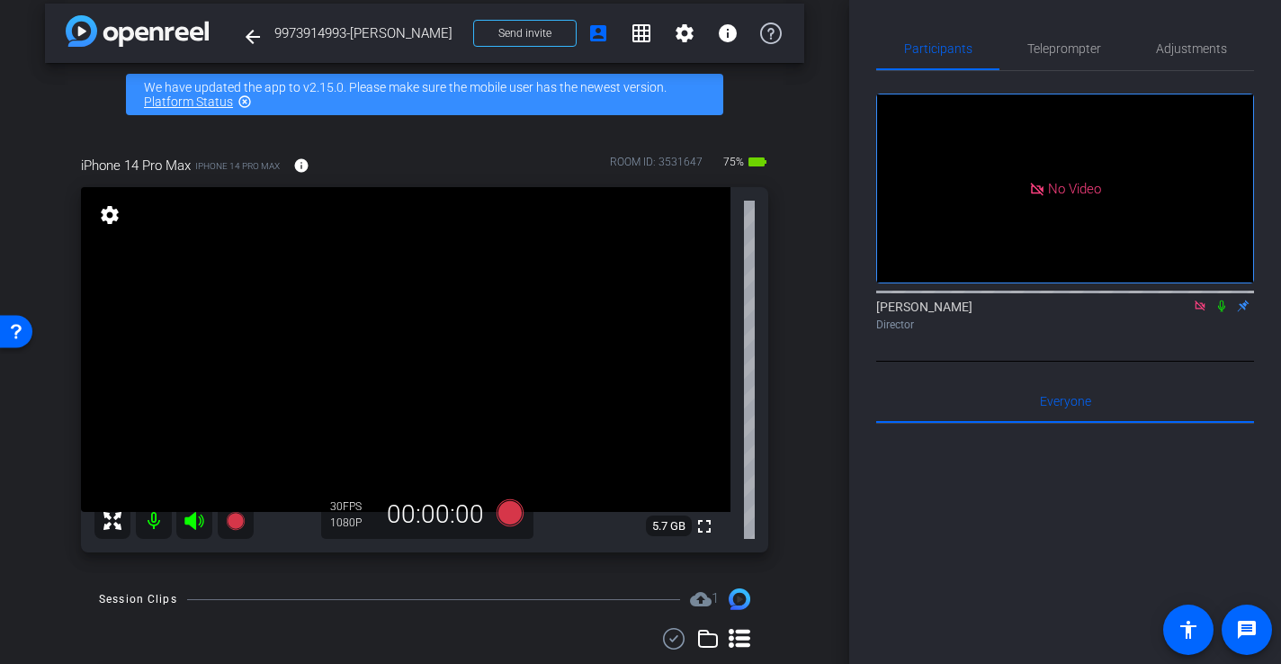
click at [249, 333] on video at bounding box center [405, 349] width 649 height 325
click at [354, 378] on video at bounding box center [405, 349] width 649 height 325
click at [354, 376] on div at bounding box center [353, 377] width 45 height 45
click at [1185, 50] on span "Adjustments" at bounding box center [1191, 48] width 71 height 13
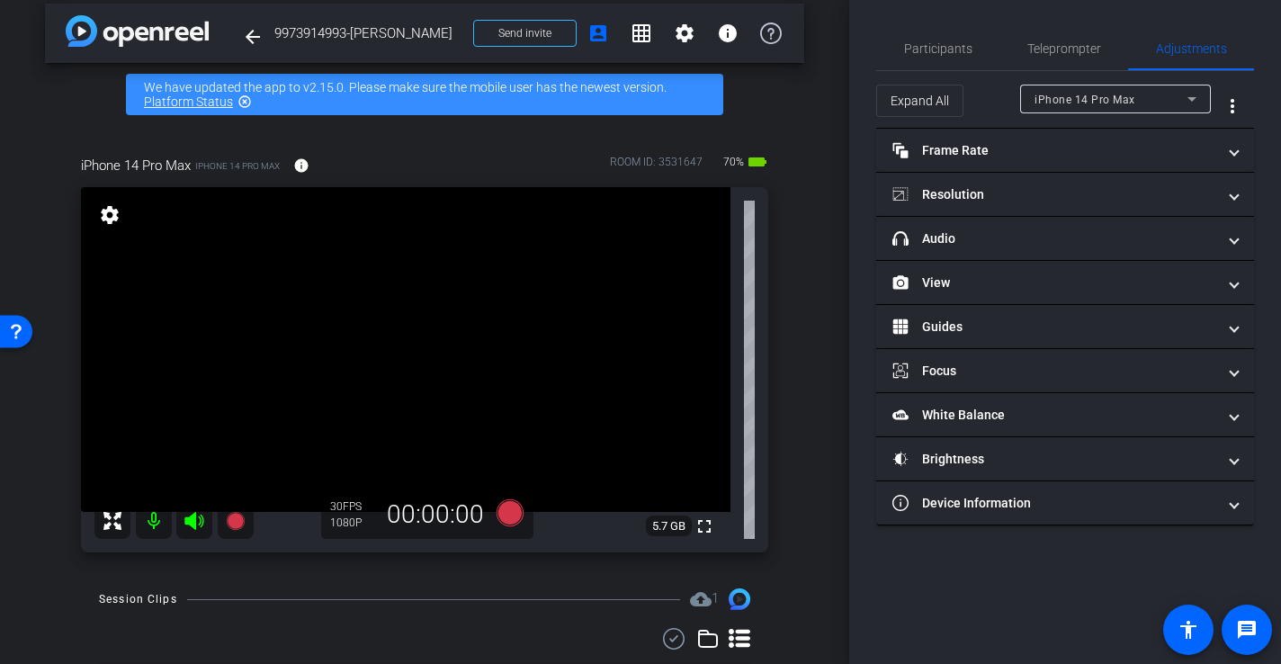
click at [525, 461] on video at bounding box center [405, 349] width 649 height 325
click at [527, 461] on div at bounding box center [525, 461] width 45 height 45
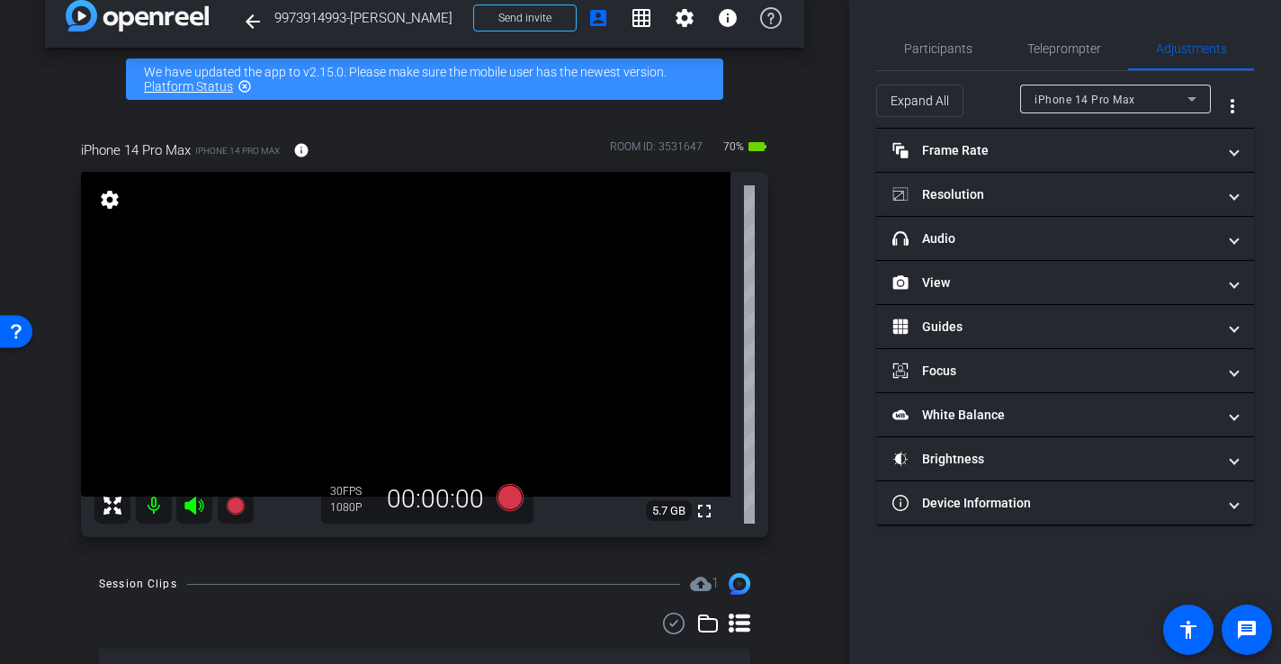
scroll to position [28, 0]
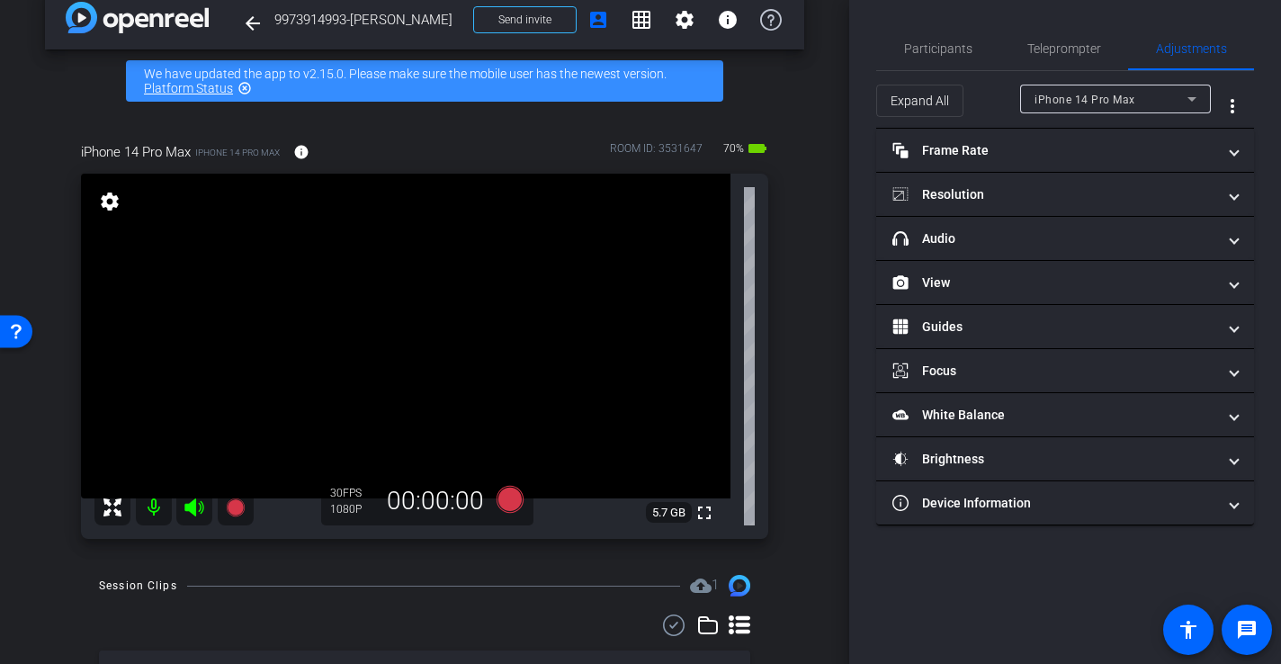
click at [412, 211] on video at bounding box center [405, 336] width 649 height 325
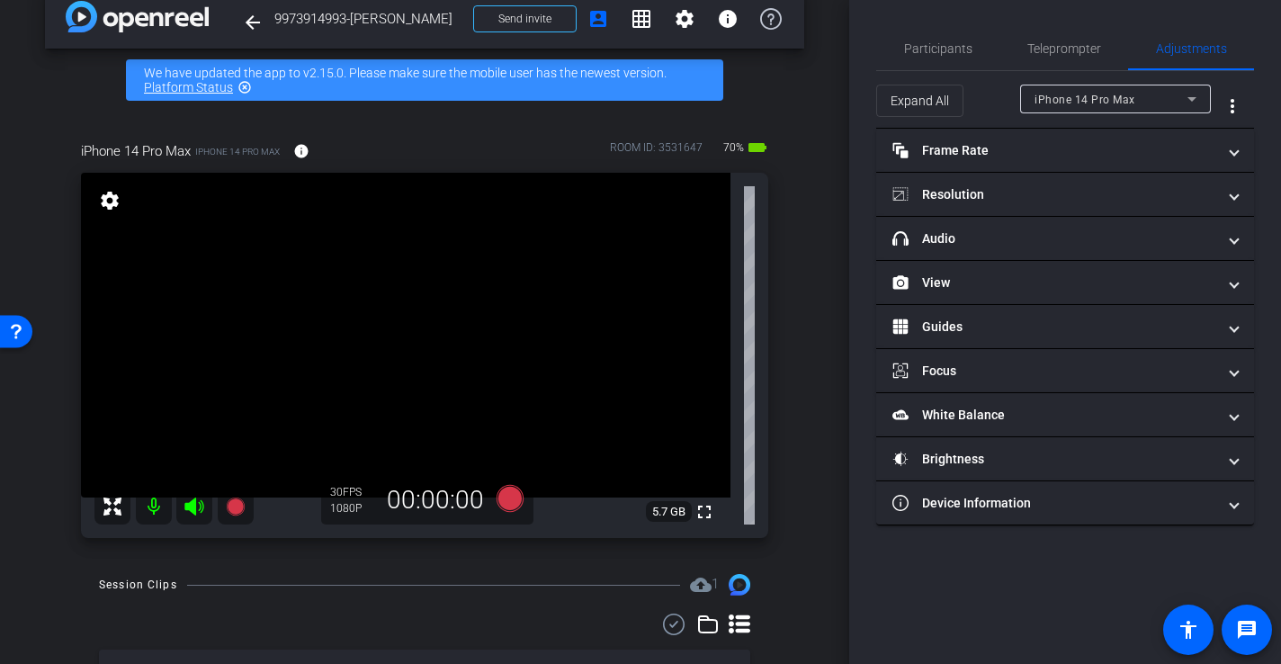
scroll to position [30, 0]
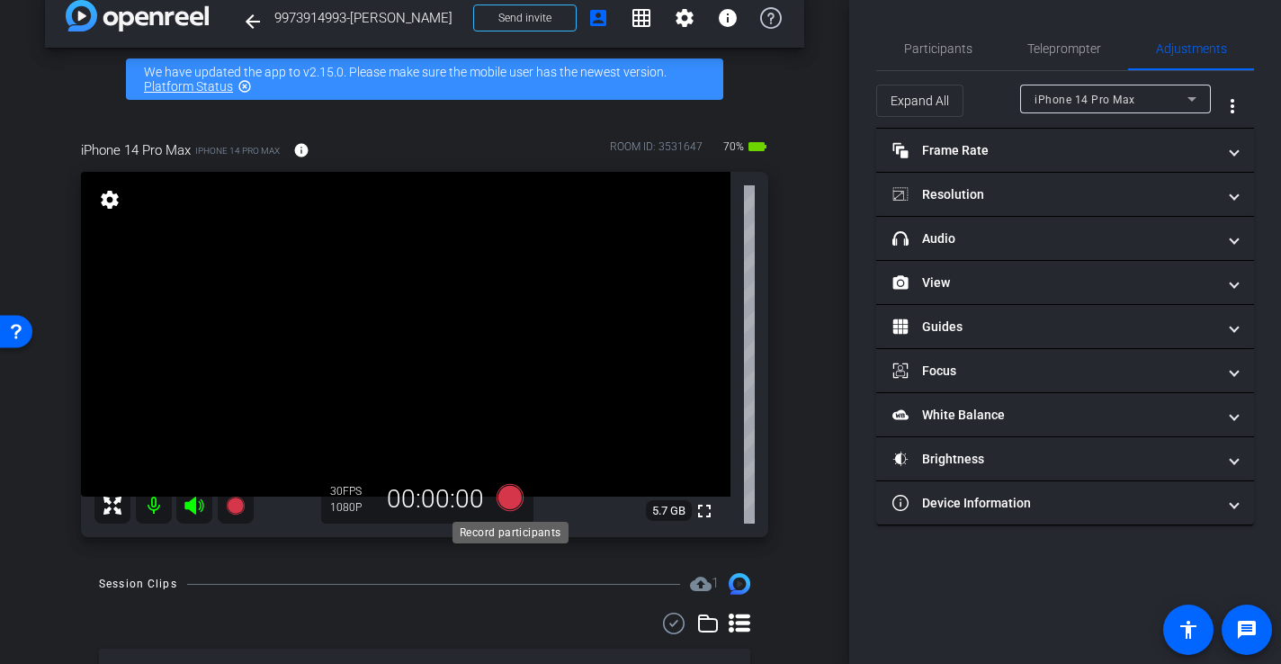
click at [516, 498] on icon at bounding box center [510, 497] width 27 height 27
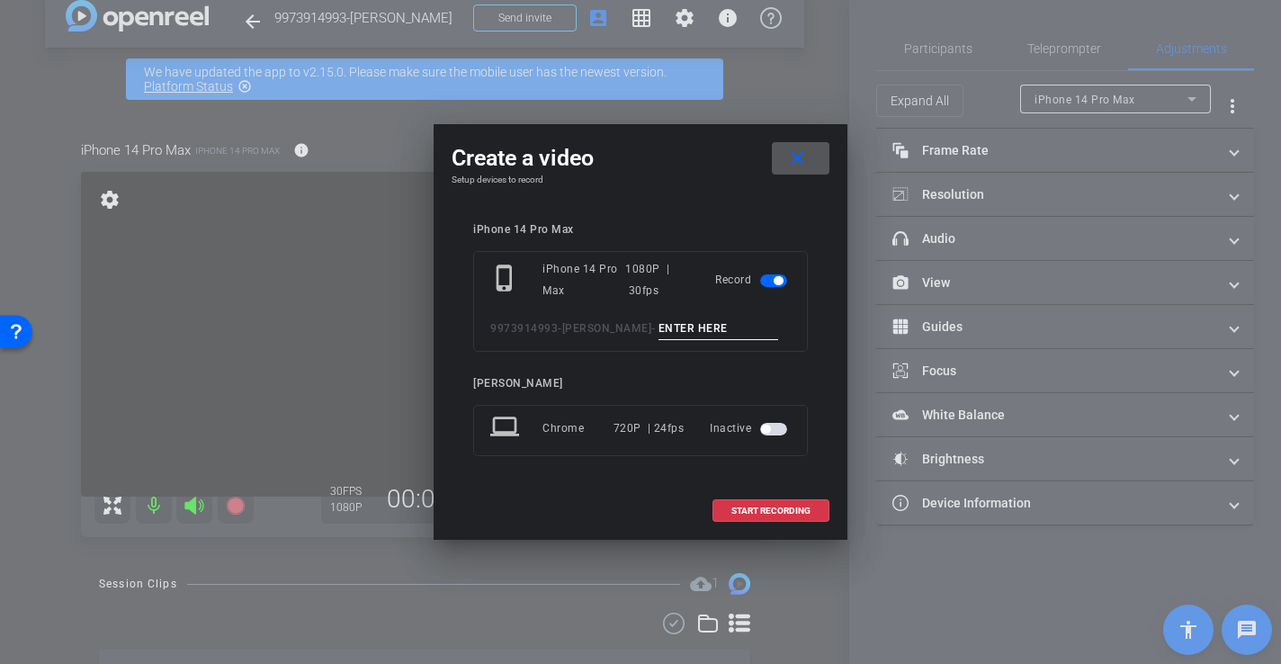
click at [668, 311] on div "phone_iphone iPhone 14 Pro Max 1080P | 30fps Record 9973914993-Issac Silva -" at bounding box center [640, 301] width 335 height 101
click at [667, 318] on input at bounding box center [718, 329] width 121 height 22
type input "-"
click at [748, 519] on span at bounding box center [770, 510] width 115 height 43
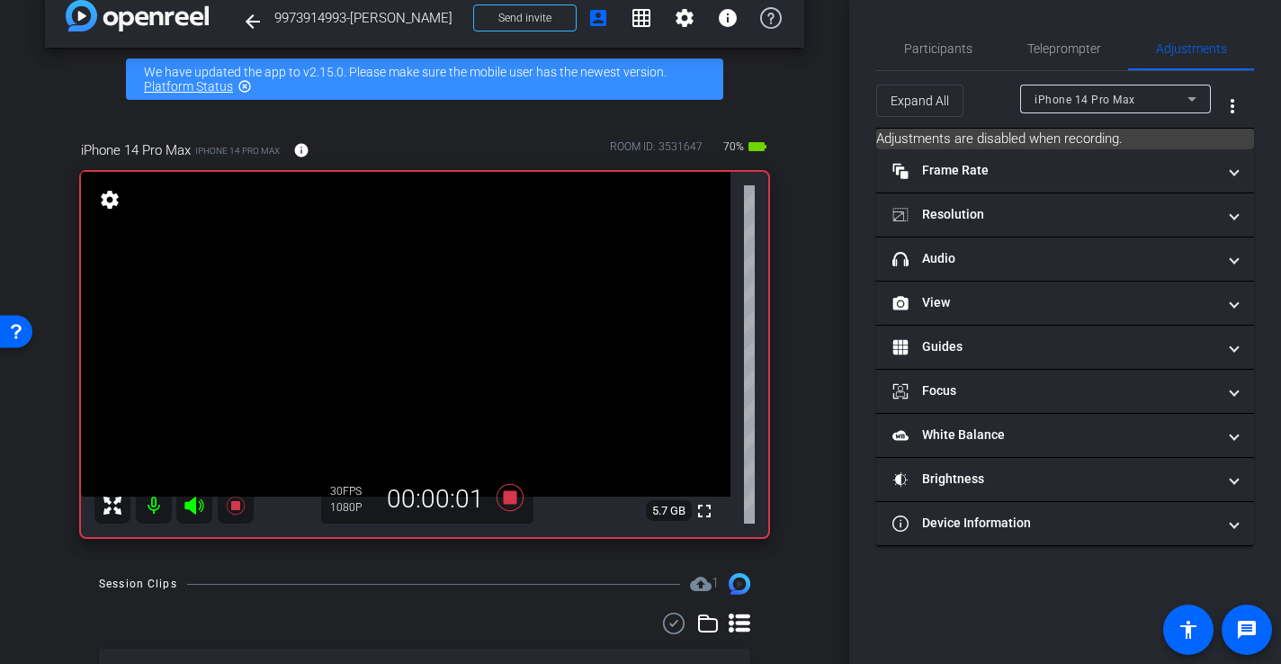
click at [467, 287] on video at bounding box center [405, 334] width 649 height 325
click at [469, 324] on video at bounding box center [405, 334] width 649 height 325
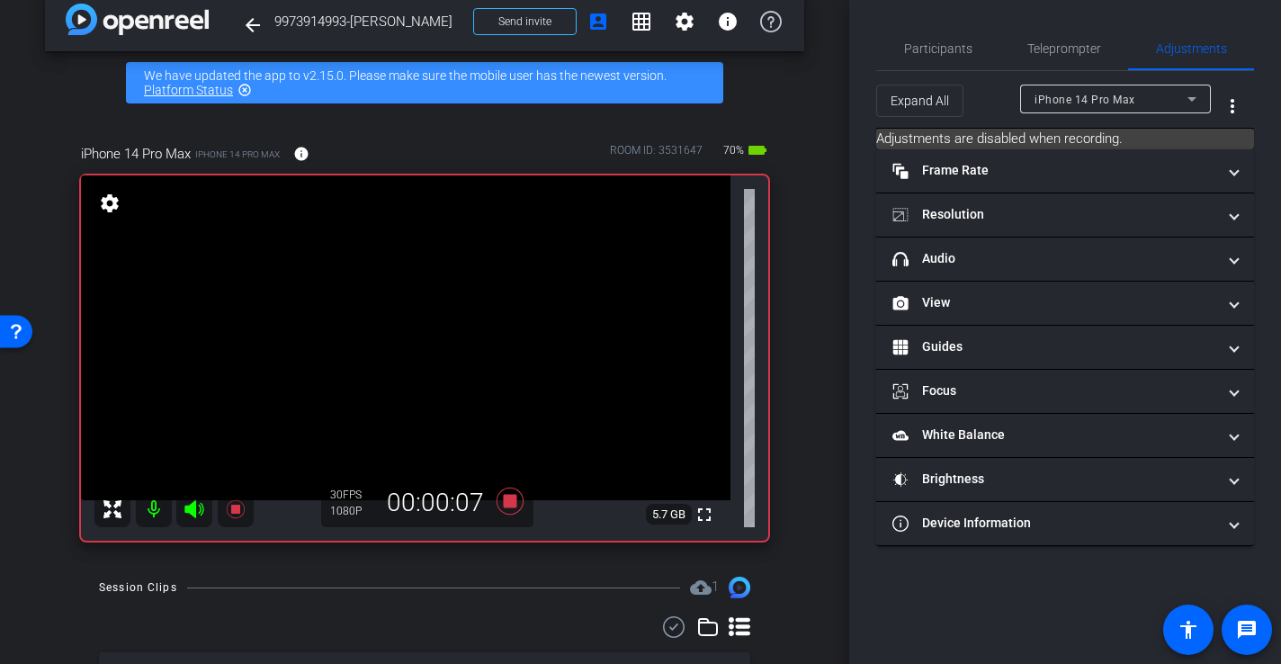
click at [828, 448] on div "arrow_back 9973914993-Issac Silva Back to project Send invite account_box grid_…" at bounding box center [424, 306] width 849 height 664
click at [515, 506] on icon at bounding box center [510, 501] width 27 height 27
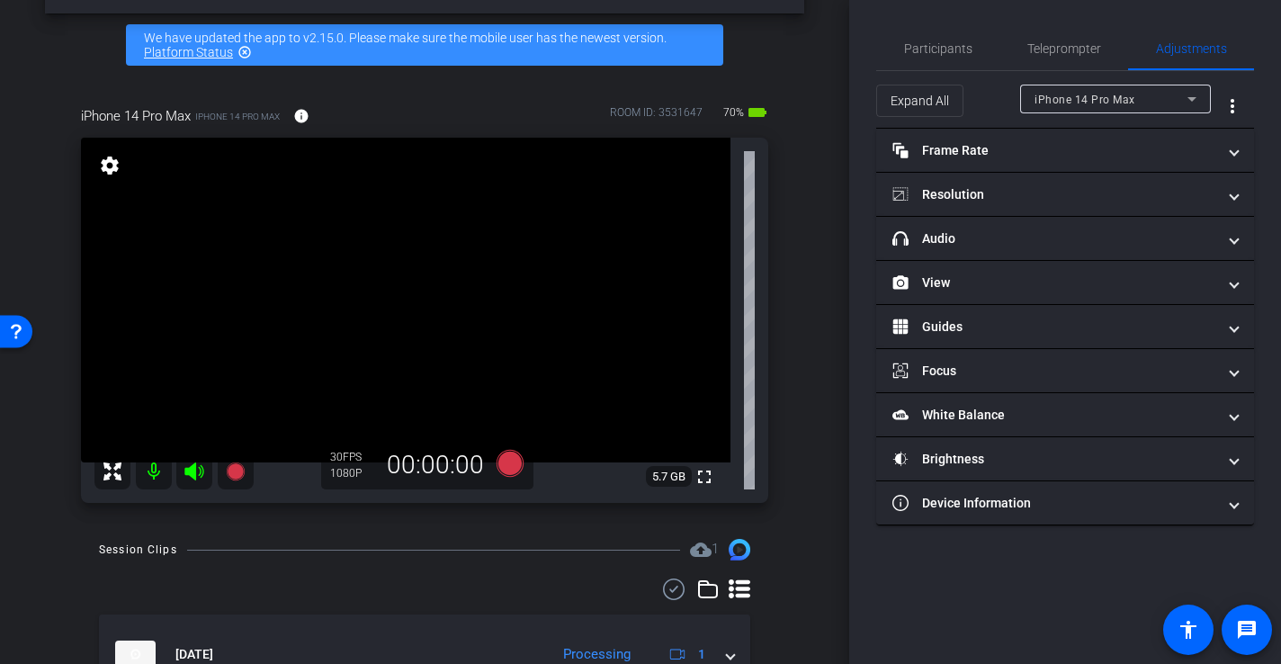
scroll to position [58, 0]
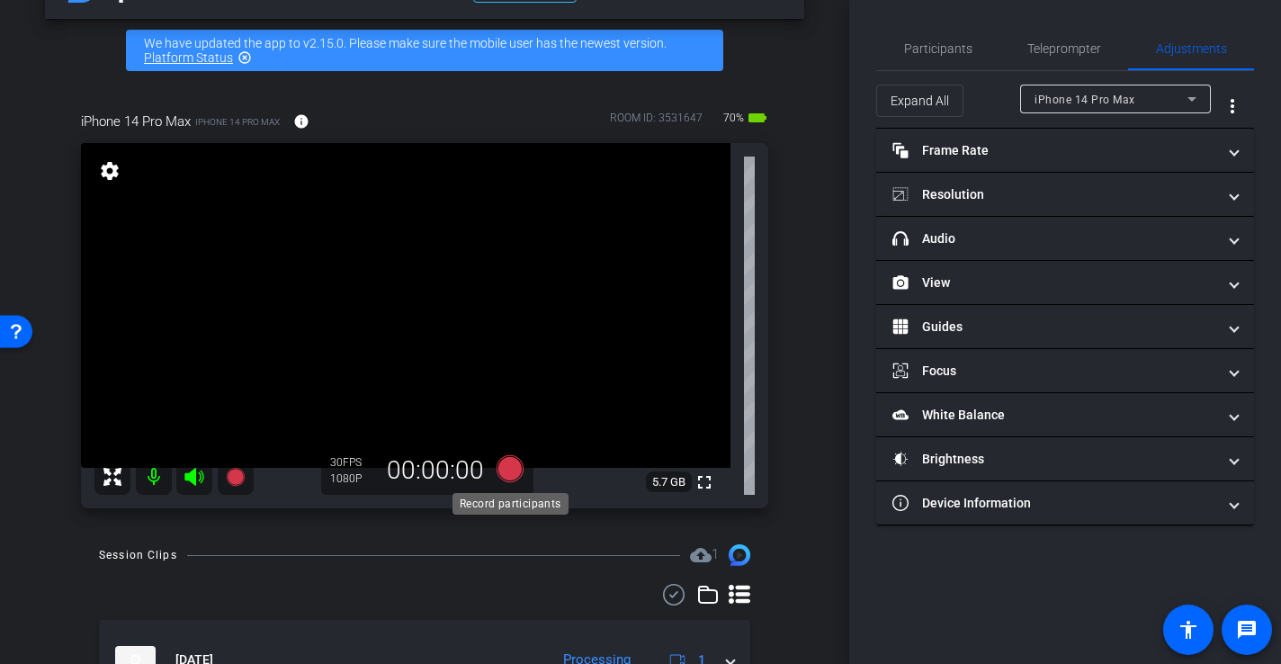
click at [515, 471] on icon at bounding box center [510, 468] width 27 height 27
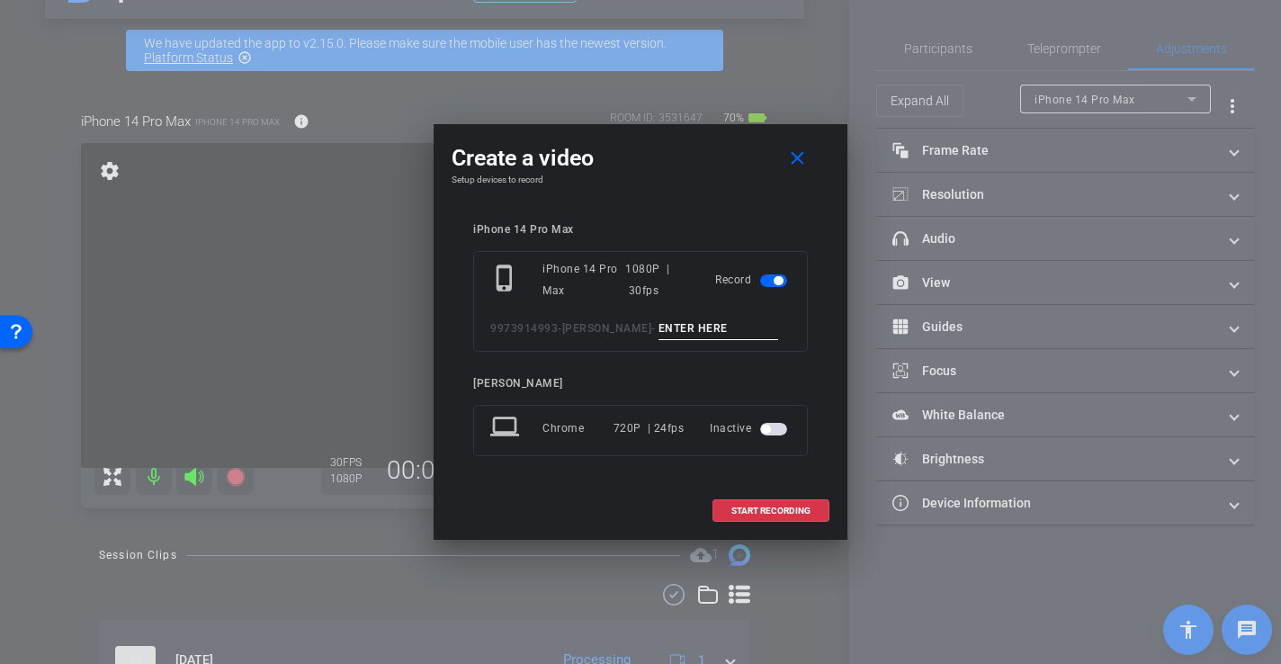
click at [720, 337] on input at bounding box center [718, 329] width 121 height 22
type input "-"
click at [801, 500] on span at bounding box center [770, 510] width 115 height 43
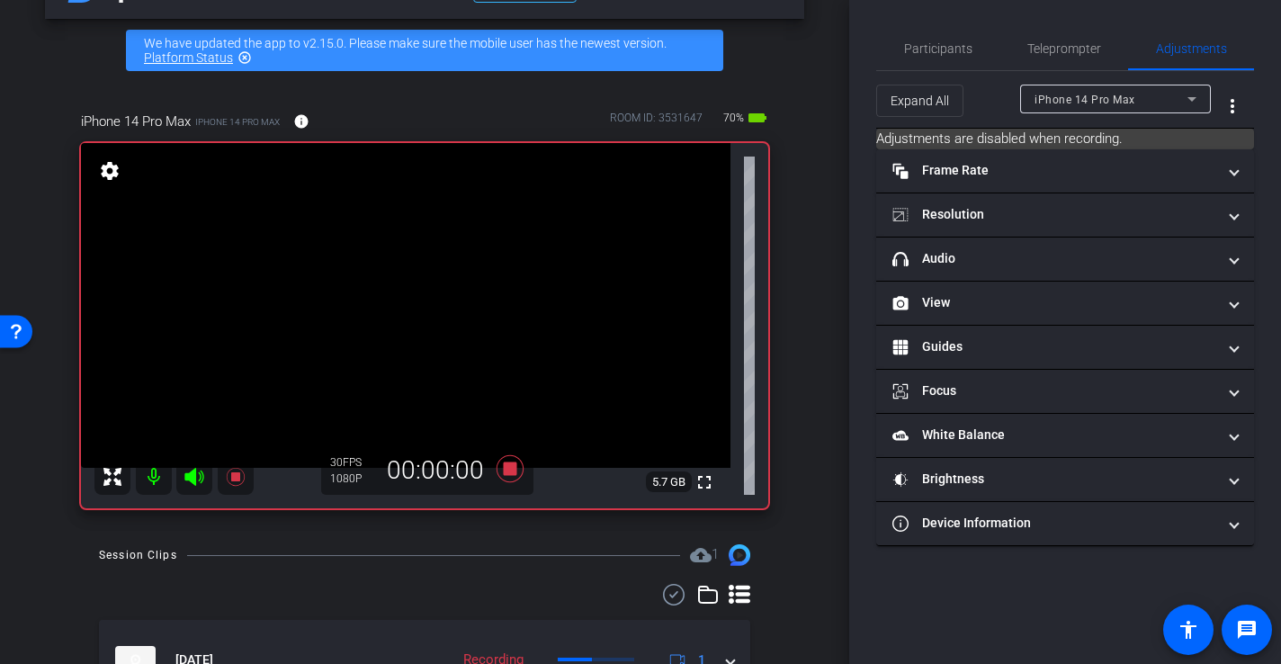
click at [488, 317] on video at bounding box center [405, 305] width 649 height 325
click at [509, 467] on icon at bounding box center [510, 468] width 27 height 27
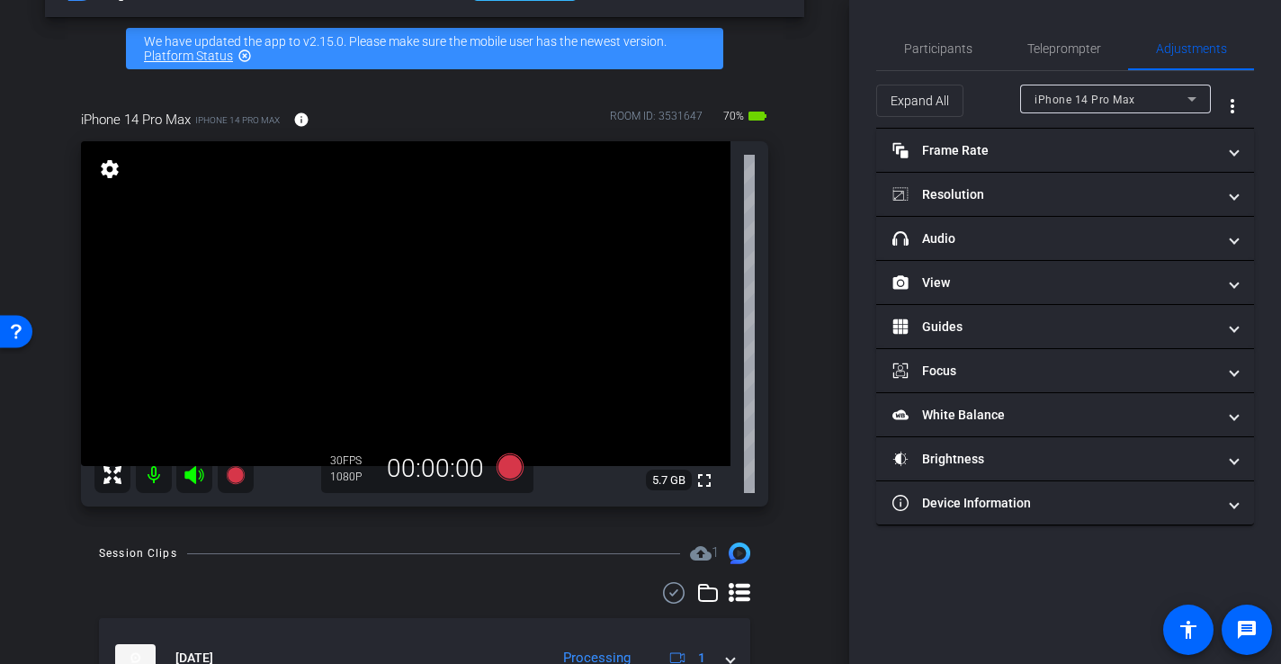
scroll to position [63, 0]
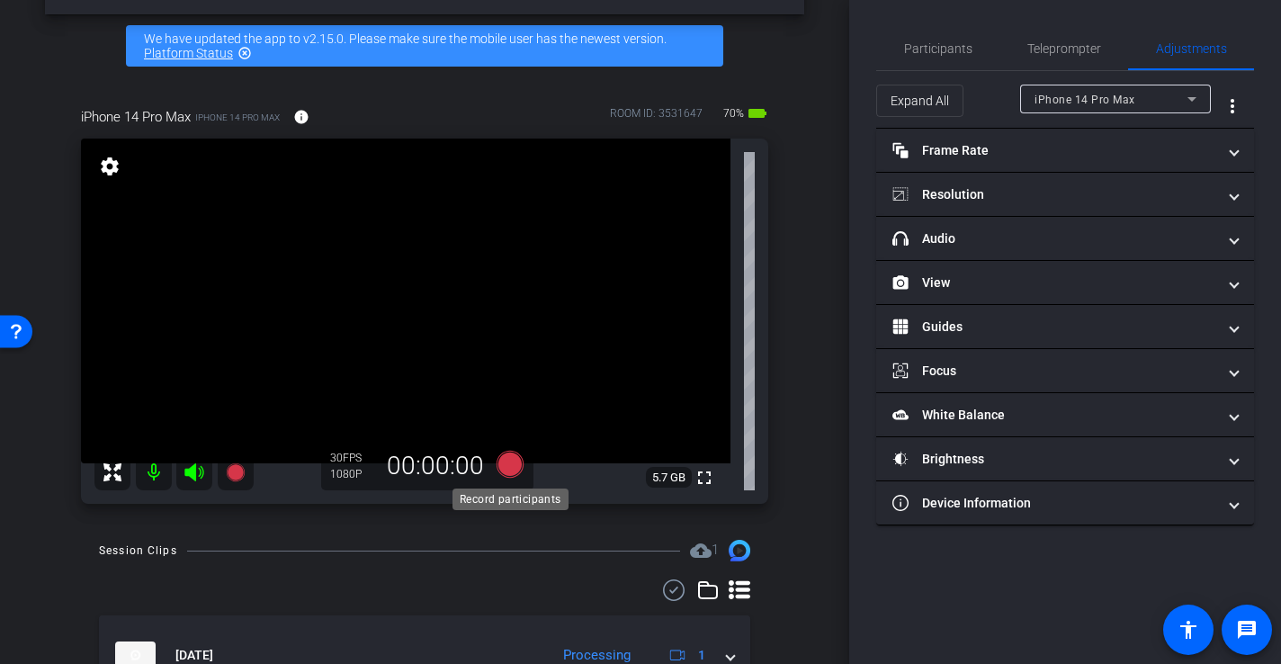
click at [509, 469] on icon at bounding box center [510, 464] width 27 height 27
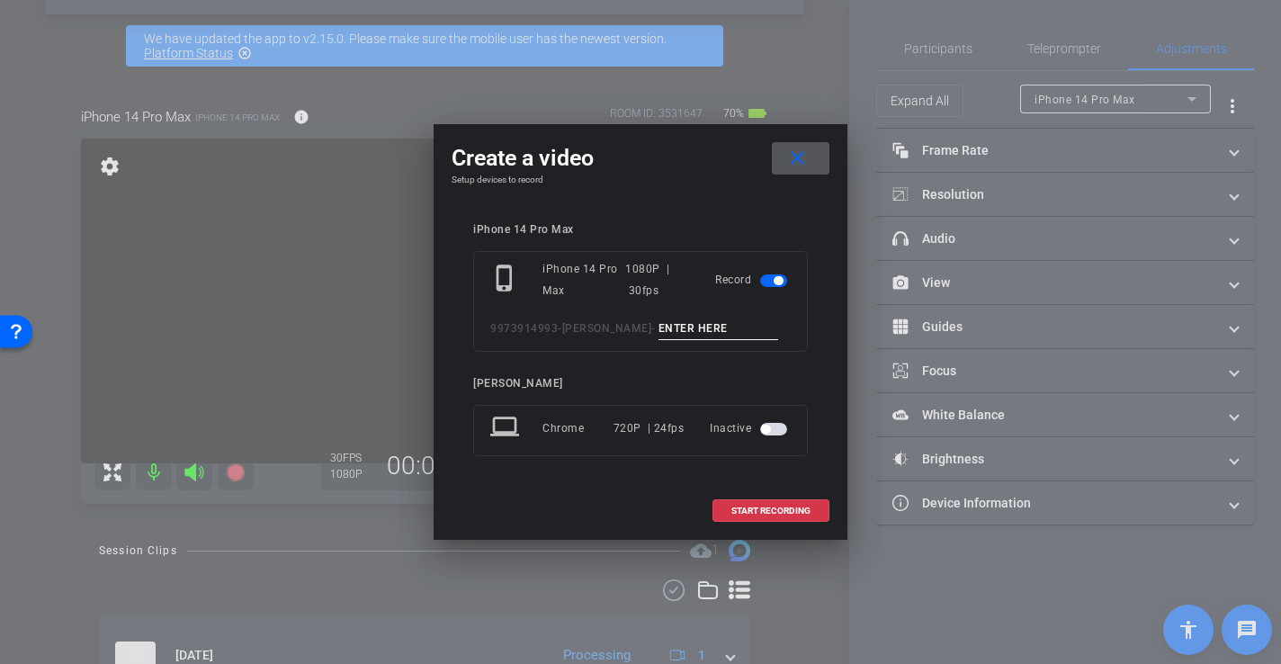
click at [667, 330] on input at bounding box center [718, 329] width 121 height 22
type input "-"
click at [785, 508] on span "START RECORDING" at bounding box center [770, 510] width 79 height 9
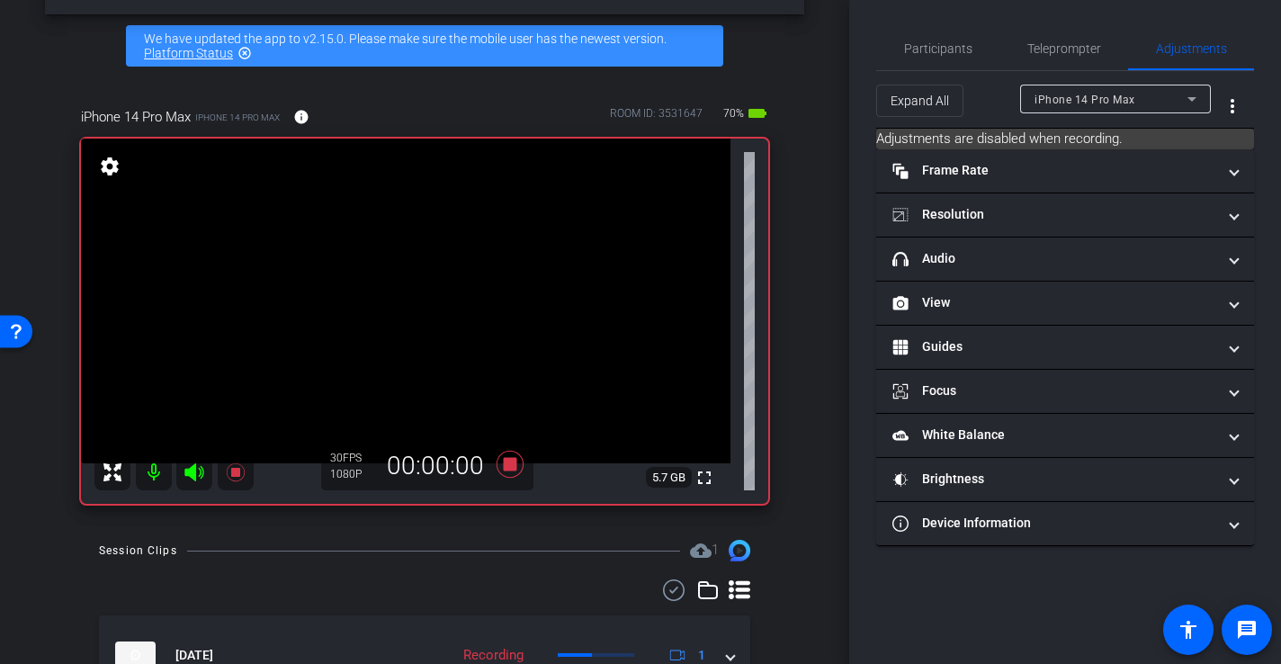
click at [452, 295] on video at bounding box center [405, 301] width 649 height 325
click at [512, 464] on icon at bounding box center [510, 464] width 27 height 27
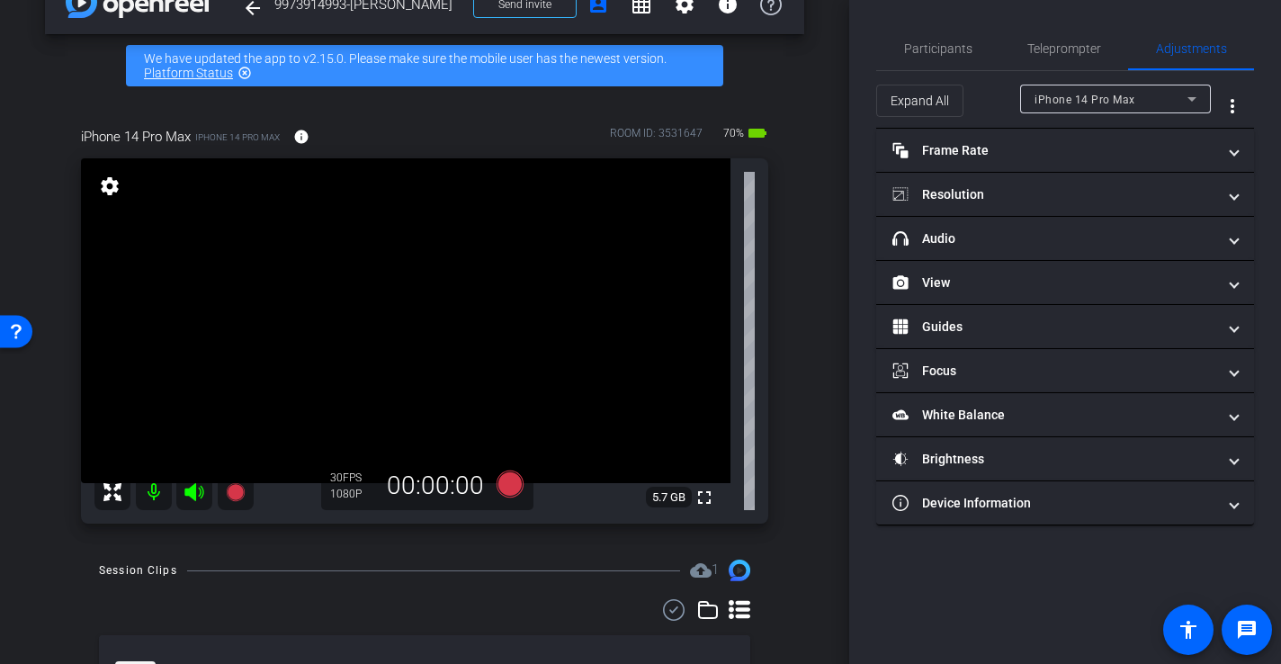
click at [188, 493] on icon at bounding box center [193, 492] width 19 height 18
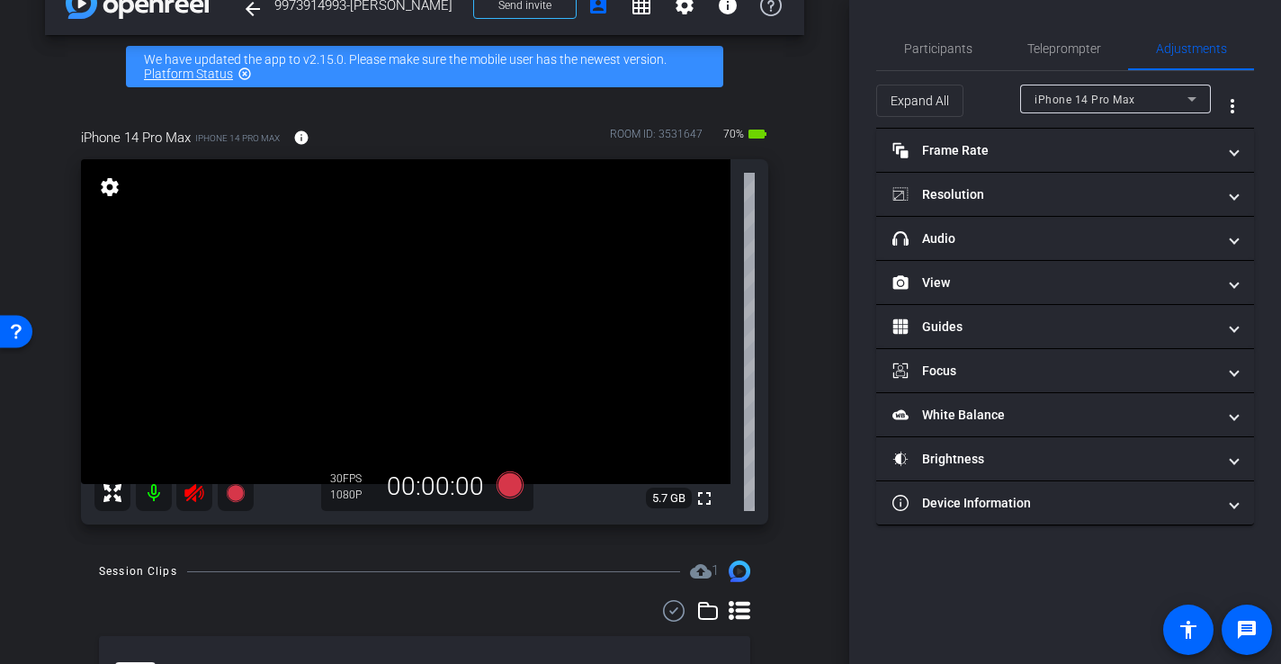
click at [194, 500] on icon at bounding box center [193, 493] width 19 height 18
click at [197, 489] on icon at bounding box center [195, 493] width 22 height 22
click at [193, 495] on icon at bounding box center [195, 493] width 22 height 22
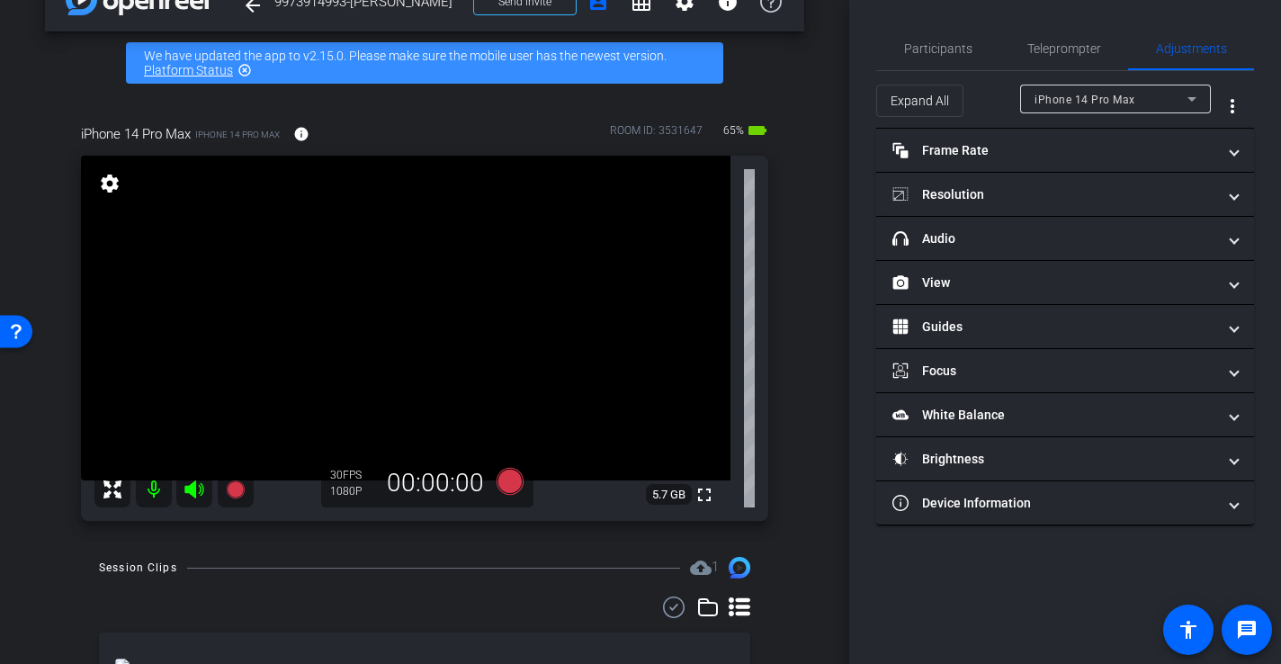
click at [194, 503] on mat-icon at bounding box center [194, 489] width 36 height 36
click at [184, 496] on icon at bounding box center [195, 490] width 22 height 22
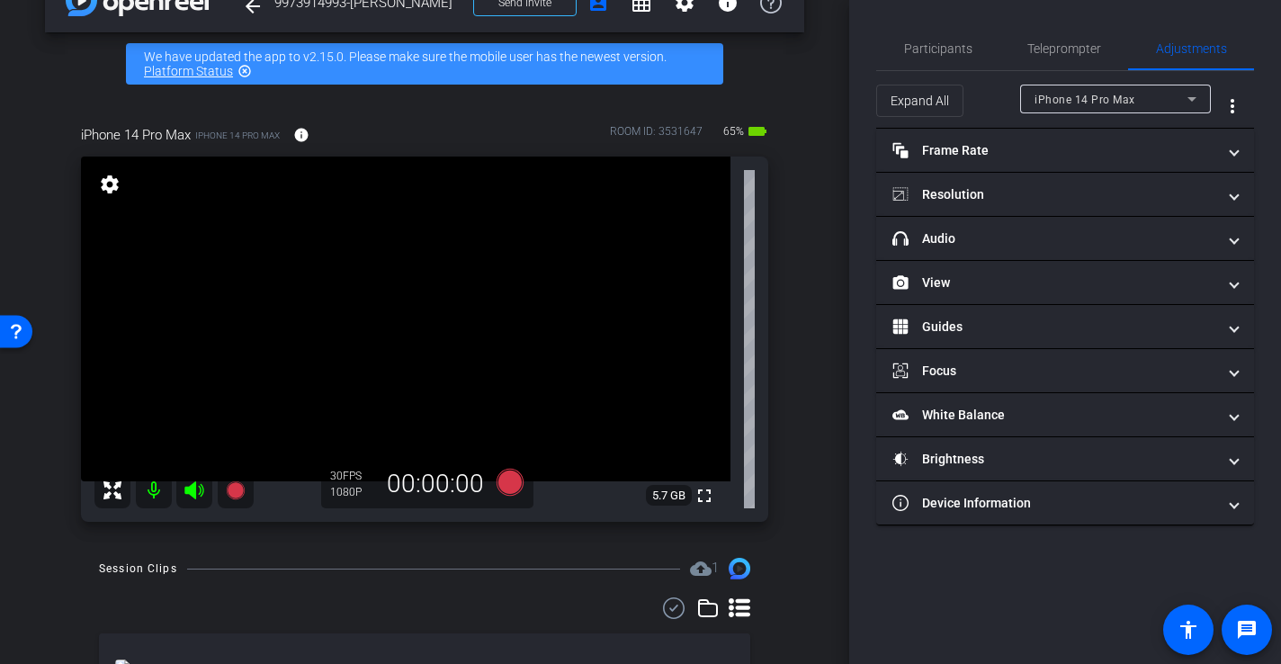
scroll to position [44, 0]
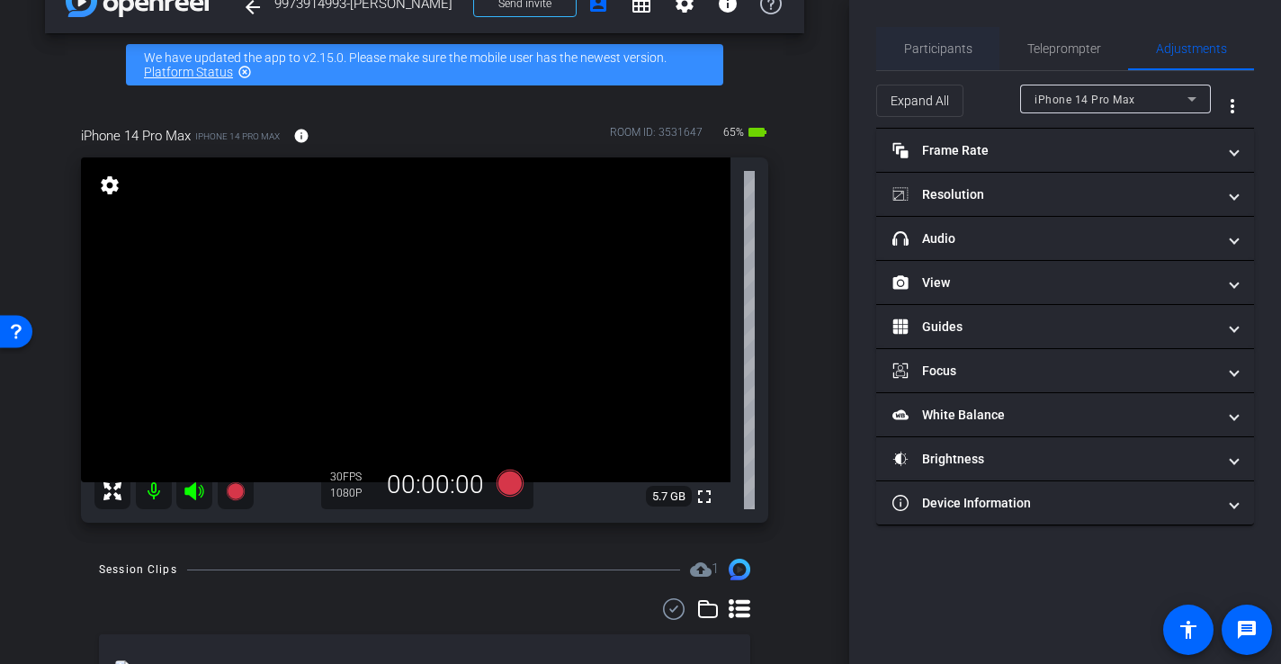
click at [946, 58] on span "Participants" at bounding box center [938, 48] width 68 height 43
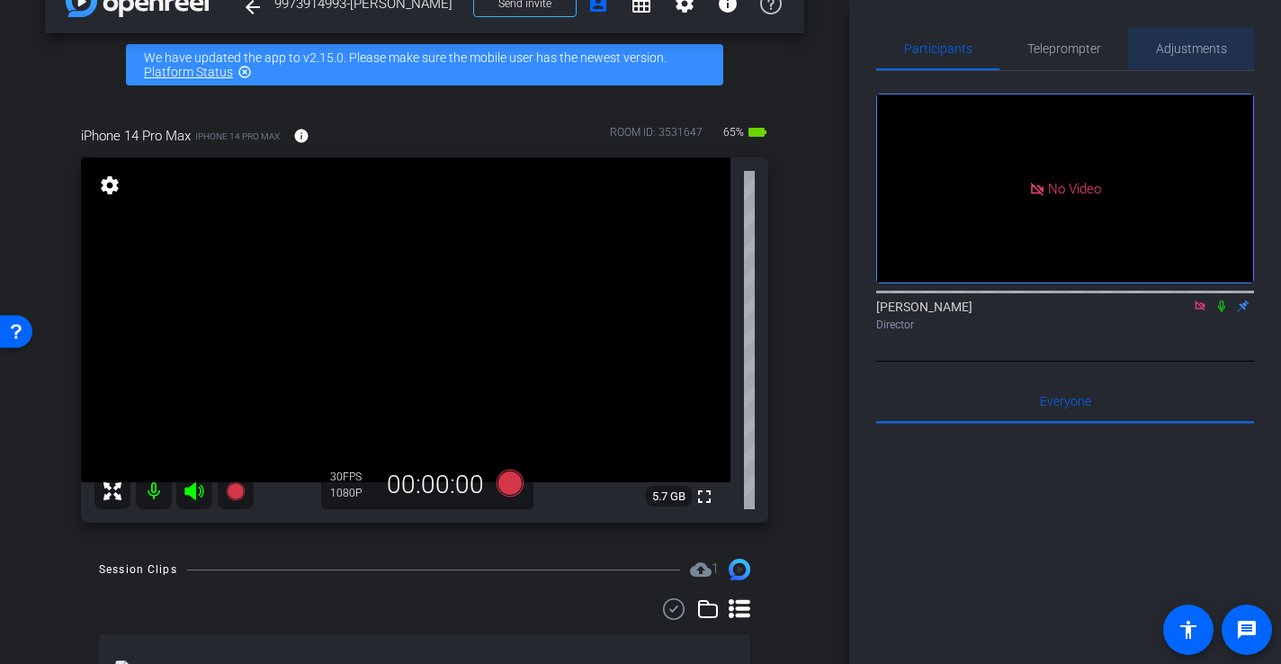
click at [1196, 54] on span "Adjustments" at bounding box center [1191, 48] width 71 height 13
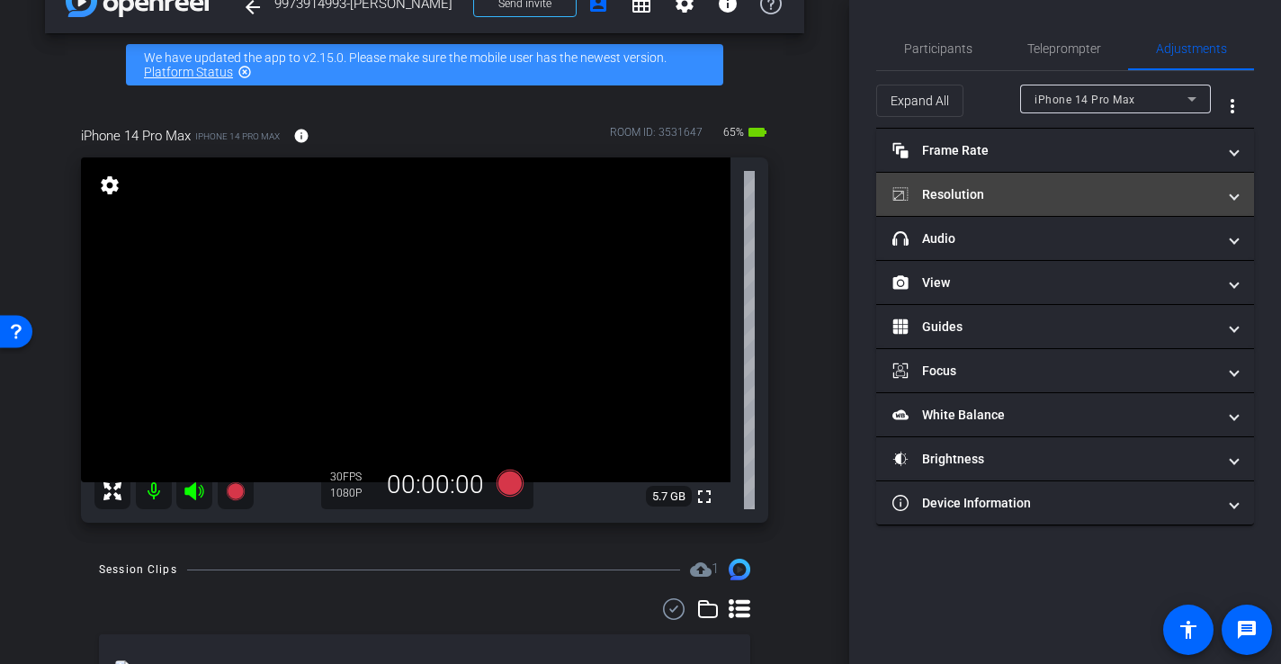
click at [970, 181] on mat-expansion-panel-header "Resolution" at bounding box center [1065, 194] width 378 height 43
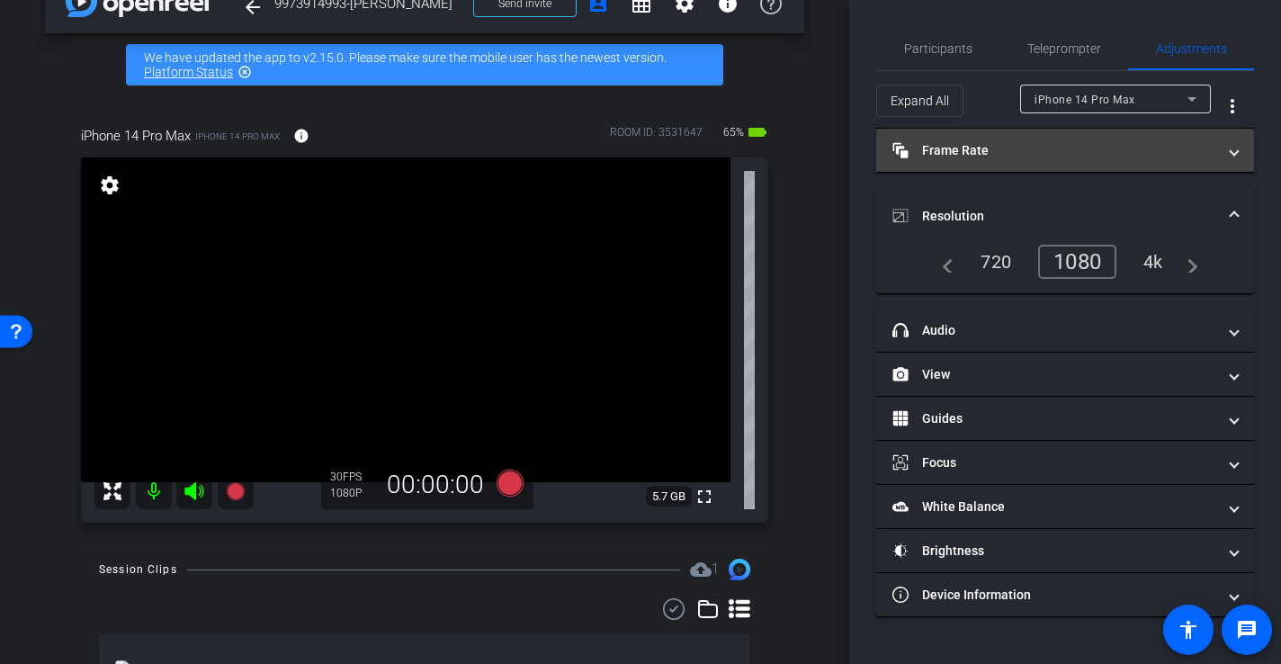
click at [974, 157] on mat-panel-title "Frame Rate Frame Rate" at bounding box center [1054, 150] width 324 height 19
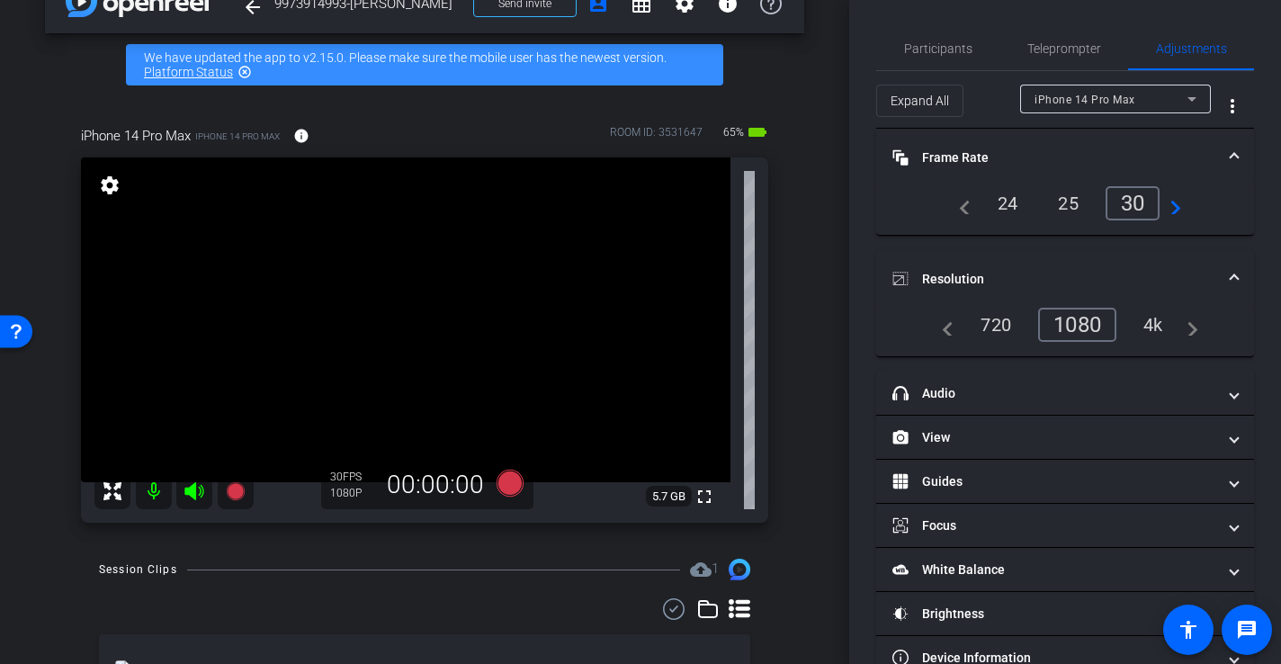
scroll to position [1, 0]
click at [949, 54] on span "Participants" at bounding box center [938, 47] width 68 height 13
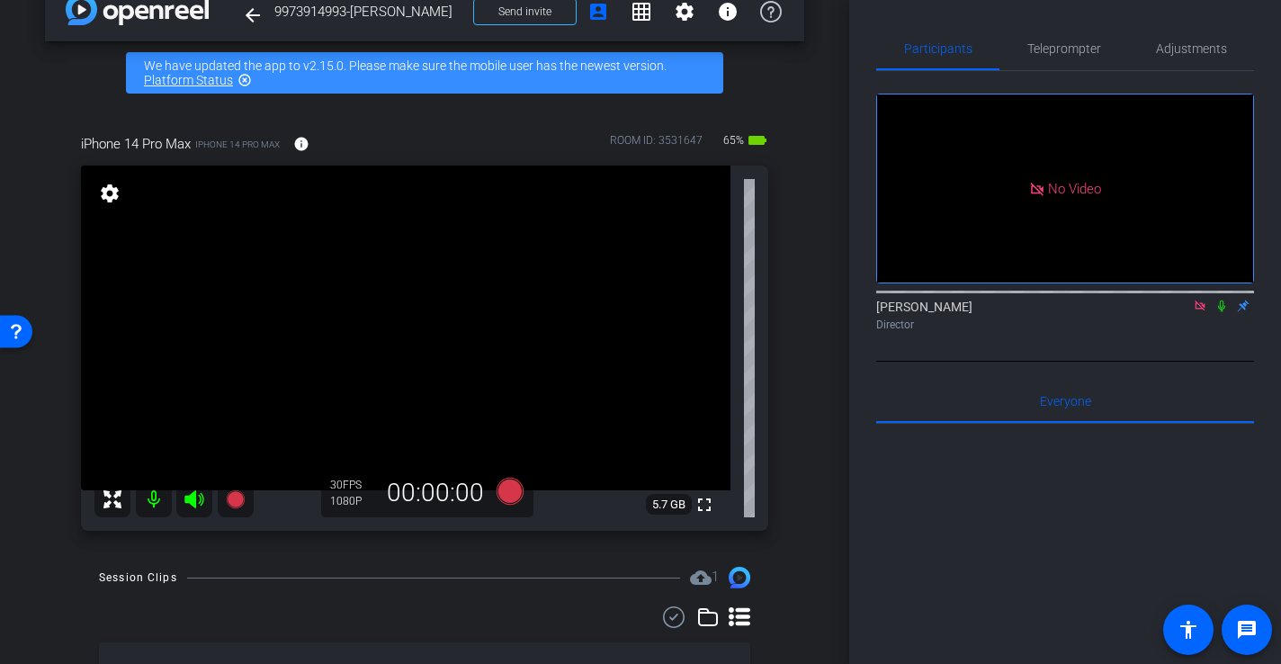
scroll to position [42, 0]
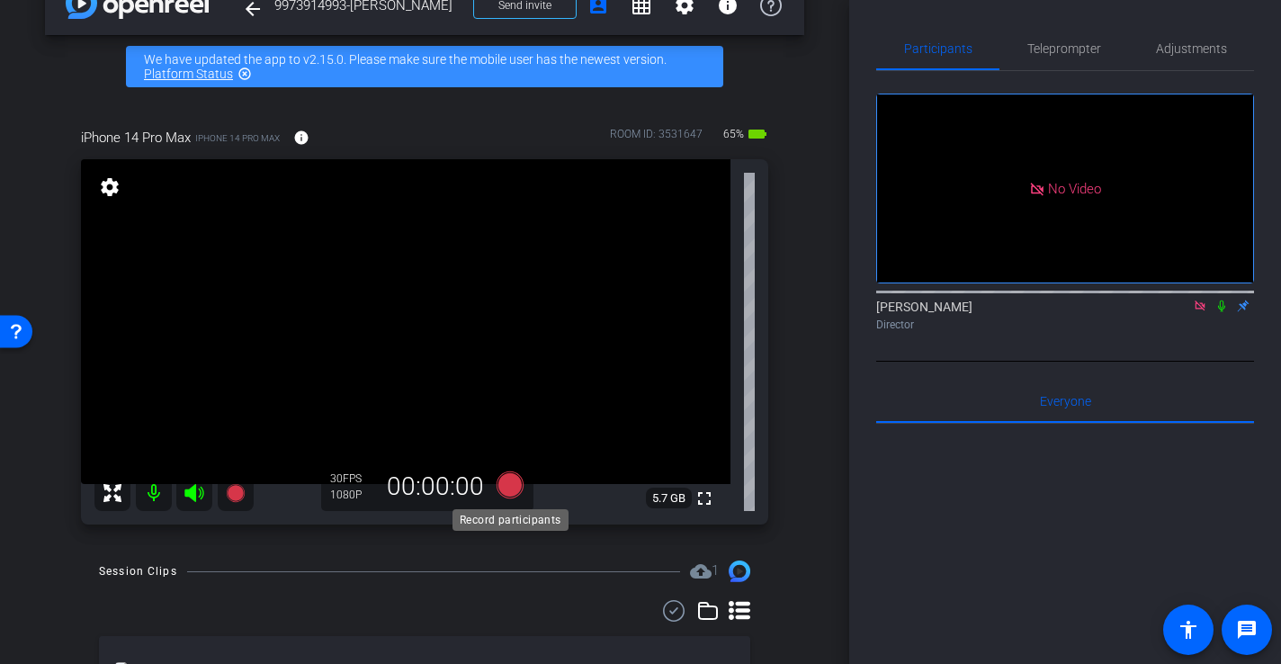
click at [510, 483] on icon at bounding box center [510, 484] width 27 height 27
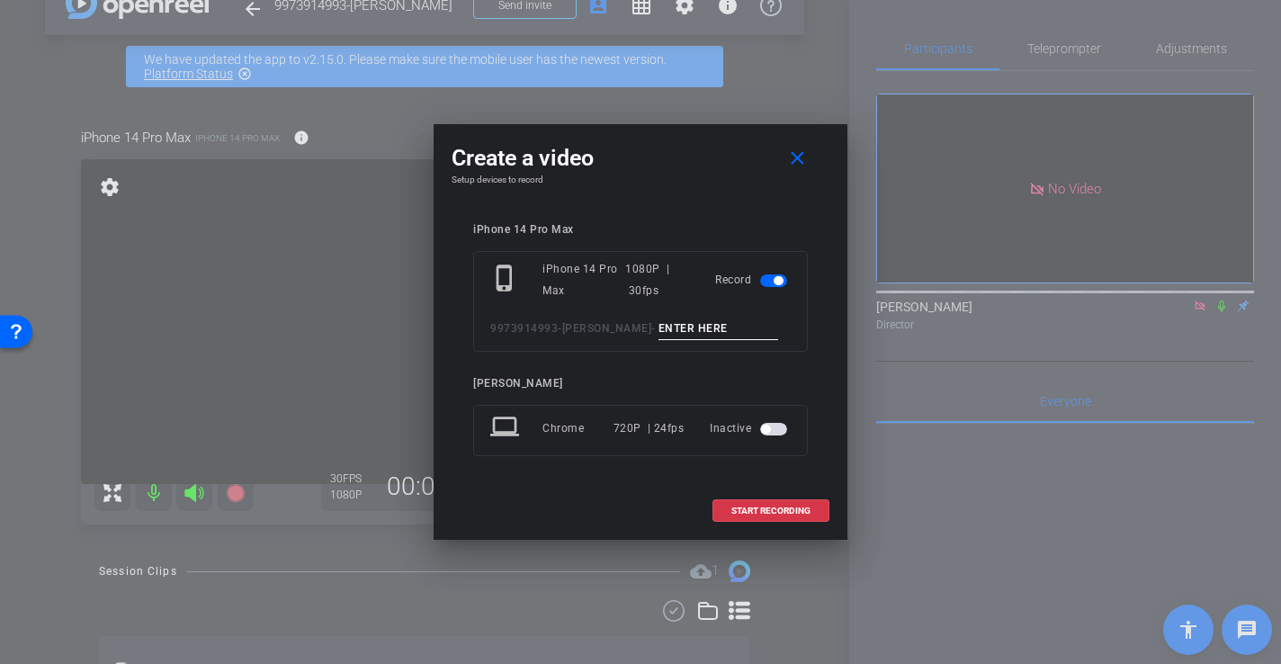
click at [727, 335] on input at bounding box center [718, 329] width 121 height 22
type input "-"
click at [786, 508] on span "START RECORDING" at bounding box center [770, 510] width 79 height 9
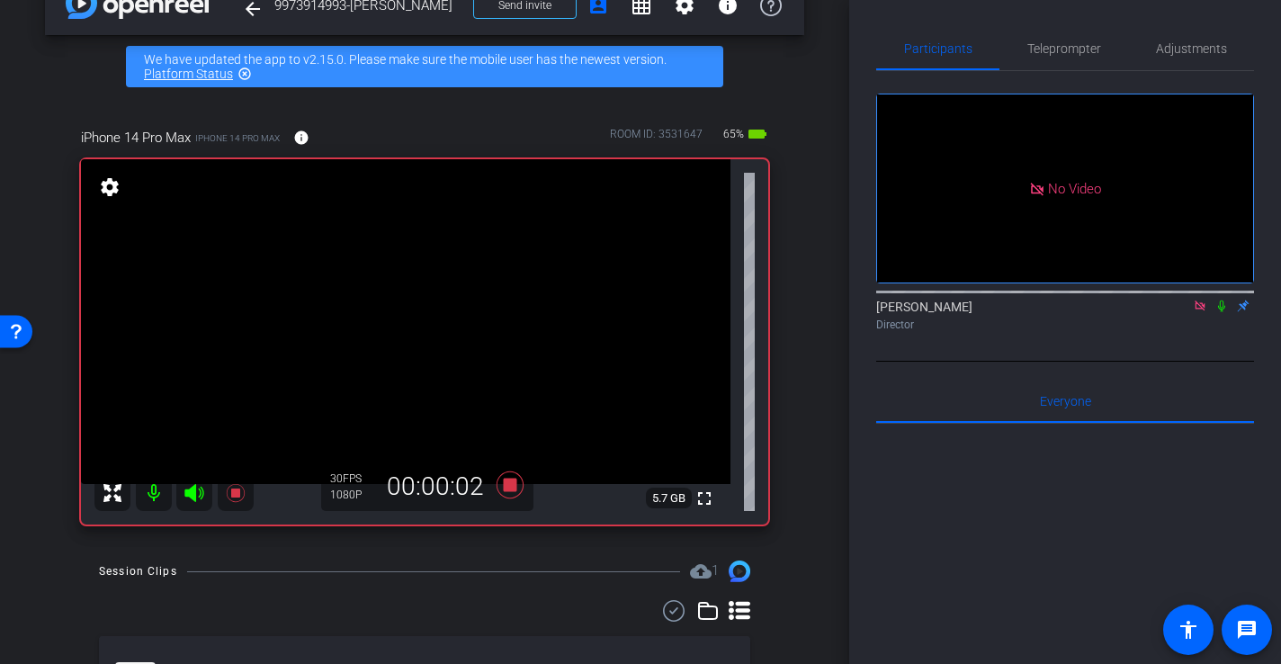
click at [454, 328] on video at bounding box center [405, 321] width 649 height 325
click at [509, 485] on icon at bounding box center [510, 484] width 27 height 27
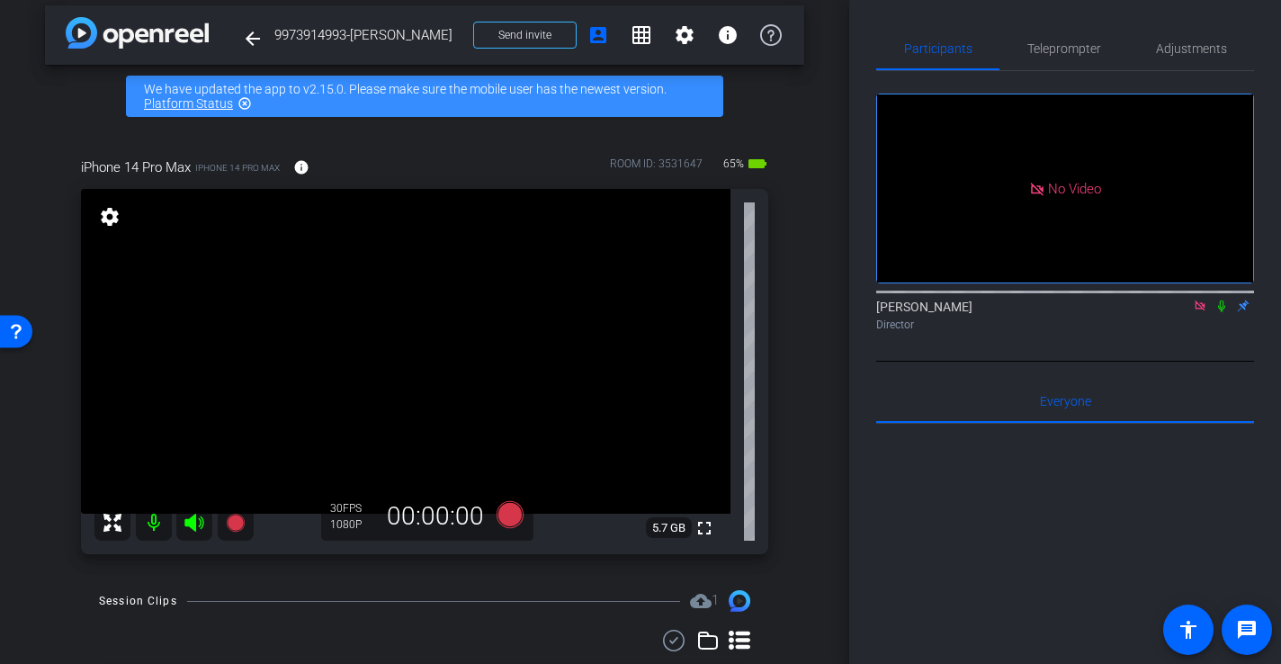
scroll to position [35, 0]
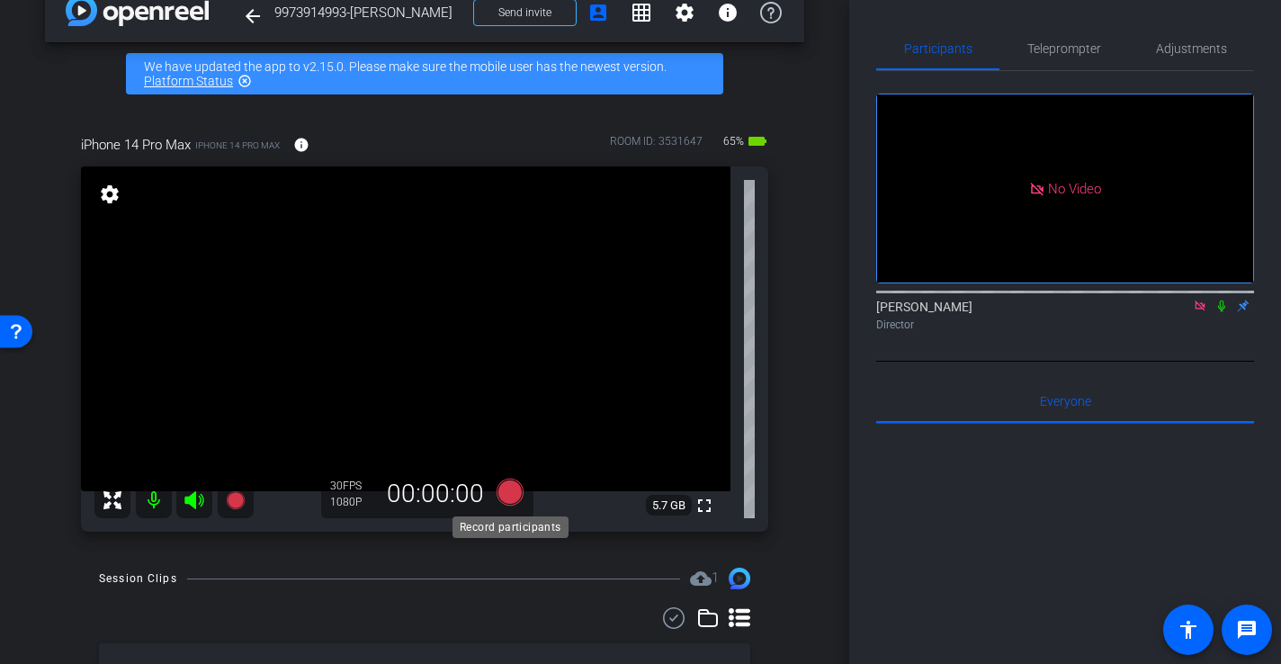
click at [507, 491] on icon at bounding box center [510, 492] width 27 height 27
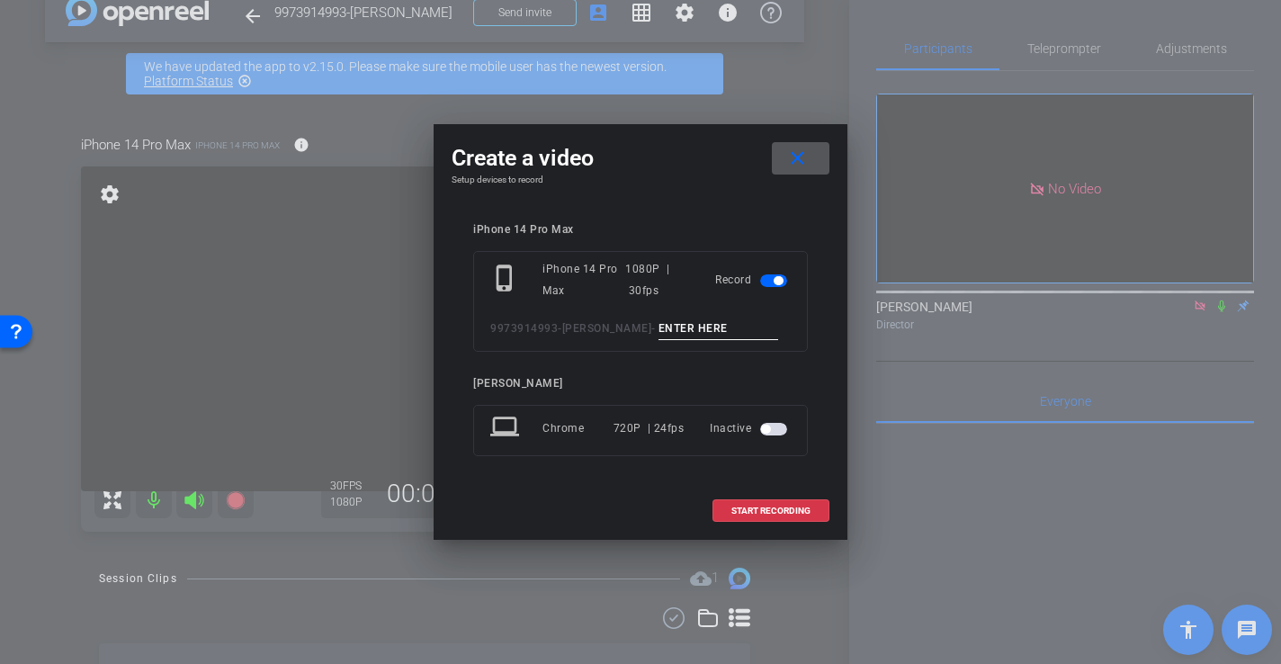
click at [694, 331] on input at bounding box center [718, 329] width 121 height 22
type input "-"
click at [793, 506] on span "START RECORDING" at bounding box center [770, 510] width 79 height 9
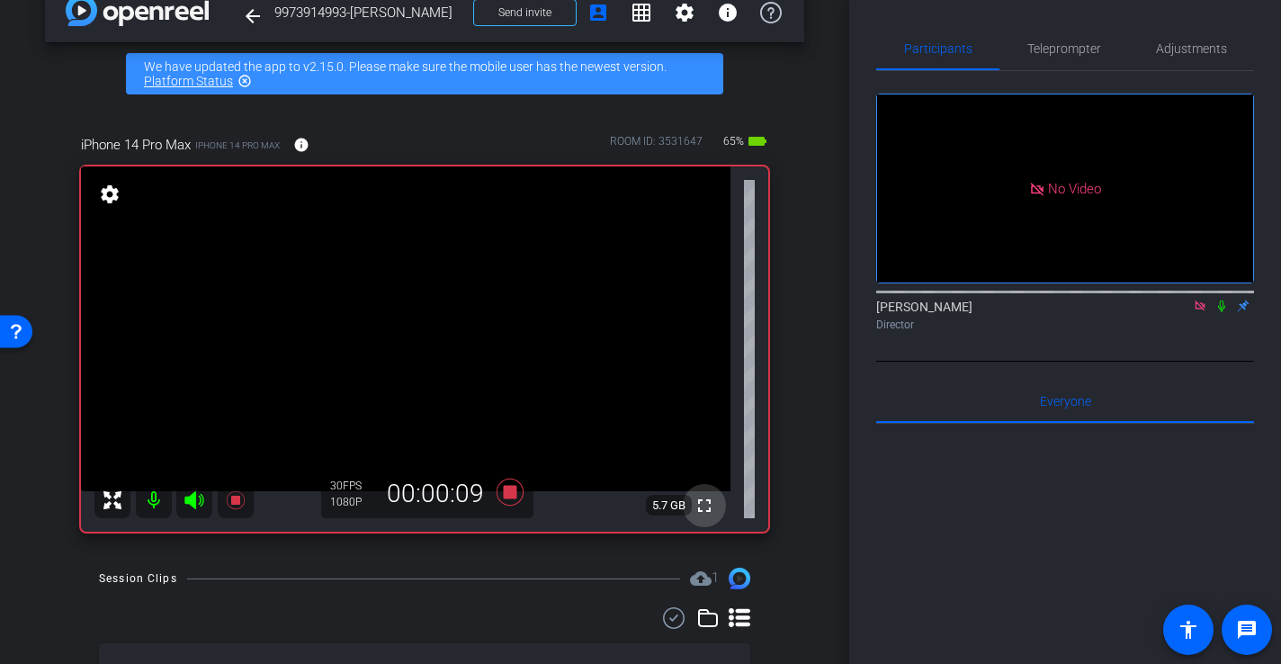
click at [708, 503] on mat-icon "fullscreen" at bounding box center [705, 506] width 22 height 22
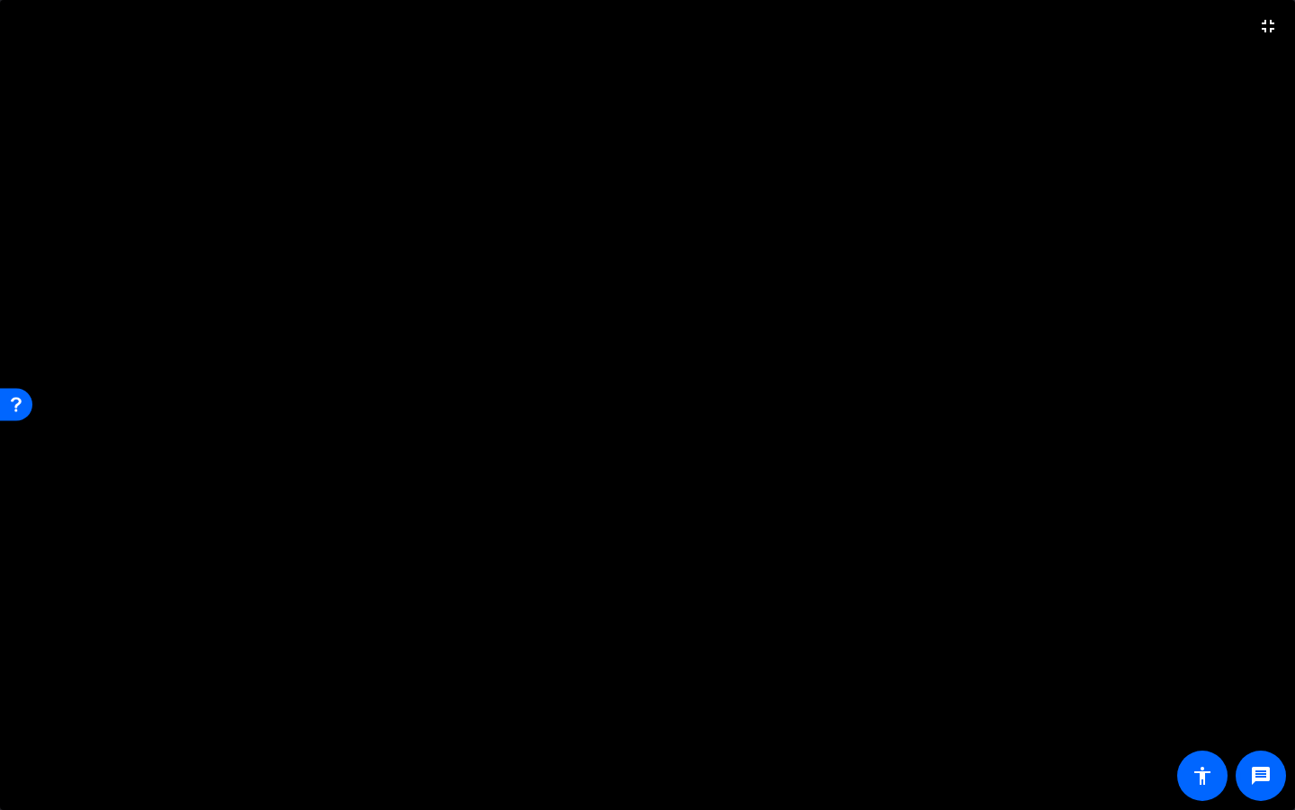
click at [648, 658] on video at bounding box center [647, 405] width 1295 height 810
click at [638, 570] on video at bounding box center [647, 405] width 1295 height 810
click at [1273, 28] on mat-icon "fullscreen_exit" at bounding box center [1269, 26] width 22 height 22
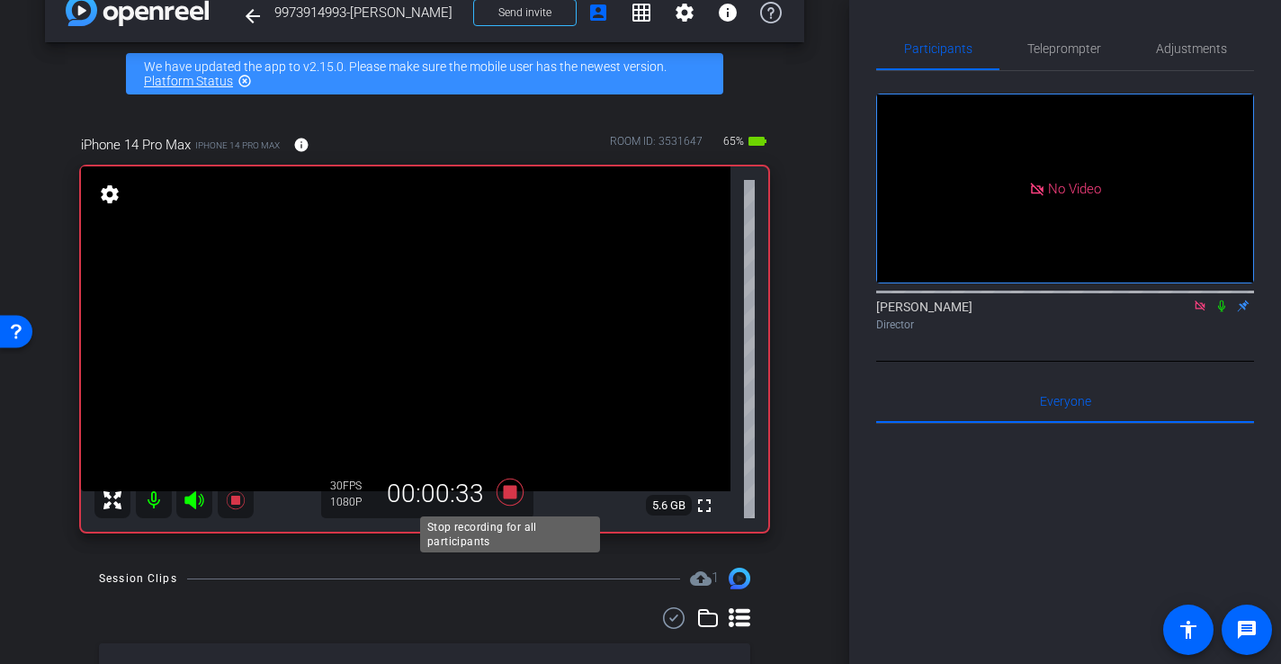
click at [511, 496] on icon at bounding box center [510, 492] width 27 height 27
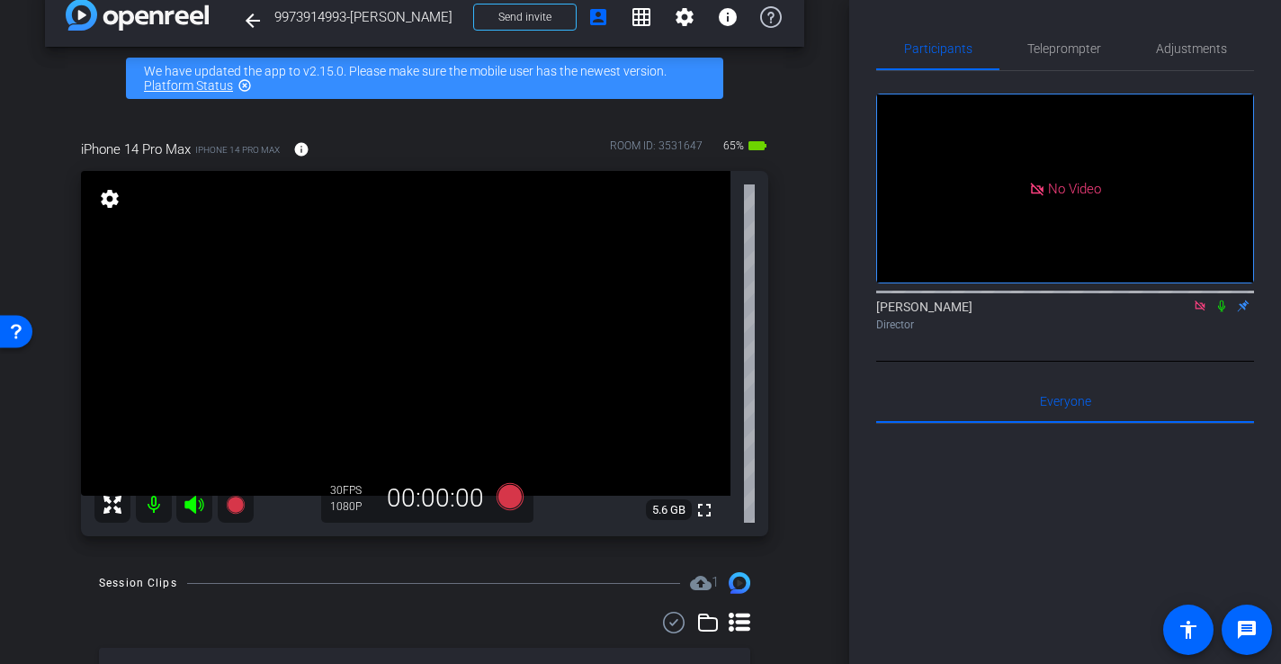
scroll to position [15, 0]
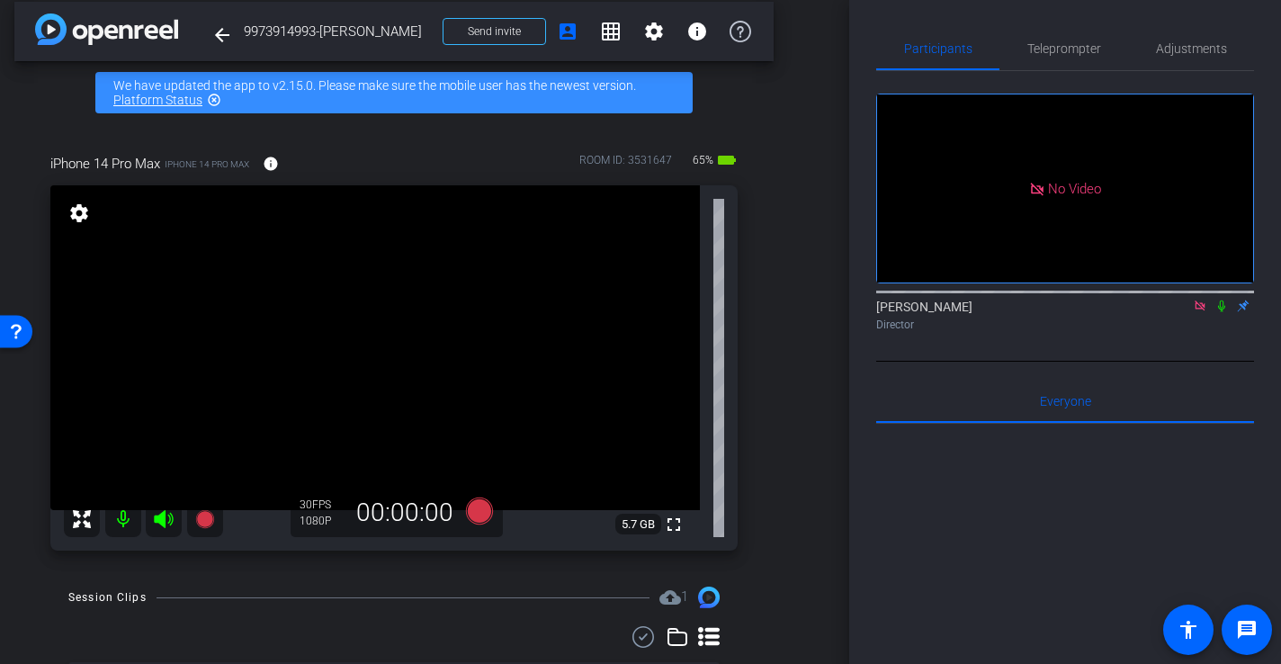
click at [158, 523] on icon at bounding box center [164, 519] width 22 height 22
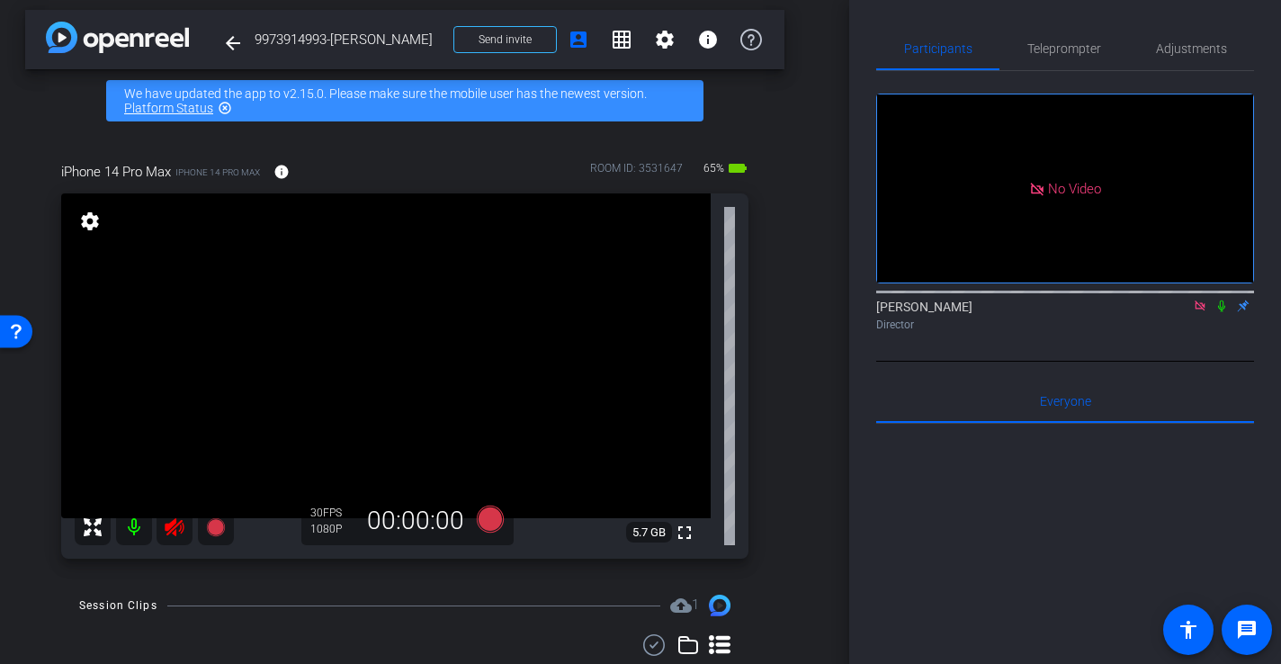
scroll to position [2, 20]
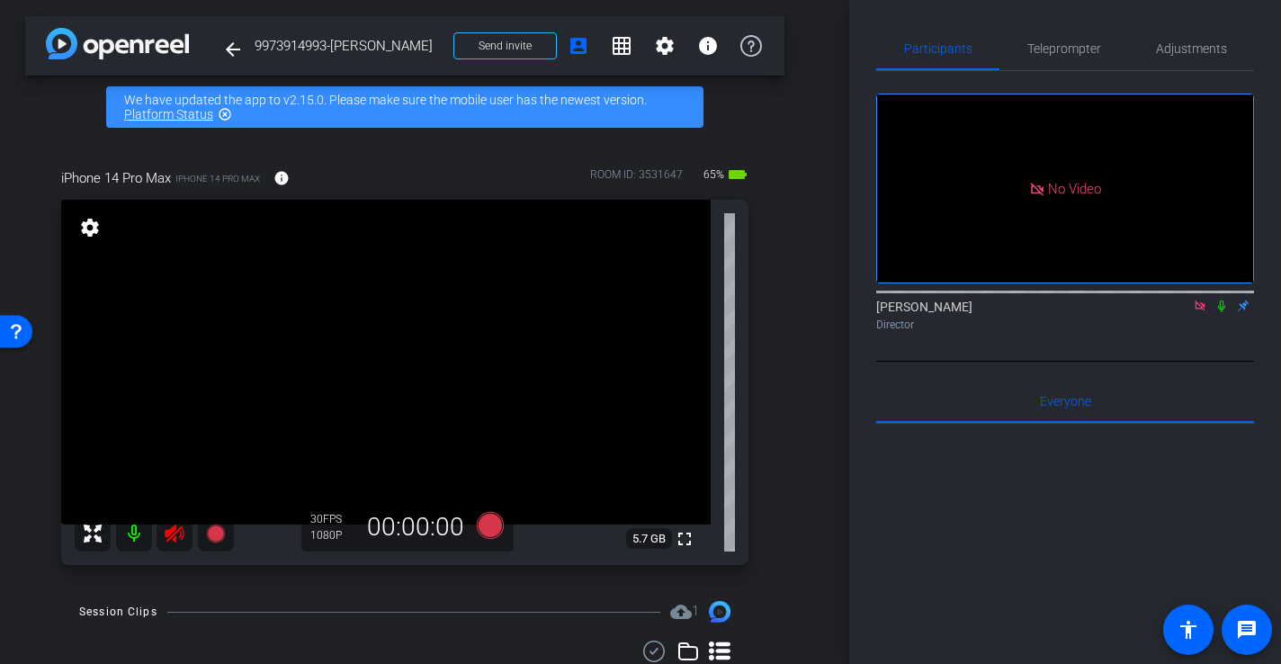
click at [179, 534] on icon at bounding box center [175, 534] width 22 height 22
click at [486, 520] on icon at bounding box center [490, 525] width 27 height 27
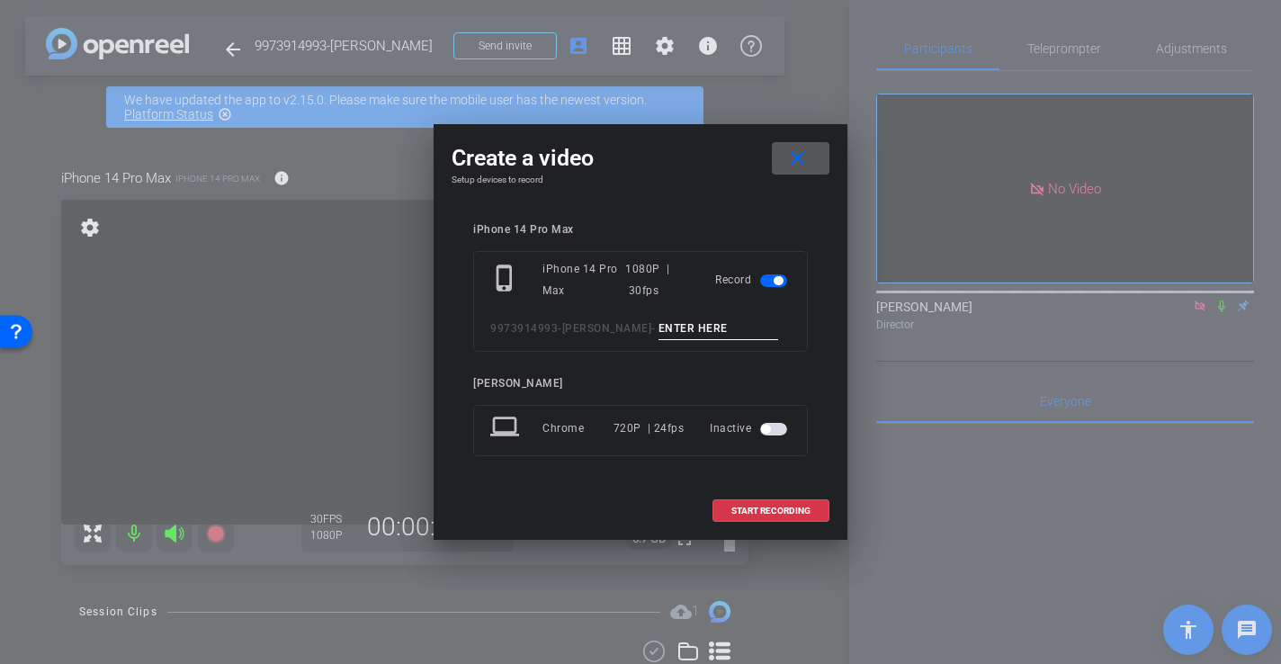
click at [658, 325] on input at bounding box center [718, 329] width 121 height 22
type input "-"
click at [786, 500] on span at bounding box center [770, 510] width 115 height 43
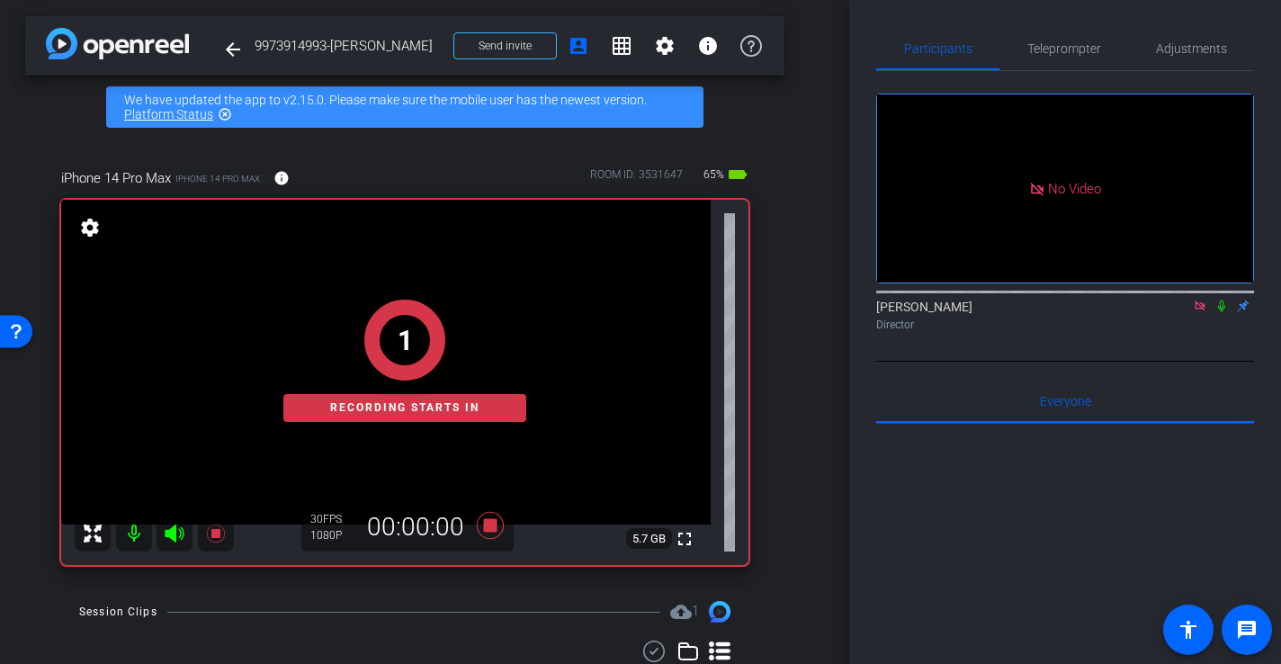
click at [685, 540] on div "1 Recording starts in" at bounding box center [404, 361] width 687 height 408
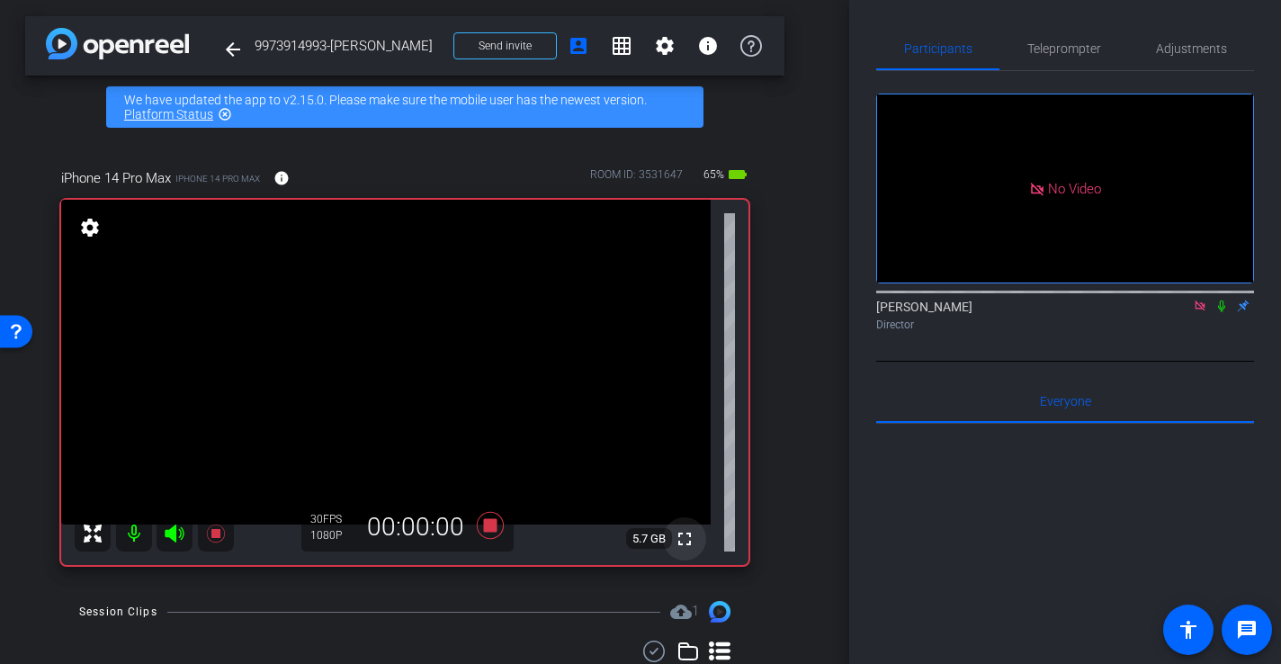
click at [685, 542] on mat-icon "fullscreen" at bounding box center [685, 539] width 22 height 22
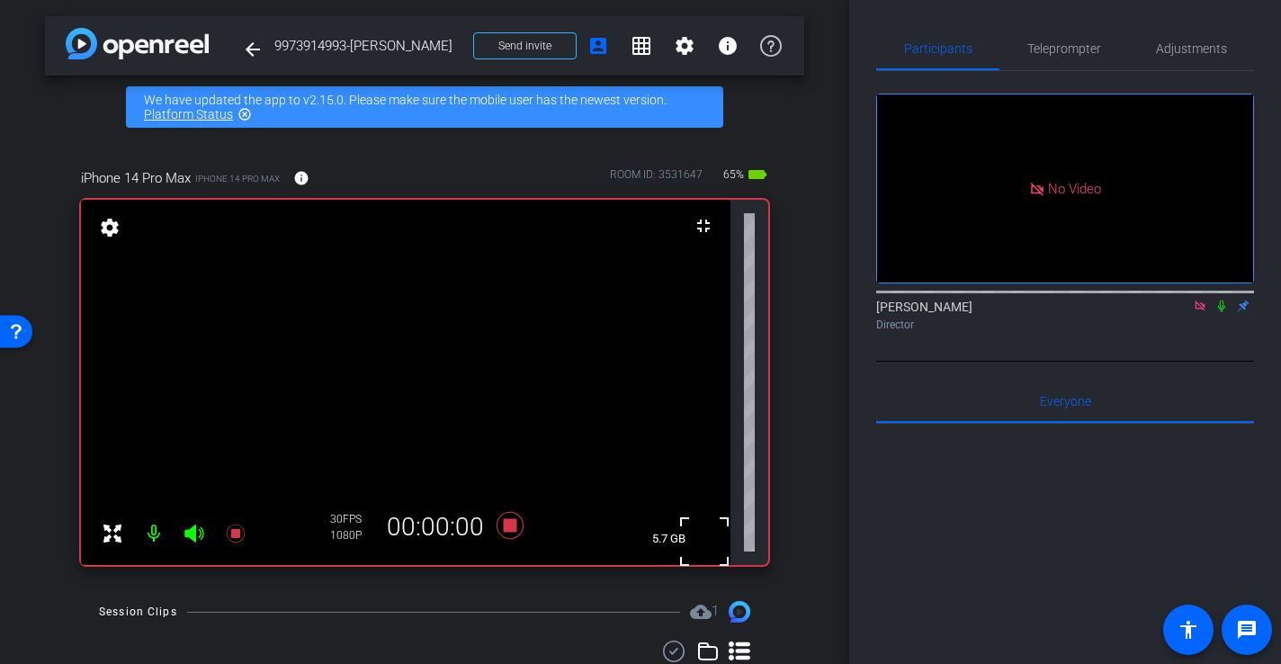
scroll to position [2, 0]
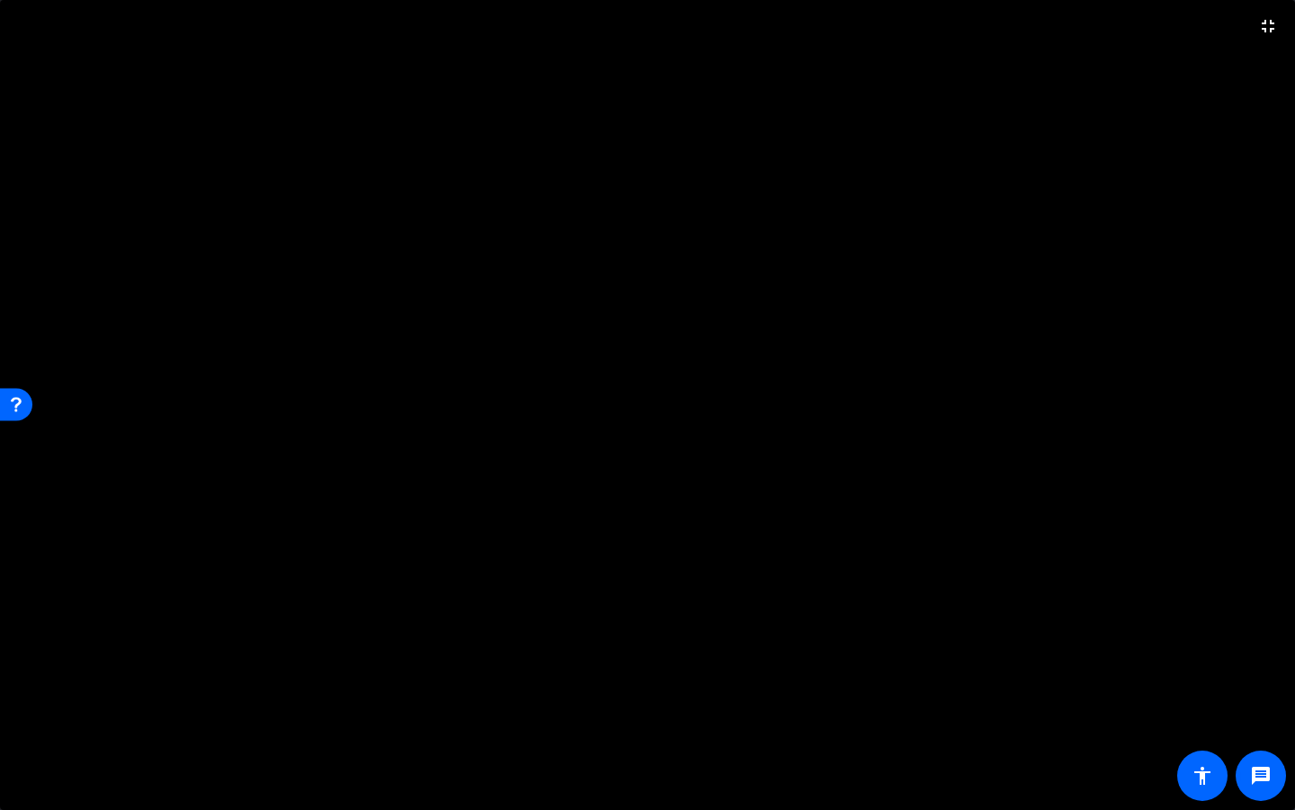
click at [730, 525] on video at bounding box center [647, 405] width 1295 height 810
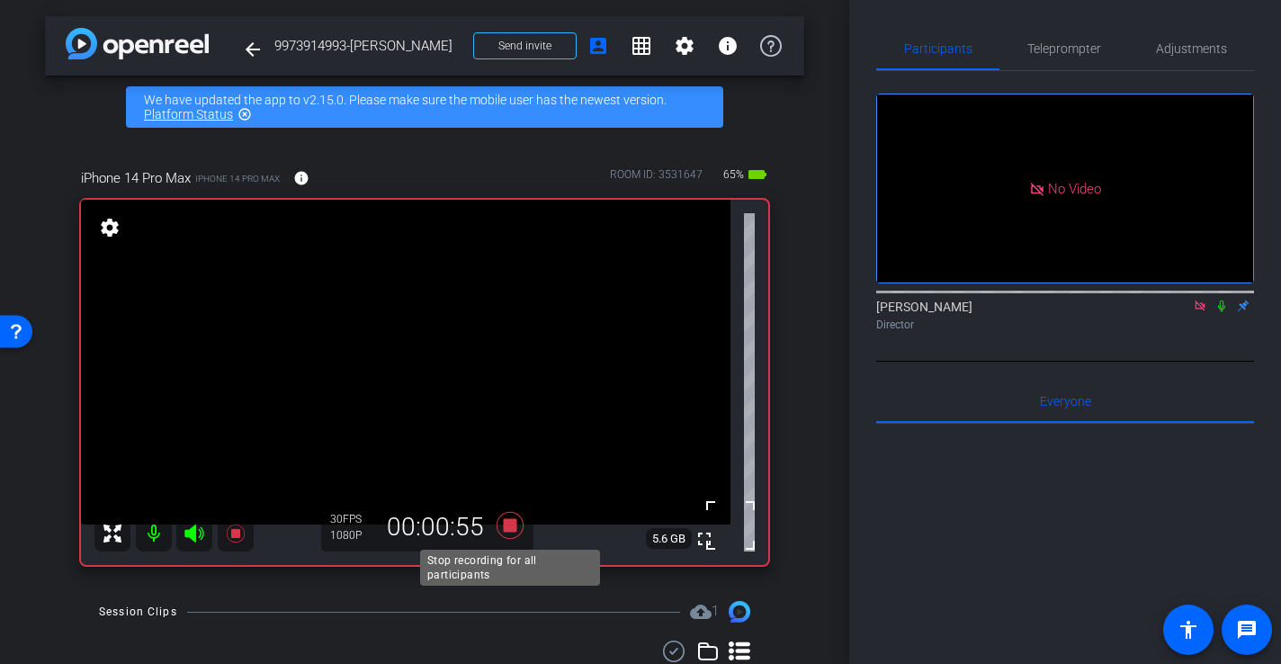
click at [518, 533] on icon at bounding box center [509, 525] width 43 height 32
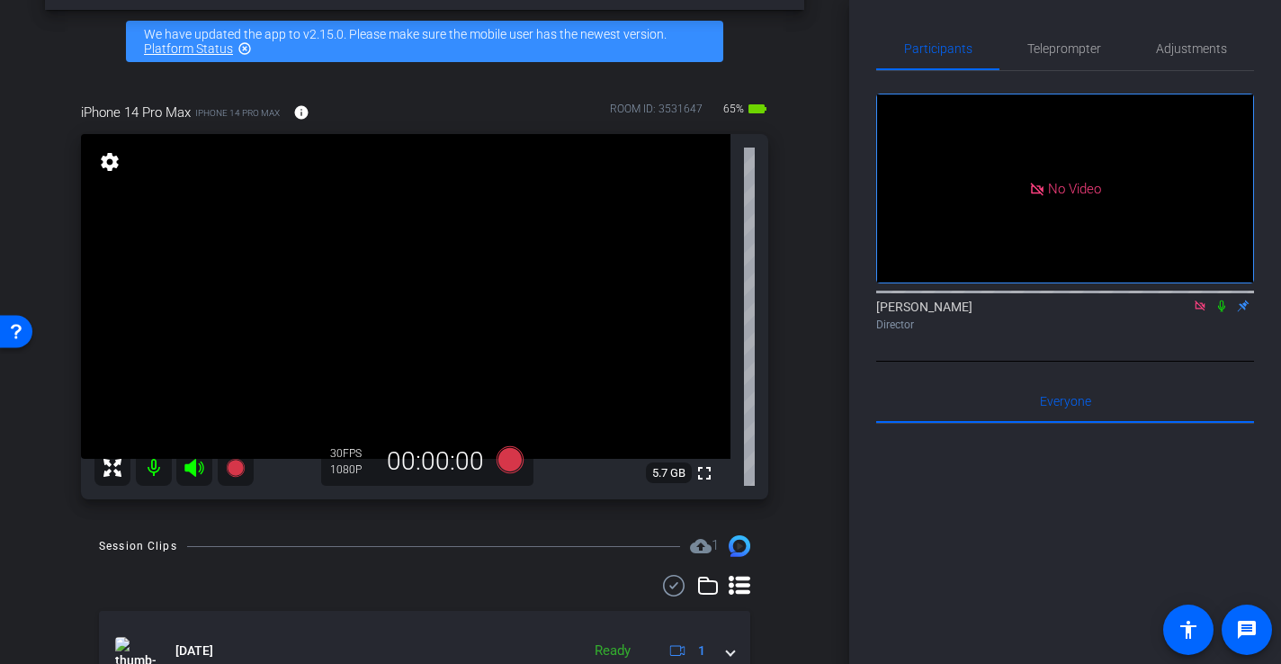
scroll to position [68, 0]
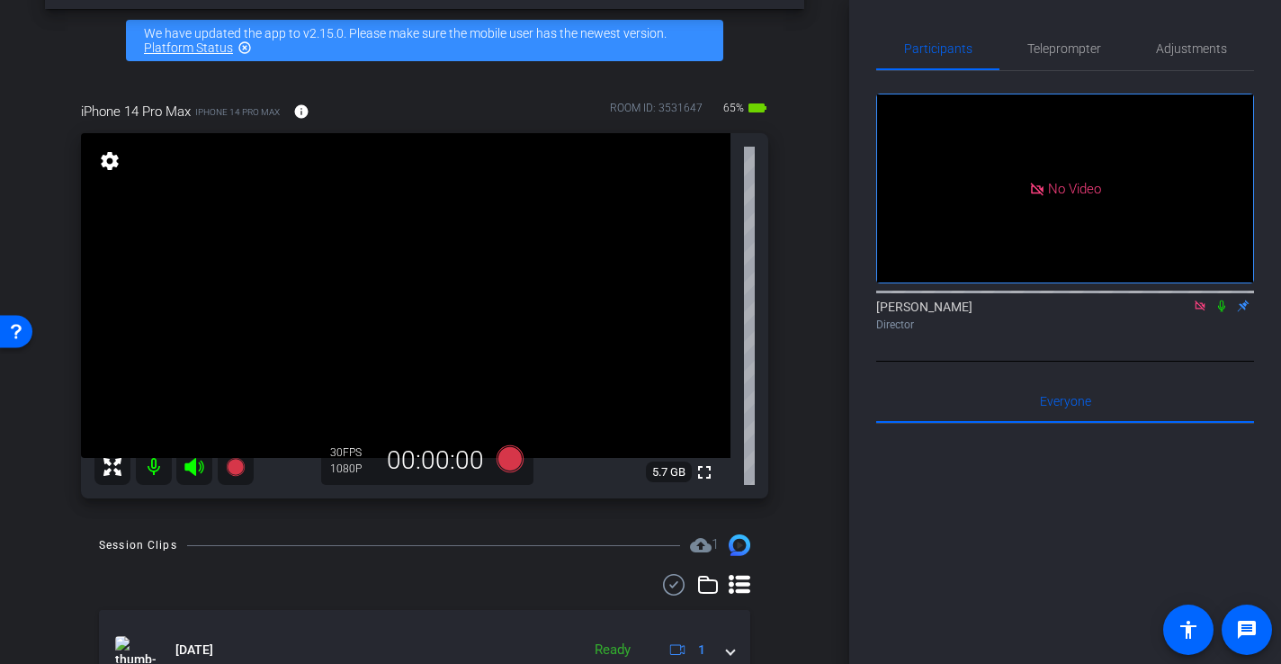
click at [197, 463] on icon at bounding box center [195, 467] width 22 height 22
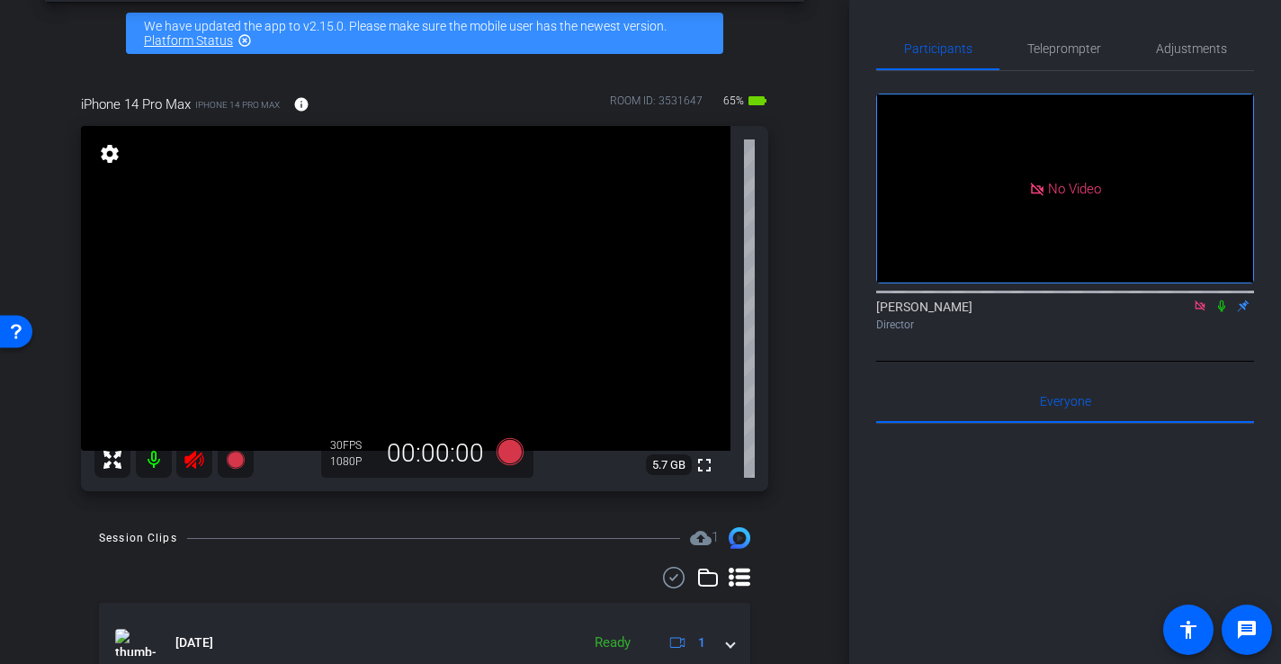
scroll to position [78, 0]
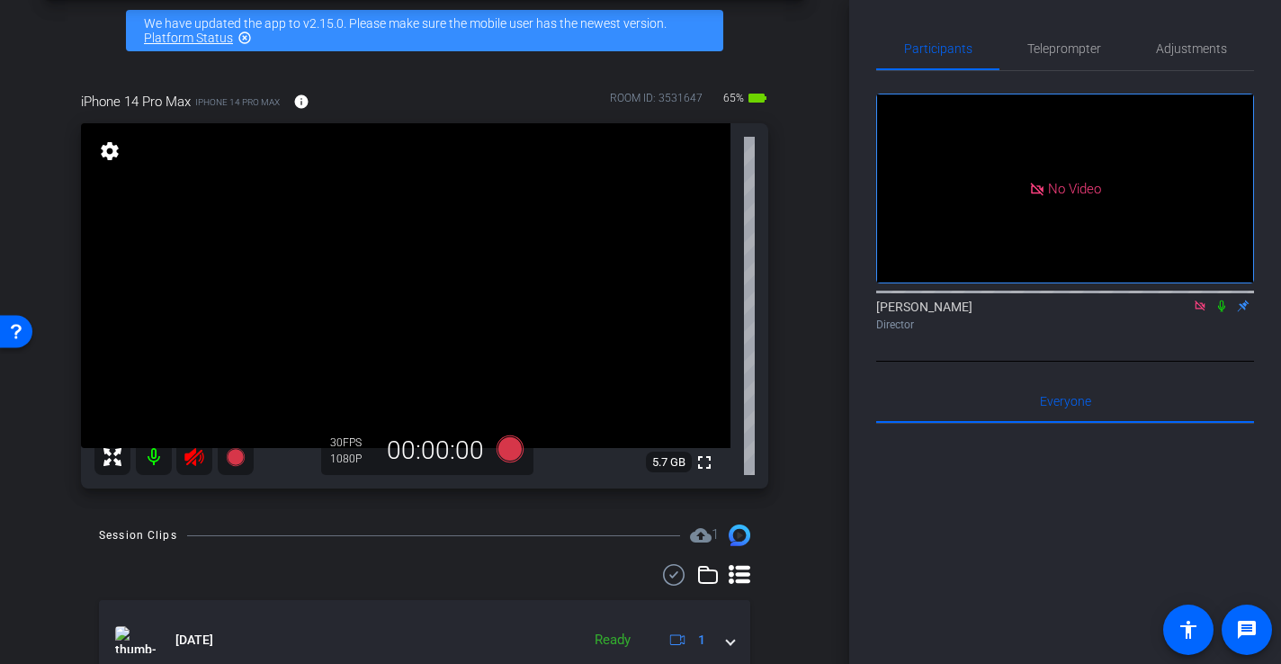
click at [190, 453] on icon at bounding box center [193, 457] width 19 height 18
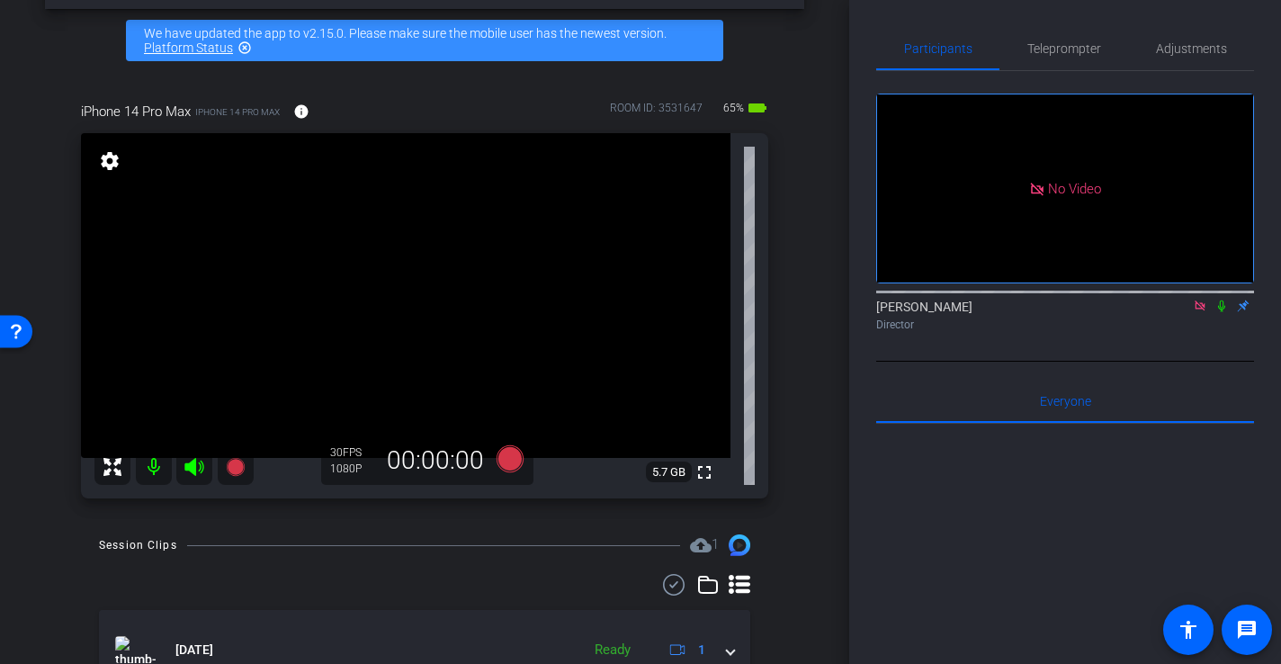
scroll to position [65, 0]
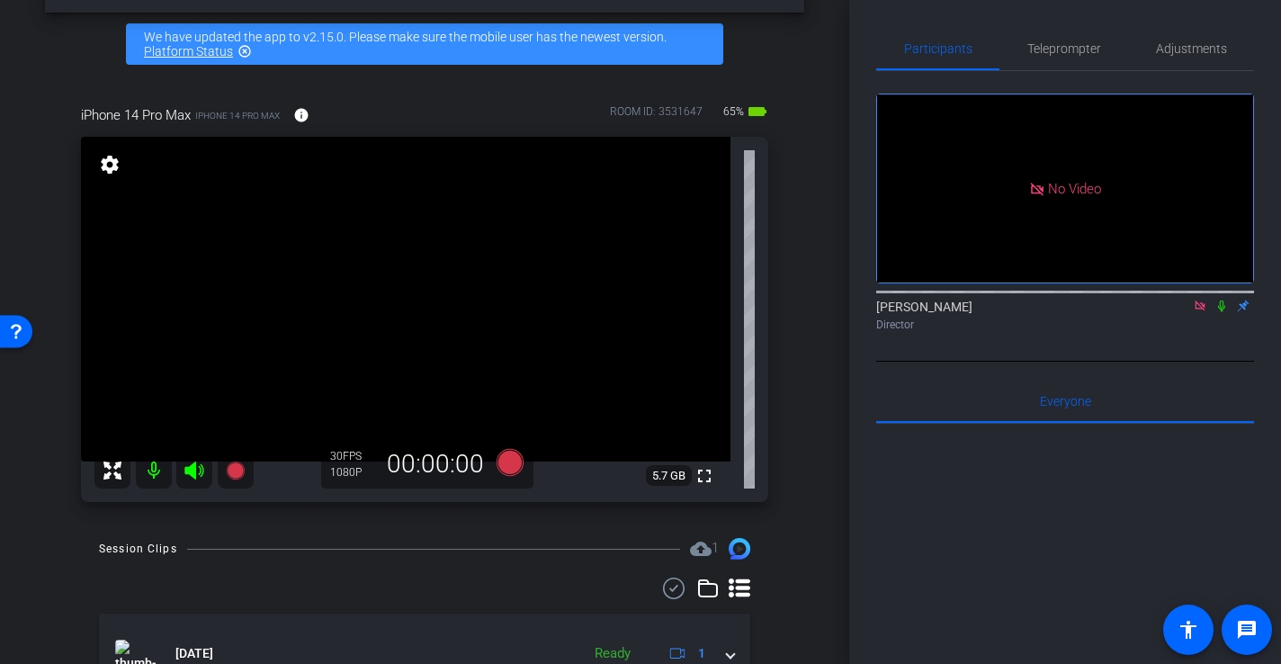
click at [434, 318] on video at bounding box center [405, 299] width 649 height 325
click at [513, 464] on icon at bounding box center [510, 462] width 27 height 27
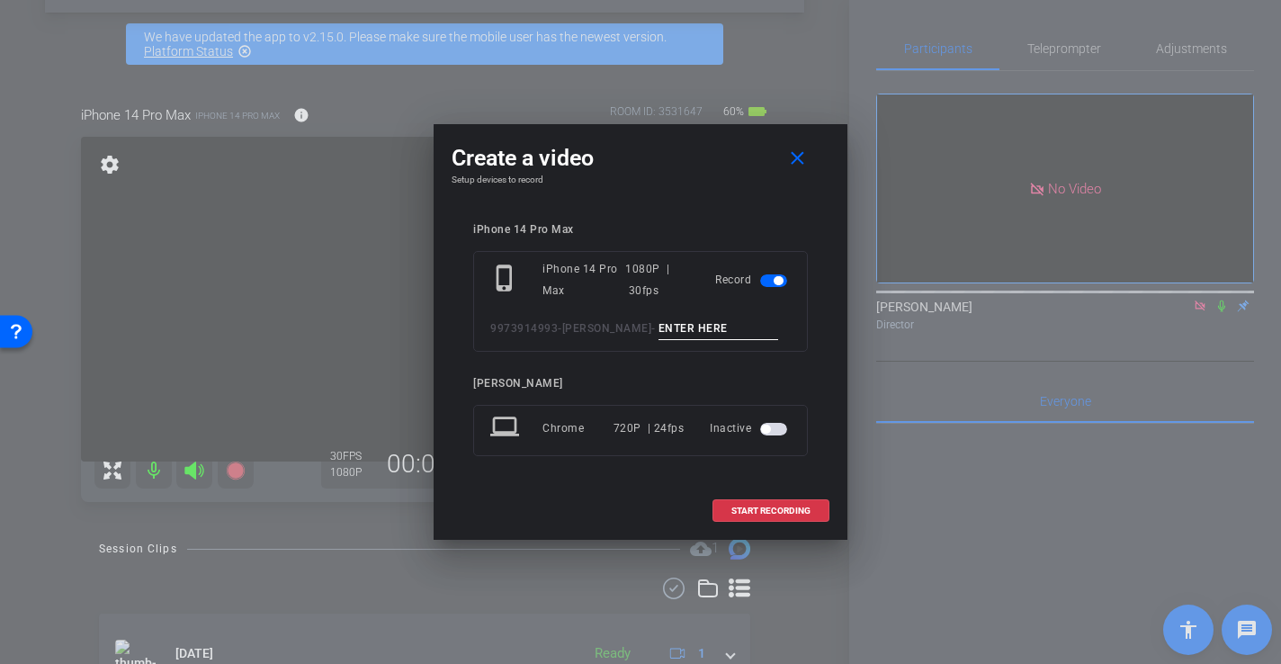
click at [661, 327] on input at bounding box center [718, 329] width 121 height 22
type input "-"
click at [767, 516] on span at bounding box center [770, 510] width 115 height 43
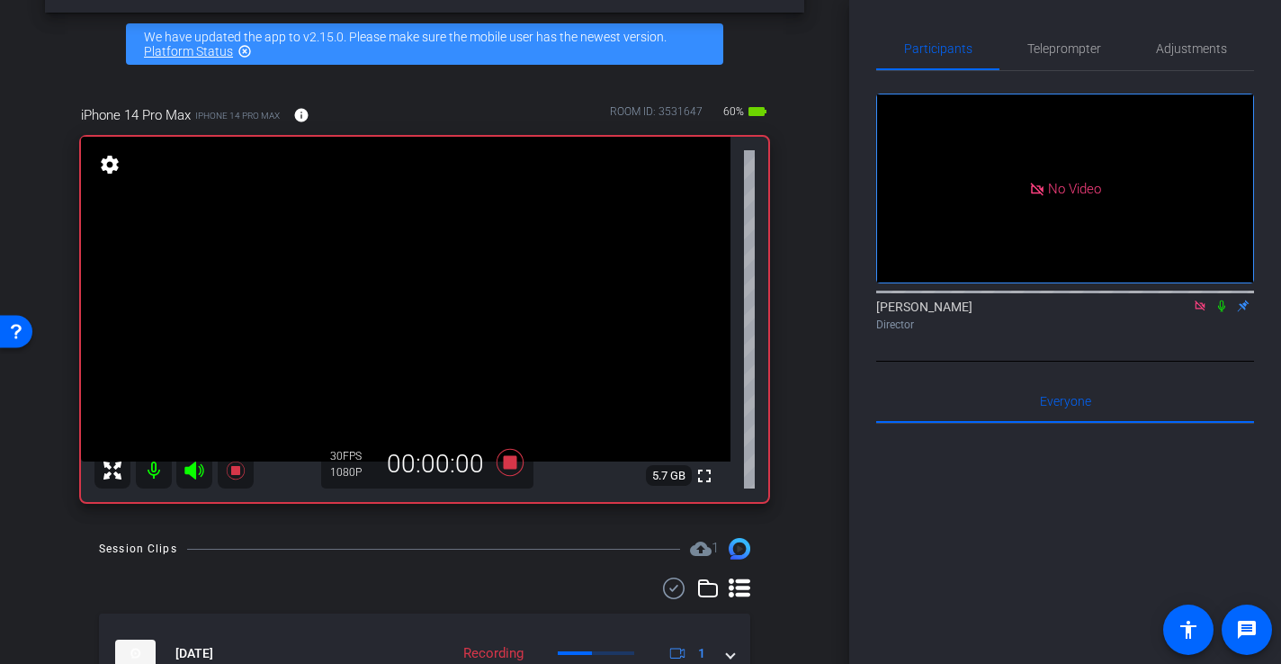
click at [497, 282] on video at bounding box center [405, 299] width 649 height 325
click at [707, 478] on mat-icon "fullscreen" at bounding box center [705, 476] width 22 height 22
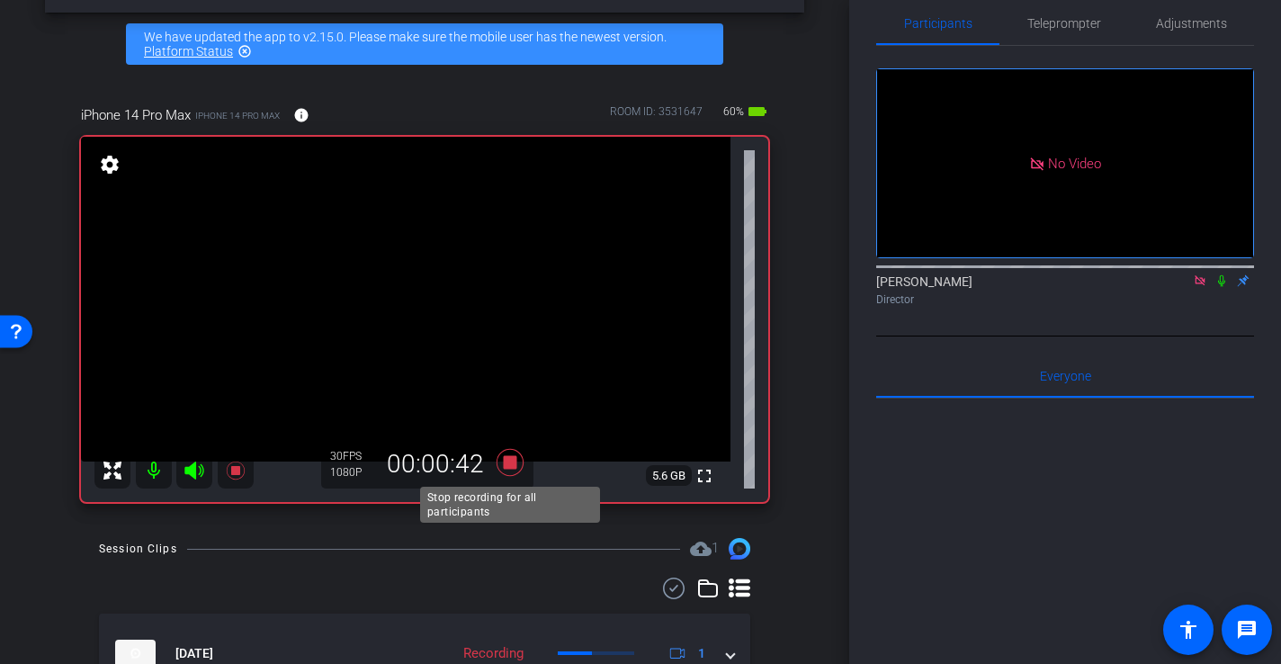
click at [517, 461] on icon at bounding box center [509, 462] width 43 height 32
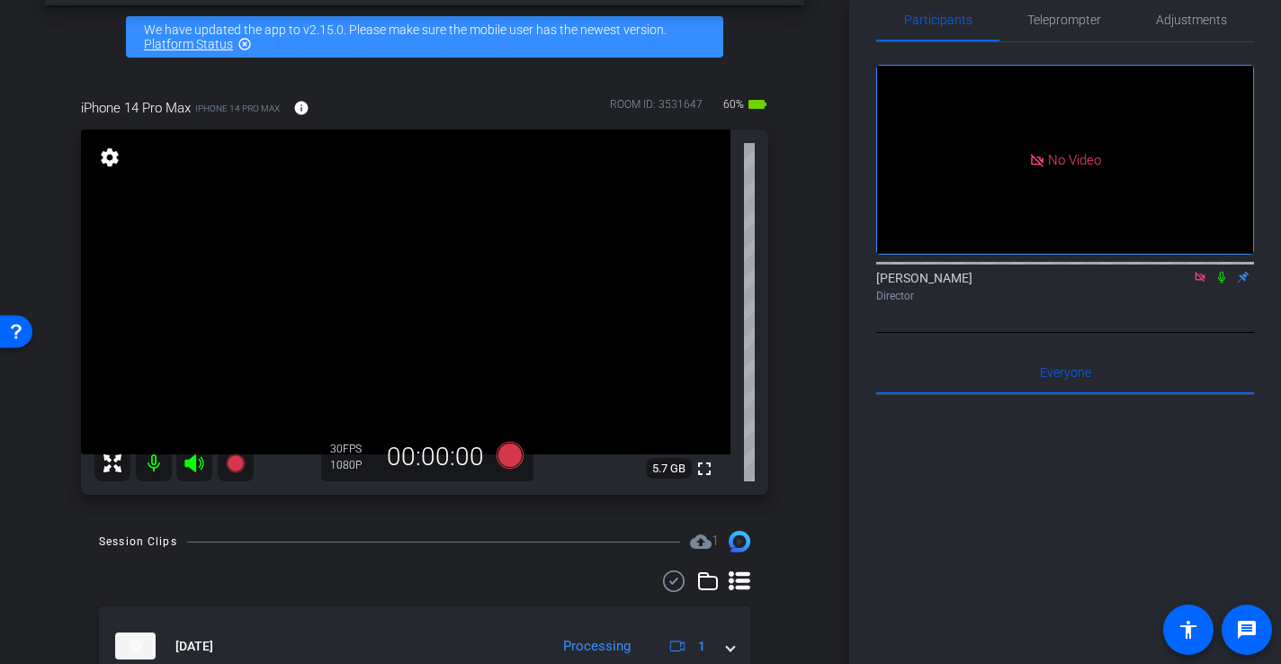
scroll to position [75, 0]
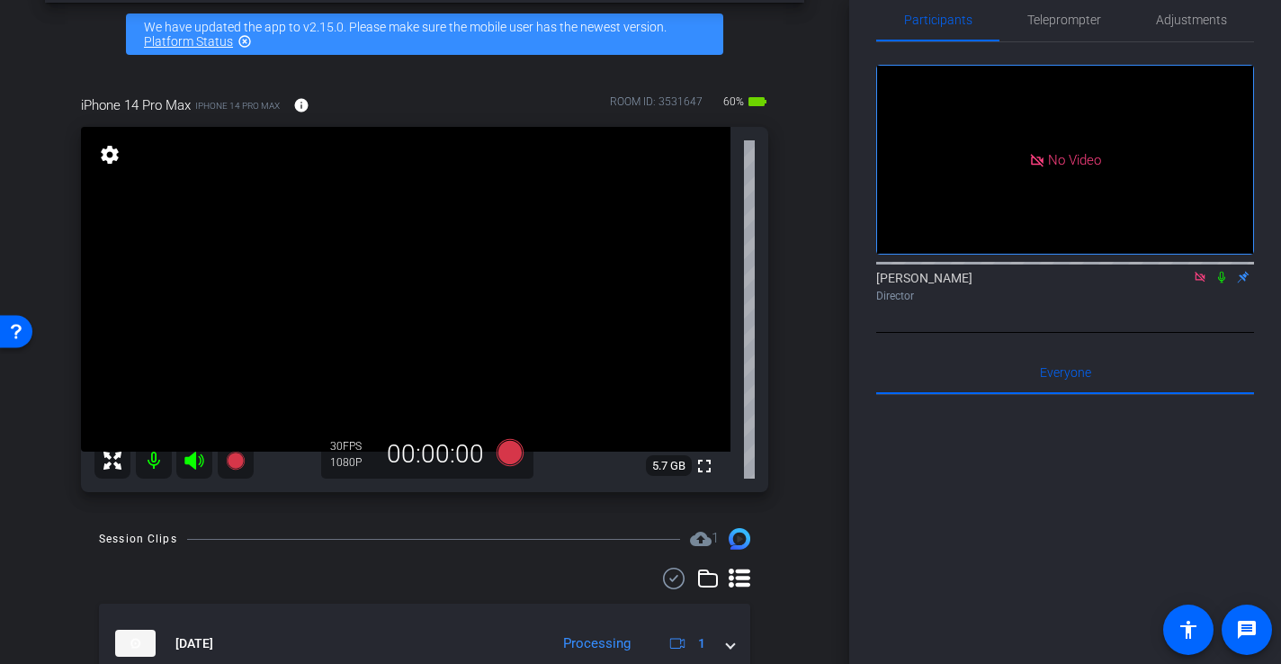
click at [191, 462] on icon at bounding box center [193, 461] width 19 height 18
click at [191, 462] on icon at bounding box center [195, 461] width 22 height 22
click at [192, 462] on icon at bounding box center [193, 461] width 19 height 18
click at [194, 468] on icon at bounding box center [193, 461] width 19 height 18
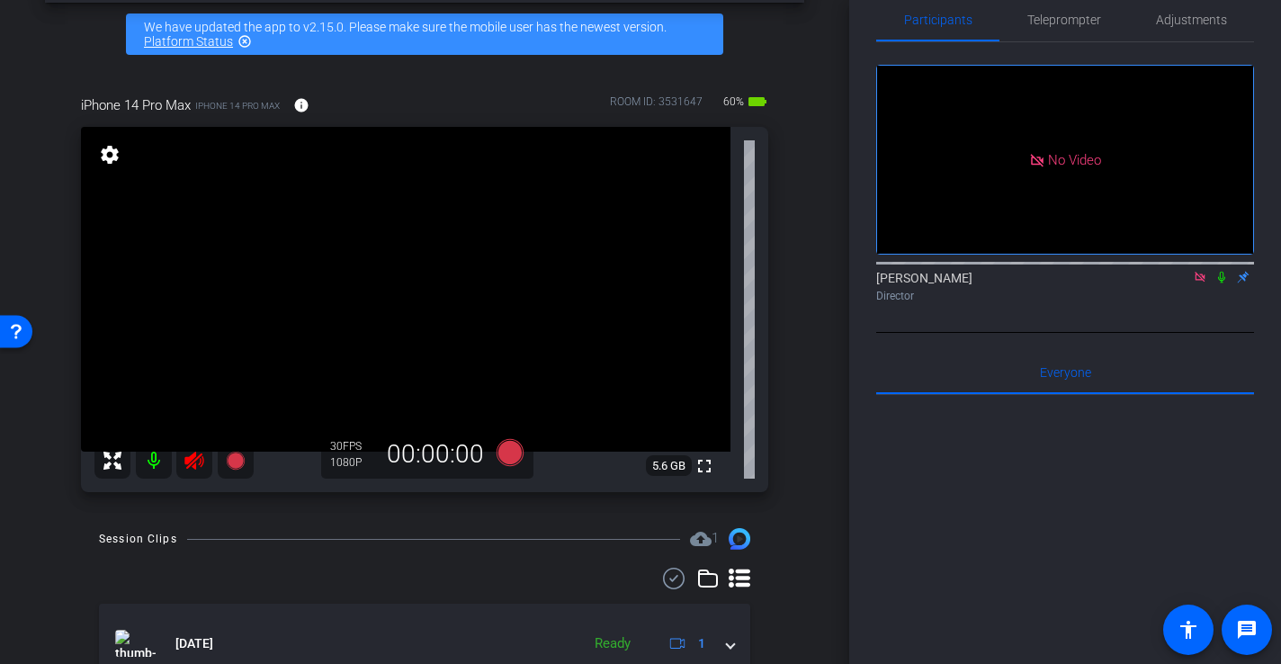
click at [194, 468] on icon at bounding box center [193, 461] width 19 height 18
click at [703, 463] on mat-icon "fullscreen" at bounding box center [705, 466] width 22 height 22
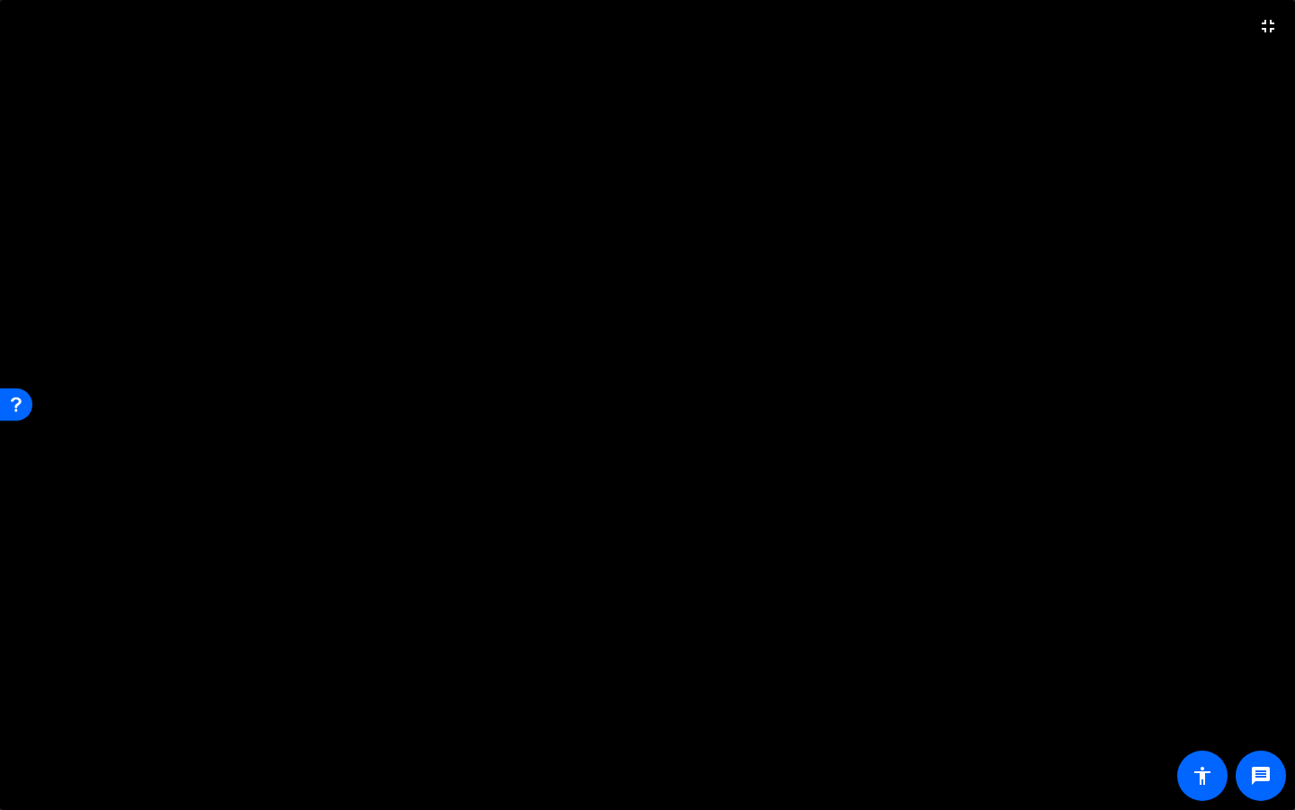
click at [732, 402] on video at bounding box center [647, 405] width 1295 height 810
click at [1273, 28] on mat-icon "fullscreen_exit" at bounding box center [1269, 26] width 22 height 22
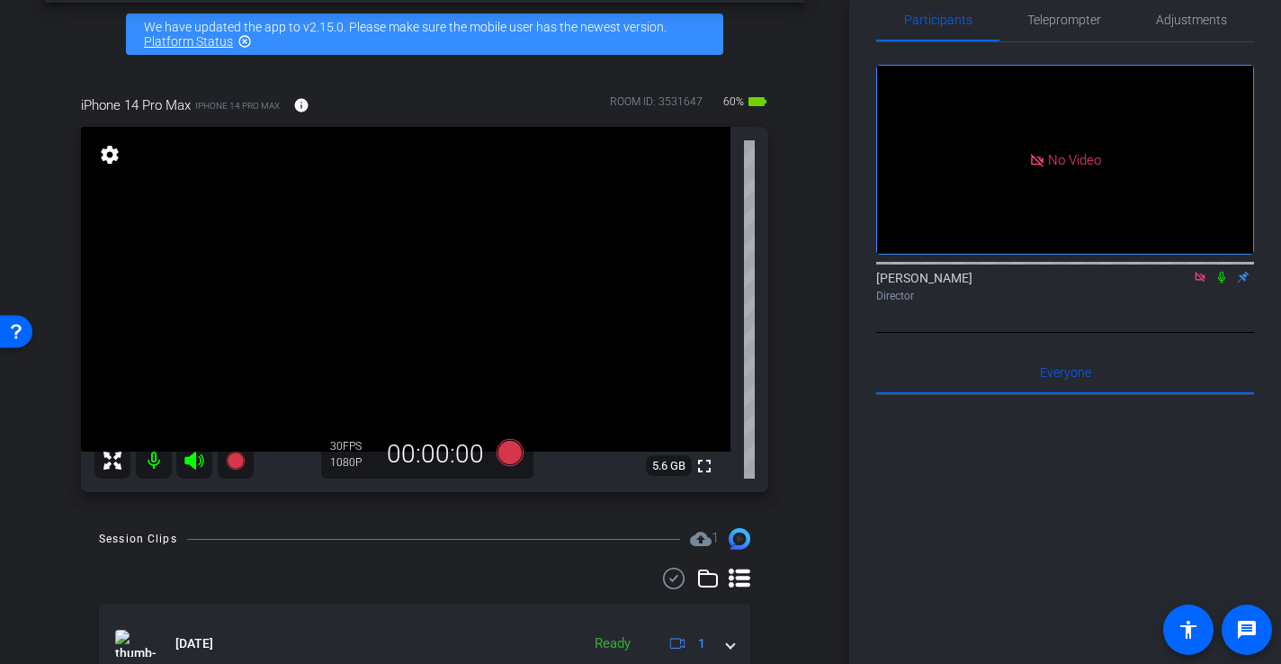
drag, startPoint x: 198, startPoint y: 460, endPoint x: 234, endPoint y: 393, distance: 75.7
click at [197, 460] on icon at bounding box center [195, 461] width 22 height 22
click at [192, 460] on icon at bounding box center [193, 461] width 19 height 18
click at [115, 459] on icon at bounding box center [112, 461] width 18 height 18
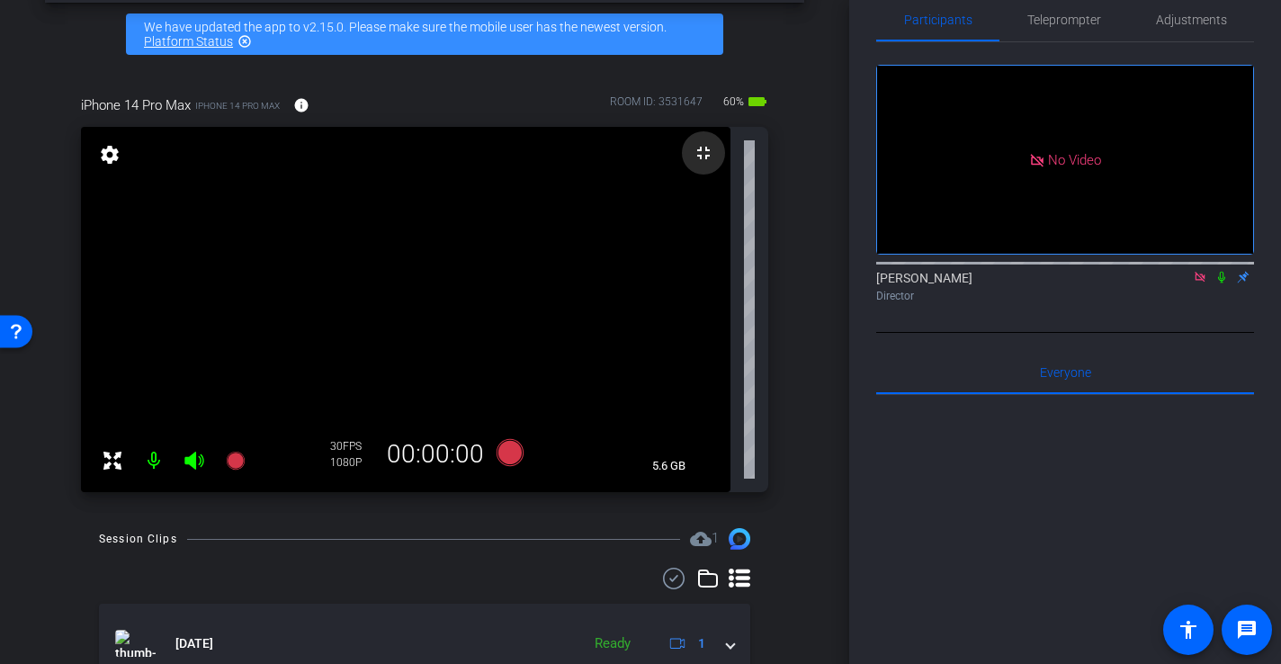
click at [702, 153] on mat-icon "fullscreen_exit" at bounding box center [704, 153] width 22 height 22
click at [704, 149] on mat-icon "fullscreen_exit" at bounding box center [704, 153] width 22 height 22
click at [108, 467] on icon at bounding box center [112, 461] width 18 height 18
click at [120, 464] on icon at bounding box center [112, 461] width 18 height 18
click at [704, 151] on mat-icon "fullscreen_exit" at bounding box center [704, 153] width 22 height 22
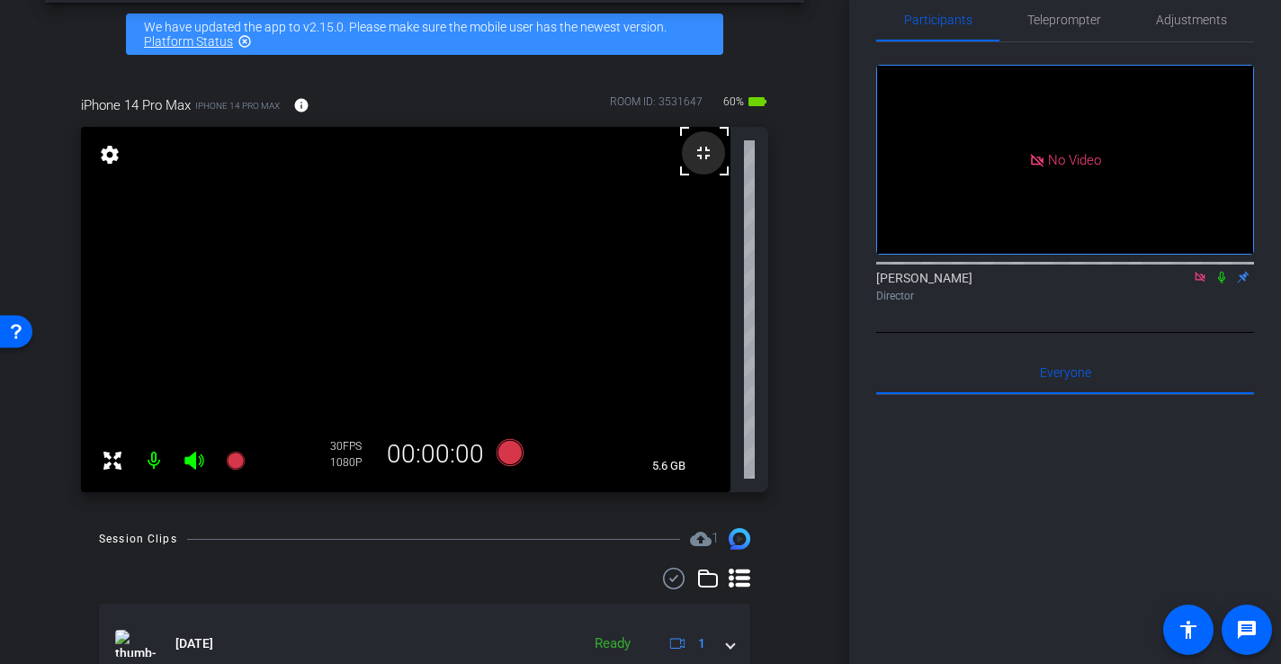
click at [702, 153] on mat-icon "fullscreen_exit" at bounding box center [704, 153] width 22 height 22
click at [639, 219] on video at bounding box center [405, 309] width 649 height 365
click at [710, 156] on mat-icon "fullscreen_exit" at bounding box center [704, 153] width 22 height 22
click at [703, 155] on mat-icon "fullscreen_exit" at bounding box center [704, 153] width 22 height 22
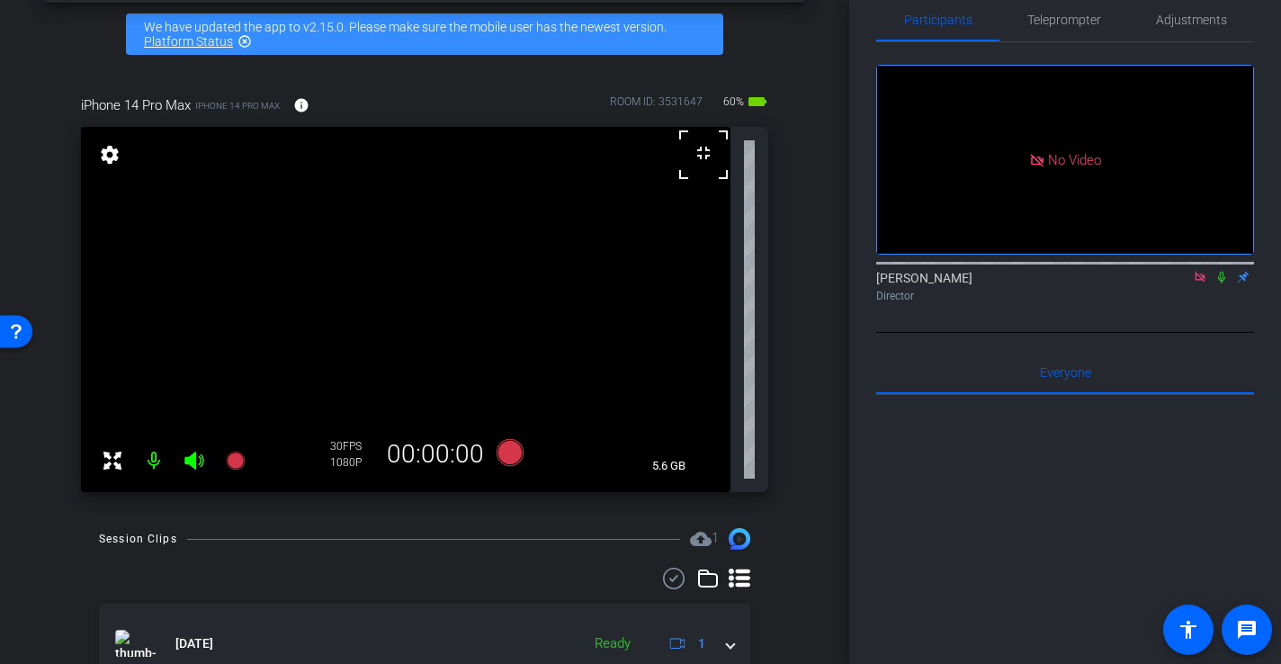
click at [800, 365] on div "iPhone 14 Pro Max iPhone 14 Pro Max info ROOM ID: 3531647 60% battery_std fulls…" at bounding box center [424, 288] width 759 height 444
click at [114, 470] on icon at bounding box center [113, 461] width 22 height 22
click at [110, 455] on icon at bounding box center [112, 461] width 18 height 18
click at [827, 409] on div "arrow_back 9973914993-Issac Silva Back to project Send invite account_box grid_…" at bounding box center [424, 257] width 849 height 664
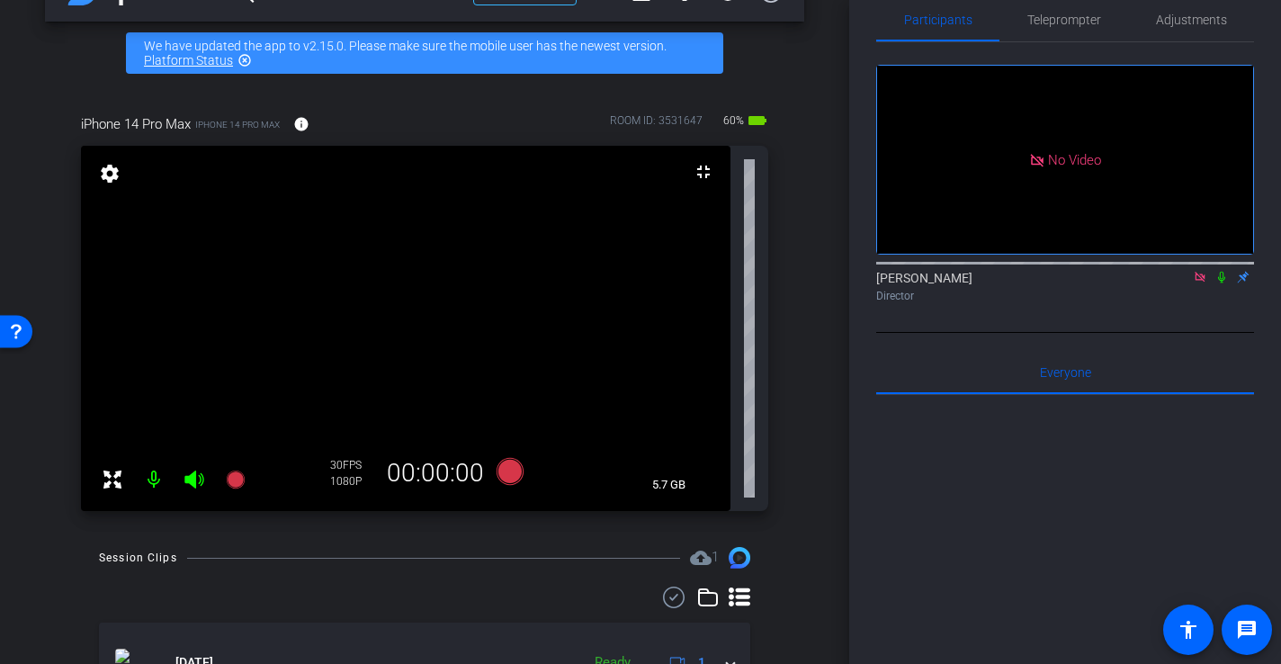
scroll to position [50, 0]
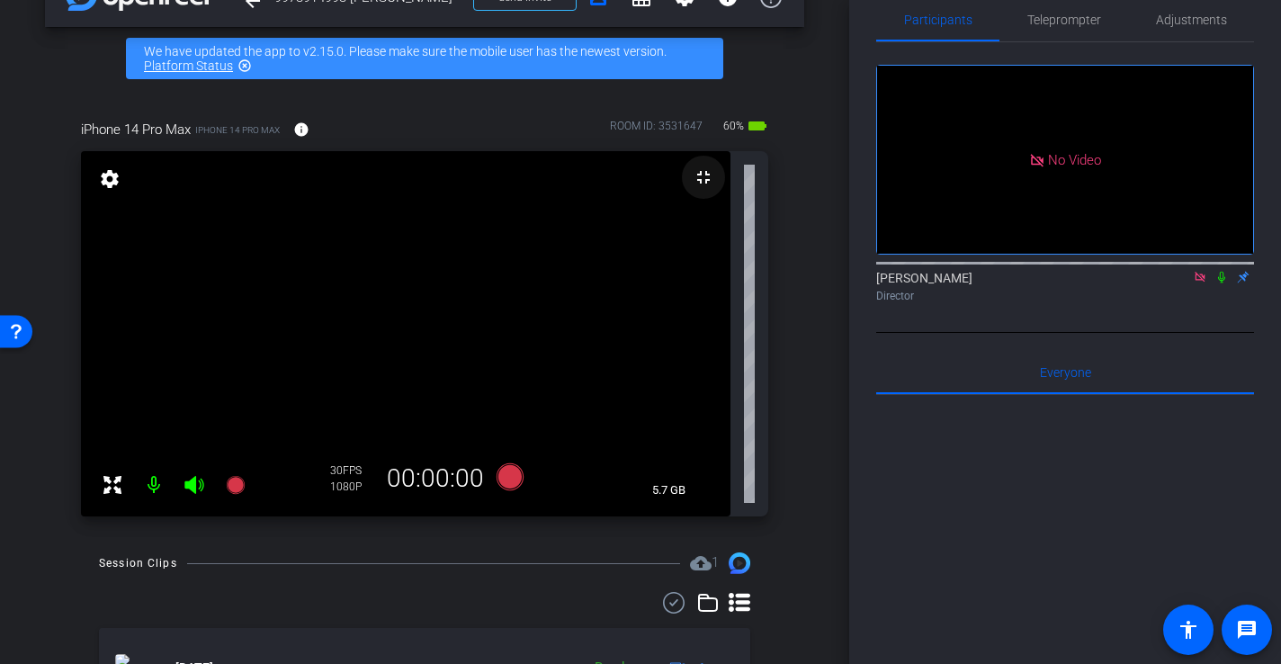
click at [703, 183] on mat-icon "fullscreen_exit" at bounding box center [704, 177] width 22 height 22
click at [112, 486] on icon at bounding box center [113, 485] width 22 height 22
click at [111, 486] on icon at bounding box center [113, 485] width 22 height 22
click at [70, 461] on div "iPhone 14 Pro Max iPhone 14 Pro Max info ROOM ID: 3531647 60% battery_std fulls…" at bounding box center [424, 312] width 759 height 444
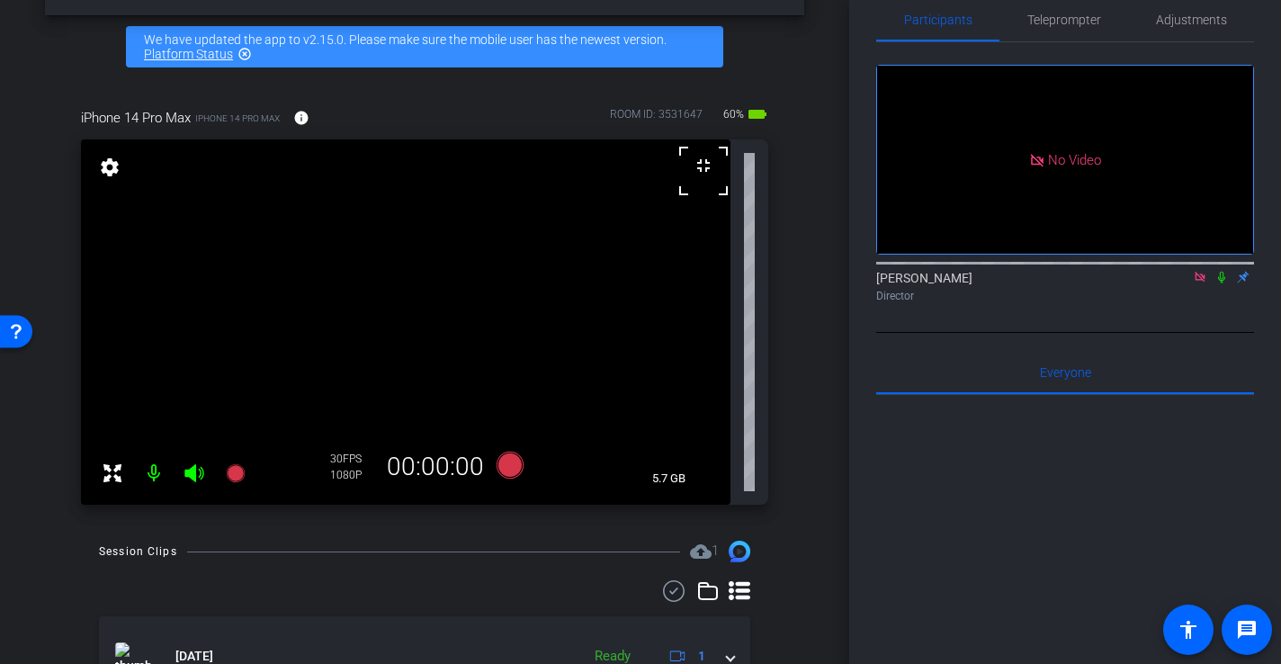
scroll to position [64, 0]
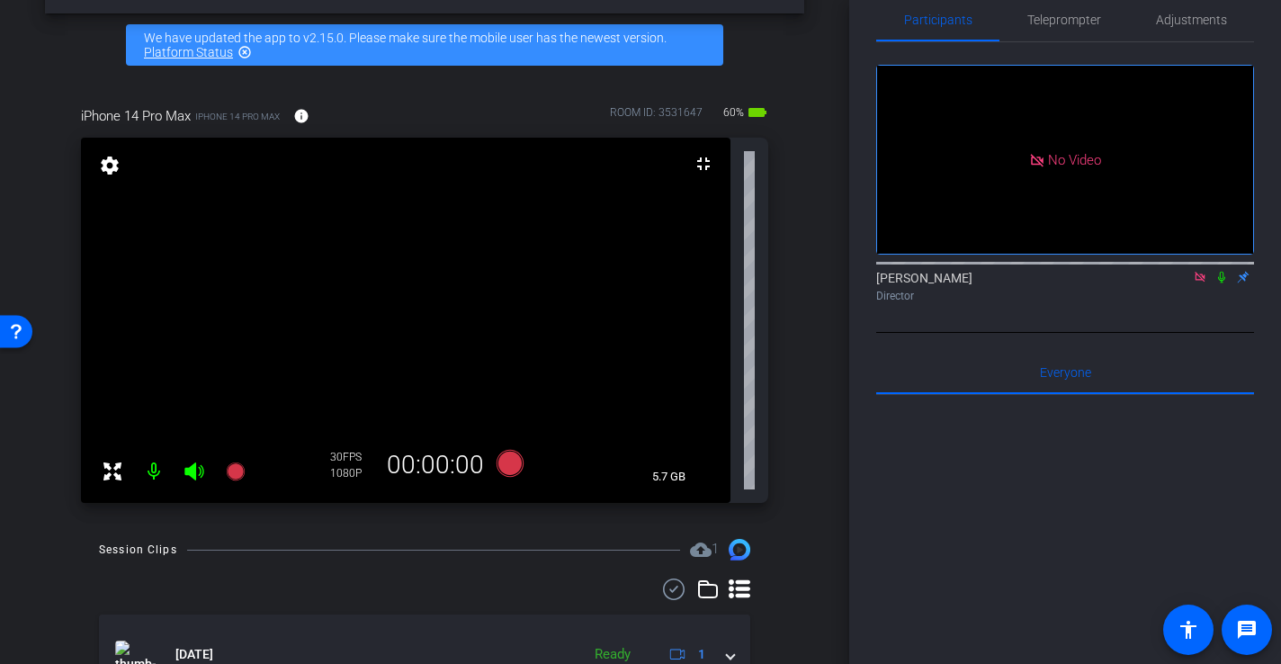
drag, startPoint x: 798, startPoint y: 381, endPoint x: 775, endPoint y: 348, distance: 39.4
click at [790, 365] on div "iPhone 14 Pro Max iPhone 14 Pro Max info ROOM ID: 3531647 60% battery_std fulls…" at bounding box center [424, 298] width 759 height 444
click at [702, 166] on mat-icon "fullscreen_exit" at bounding box center [704, 164] width 22 height 22
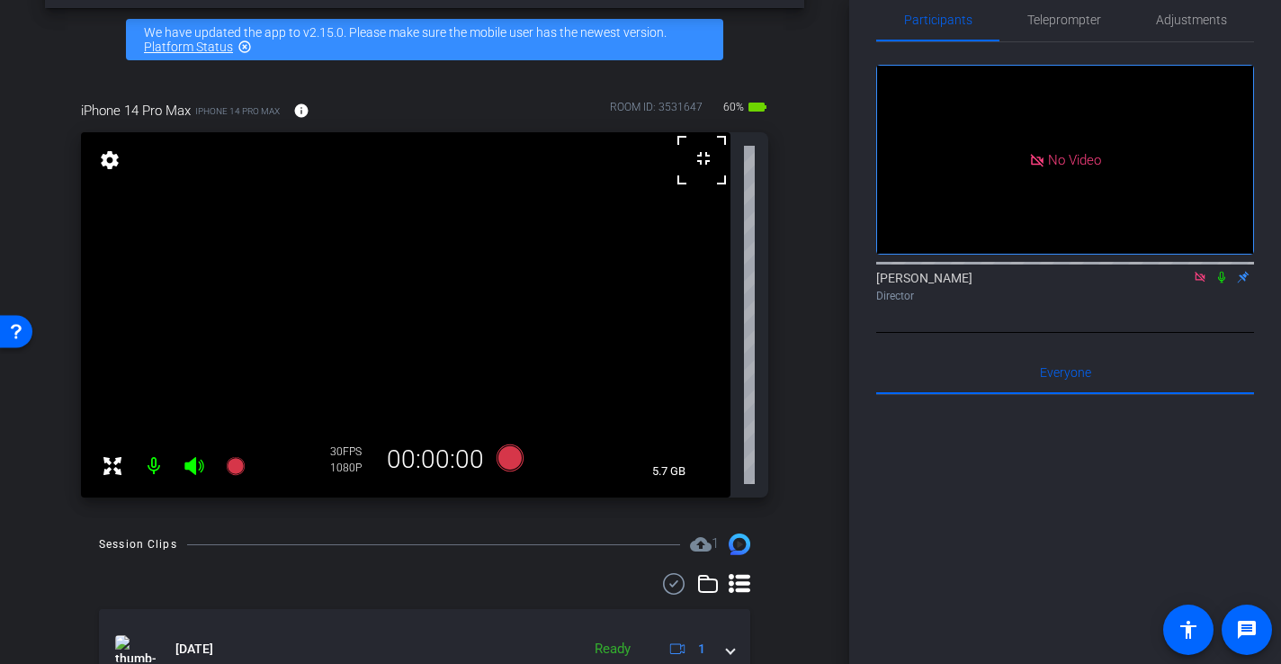
scroll to position [0, 0]
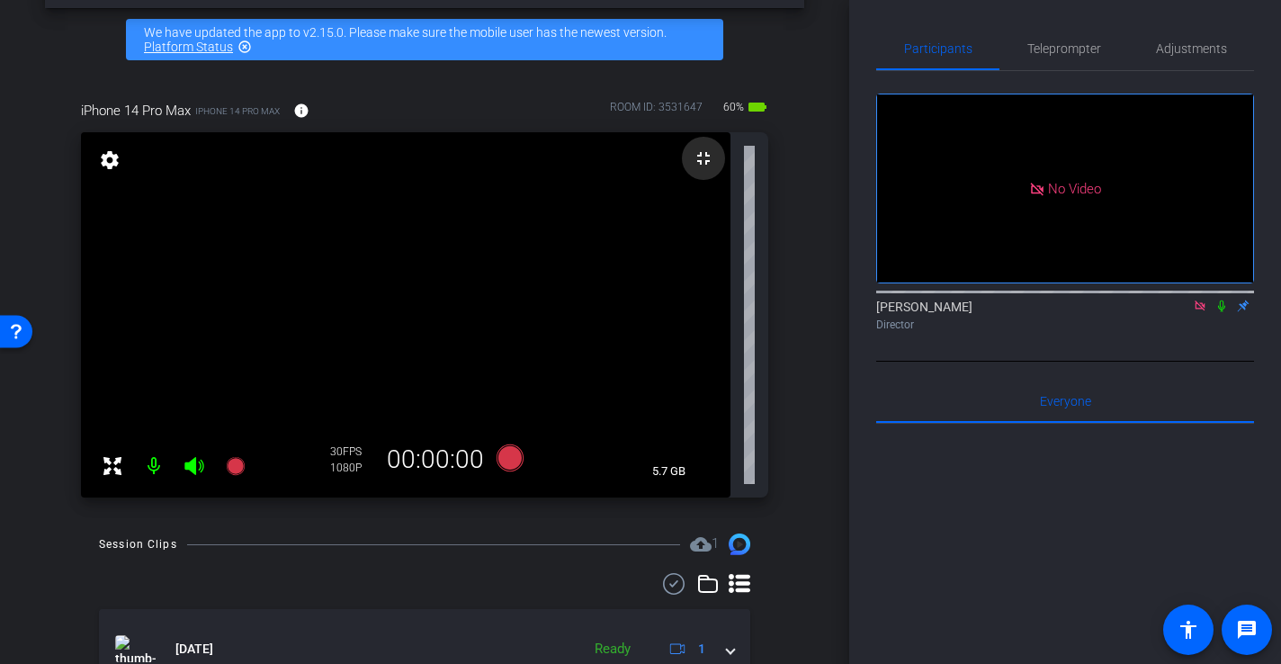
click at [708, 164] on mat-icon "fullscreen_exit" at bounding box center [704, 159] width 22 height 22
click at [104, 464] on icon at bounding box center [113, 466] width 22 height 22
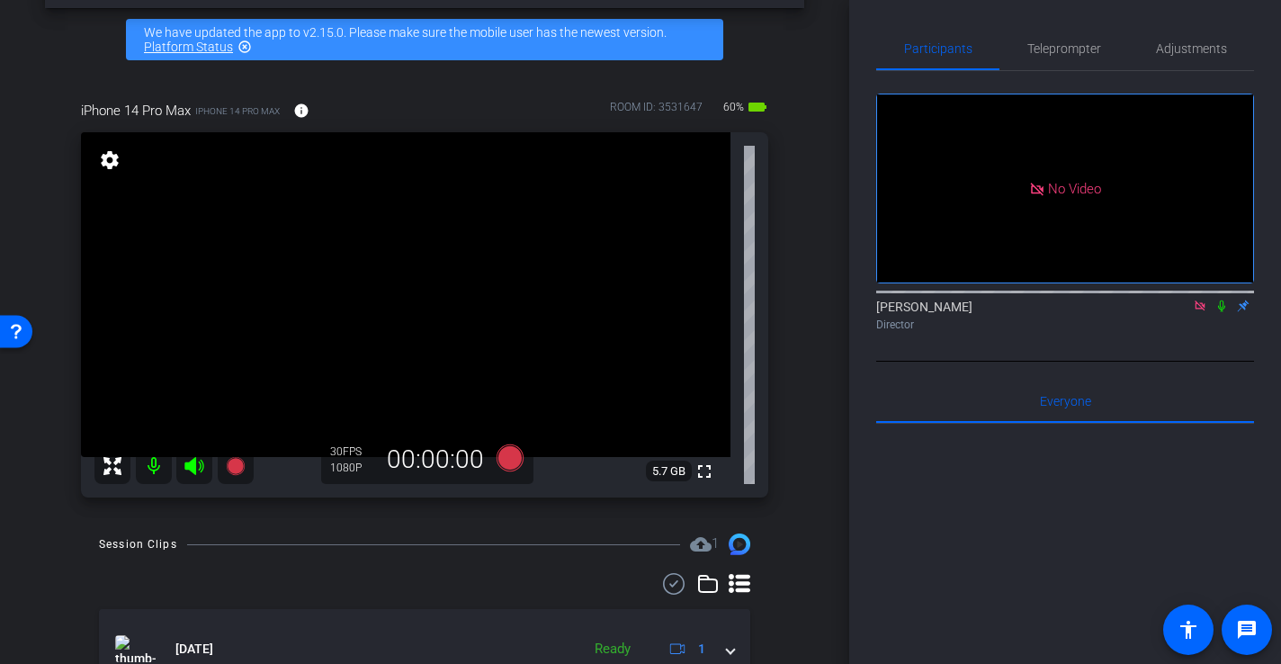
click at [58, 480] on div "iPhone 14 Pro Max iPhone 14 Pro Max info ROOM ID: 3531647 60% battery_std fulls…" at bounding box center [424, 293] width 759 height 444
click at [804, 406] on div "arrow_back 9973914993-Issac Silva Back to project Send invite account_box grid_…" at bounding box center [424, 263] width 849 height 664
click at [713, 468] on mat-icon "fullscreen" at bounding box center [705, 472] width 22 height 22
click at [376, 306] on video at bounding box center [405, 294] width 649 height 325
click at [511, 461] on icon at bounding box center [510, 457] width 27 height 27
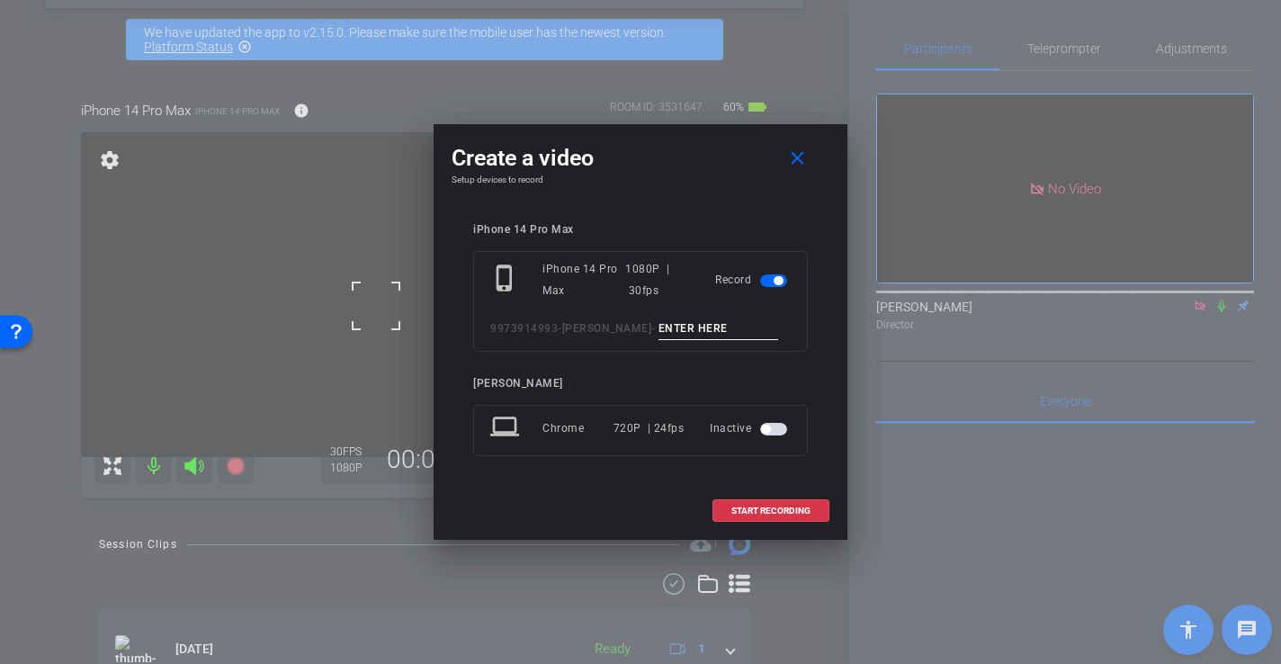
click at [694, 327] on input at bounding box center [718, 329] width 121 height 22
type input "-"
click at [801, 521] on span at bounding box center [770, 510] width 115 height 43
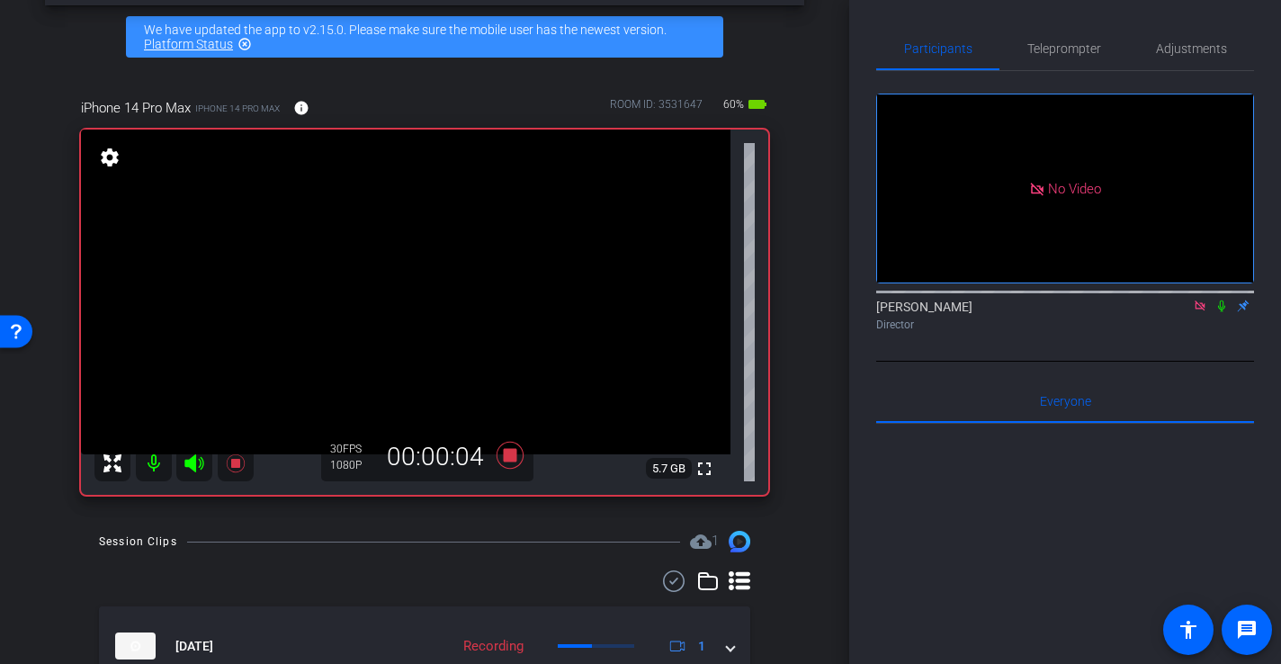
scroll to position [71, 0]
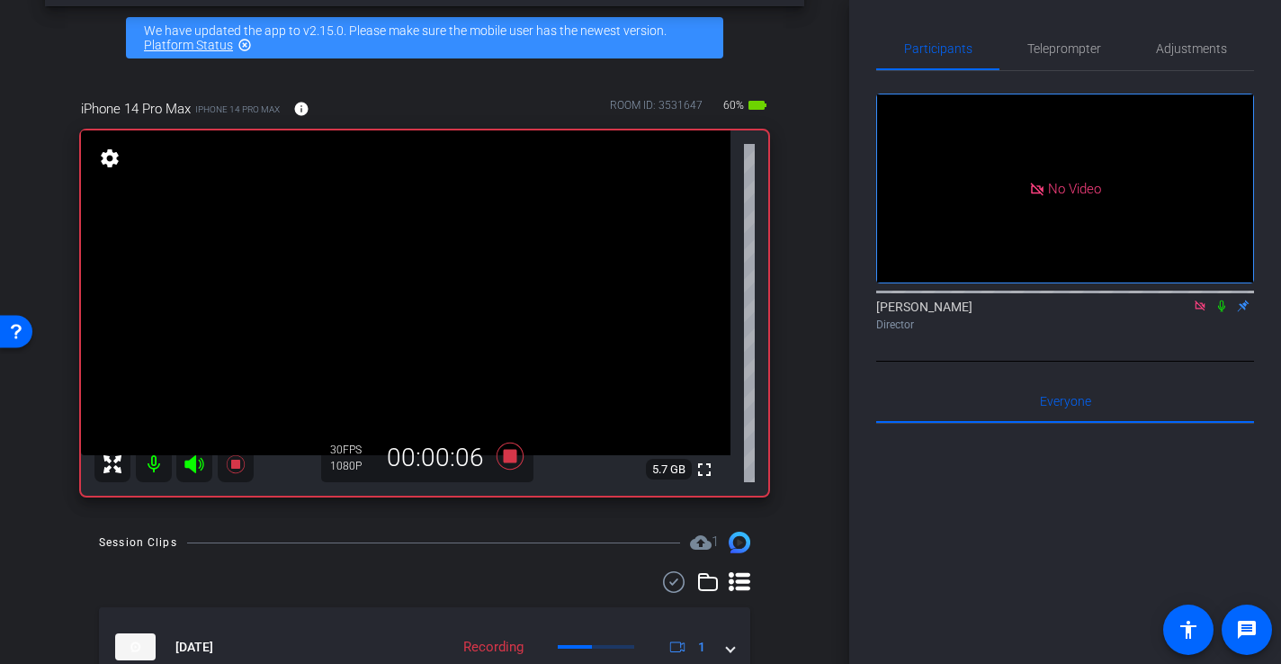
click at [359, 270] on video at bounding box center [405, 292] width 649 height 325
click at [506, 457] on icon at bounding box center [510, 456] width 27 height 27
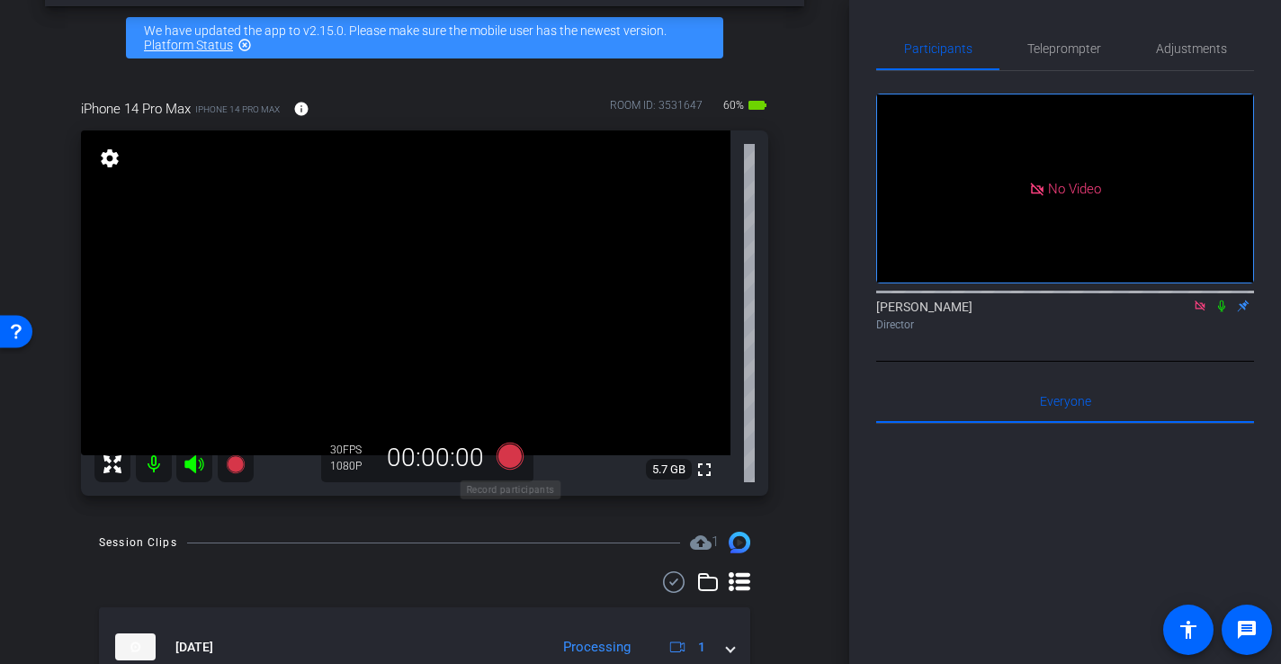
click at [501, 440] on icon at bounding box center [509, 456] width 43 height 32
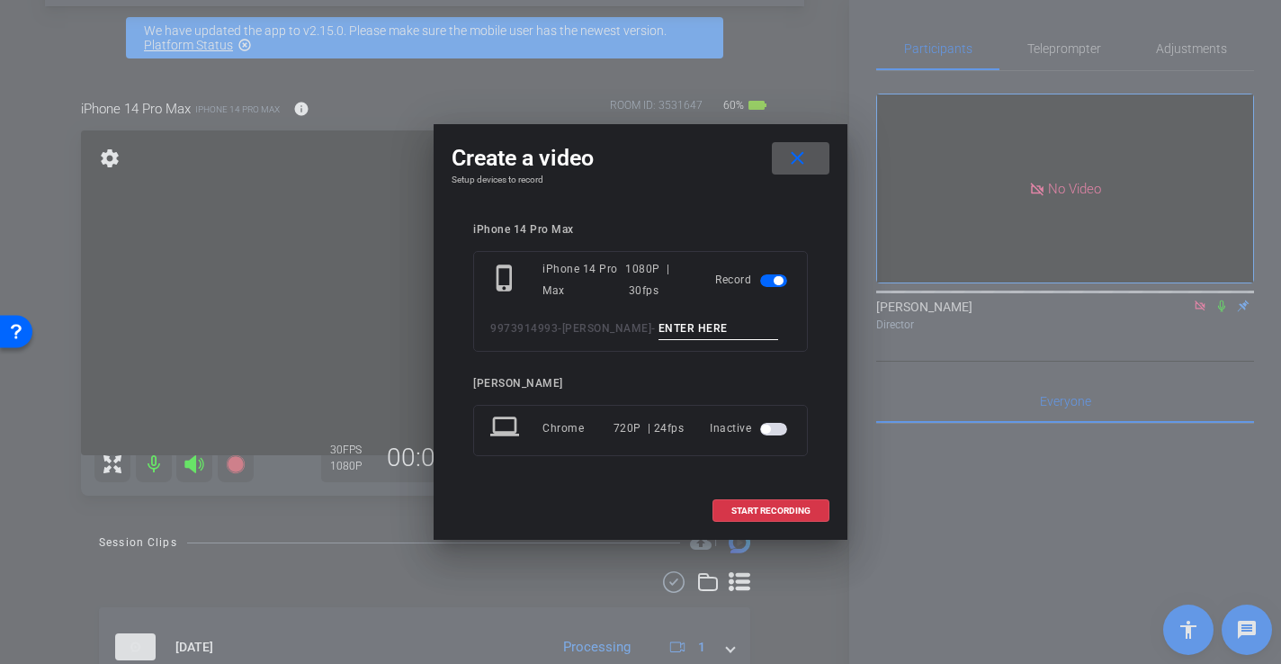
click at [658, 326] on input at bounding box center [718, 329] width 121 height 22
type input "-"
click at [768, 515] on span at bounding box center [770, 510] width 115 height 43
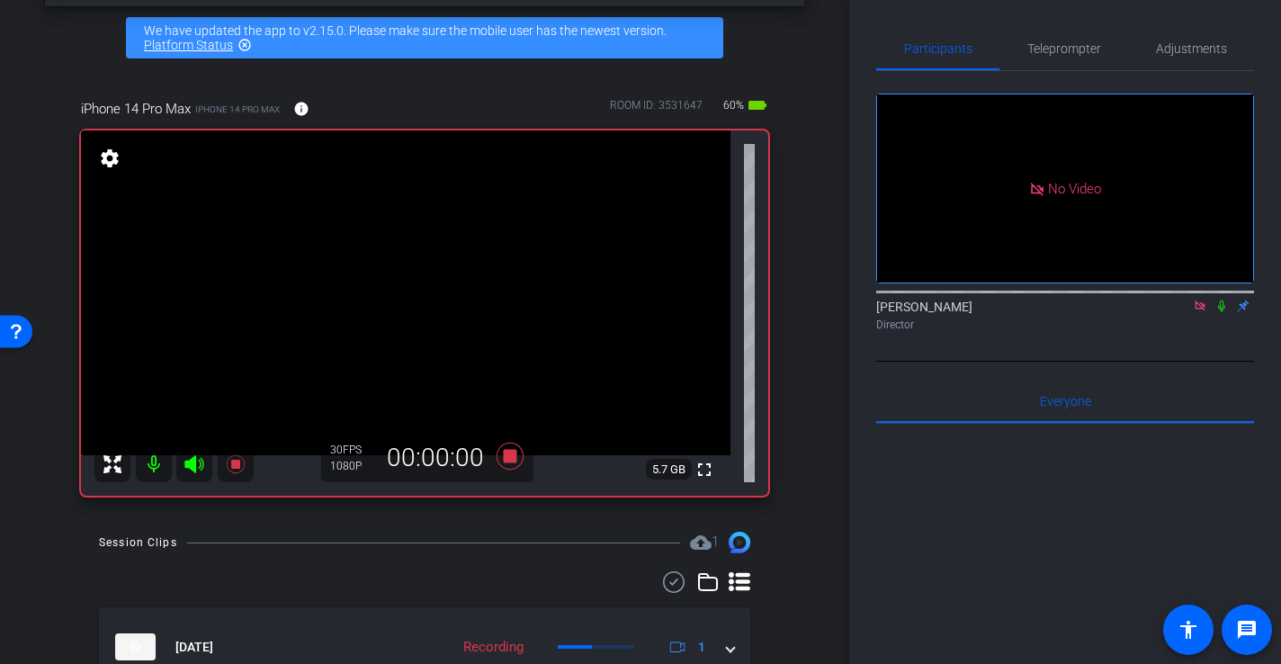
click at [333, 305] on video at bounding box center [405, 292] width 649 height 325
click at [365, 306] on video at bounding box center [405, 292] width 649 height 325
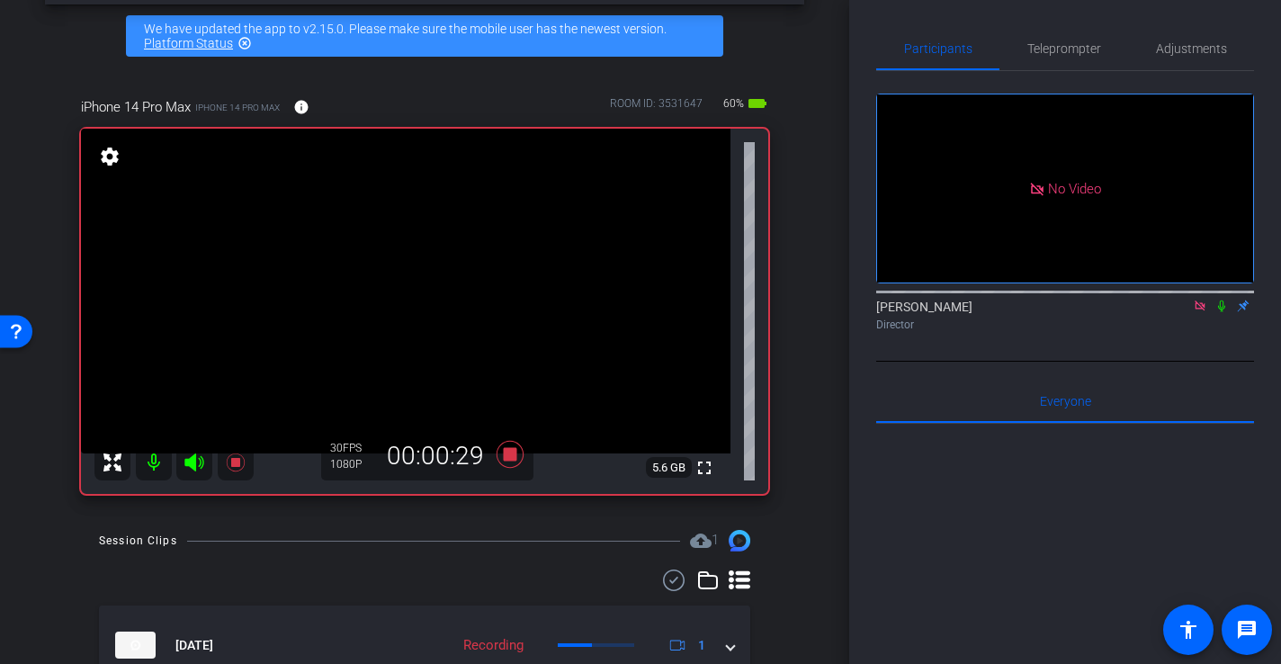
click at [806, 416] on div "arrow_back 9973914993-Issac Silva Back to project Send invite account_box grid_…" at bounding box center [424, 259] width 849 height 664
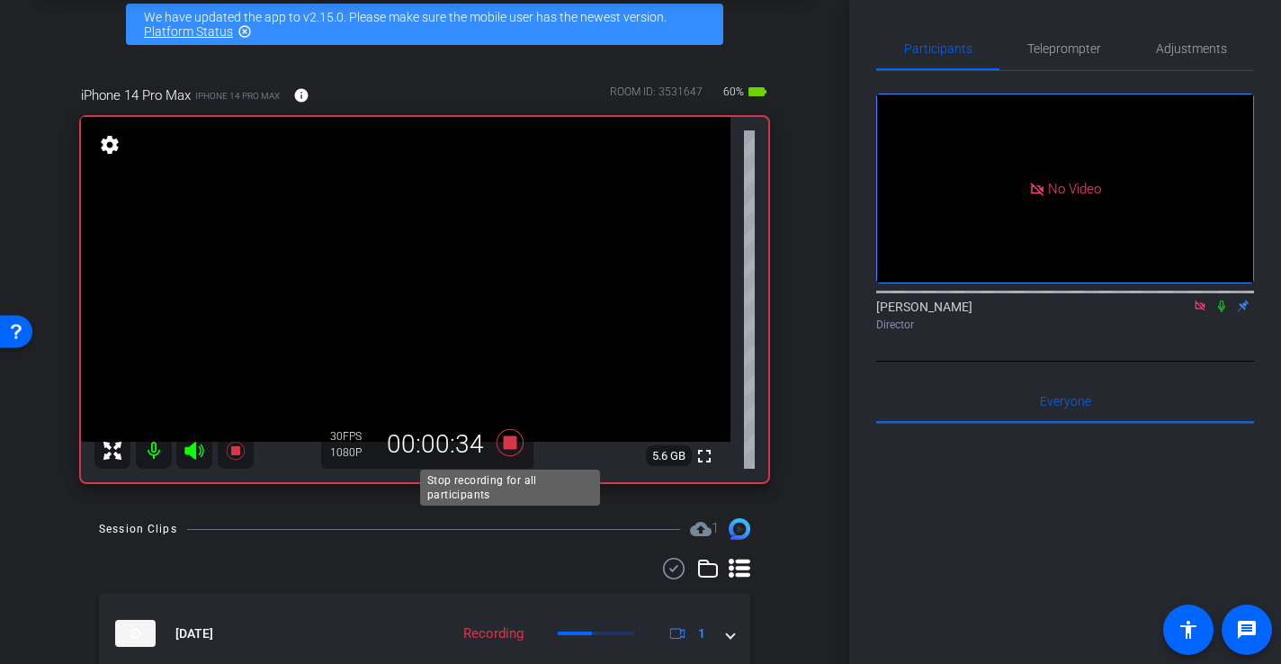
click at [514, 452] on icon at bounding box center [509, 442] width 43 height 32
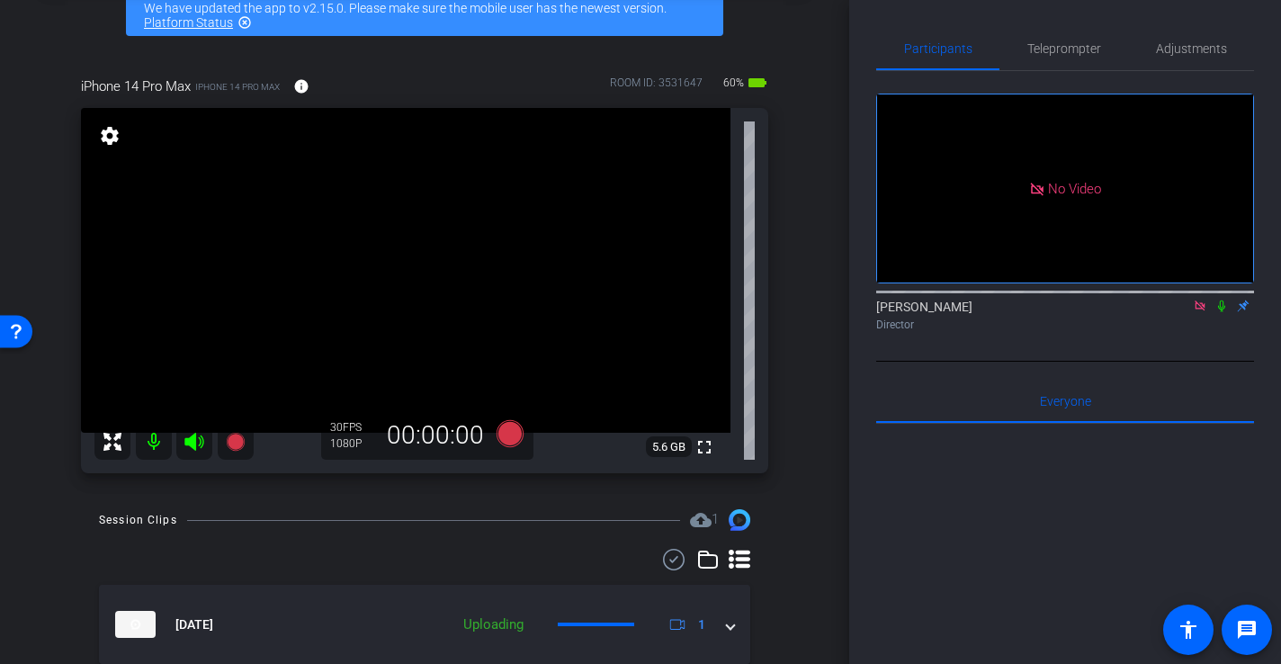
scroll to position [92, 0]
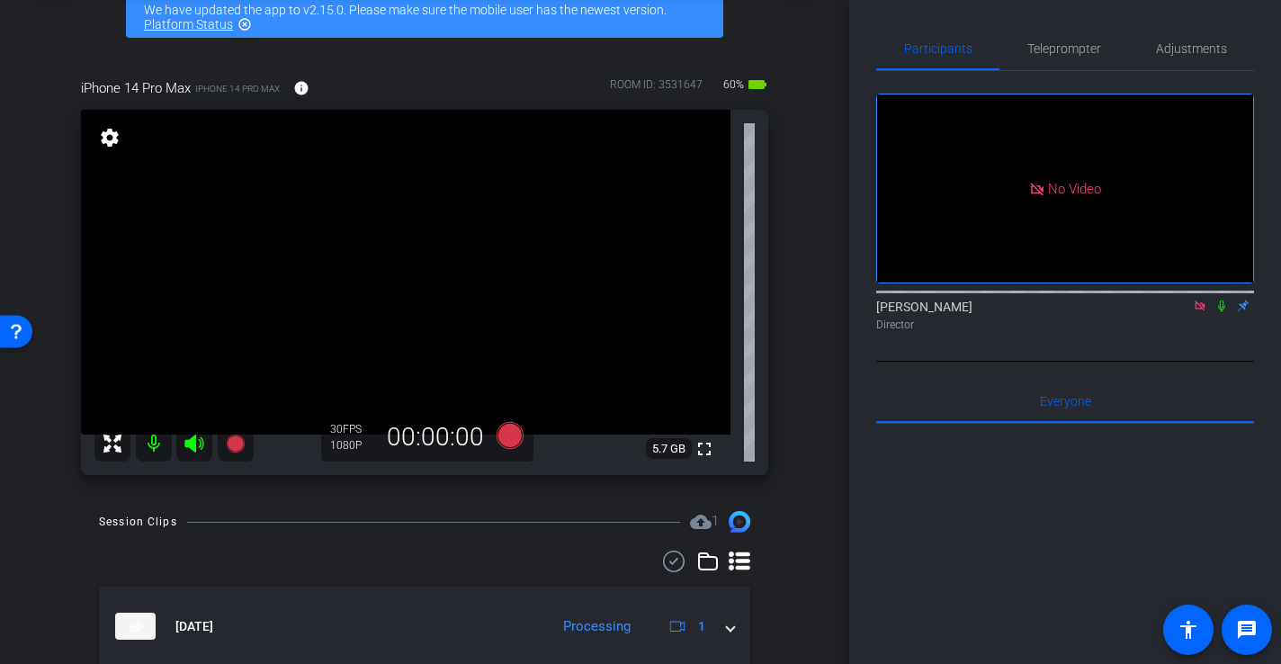
click at [798, 219] on div "iPhone 14 Pro Max iPhone 14 Pro Max info ROOM ID: 3531647 60% battery_std fulls…" at bounding box center [424, 271] width 759 height 444
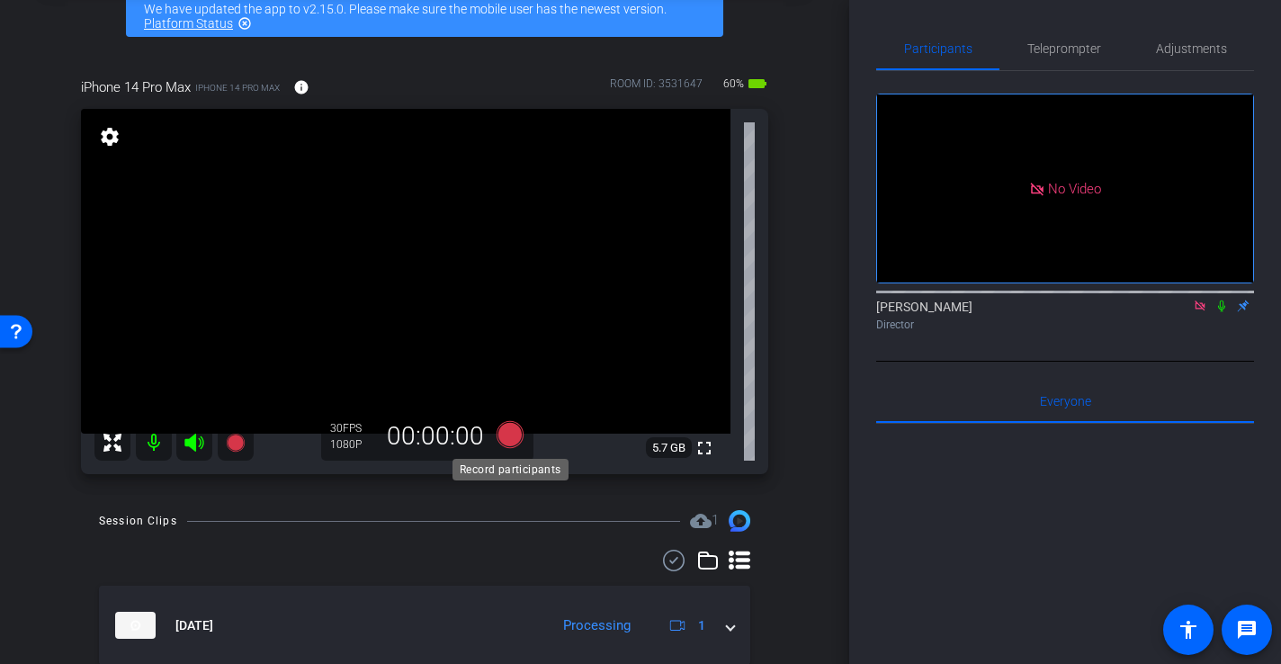
click at [510, 433] on icon at bounding box center [510, 434] width 27 height 27
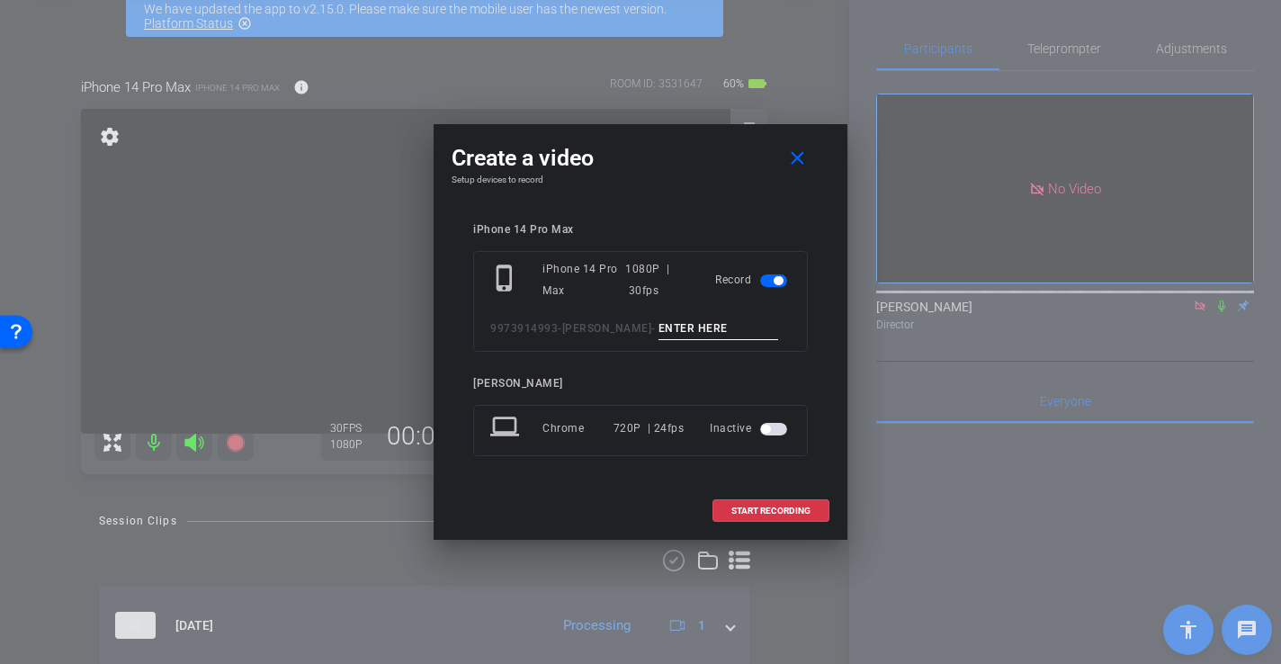
click at [658, 326] on input at bounding box center [718, 329] width 121 height 22
type input "-"
click at [775, 509] on span "START RECORDING" at bounding box center [770, 510] width 79 height 9
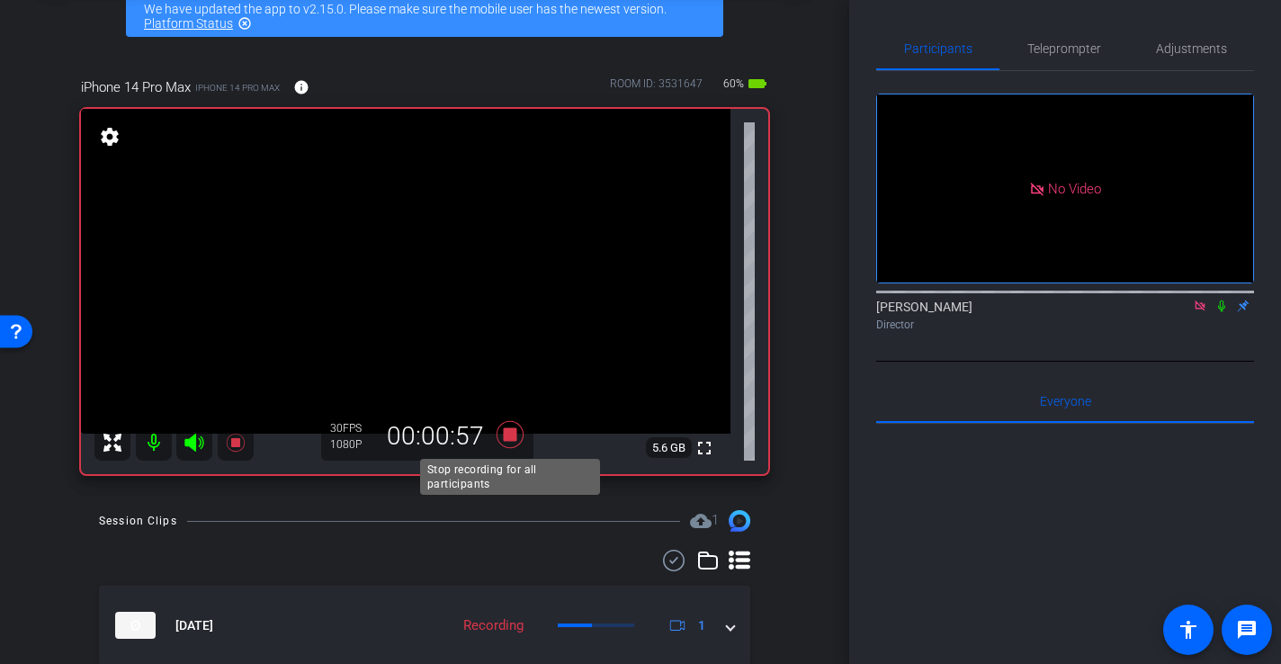
click at [511, 435] on icon at bounding box center [510, 434] width 27 height 27
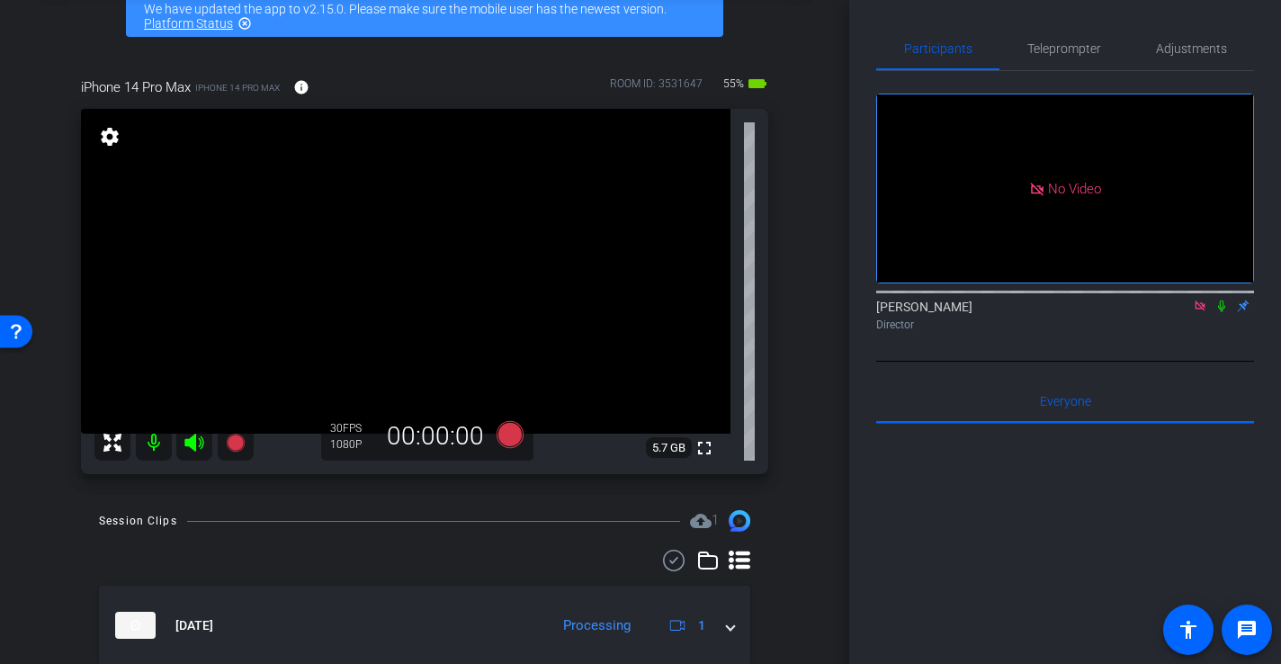
click at [184, 452] on icon at bounding box center [195, 443] width 22 height 22
click at [197, 443] on icon at bounding box center [195, 443] width 22 height 22
click at [401, 239] on video at bounding box center [405, 271] width 649 height 325
click at [194, 437] on icon at bounding box center [193, 443] width 19 height 18
click at [195, 452] on icon at bounding box center [195, 443] width 22 height 22
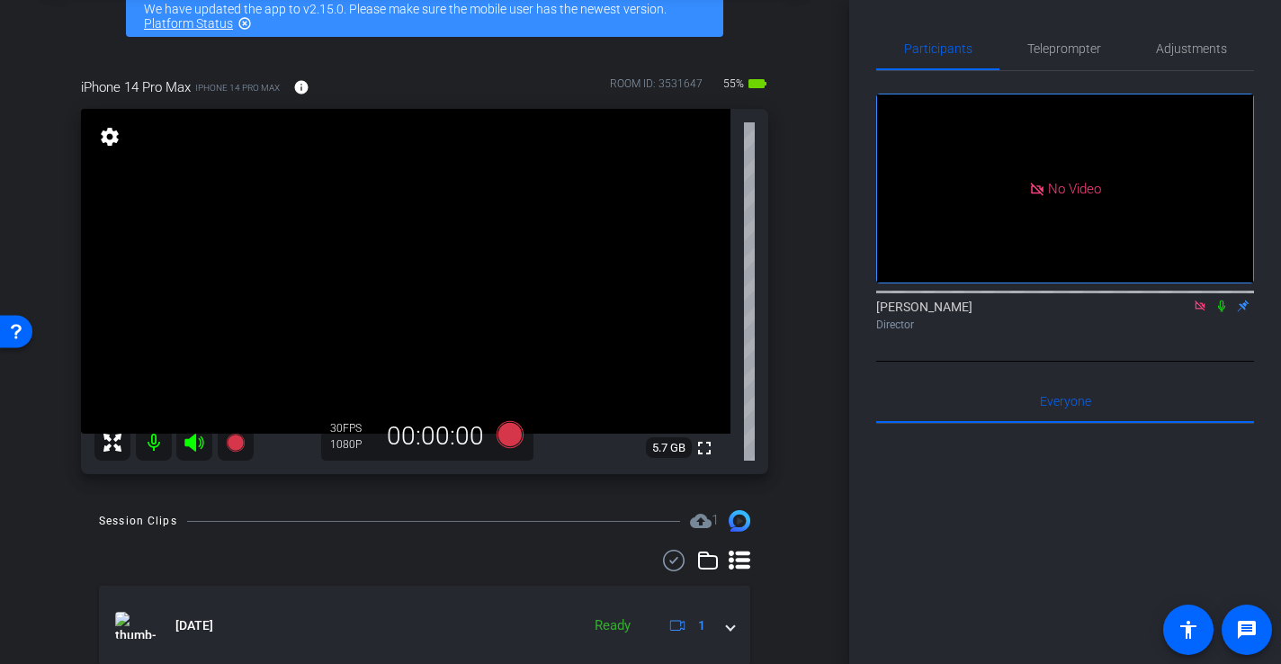
scroll to position [94, 0]
click at [194, 443] on icon at bounding box center [193, 441] width 19 height 18
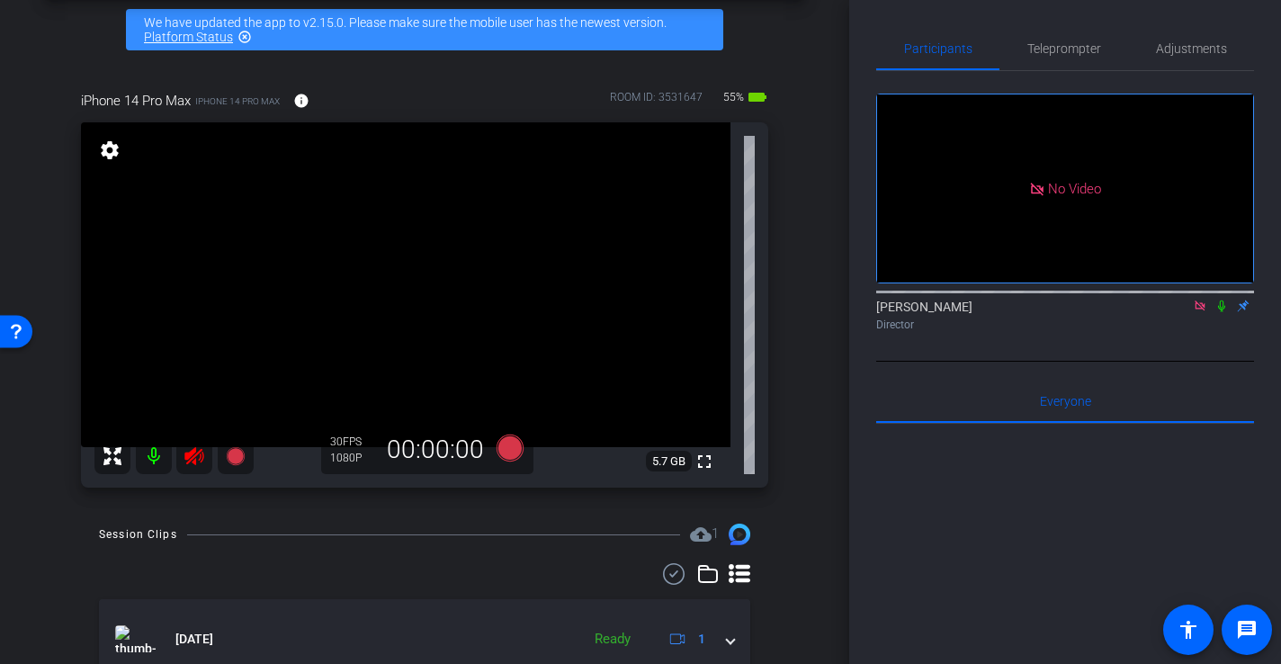
scroll to position [85, 0]
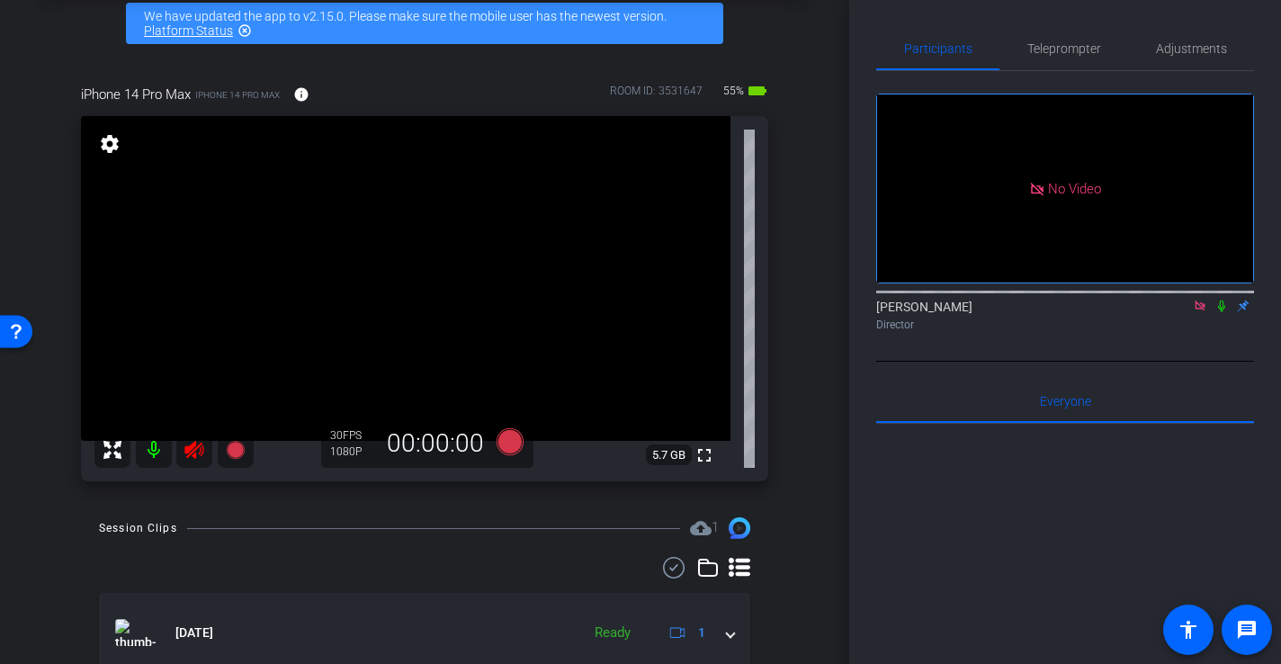
click at [188, 463] on mat-icon at bounding box center [194, 450] width 36 height 36
click at [402, 260] on video at bounding box center [405, 278] width 649 height 325
click at [413, 295] on video at bounding box center [405, 278] width 649 height 325
click at [416, 300] on div at bounding box center [412, 295] width 45 height 45
click at [446, 233] on video at bounding box center [405, 278] width 649 height 325
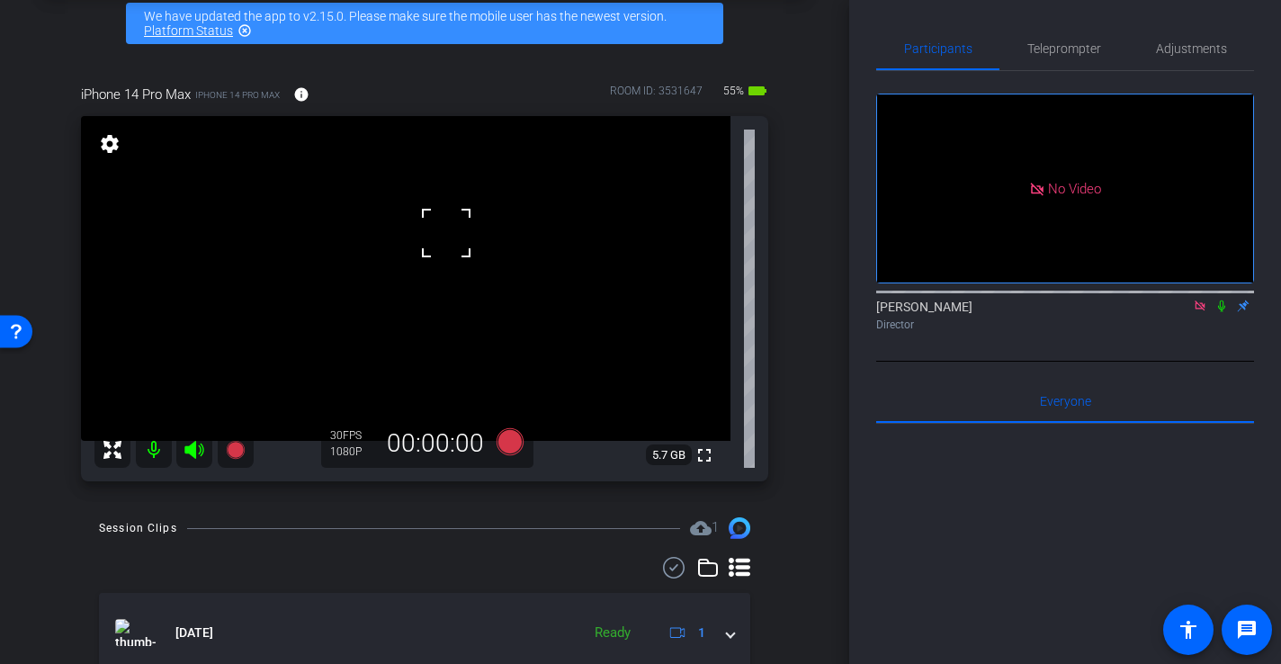
click at [443, 289] on video at bounding box center [405, 278] width 649 height 325
click at [513, 442] on icon at bounding box center [510, 441] width 27 height 27
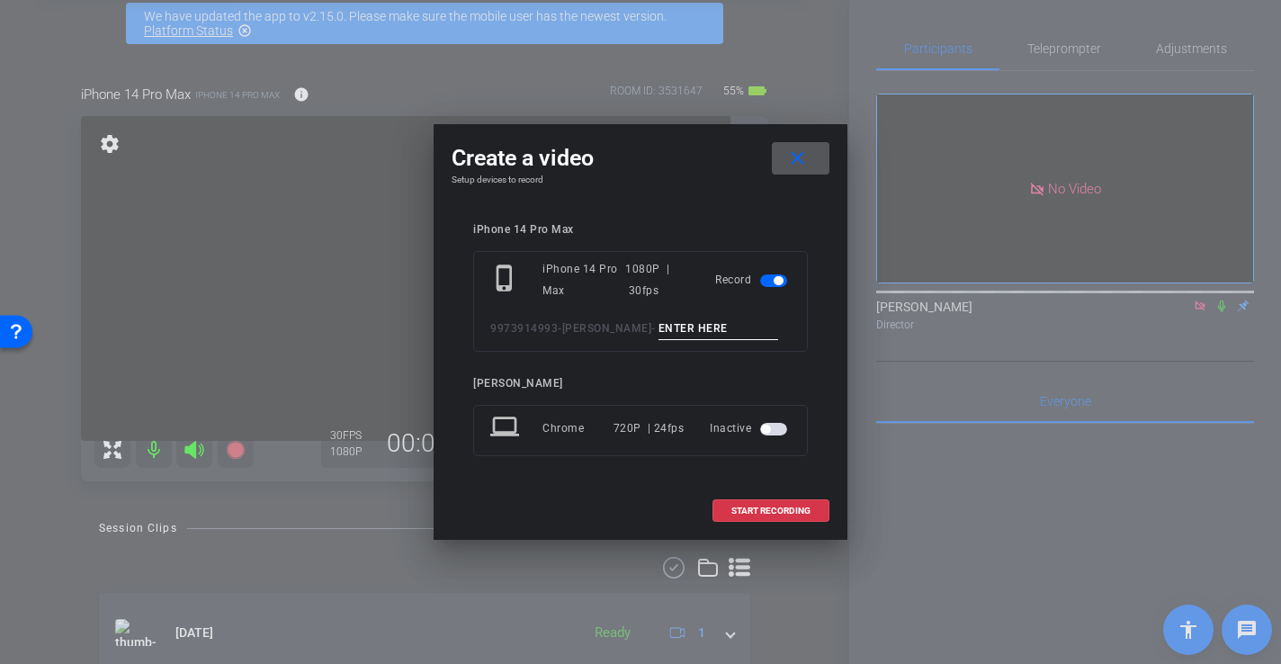
click at [684, 325] on input at bounding box center [718, 329] width 121 height 22
type input "-"
click at [777, 509] on span "START RECORDING" at bounding box center [770, 510] width 79 height 9
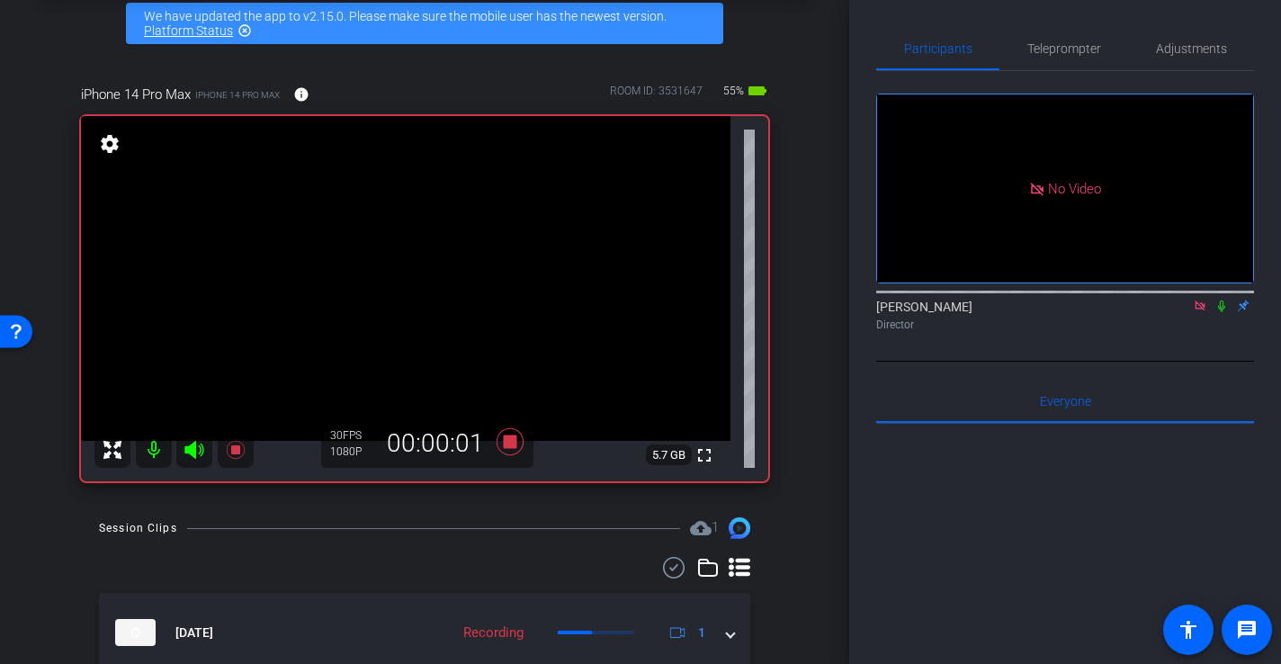
click at [411, 298] on video at bounding box center [405, 278] width 649 height 325
click at [406, 291] on div at bounding box center [411, 297] width 45 height 45
click at [514, 443] on icon at bounding box center [510, 441] width 27 height 27
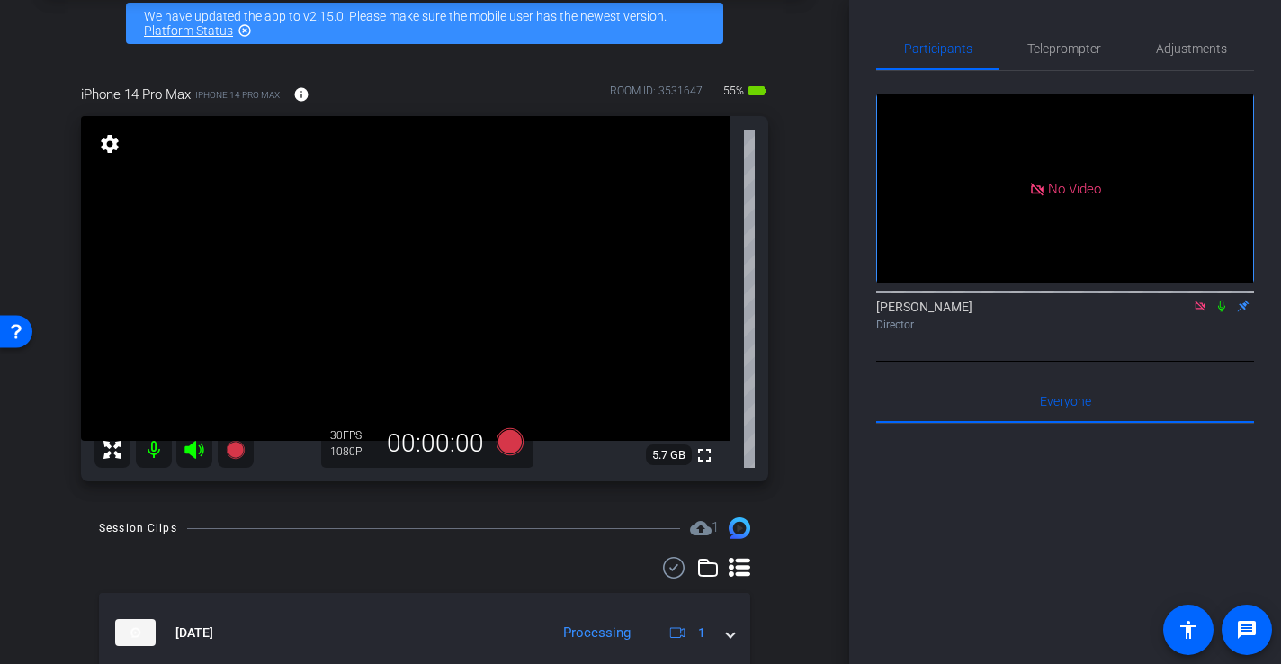
click at [435, 272] on video at bounding box center [405, 278] width 649 height 325
click at [508, 443] on icon at bounding box center [510, 441] width 27 height 27
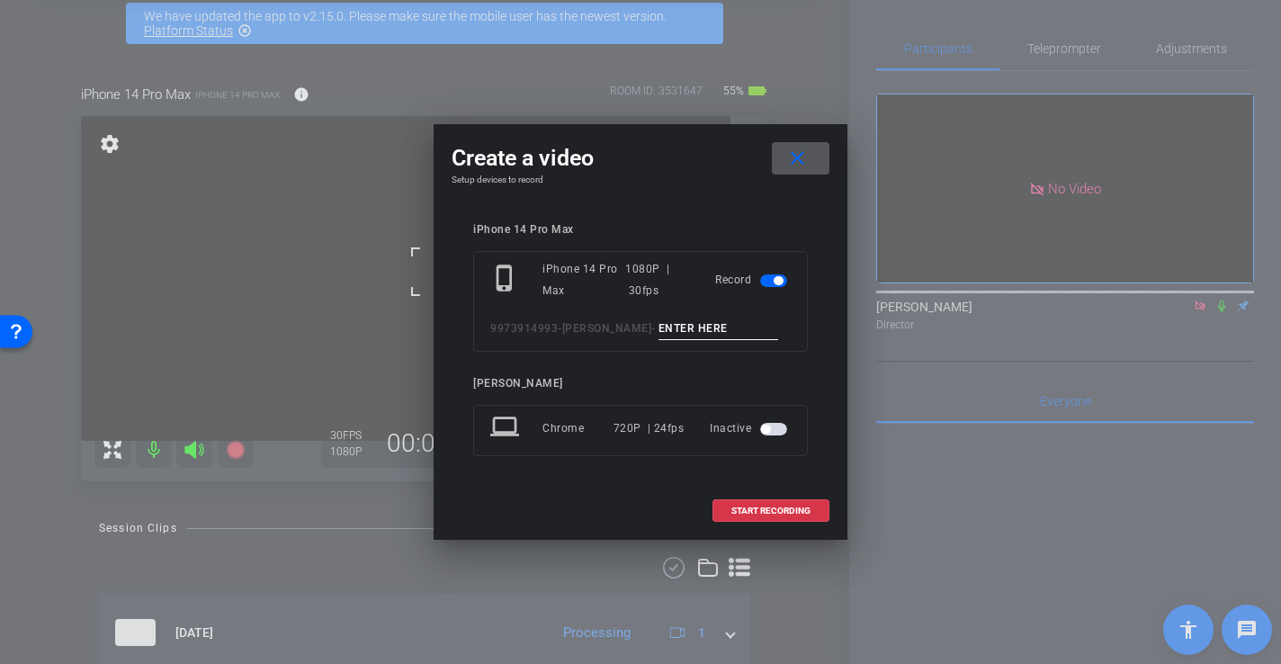
click at [703, 335] on input at bounding box center [718, 329] width 121 height 22
type input "-"
click at [767, 506] on span "START RECORDING" at bounding box center [770, 510] width 79 height 9
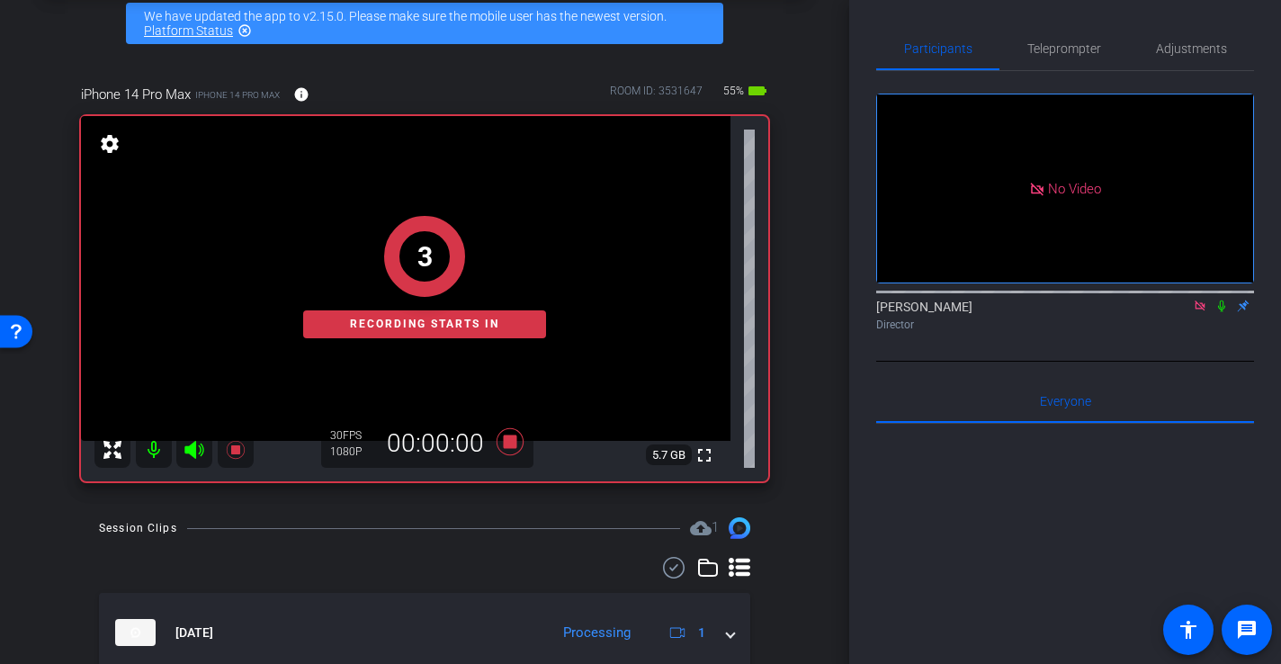
drag, startPoint x: 431, startPoint y: 301, endPoint x: 421, endPoint y: 300, distance: 9.9
click at [431, 301] on div "3 Recording starts in" at bounding box center [424, 277] width 243 height 122
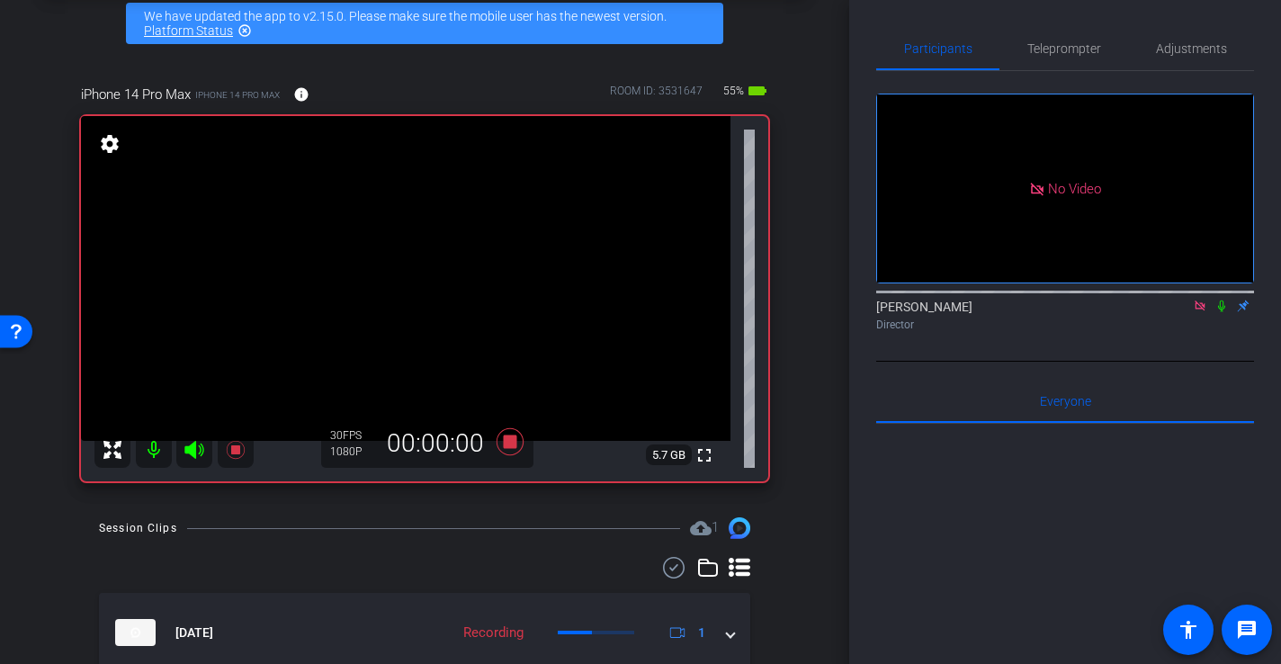
click at [427, 274] on video at bounding box center [405, 278] width 649 height 325
drag, startPoint x: 432, startPoint y: 230, endPoint x: 430, endPoint y: 252, distance: 21.7
click at [432, 230] on video at bounding box center [405, 278] width 649 height 325
click at [407, 299] on video at bounding box center [405, 278] width 649 height 325
click at [514, 444] on icon at bounding box center [510, 441] width 27 height 27
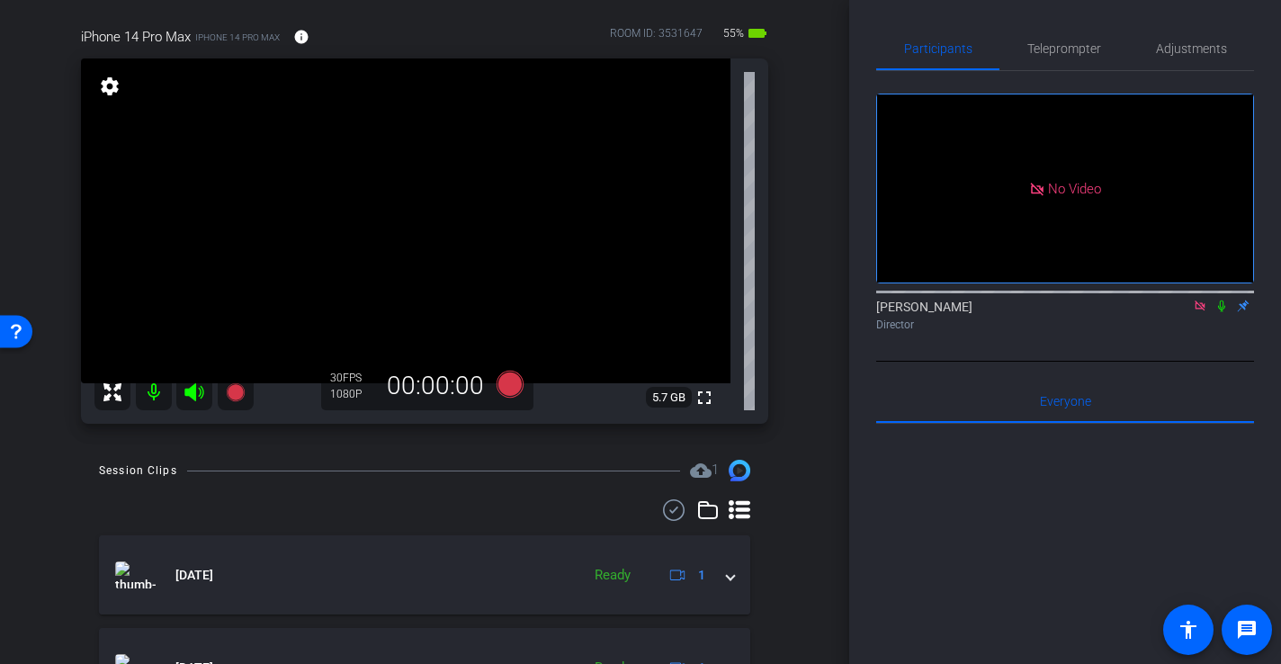
scroll to position [139, 0]
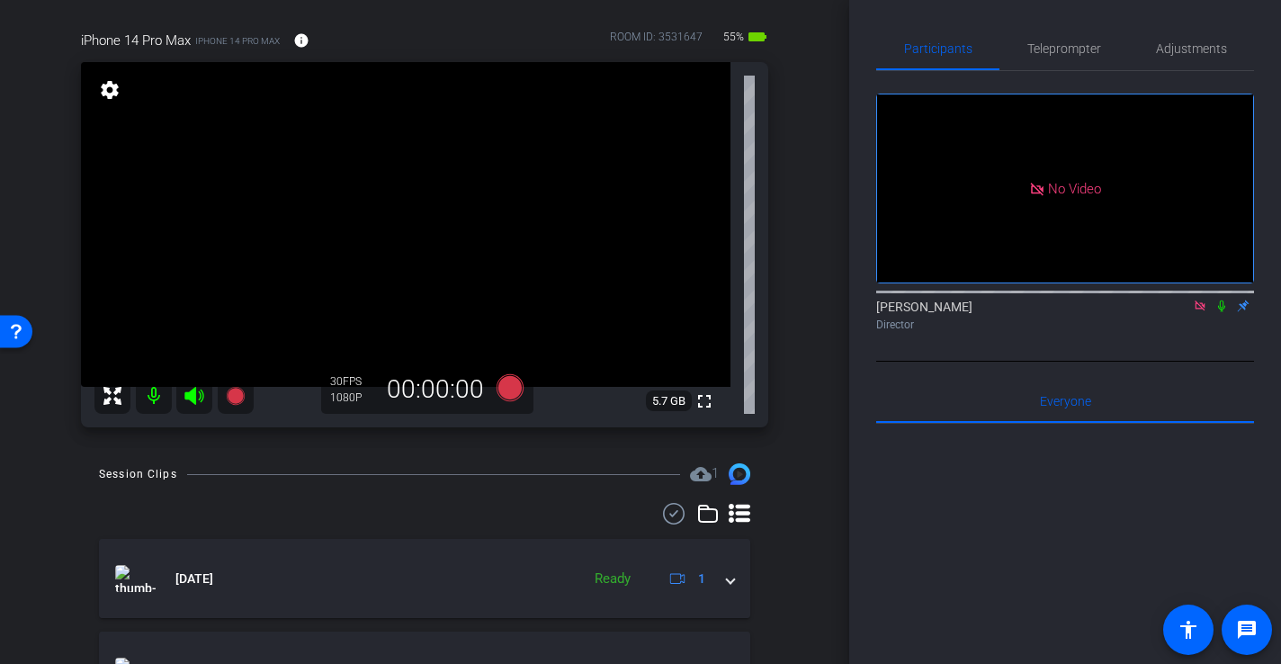
click at [198, 390] on icon at bounding box center [195, 396] width 22 height 22
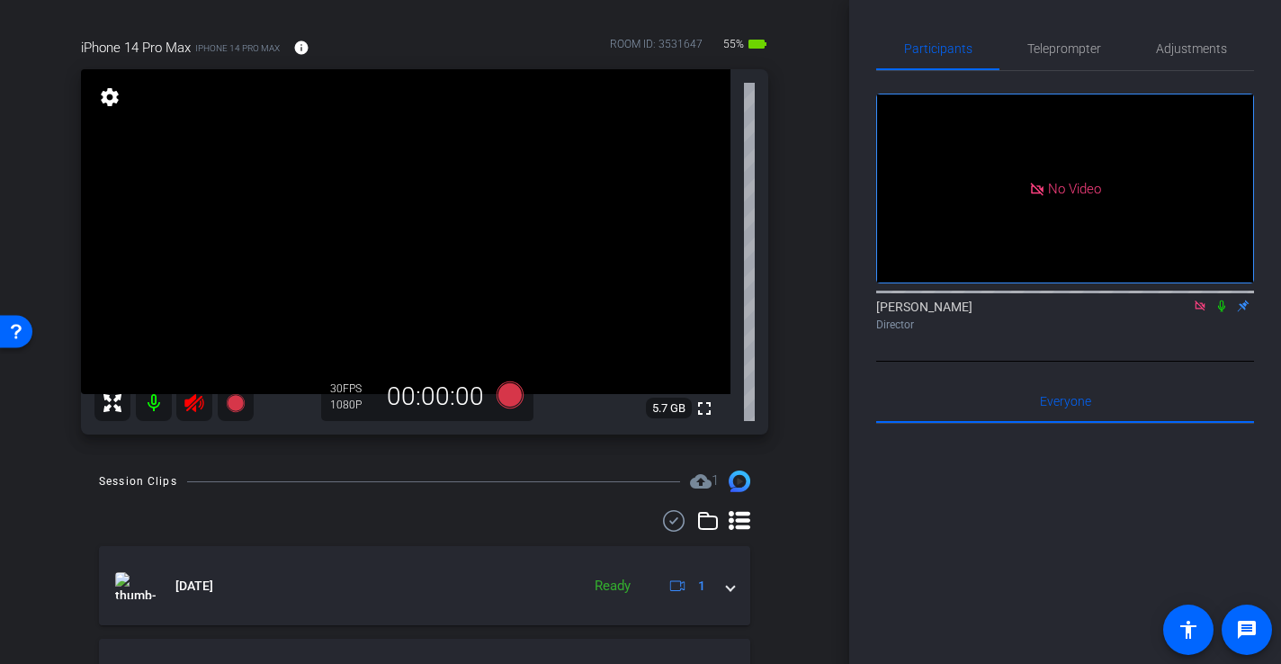
click at [195, 407] on icon at bounding box center [193, 403] width 19 height 18
click at [377, 243] on video at bounding box center [405, 231] width 649 height 325
click at [386, 229] on div at bounding box center [376, 242] width 45 height 45
click at [383, 203] on video at bounding box center [405, 231] width 649 height 325
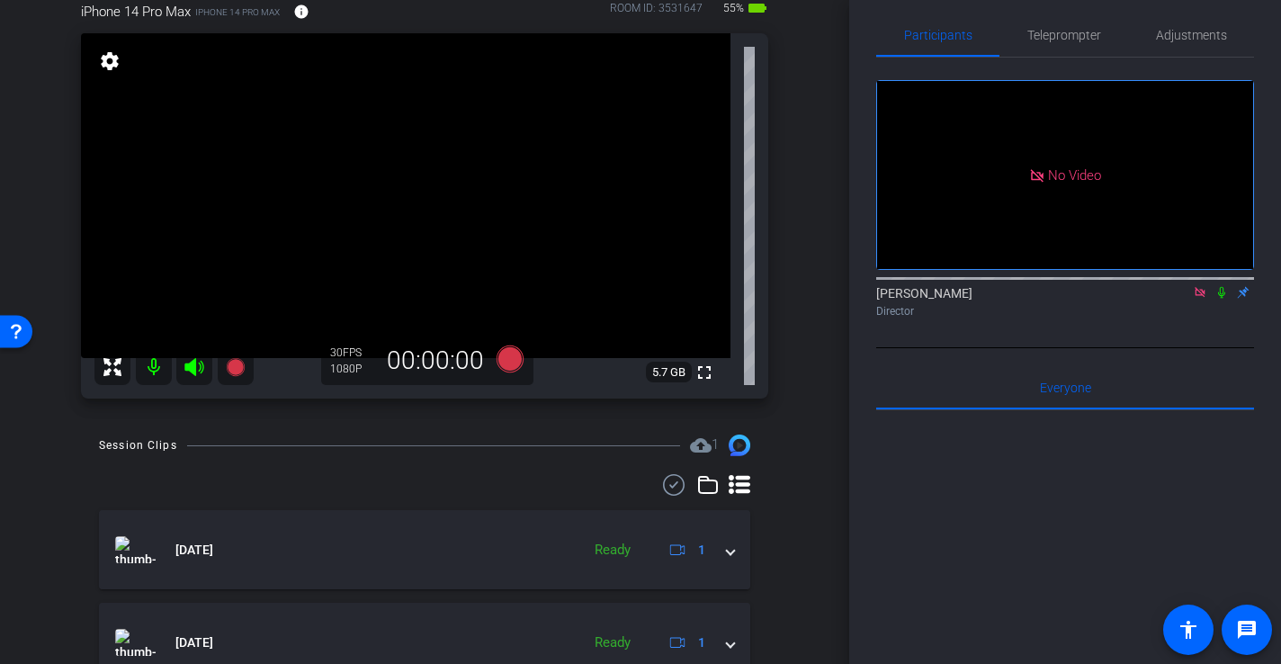
scroll to position [169, 0]
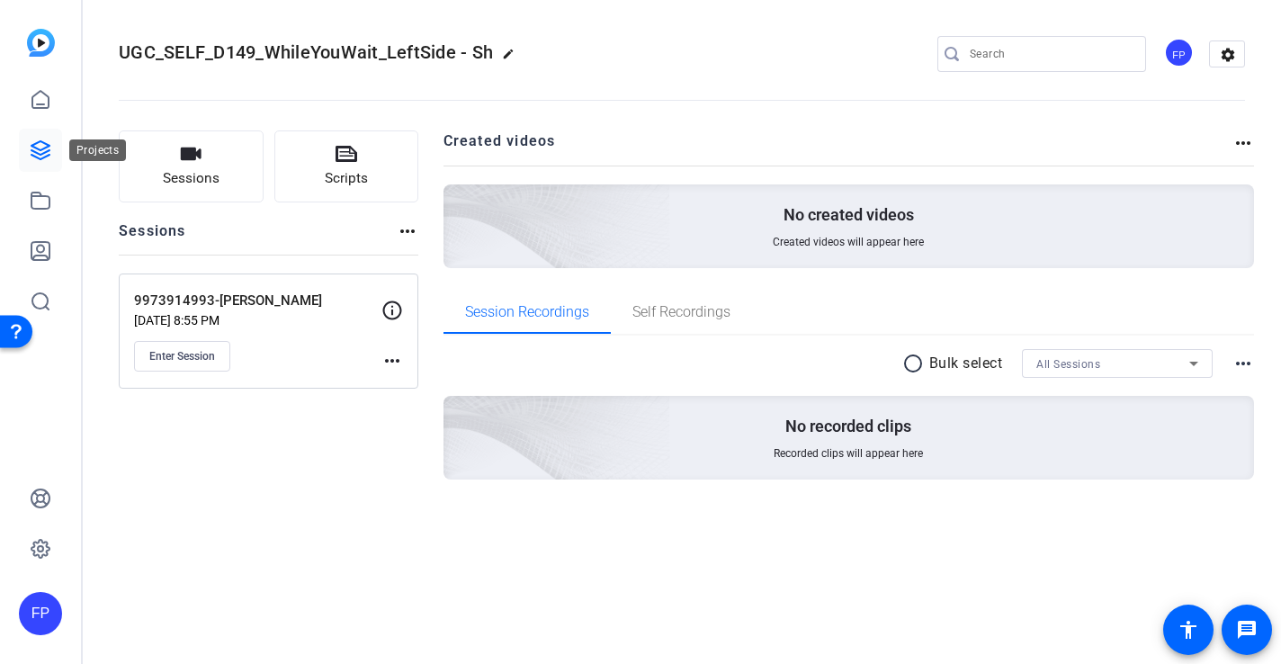
click at [43, 157] on icon at bounding box center [41, 150] width 22 height 22
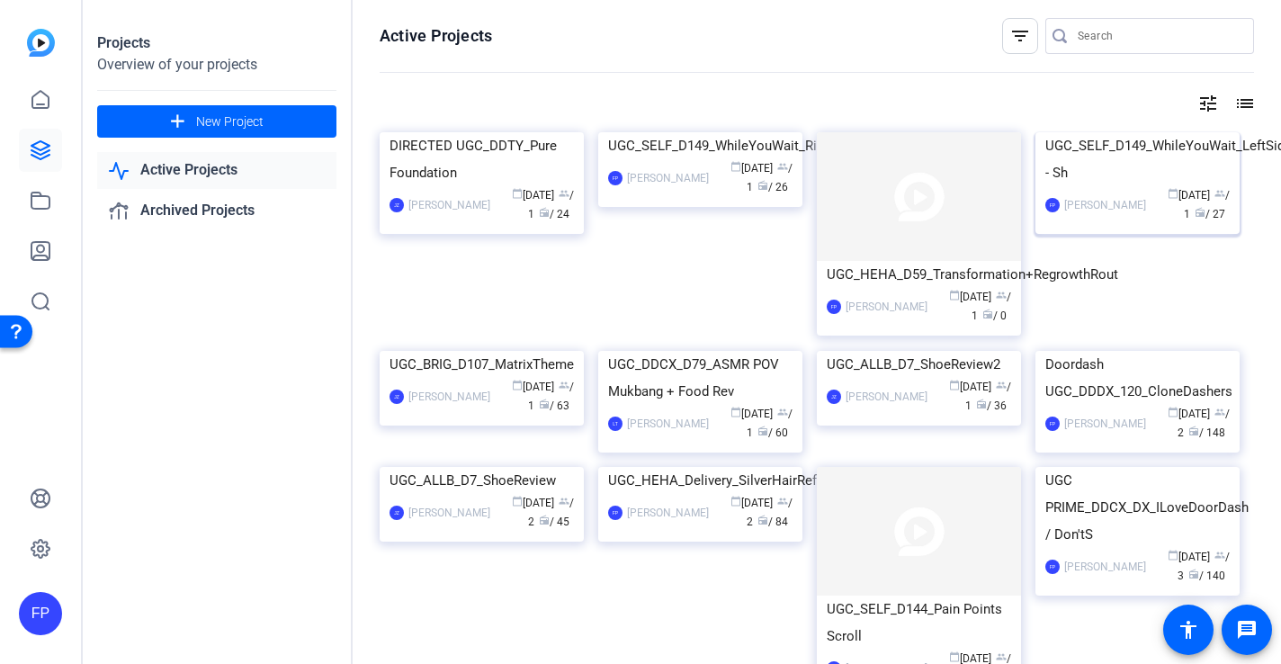
click at [1168, 132] on img at bounding box center [1137, 132] width 204 height 0
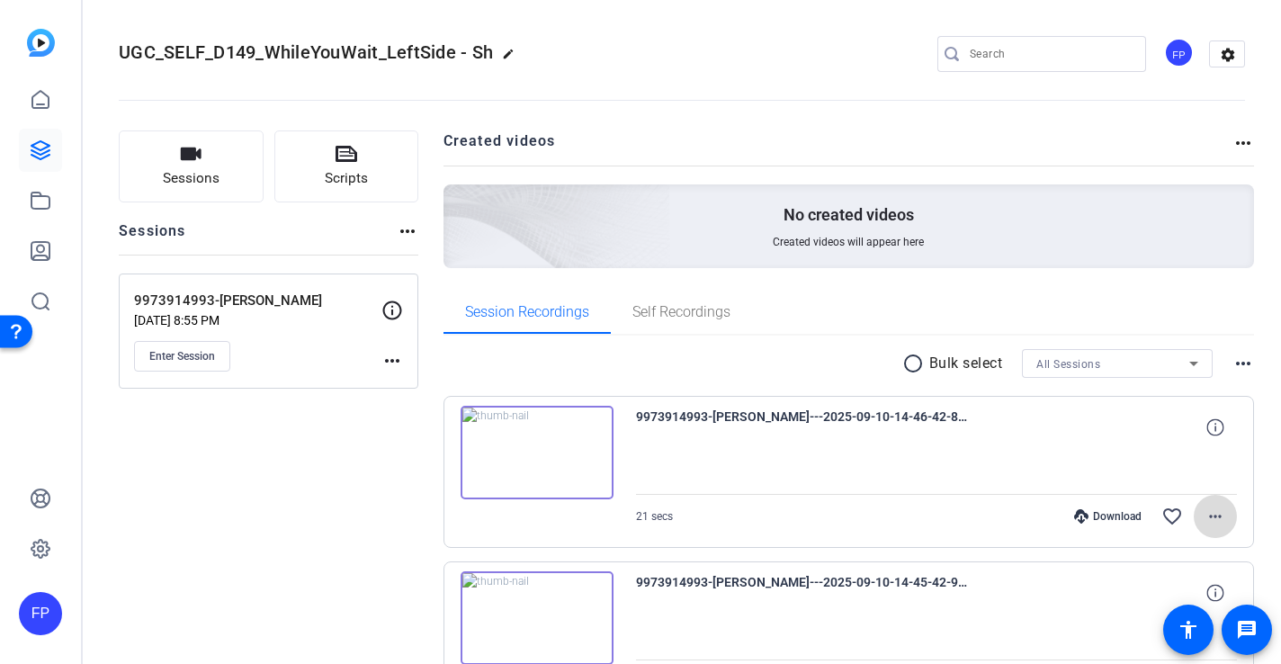
click at [1223, 515] on mat-icon "more_horiz" at bounding box center [1215, 517] width 22 height 22
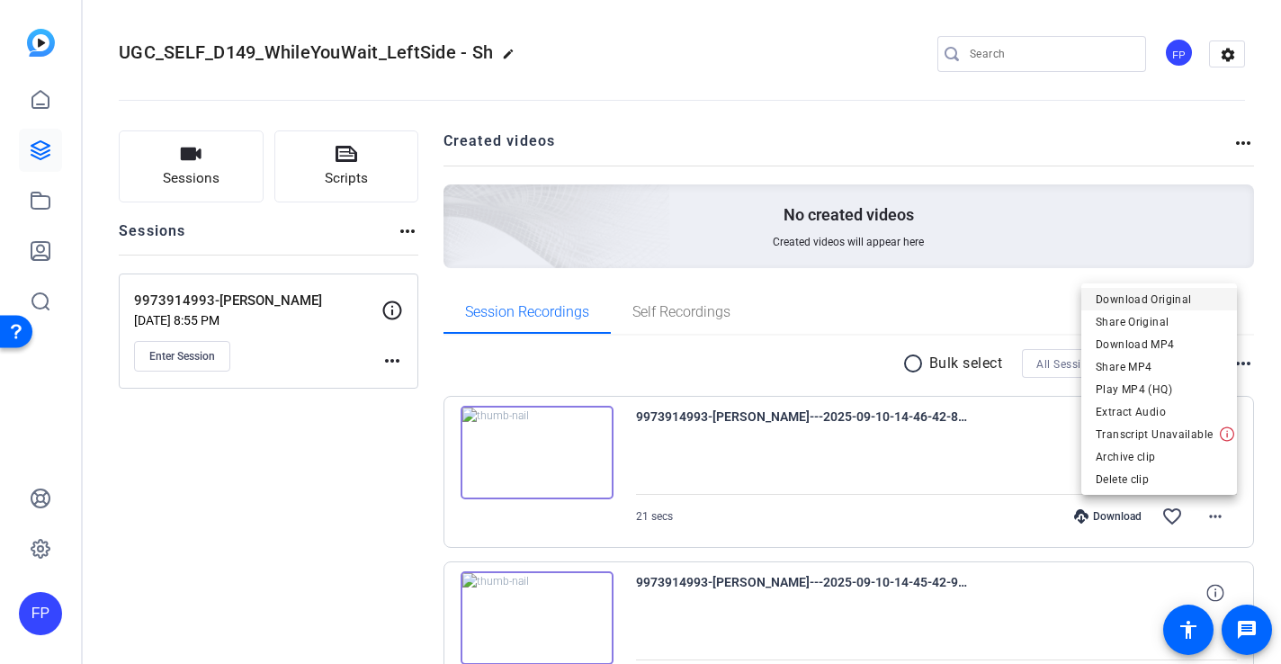
click at [1168, 292] on span "Download Original" at bounding box center [1159, 300] width 127 height 22
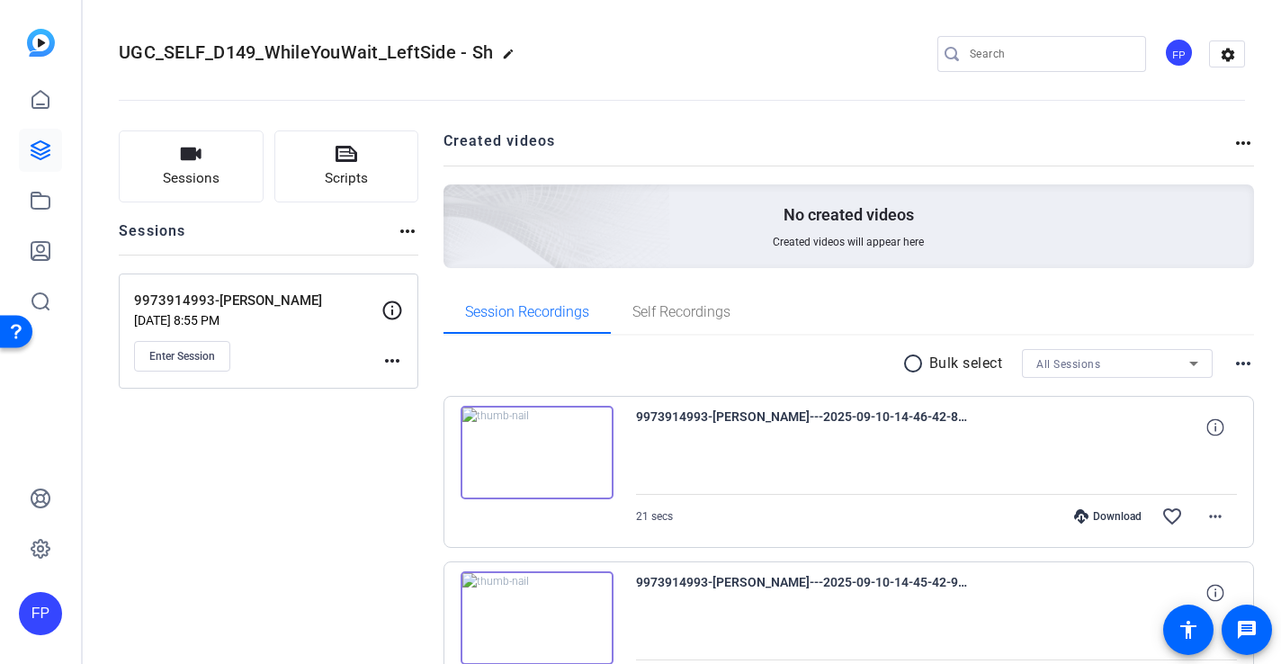
click at [490, 452] on img at bounding box center [537, 453] width 153 height 94
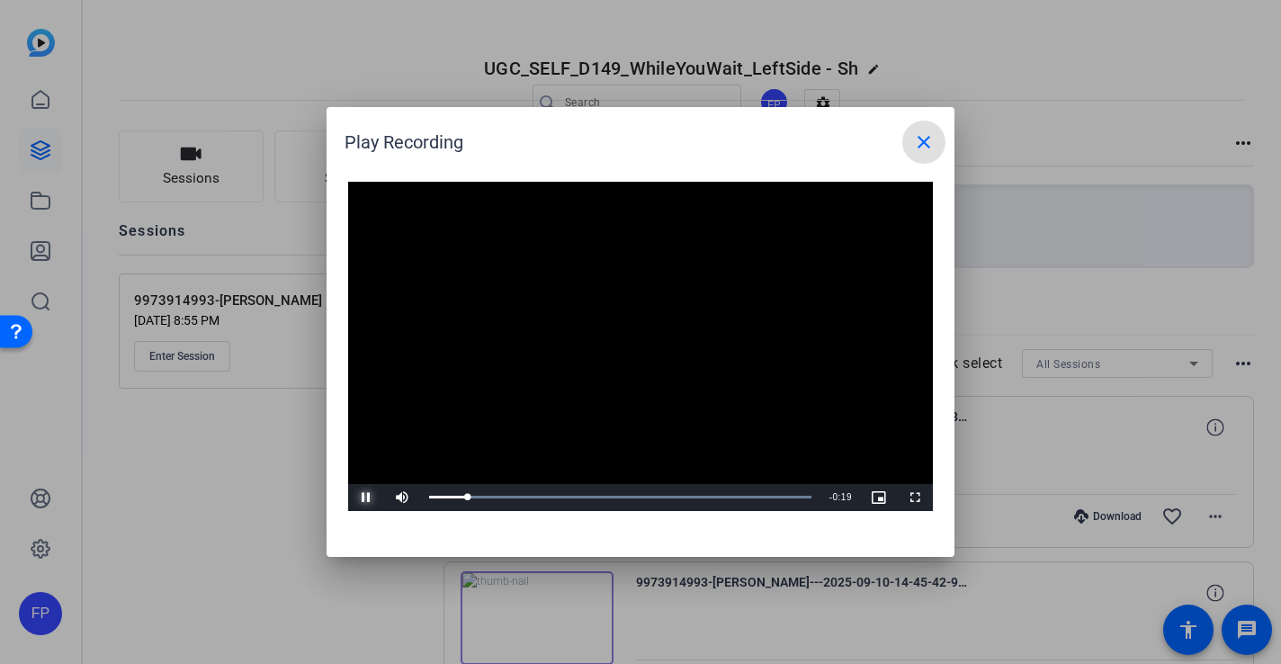
click at [362, 497] on span "Video Player" at bounding box center [366, 497] width 36 height 0
click at [922, 146] on mat-icon "close" at bounding box center [924, 142] width 22 height 22
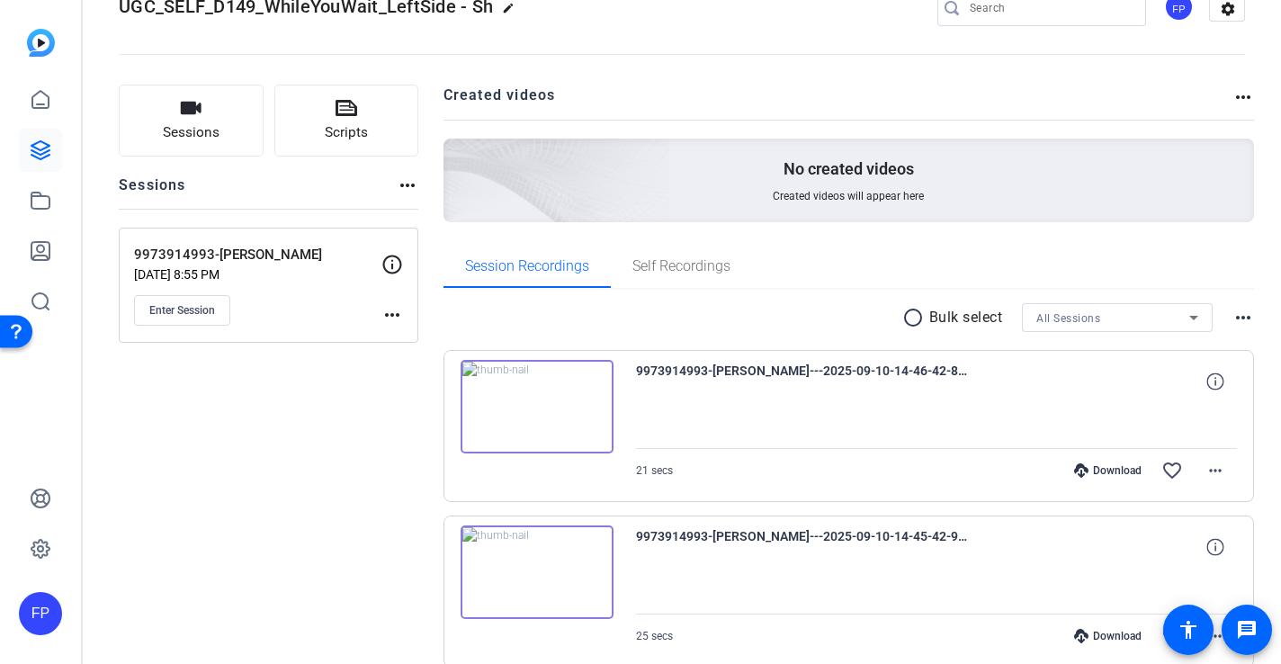
scroll to position [45, 0]
click at [33, 153] on icon at bounding box center [41, 150] width 22 height 22
